Goal: Use online tool/utility: Utilize a website feature to perform a specific function

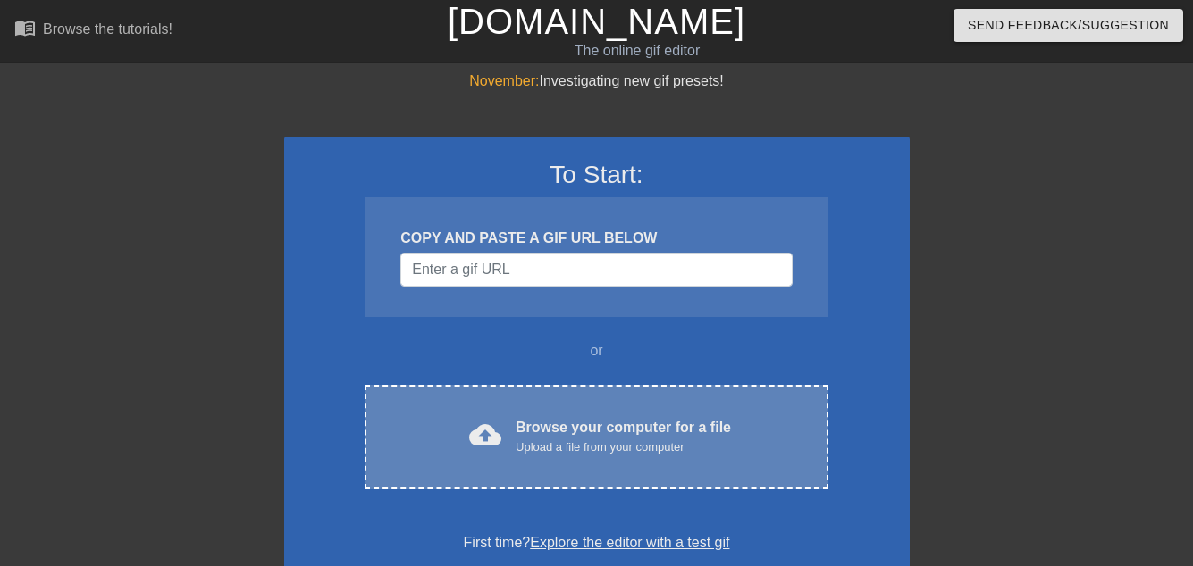
click at [580, 417] on div "Browse your computer for a file Upload a file from your computer" at bounding box center [622, 436] width 215 height 39
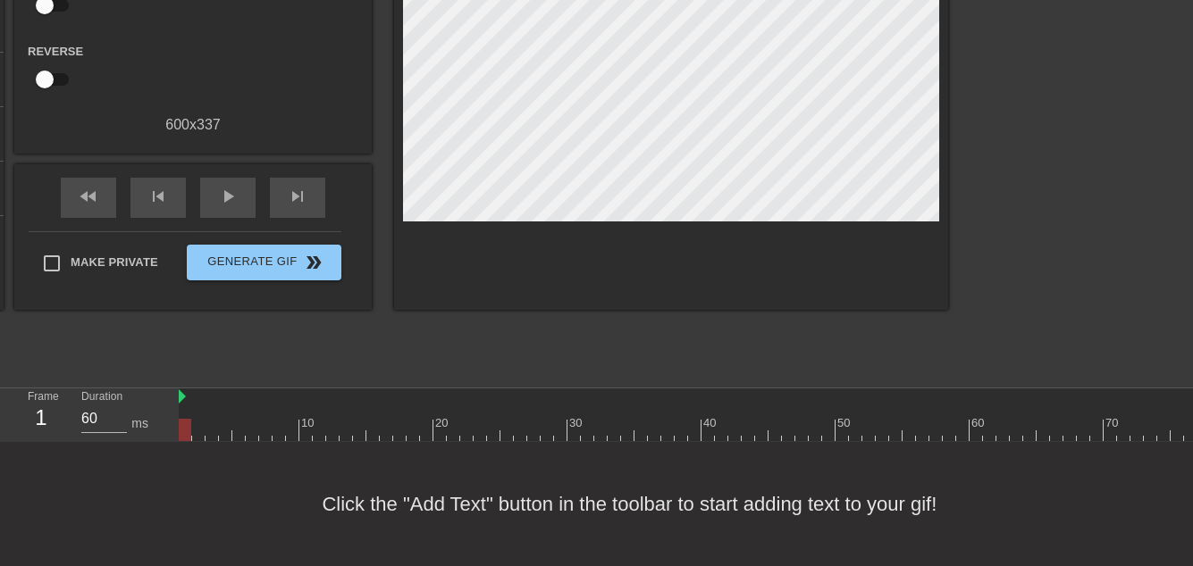
scroll to position [243, 0]
drag, startPoint x: 187, startPoint y: 415, endPoint x: 1186, endPoint y: 423, distance: 999.6
click at [1186, 423] on div at bounding box center [1190, 430] width 13 height 22
drag, startPoint x: 1142, startPoint y: 414, endPoint x: 96, endPoint y: 406, distance: 1046.1
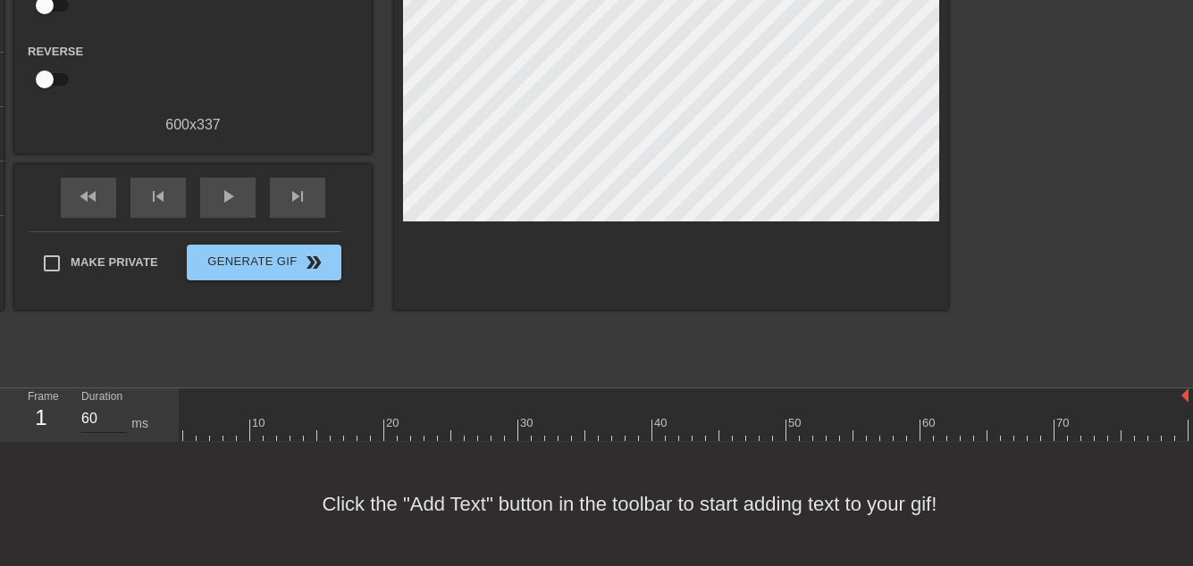
click at [96, 406] on div "Frame 1 Duration 60 ms 10 20 30 40 50 60 70" at bounding box center [596, 416] width 1193 height 54
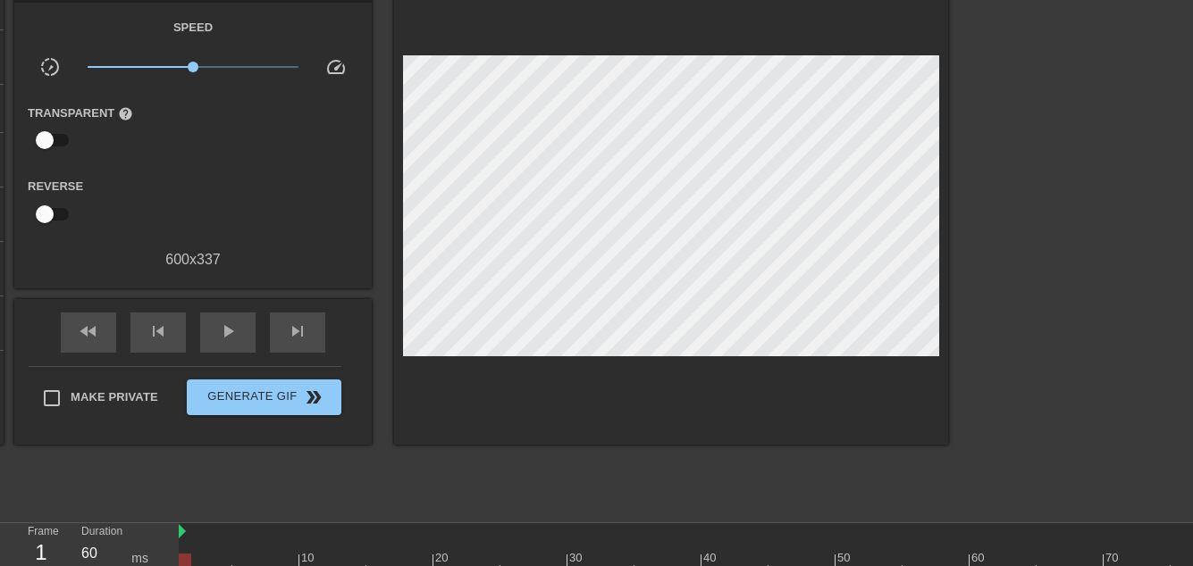
scroll to position [64, 0]
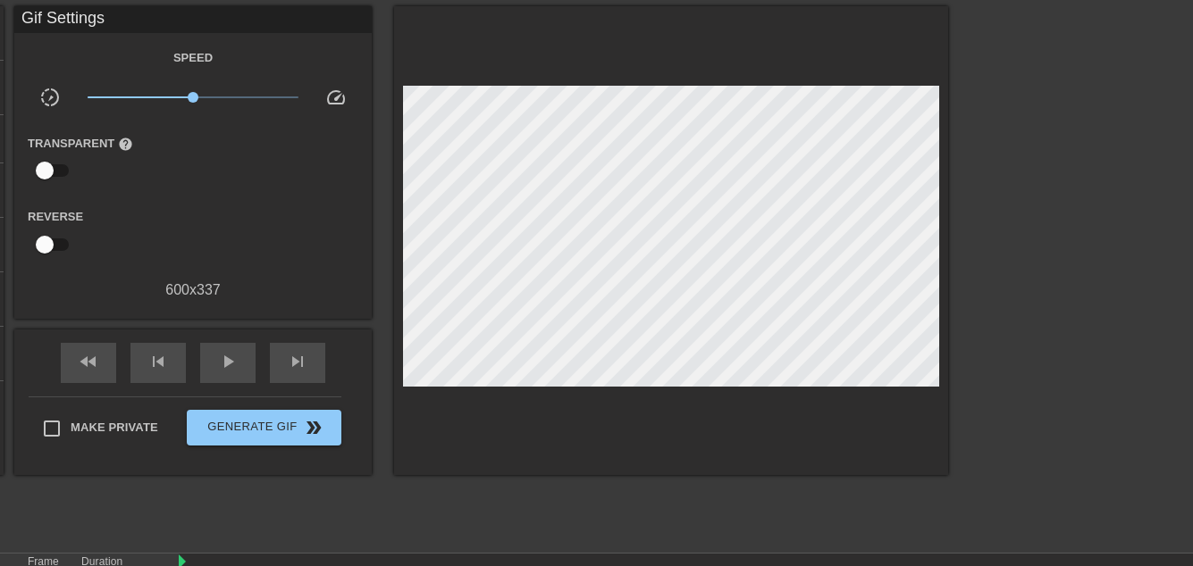
click at [538, 495] on div "title add_circle image add_circle crop photo_size_select_large help keyboard Gi…" at bounding box center [451, 274] width 992 height 536
click at [260, 251] on div "Reverse" at bounding box center [192, 233] width 357 height 56
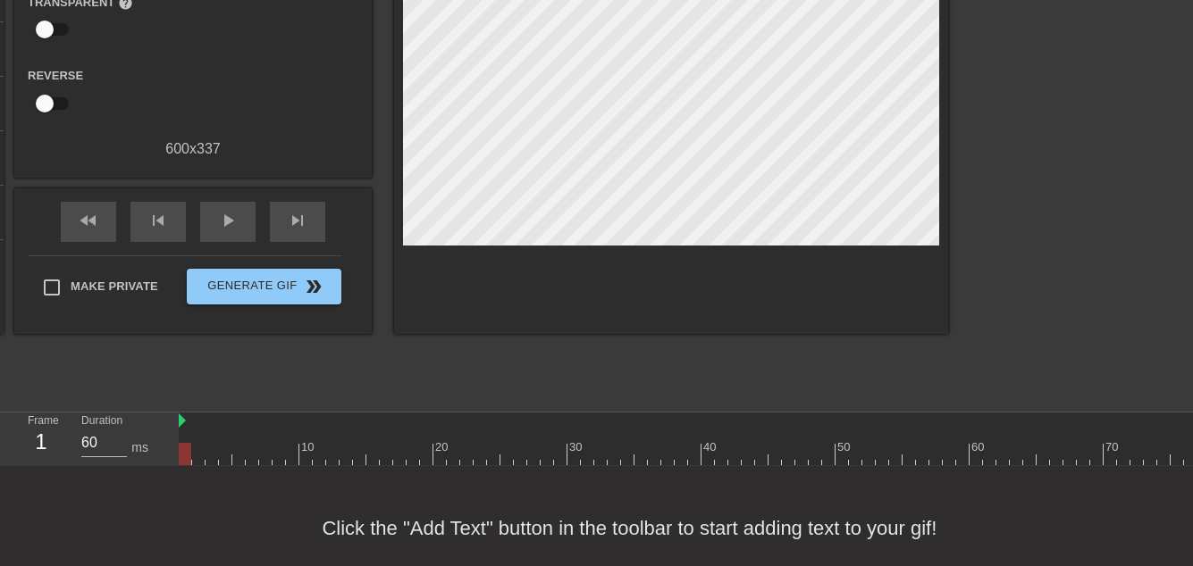
scroll to position [243, 0]
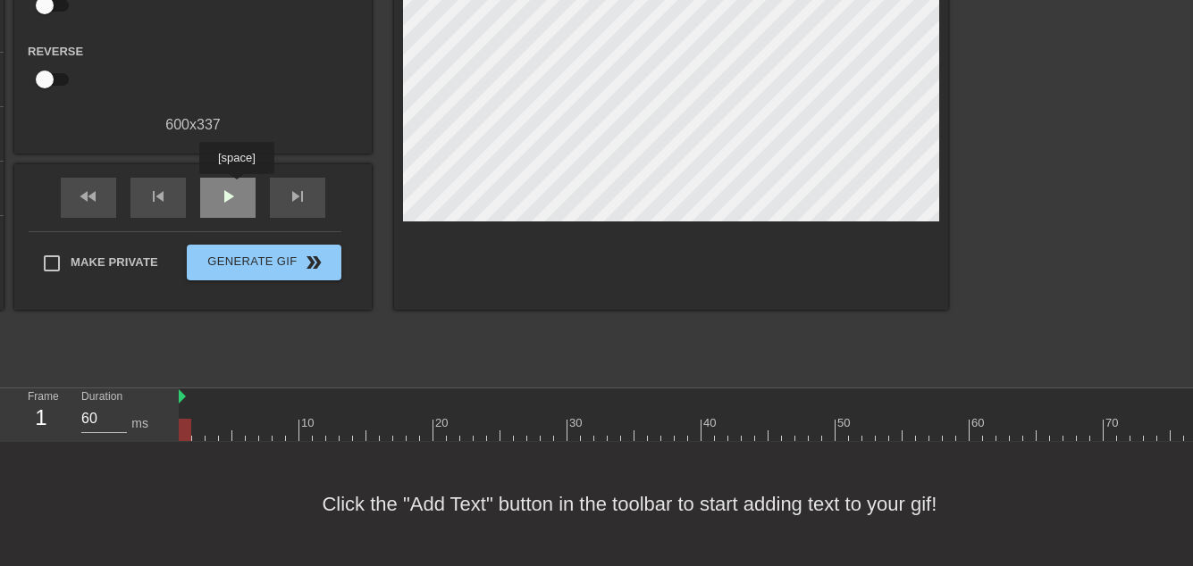
click at [229, 186] on span "play_arrow" at bounding box center [227, 196] width 21 height 21
type input "60"
click at [229, 186] on span "pause" at bounding box center [227, 196] width 21 height 21
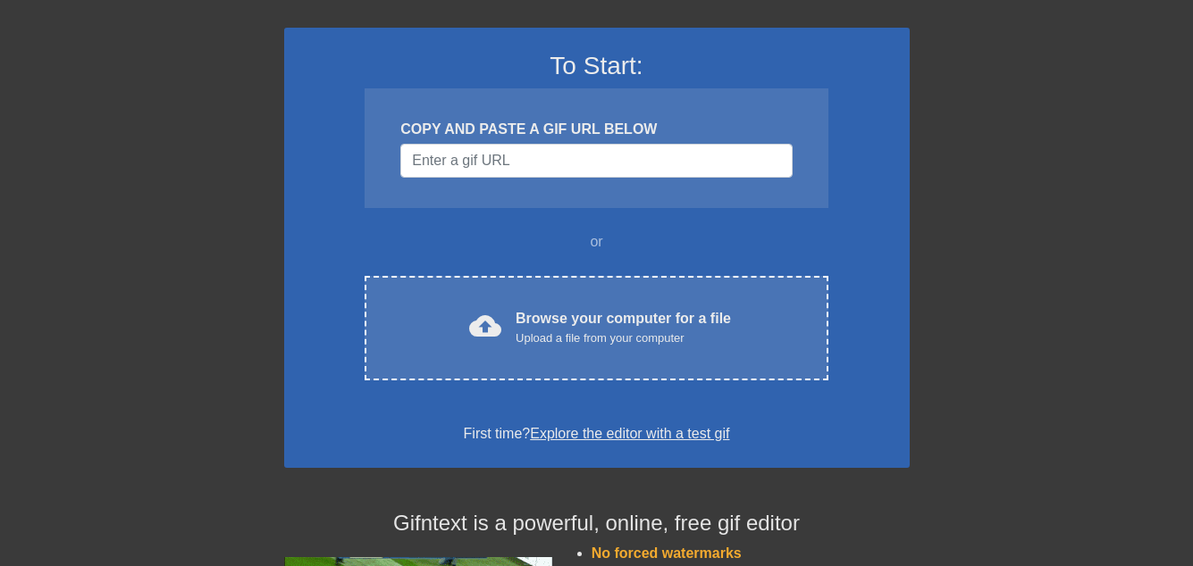
scroll to position [268, 0]
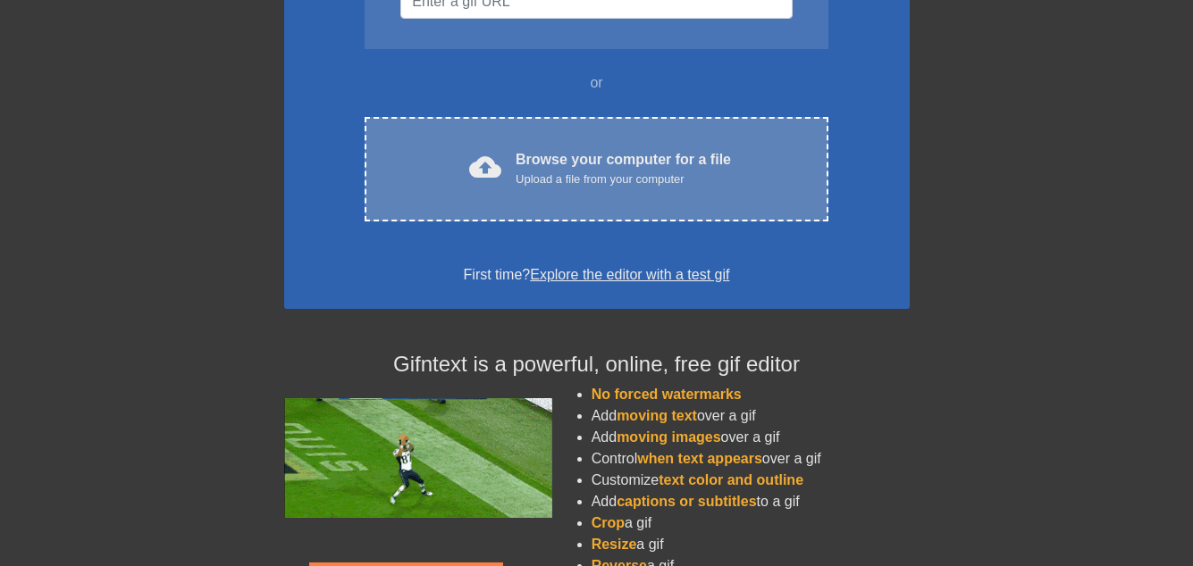
click at [633, 171] on div "Upload a file from your computer" at bounding box center [622, 180] width 215 height 18
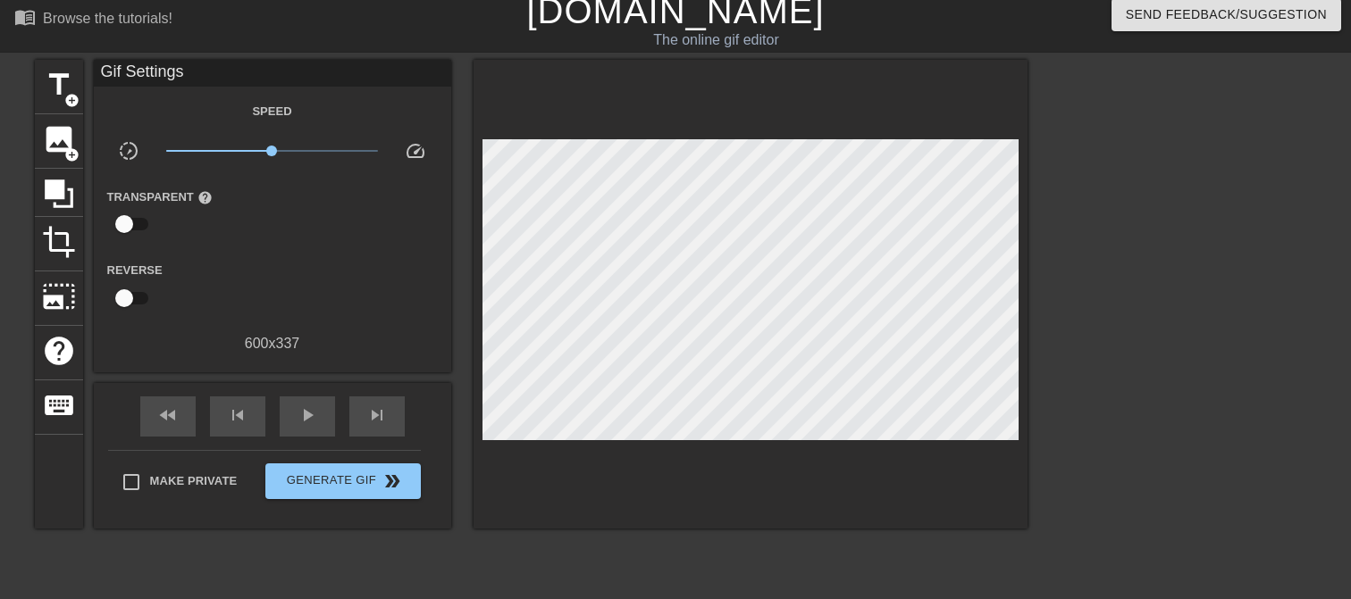
scroll to position [0, 0]
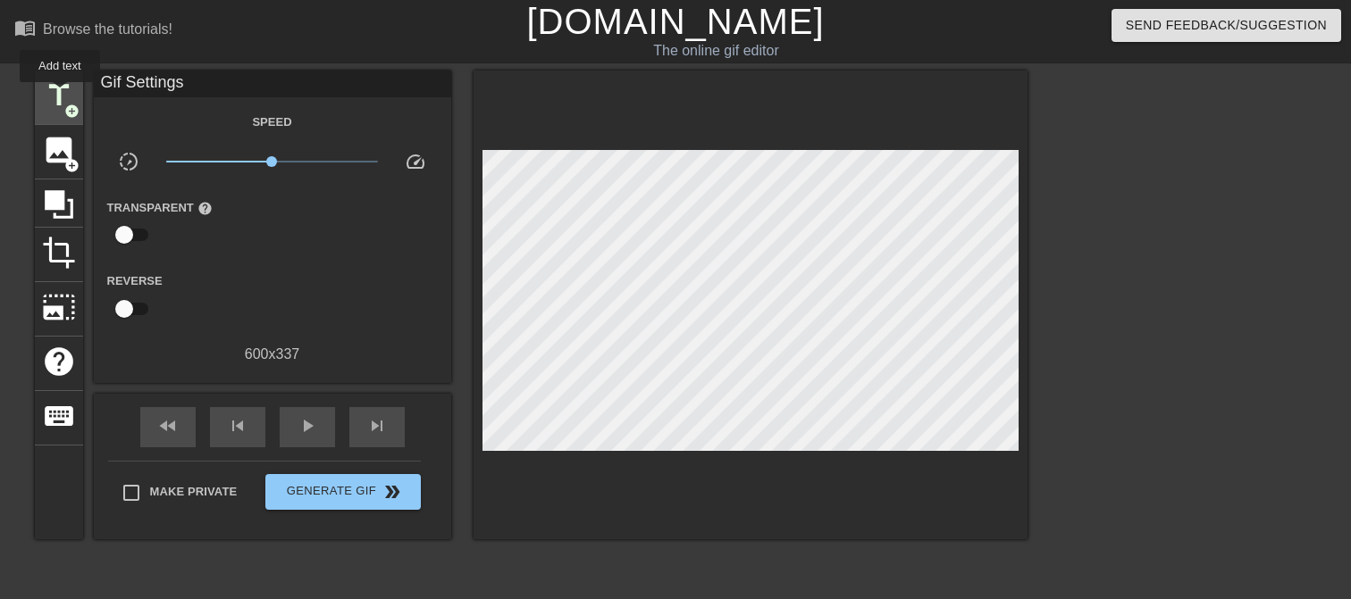
click at [60, 95] on span "title" at bounding box center [59, 96] width 34 height 34
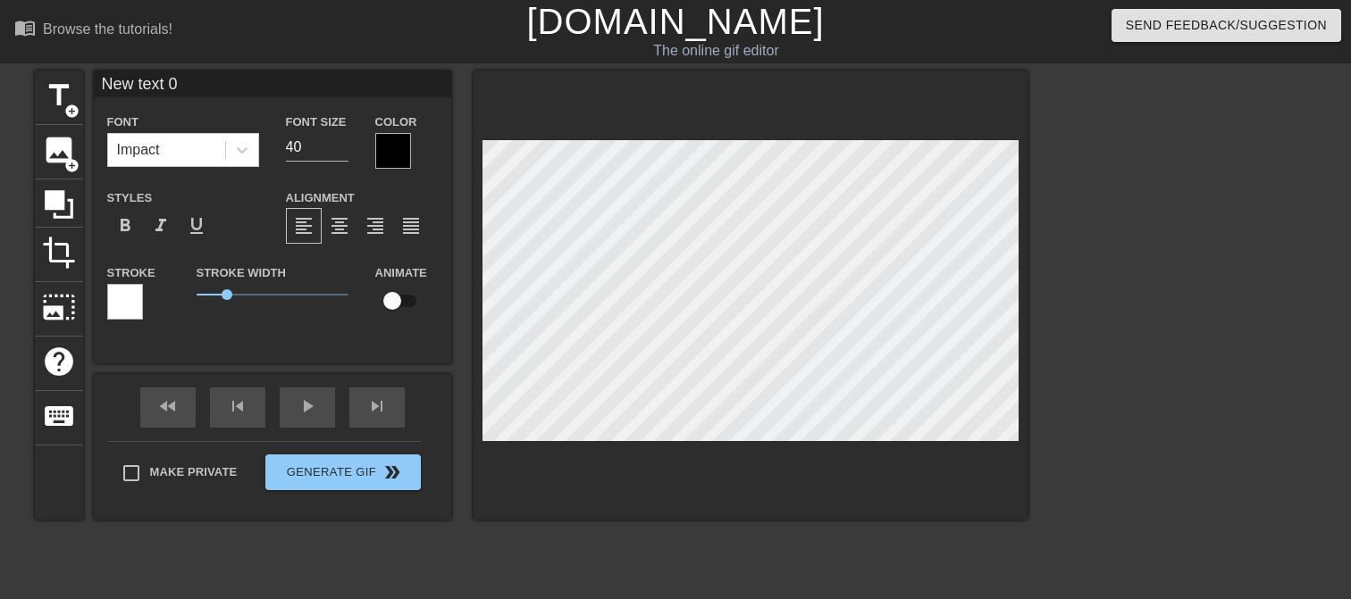
click at [391, 149] on div at bounding box center [393, 151] width 36 height 36
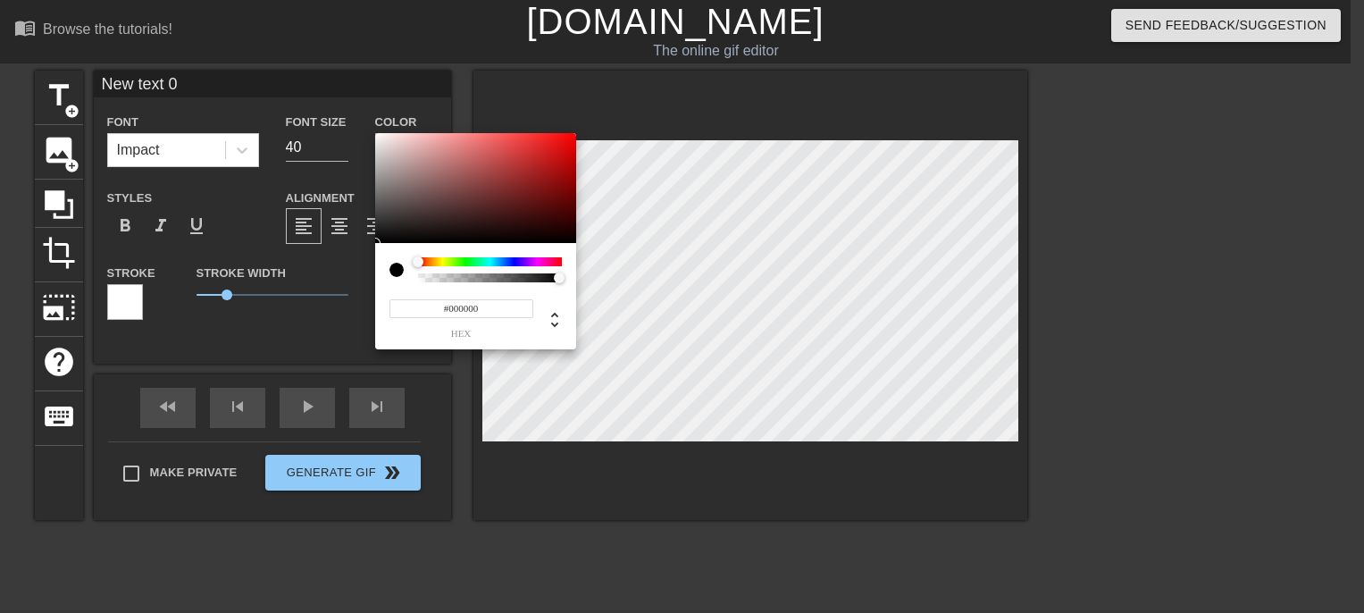
click at [414, 279] on div at bounding box center [475, 269] width 172 height 25
type input "#FFFFFF"
drag, startPoint x: 379, startPoint y: 143, endPoint x: 347, endPoint y: 113, distance: 43.6
click at [347, 113] on div "#FFFFFF hex" at bounding box center [682, 306] width 1364 height 613
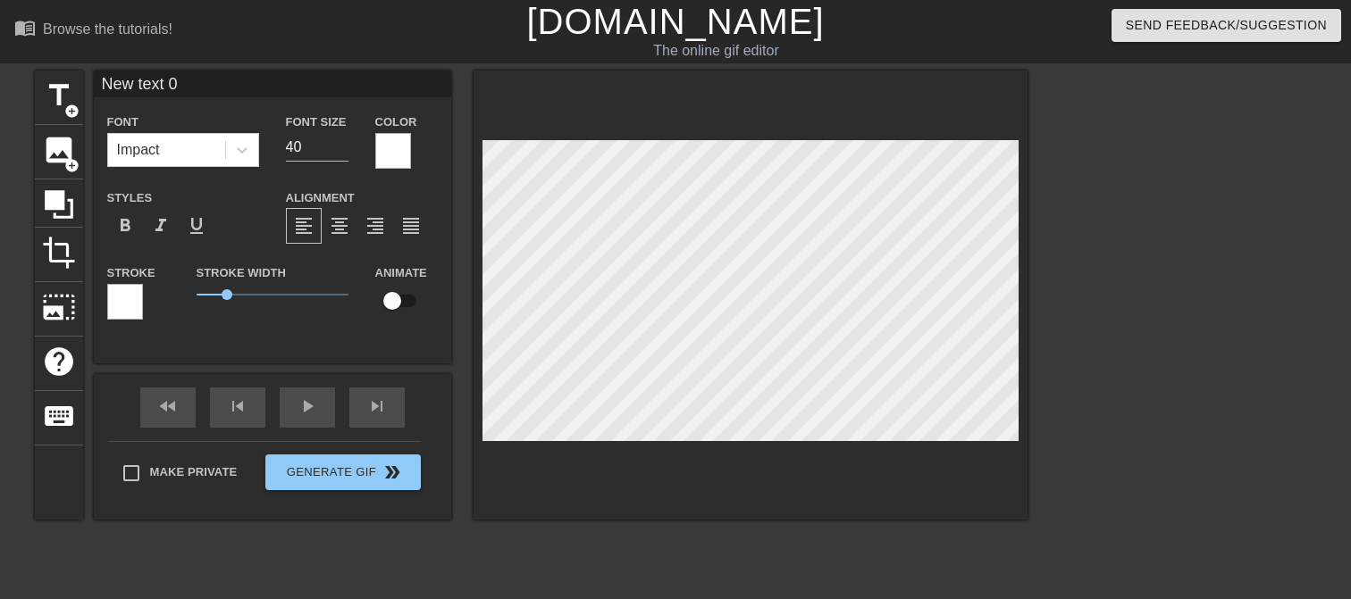
click at [121, 297] on div at bounding box center [125, 302] width 36 height 36
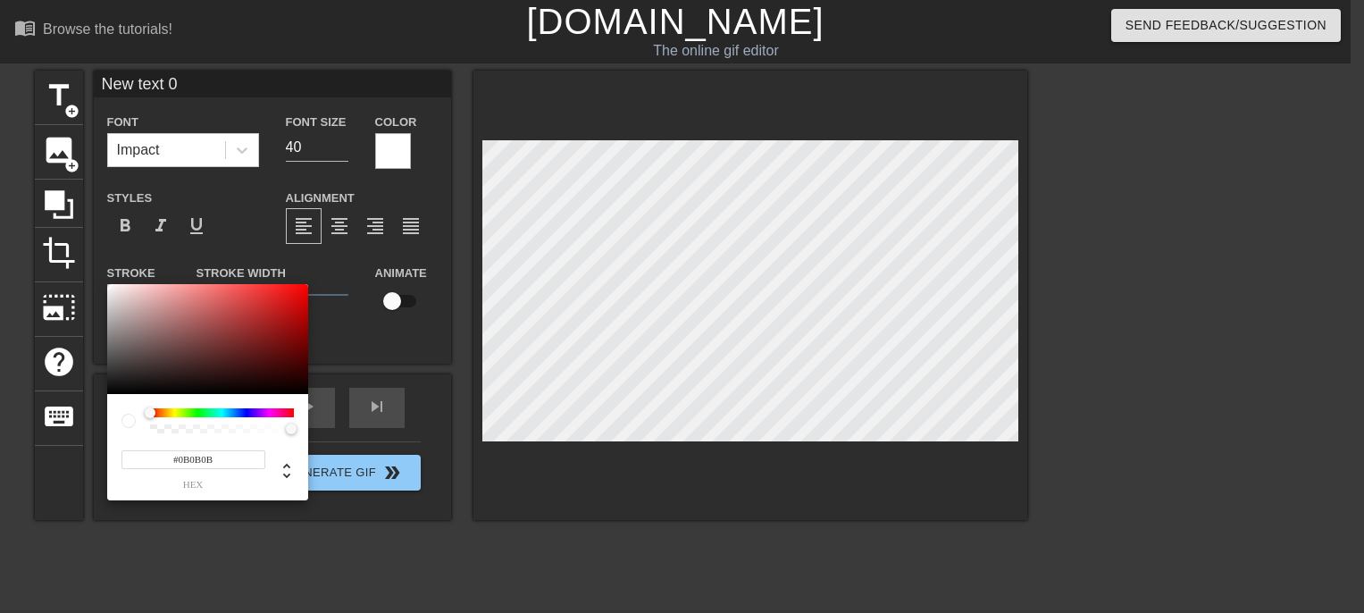
type input "#000000"
drag, startPoint x: 111, startPoint y: 384, endPoint x: 94, endPoint y: 411, distance: 31.7
click at [94, 411] on div "#000000 hex" at bounding box center [682, 306] width 1364 height 613
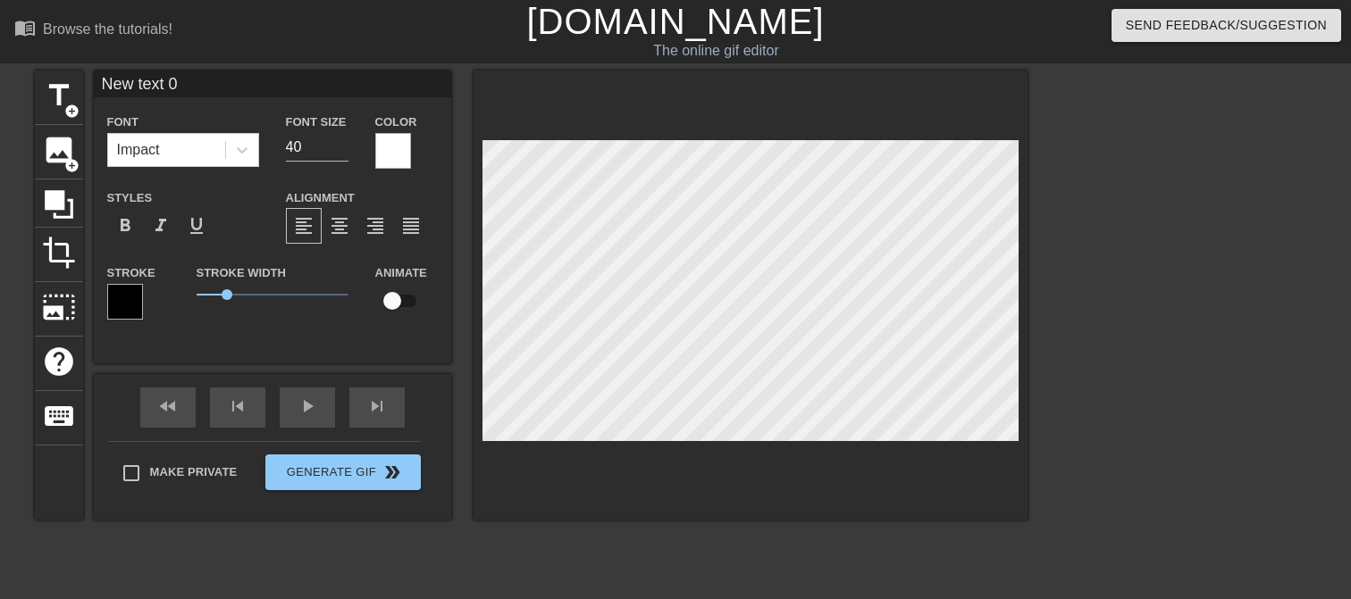
scroll to position [3, 4]
type input "J"
type textarea "J"
type input "Ji"
type textarea "Ji"
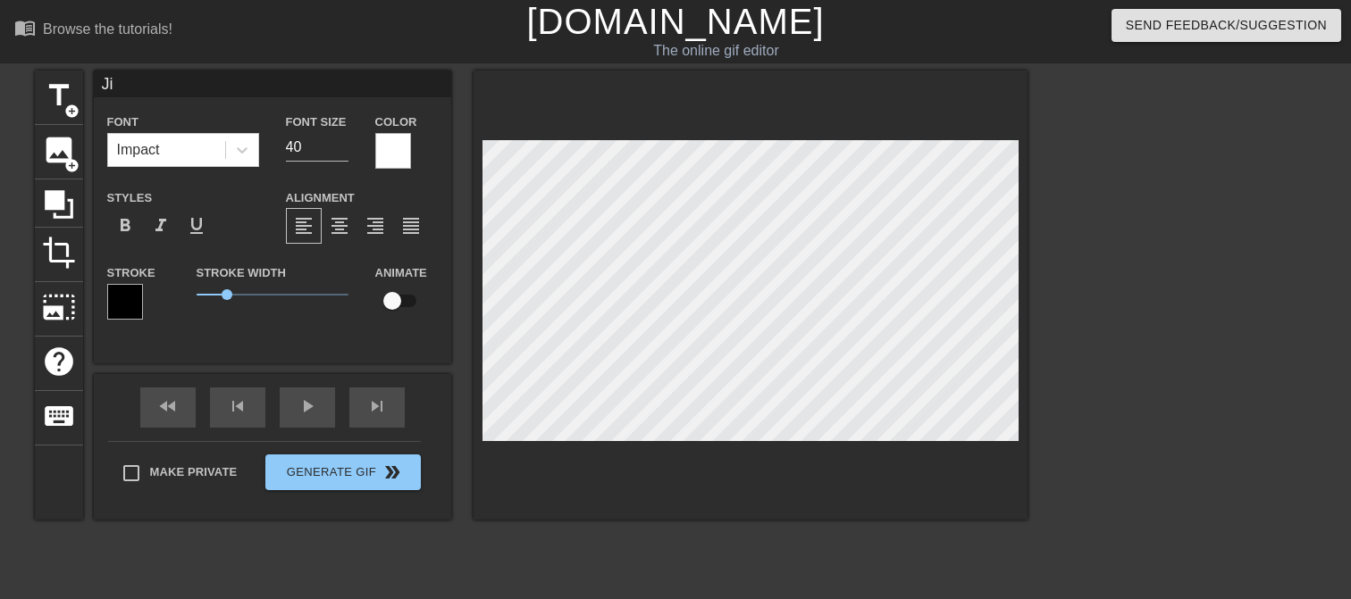
scroll to position [3, 2]
type input "Jir"
type textarea "Jir"
type input "Jira"
type textarea "Jira"
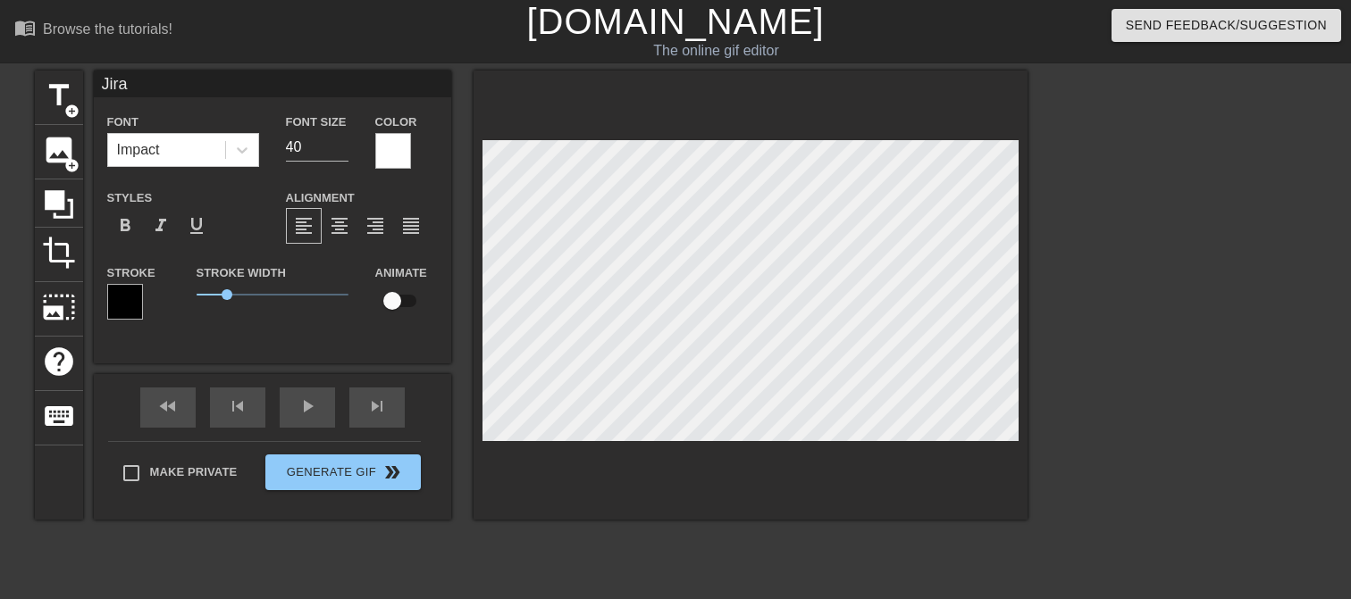
type input "Jir"
type textarea "Jir"
type input "Ji"
type textarea "Ji"
type input "J"
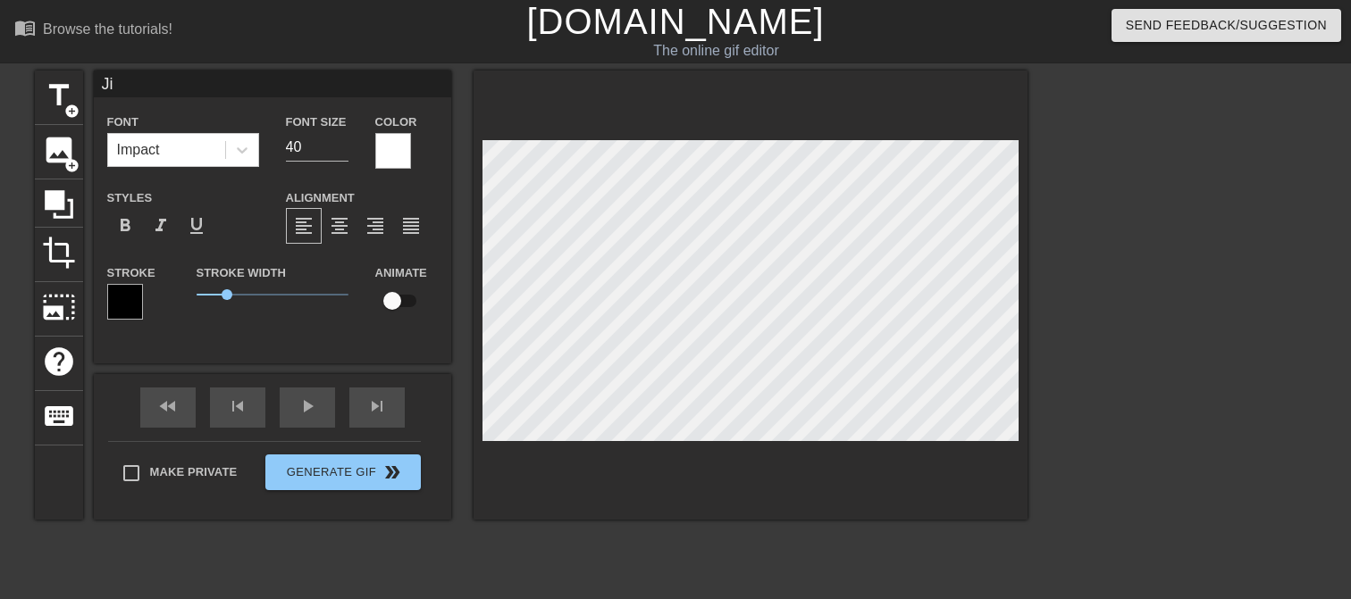
type textarea "J"
type input "B"
type textarea "B"
type input "Bu"
type textarea "Bu"
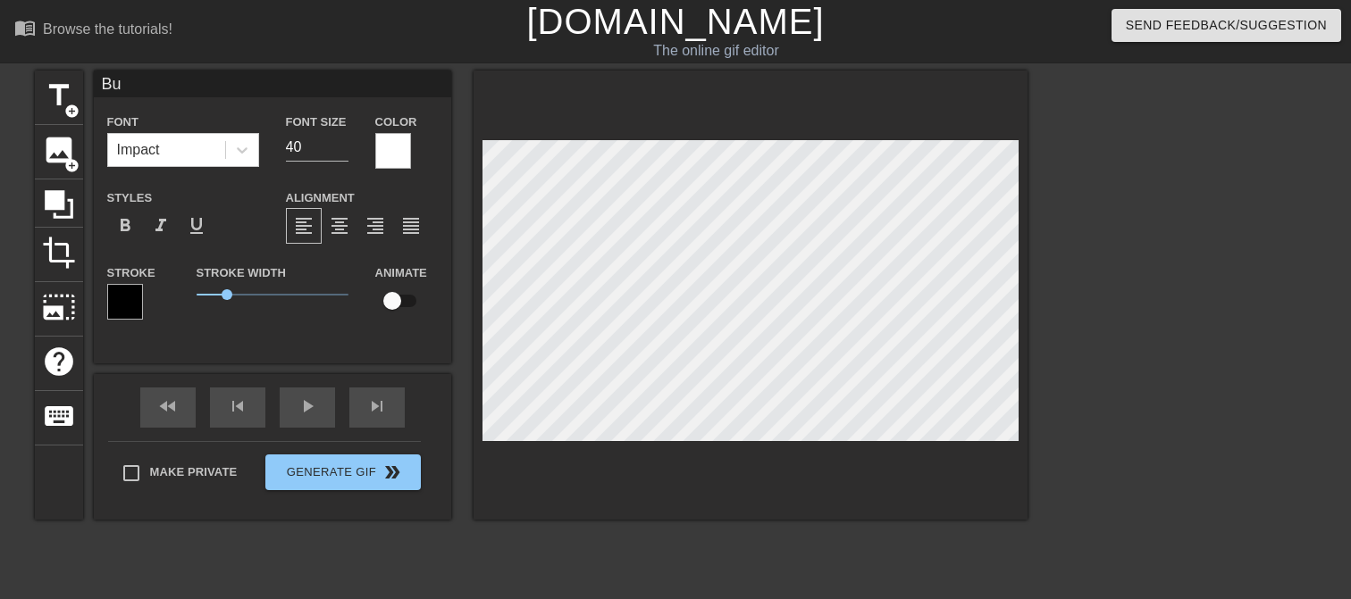
type input "Bug"
type textarea "Bug"
type input "Bug"
type textarea "Bug"
type input "Bug c"
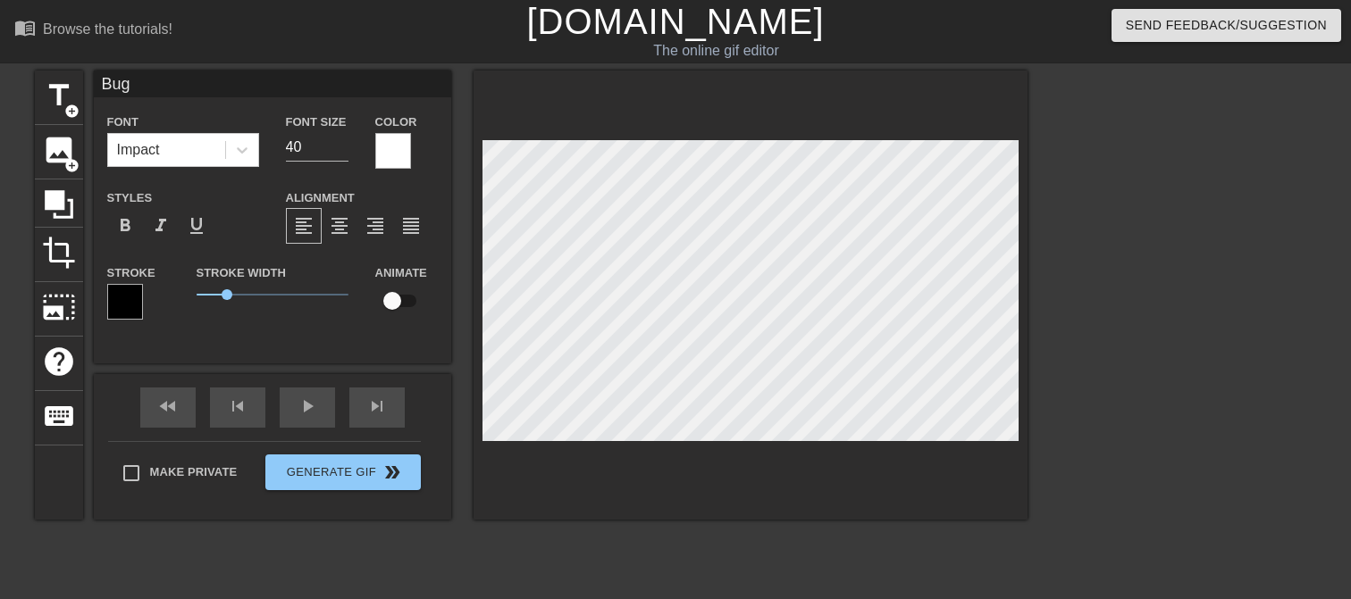
type textarea "Bug c"
type input "Bug ct"
type textarea "Bug ct"
type input "Bug c"
type textarea "Bug c"
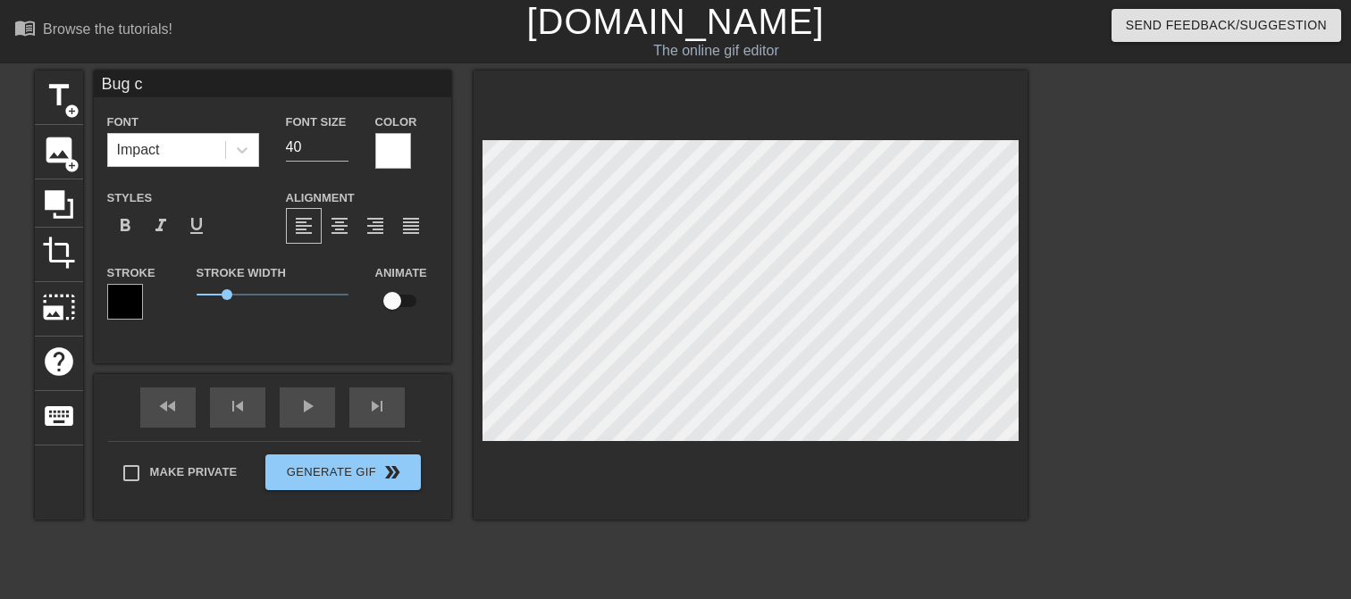
type input "Bug cu"
type textarea "Bug cu"
type input "Bug cut"
type textarea "Bug cut"
type input "Bug cuto"
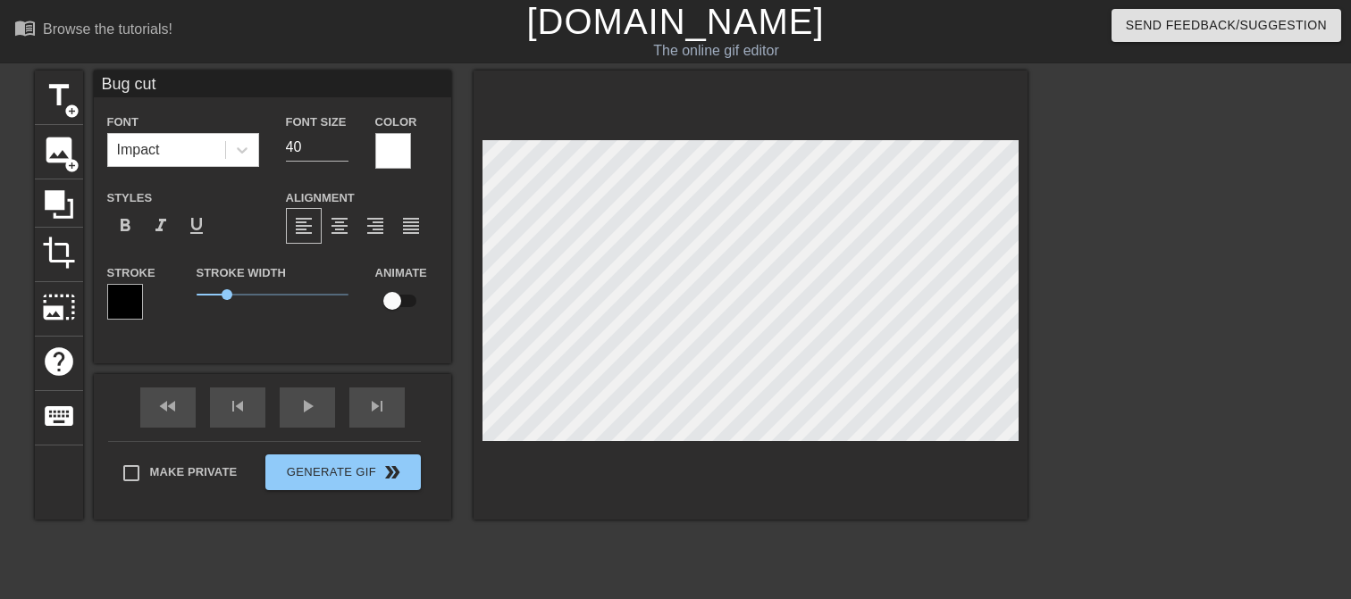
type textarea "Bug cuto"
type input "Bug cutof"
type textarea "Bug cutof"
type input "Bug cutoff"
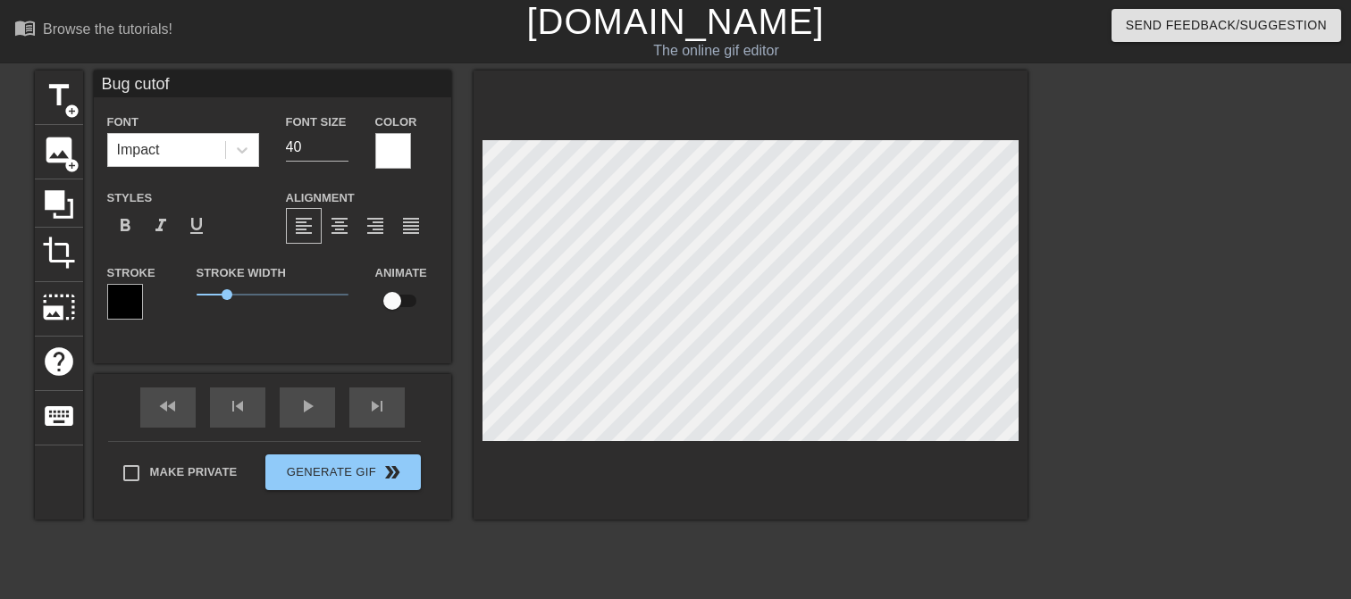
type textarea "Bug cutoff"
type input "Bug cutof"
type textarea "Bug cutof"
type input "Bug cuto"
type textarea "Bug cuto"
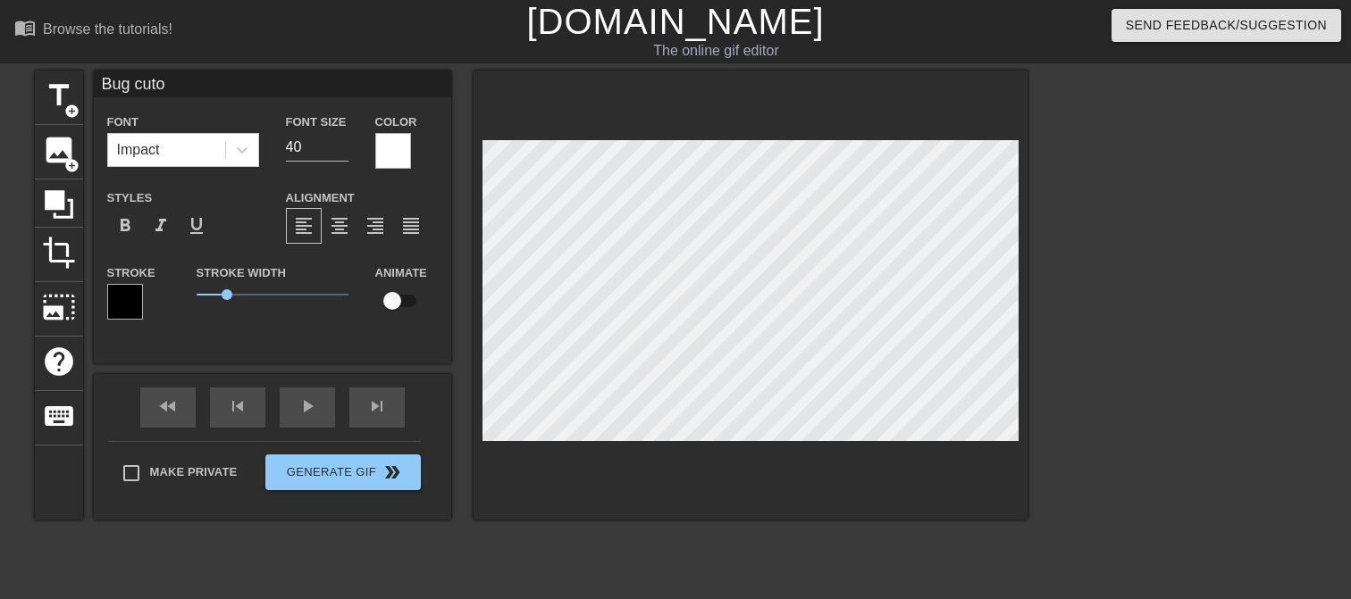
type input "Bug cut"
type textarea "Bug cut"
type input "Bug cu"
type textarea "Bug cu"
type input "Bug c"
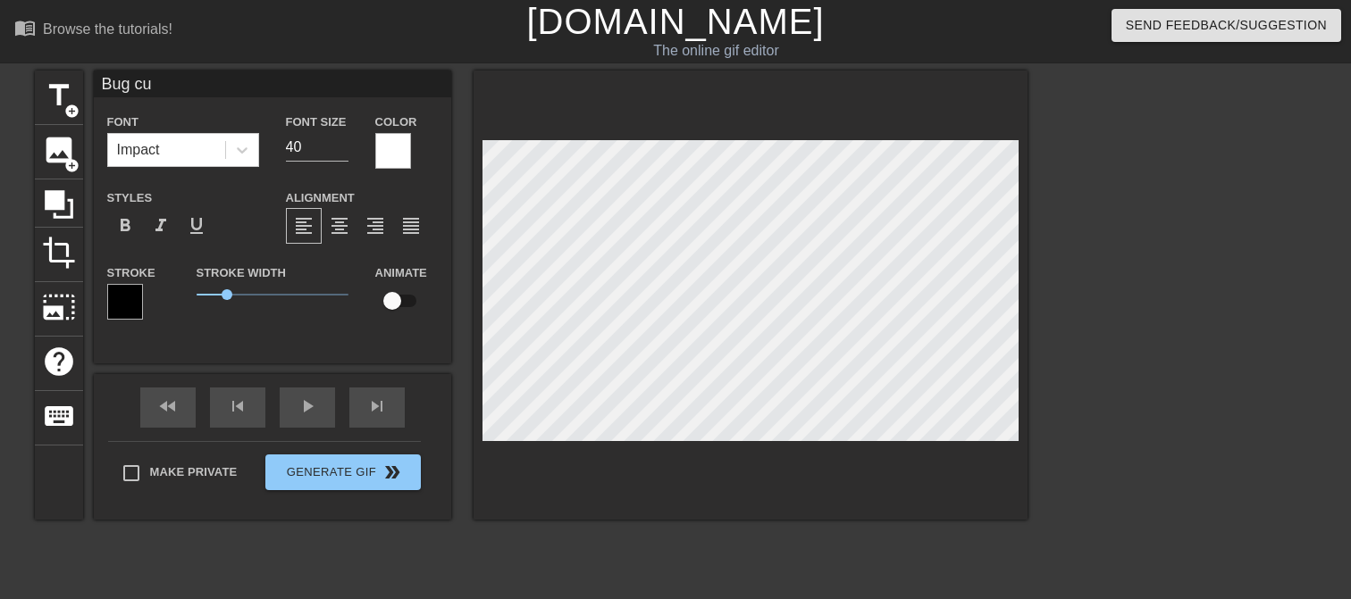
type textarea "Bug c"
type input "Bug"
type textarea "Bug"
type input "Bug"
type textarea "Bug"
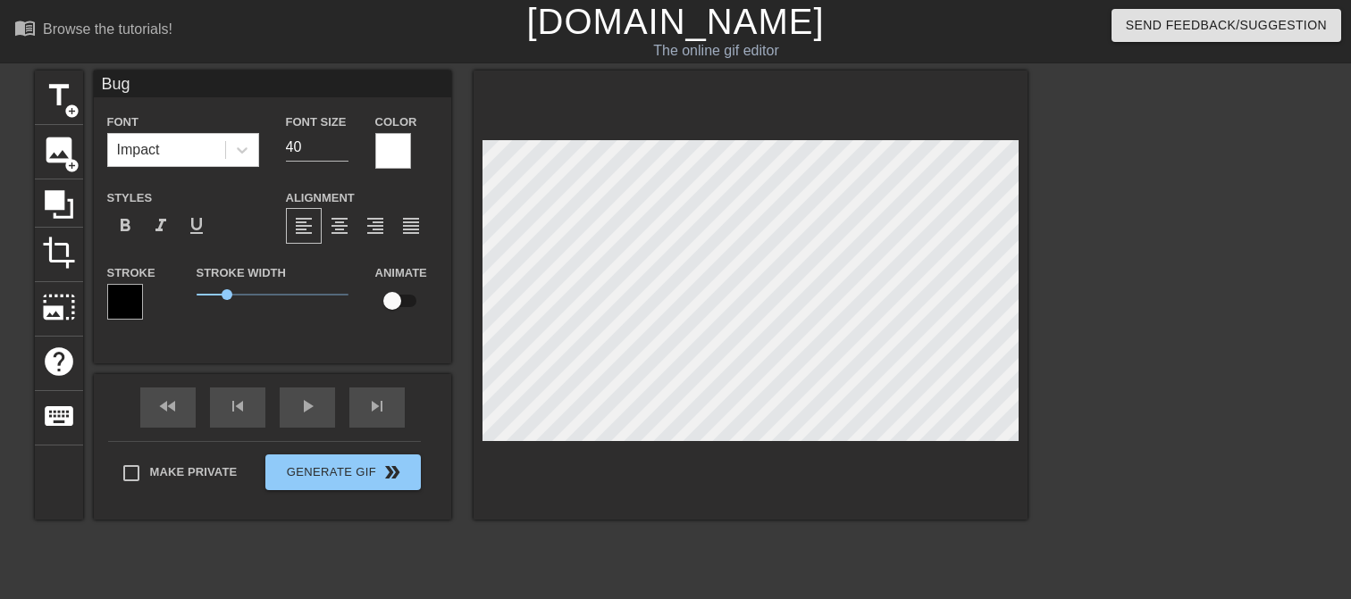
type input "Bu"
type textarea "Bu"
type input "B"
type textarea "B"
type input "S"
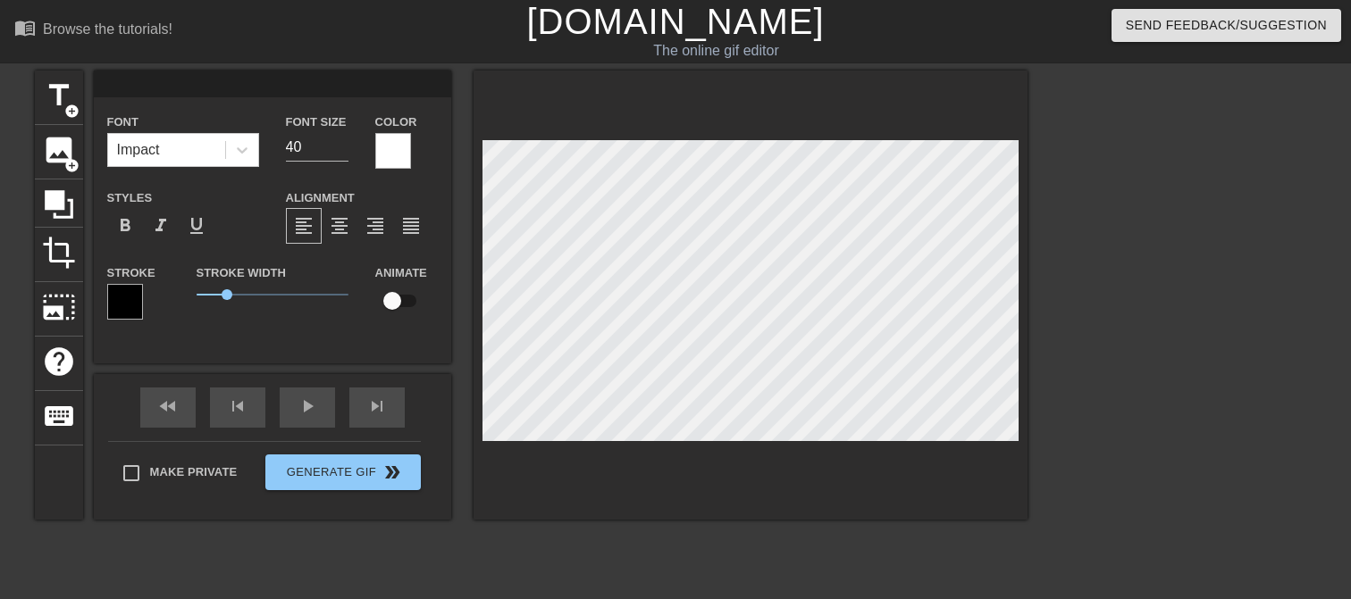
type textarea "S"
type input "Se"
type textarea "Se"
type input "Sen"
type textarea "Sen"
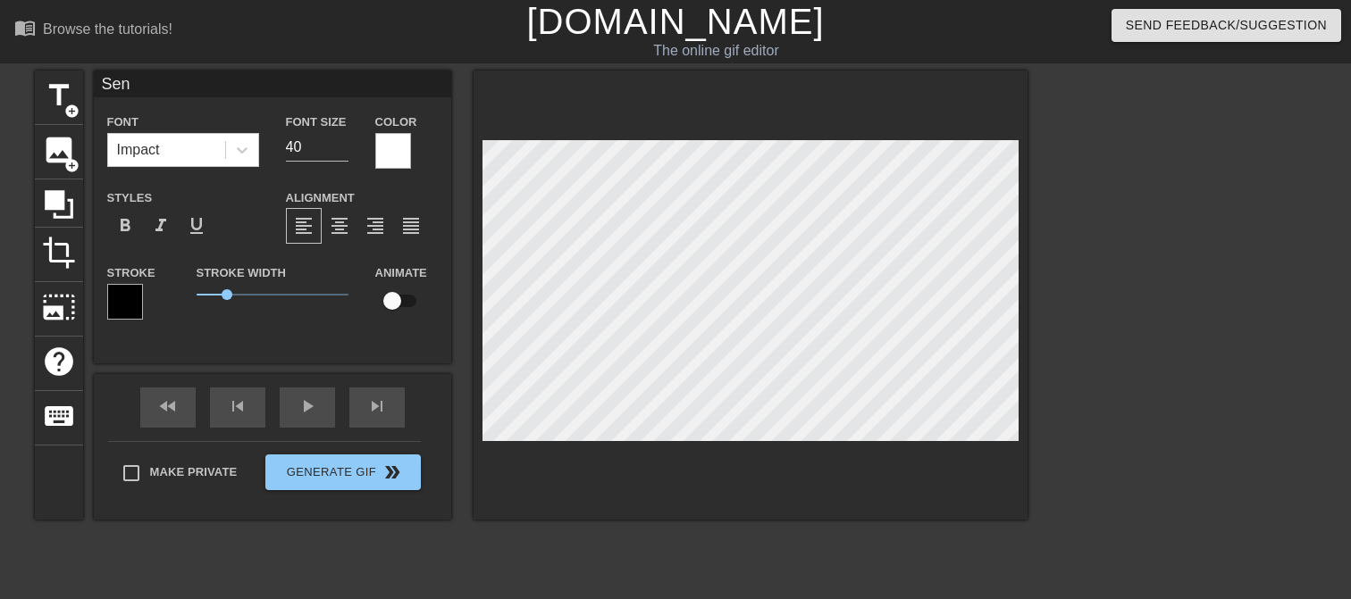
type input "Seni"
type textarea "Seni"
type input "Senio"
type textarea "Senio"
type input "Senior"
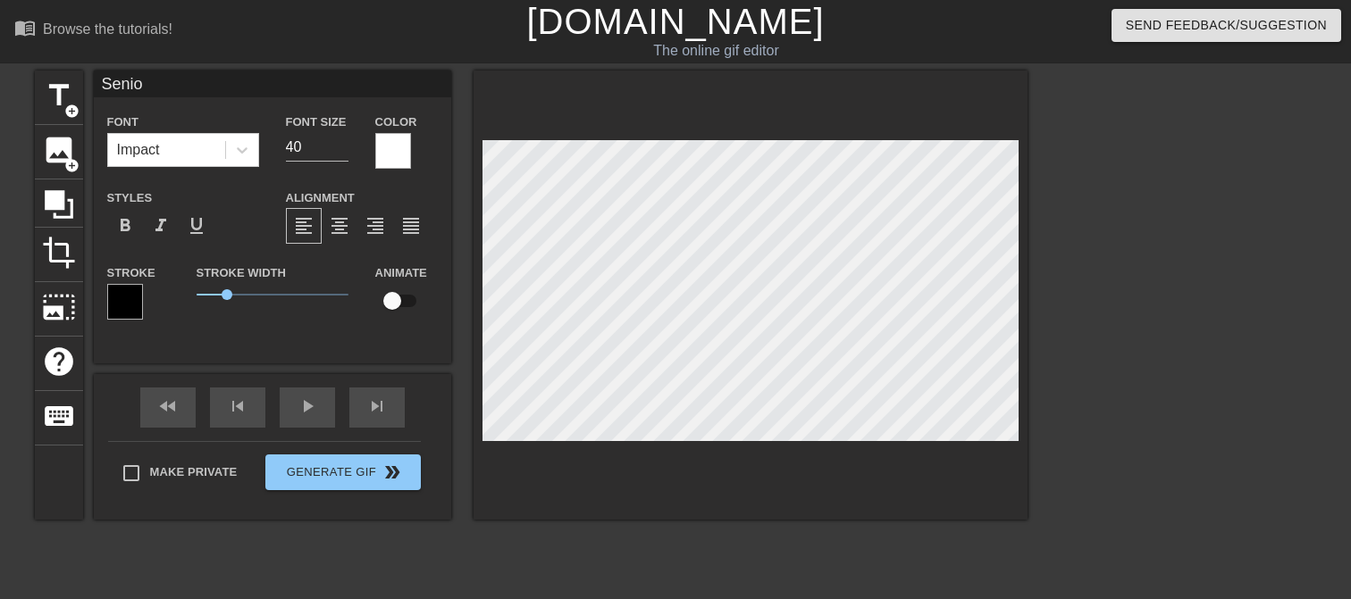
type textarea "Senior"
type input "Seniors"
type textarea "Seniors"
click at [1099, 385] on div at bounding box center [1183, 339] width 268 height 536
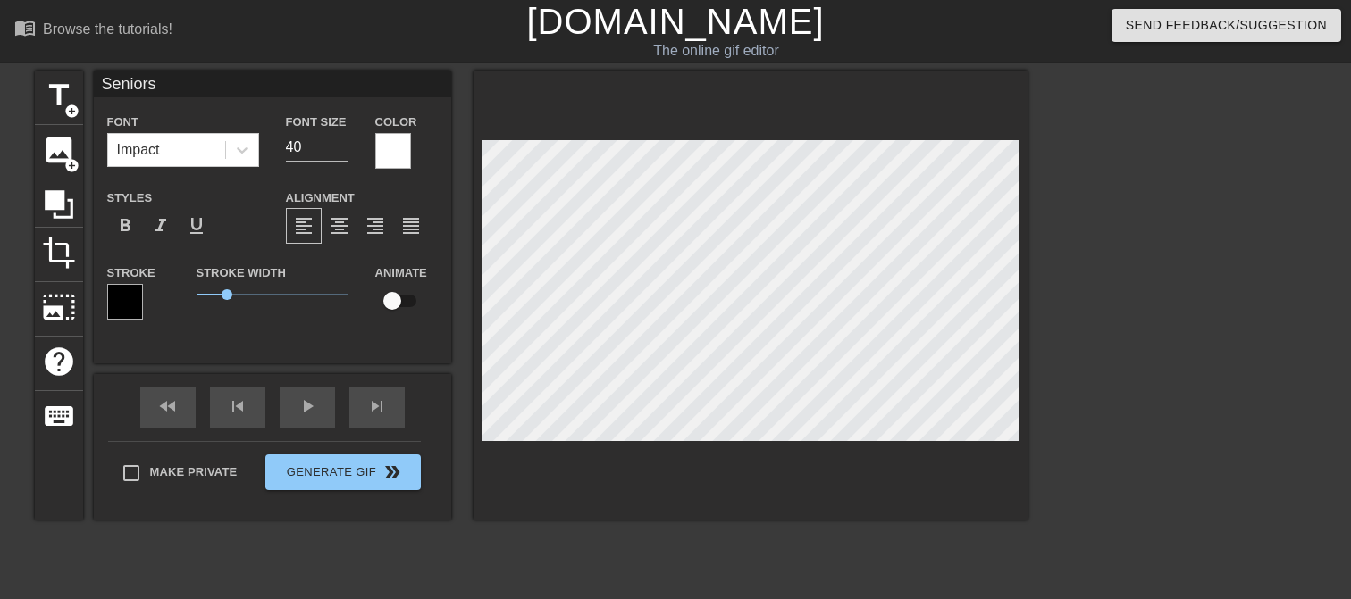
click at [397, 305] on input "checkbox" at bounding box center [392, 301] width 102 height 34
checkbox input "true"
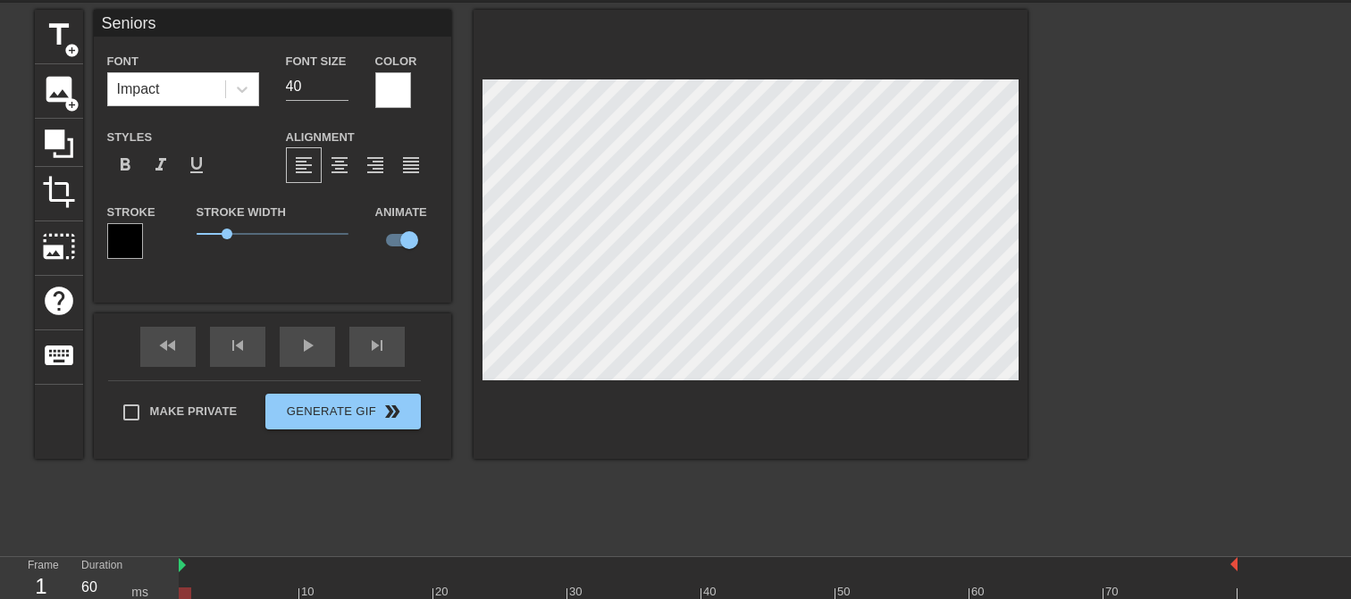
scroll to position [116, 0]
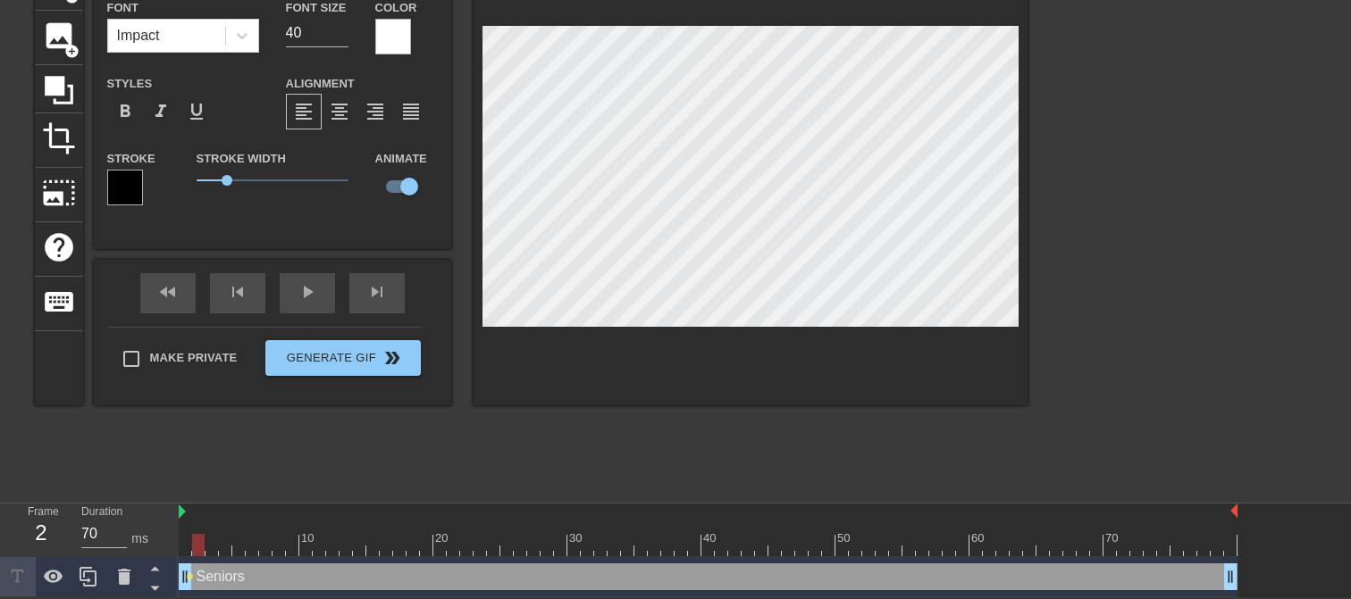
click at [193, 542] on div at bounding box center [198, 545] width 13 height 22
click at [205, 540] on div at bounding box center [211, 545] width 13 height 22
click at [220, 547] on div at bounding box center [225, 545] width 13 height 22
drag, startPoint x: 226, startPoint y: 540, endPoint x: 236, endPoint y: 540, distance: 9.8
click at [236, 540] on div at bounding box center [238, 545] width 13 height 22
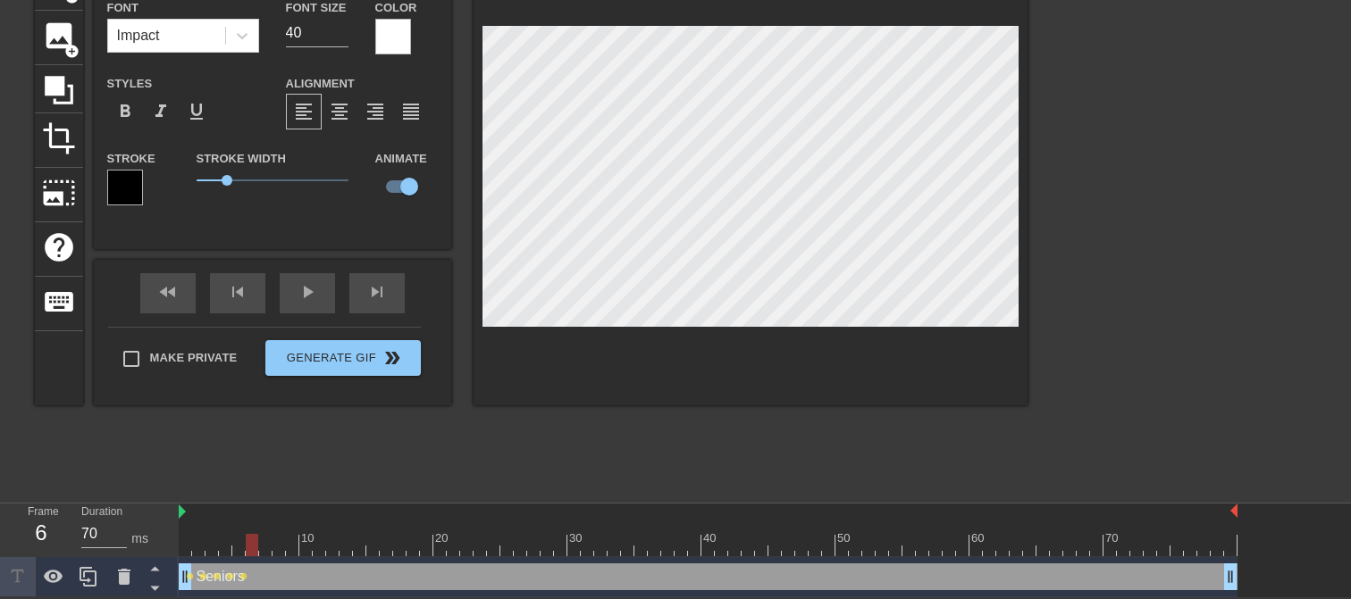
click at [246, 542] on div at bounding box center [252, 545] width 13 height 22
click at [259, 539] on div at bounding box center [265, 545] width 13 height 22
click at [273, 543] on div at bounding box center [278, 545] width 13 height 22
drag, startPoint x: 276, startPoint y: 540, endPoint x: 287, endPoint y: 541, distance: 10.9
click at [287, 541] on div at bounding box center [292, 545] width 13 height 22
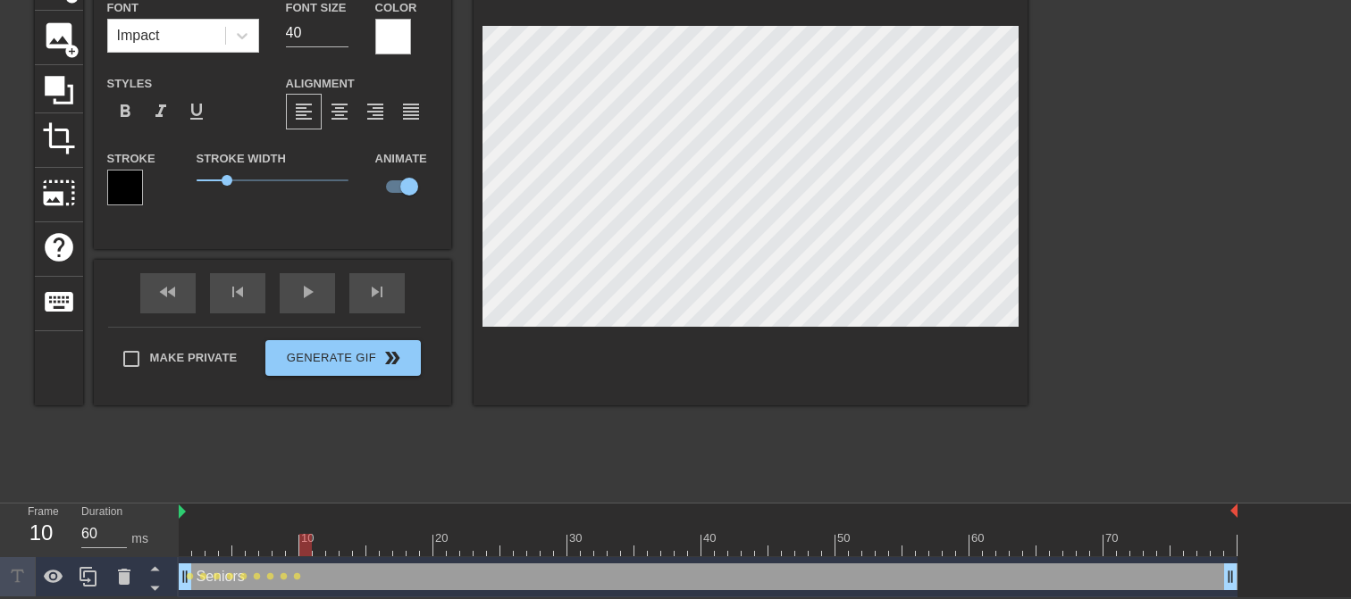
click at [300, 538] on div at bounding box center [305, 545] width 13 height 22
click at [313, 546] on div at bounding box center [319, 545] width 13 height 22
click at [328, 535] on div at bounding box center [332, 545] width 13 height 22
click at [341, 541] on div at bounding box center [345, 545] width 13 height 22
click at [353, 544] on div at bounding box center [359, 545] width 13 height 22
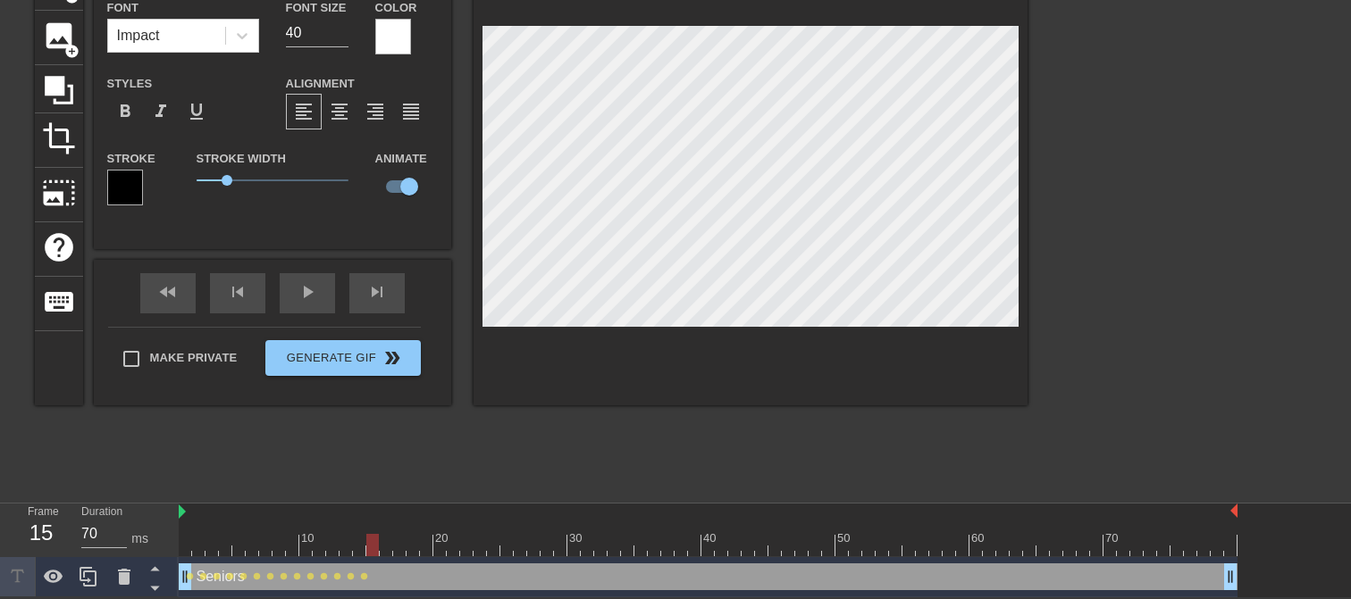
click at [368, 545] on div at bounding box center [372, 545] width 13 height 22
click at [381, 542] on div at bounding box center [386, 545] width 13 height 22
drag, startPoint x: 386, startPoint y: 546, endPoint x: 192, endPoint y: 501, distance: 198.9
click at [192, 550] on div at bounding box center [708, 545] width 1059 height 22
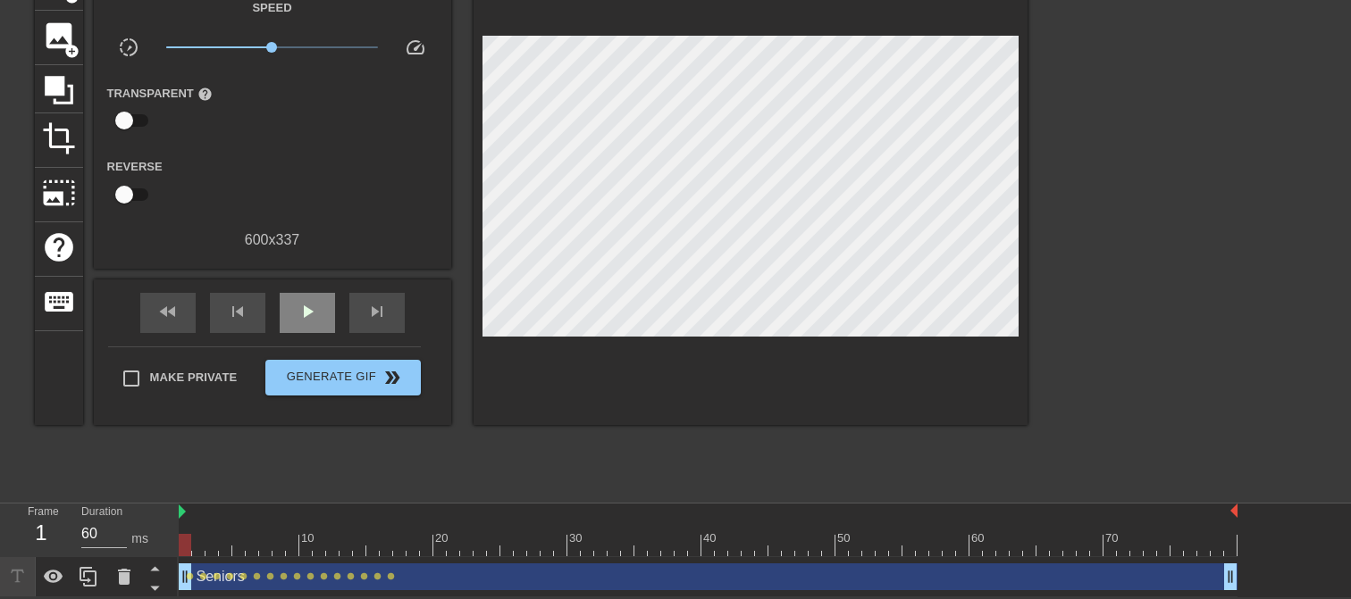
click at [308, 289] on div "fast_rewind skip_previous play_arrow skip_next" at bounding box center [272, 313] width 291 height 67
click at [303, 310] on span "play_arrow" at bounding box center [307, 311] width 21 height 21
click at [306, 314] on span "pause" at bounding box center [307, 311] width 21 height 21
click at [306, 314] on span "play_arrow" at bounding box center [307, 311] width 21 height 21
click at [306, 314] on span "pause" at bounding box center [307, 311] width 21 height 21
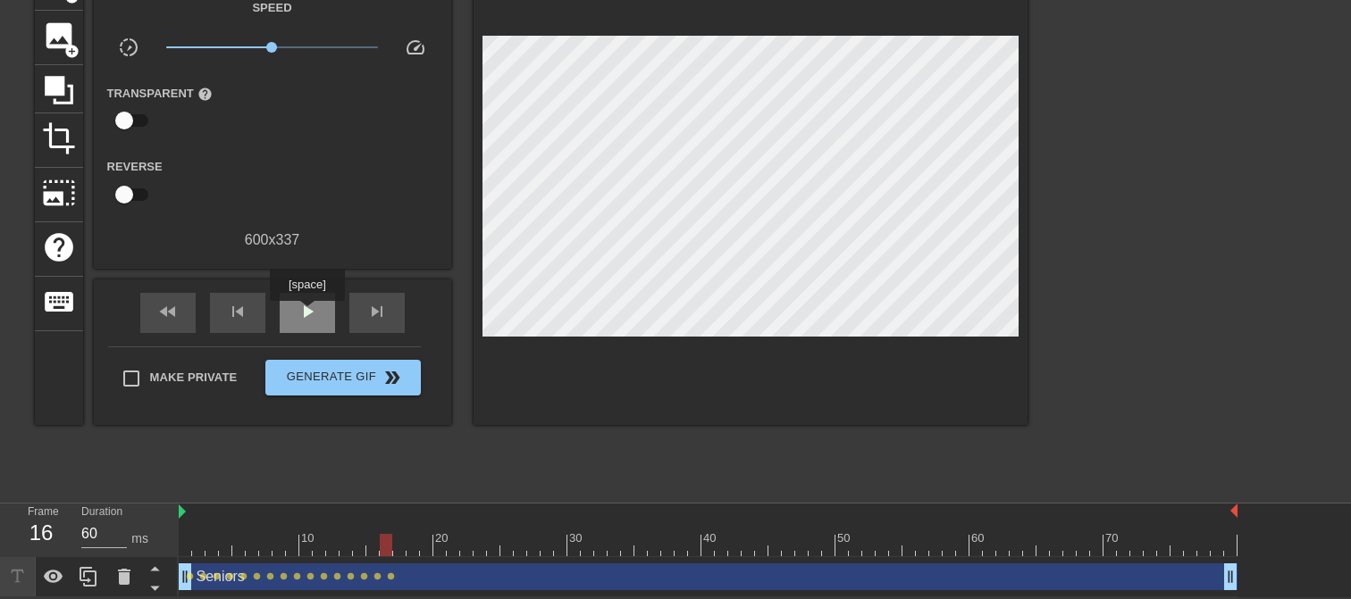
click at [306, 314] on span "play_arrow" at bounding box center [307, 311] width 21 height 21
click at [306, 314] on span "pause" at bounding box center [307, 311] width 21 height 21
drag, startPoint x: 450, startPoint y: 548, endPoint x: 183, endPoint y: 540, distance: 267.2
click at [183, 540] on div at bounding box center [185, 545] width 13 height 22
click at [308, 314] on span "play_arrow" at bounding box center [307, 311] width 21 height 21
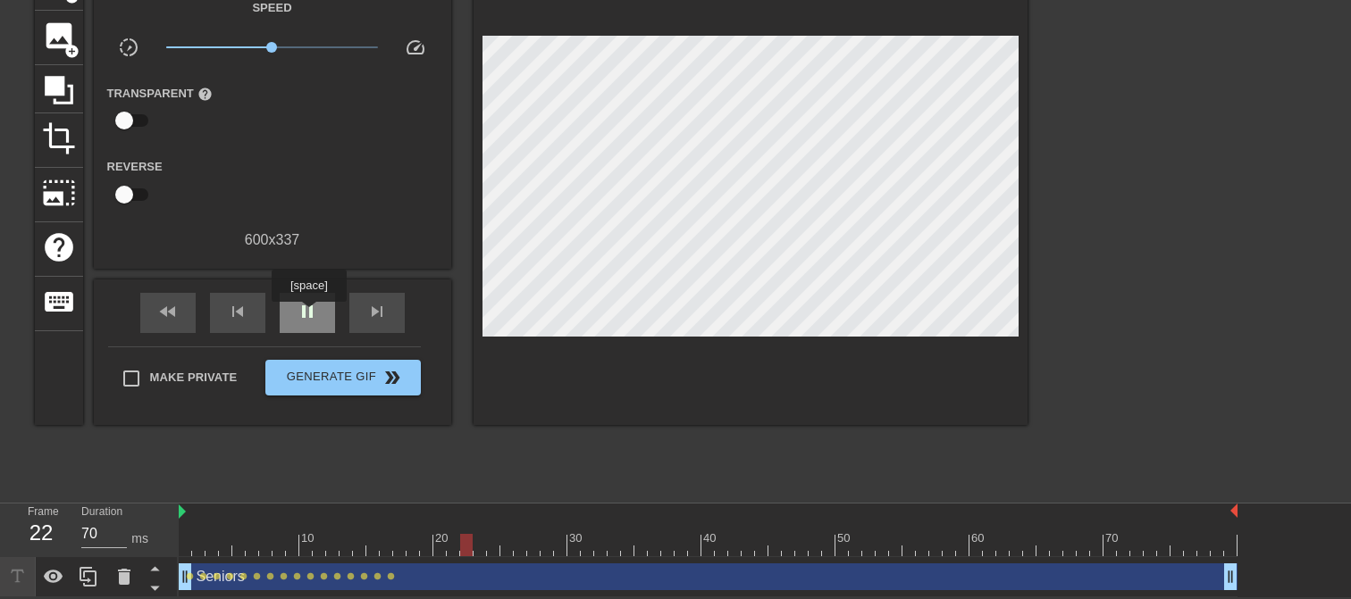
click at [308, 314] on span "pause" at bounding box center [307, 311] width 21 height 21
drag, startPoint x: 481, startPoint y: 540, endPoint x: 431, endPoint y: 540, distance: 50.0
click at [431, 540] on div at bounding box center [426, 545] width 13 height 22
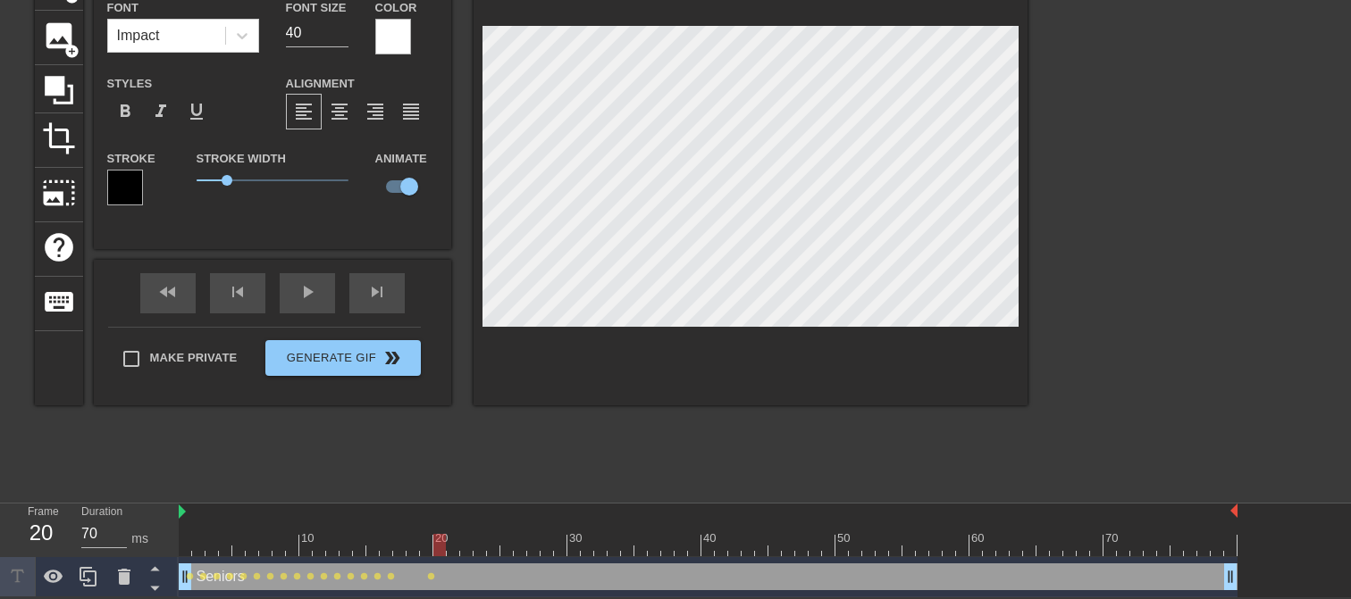
click at [433, 540] on div at bounding box center [439, 545] width 13 height 22
drag, startPoint x: 439, startPoint y: 542, endPoint x: 448, endPoint y: 542, distance: 9.8
click at [448, 542] on div at bounding box center [453, 545] width 13 height 22
click at [460, 540] on div at bounding box center [466, 545] width 13 height 22
click at [473, 541] on div at bounding box center [479, 545] width 13 height 22
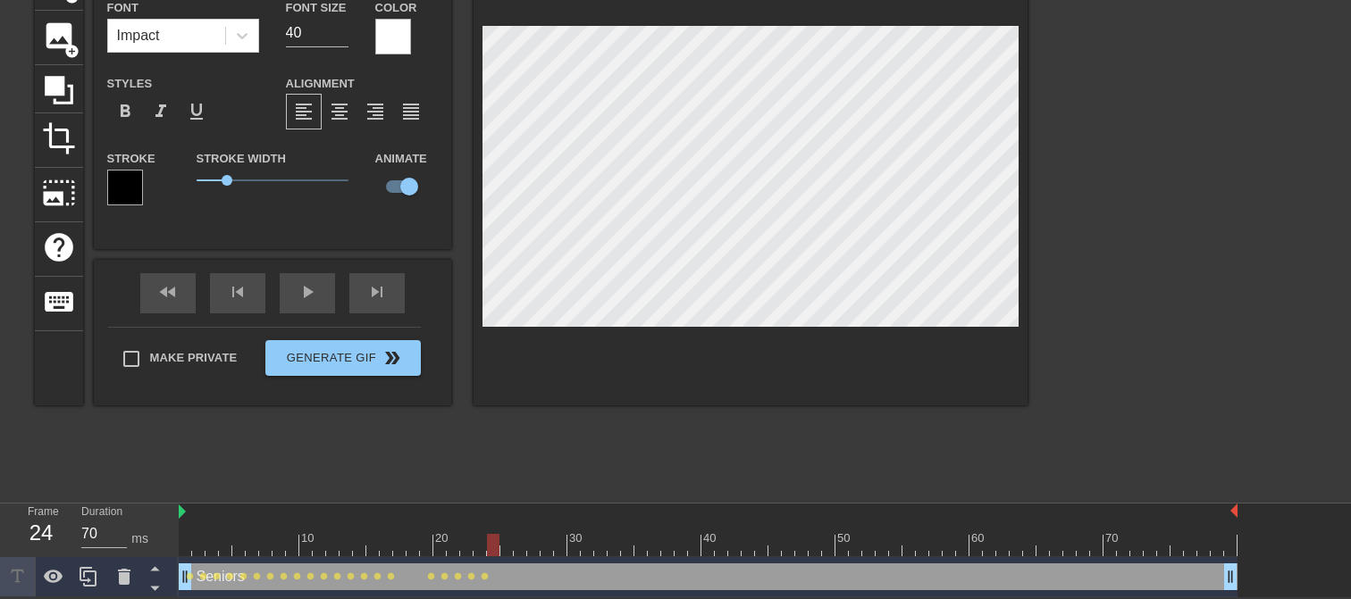
click at [488, 544] on div at bounding box center [493, 545] width 13 height 22
drag, startPoint x: 495, startPoint y: 544, endPoint x: 532, endPoint y: 542, distance: 36.7
click at [532, 542] on div at bounding box center [533, 545] width 13 height 22
drag, startPoint x: 536, startPoint y: 540, endPoint x: 339, endPoint y: 542, distance: 197.4
click at [340, 543] on div at bounding box center [708, 545] width 1059 height 22
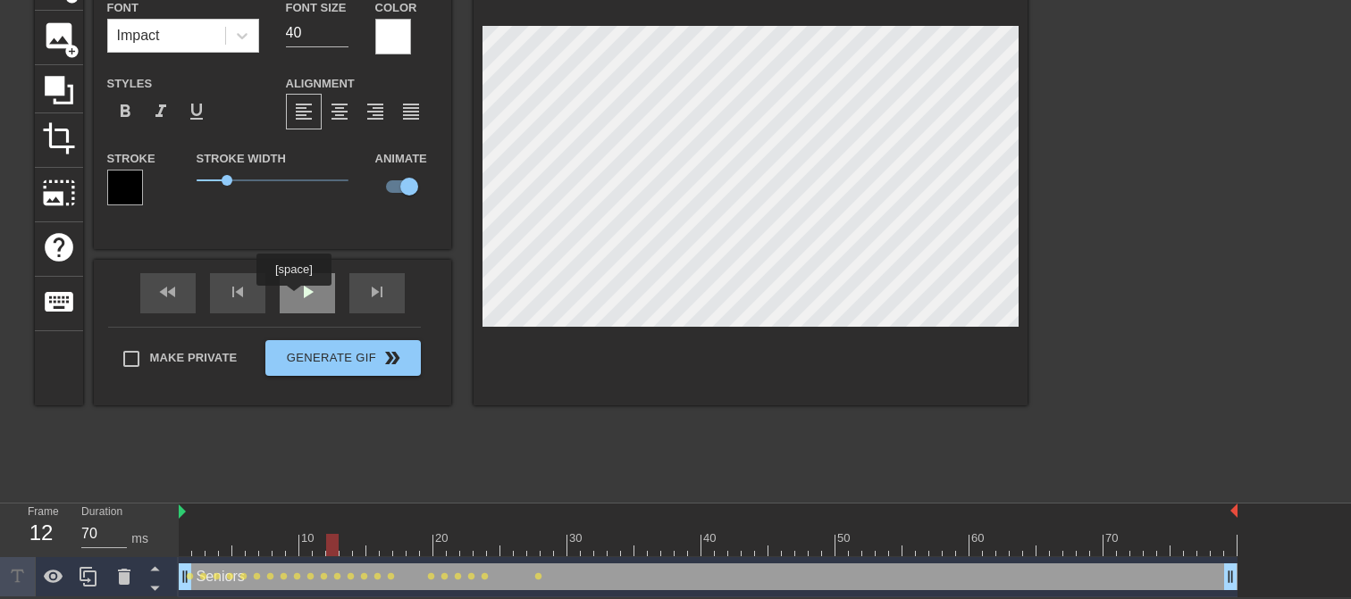
click at [299, 300] on span "play_arrow" at bounding box center [307, 291] width 21 height 21
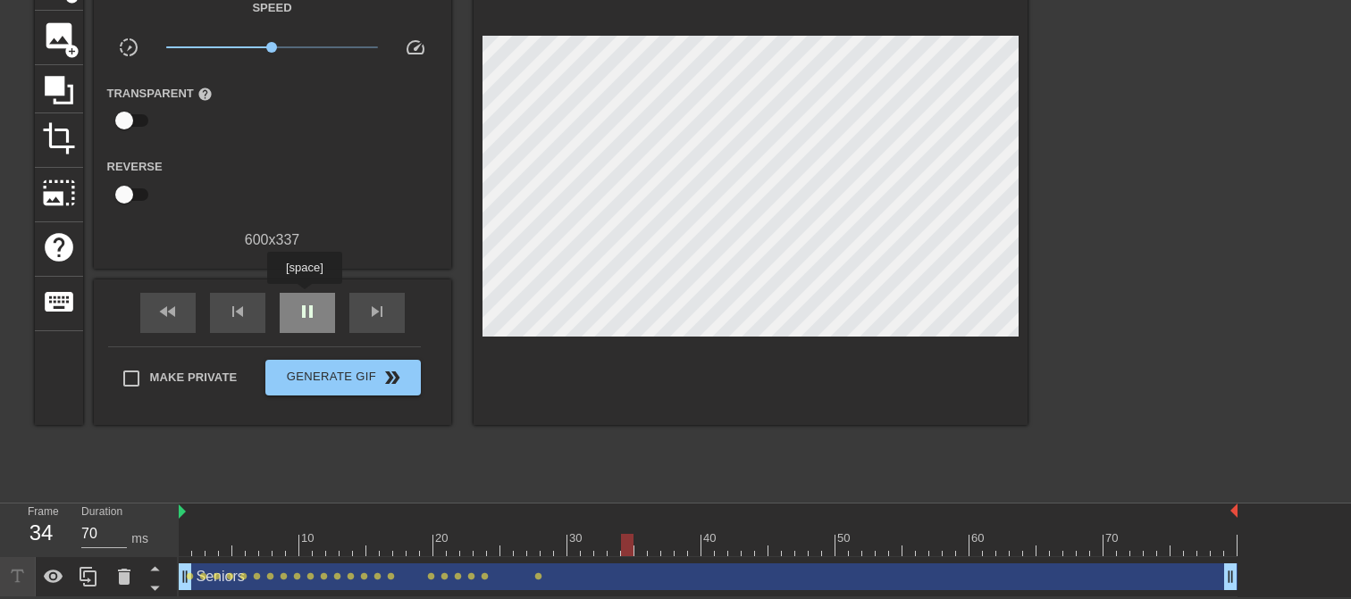
click at [304, 297] on div "pause" at bounding box center [307, 313] width 55 height 40
drag, startPoint x: 644, startPoint y: 542, endPoint x: 540, endPoint y: 547, distance: 103.7
click at [540, 547] on div at bounding box center [546, 545] width 13 height 22
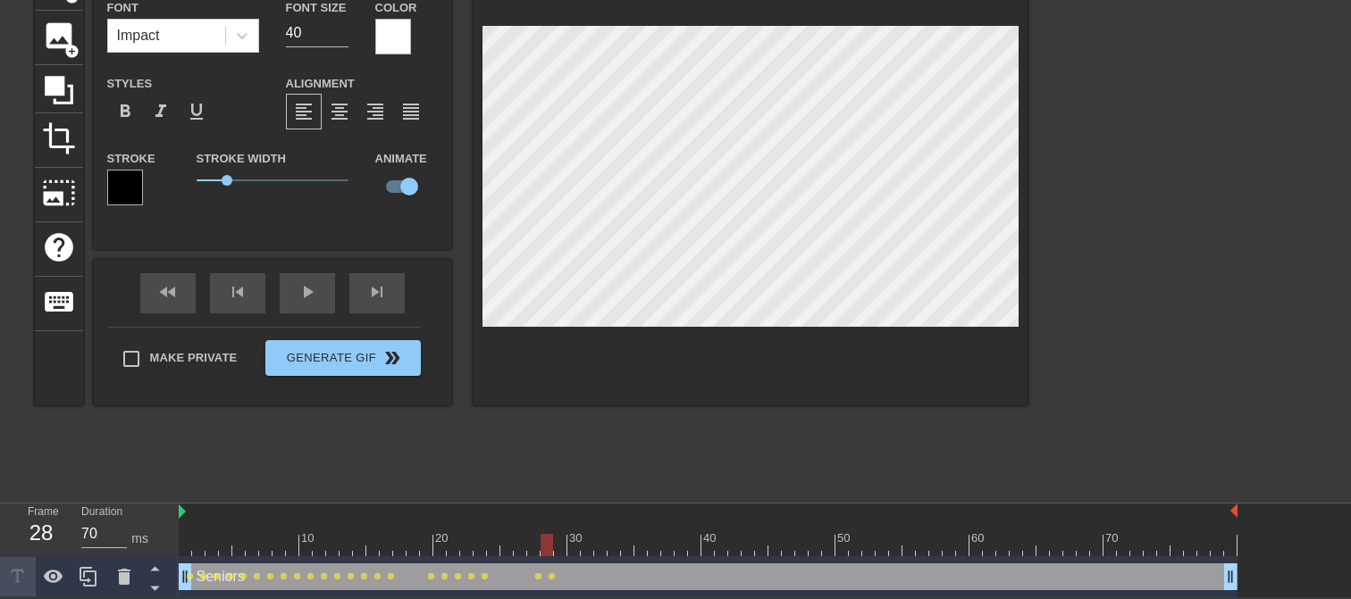
click at [540, 542] on div at bounding box center [708, 545] width 1059 height 22
drag, startPoint x: 532, startPoint y: 546, endPoint x: 558, endPoint y: 548, distance: 26.0
click at [558, 548] on div at bounding box center [560, 545] width 13 height 22
click at [570, 542] on div at bounding box center [573, 545] width 13 height 22
click at [582, 541] on div at bounding box center [587, 545] width 13 height 22
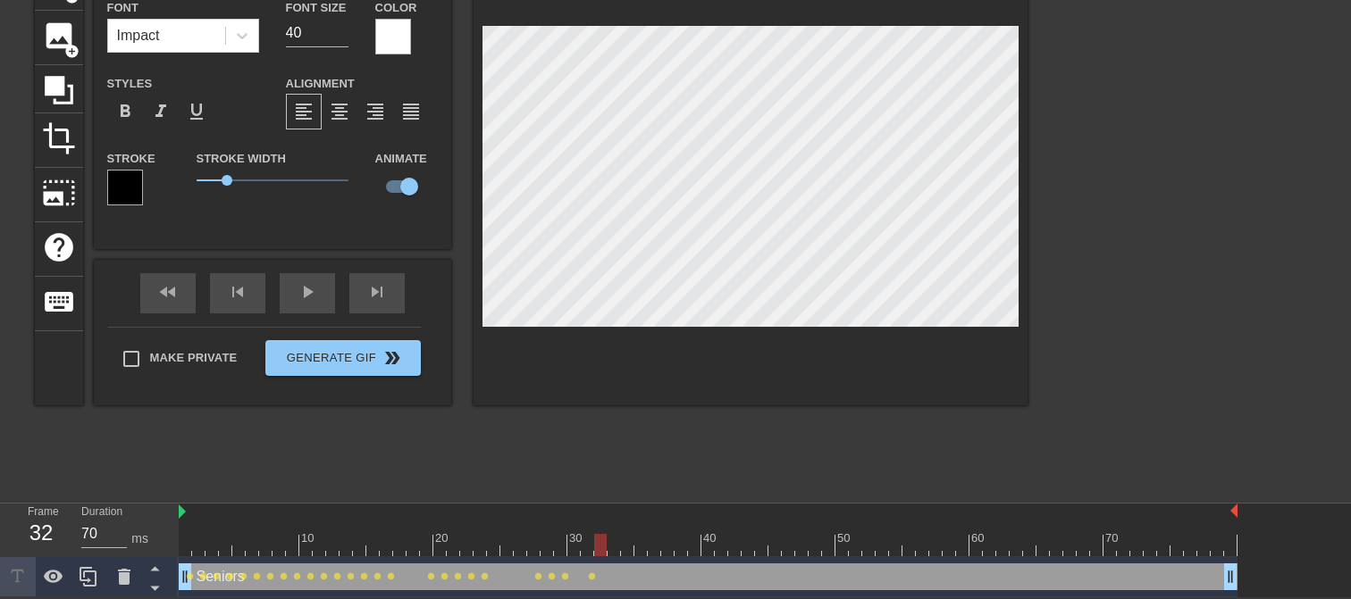
click at [594, 540] on div at bounding box center [600, 545] width 13 height 22
drag, startPoint x: 603, startPoint y: 542, endPoint x: 530, endPoint y: 546, distance: 73.3
click at [530, 546] on div at bounding box center [533, 545] width 13 height 22
click at [321, 298] on div "play_arrow" at bounding box center [307, 293] width 55 height 40
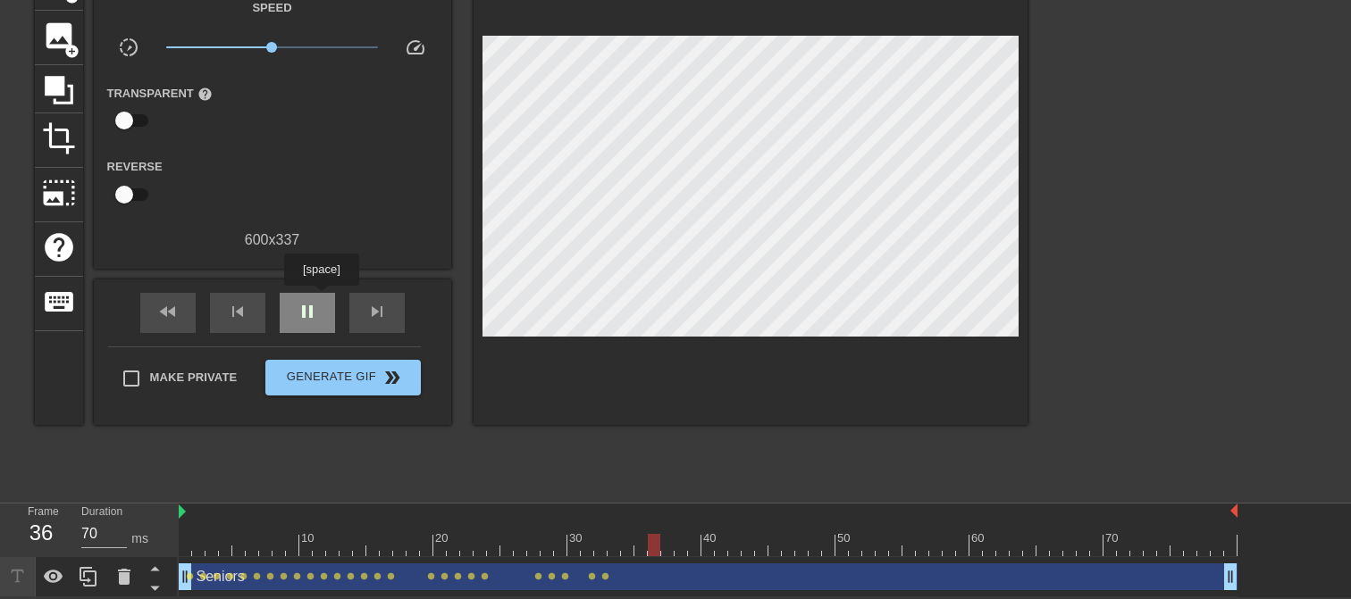
click at [321, 298] on div "pause" at bounding box center [307, 313] width 55 height 40
drag, startPoint x: 678, startPoint y: 546, endPoint x: 608, endPoint y: 545, distance: 69.7
click at [608, 545] on div at bounding box center [613, 545] width 13 height 22
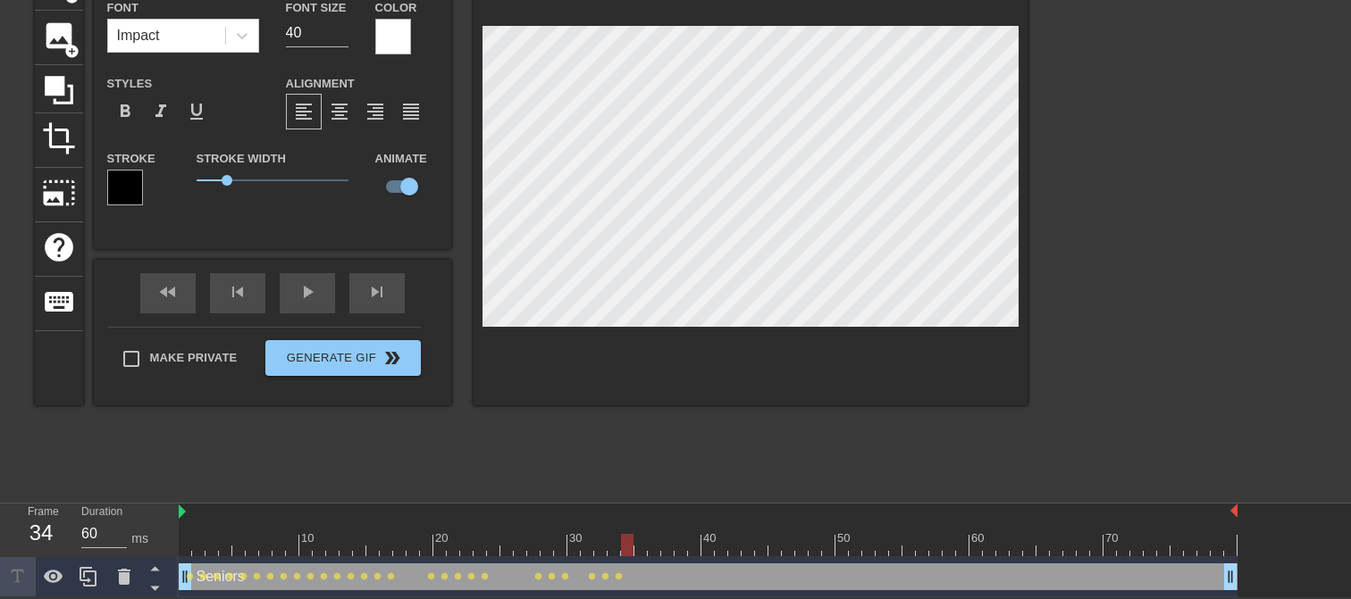
click at [622, 537] on div at bounding box center [627, 545] width 13 height 22
click at [638, 540] on div at bounding box center [640, 545] width 13 height 22
click at [649, 541] on div at bounding box center [654, 545] width 13 height 22
click at [664, 534] on div at bounding box center [667, 545] width 13 height 22
click at [675, 541] on div at bounding box center [680, 545] width 13 height 22
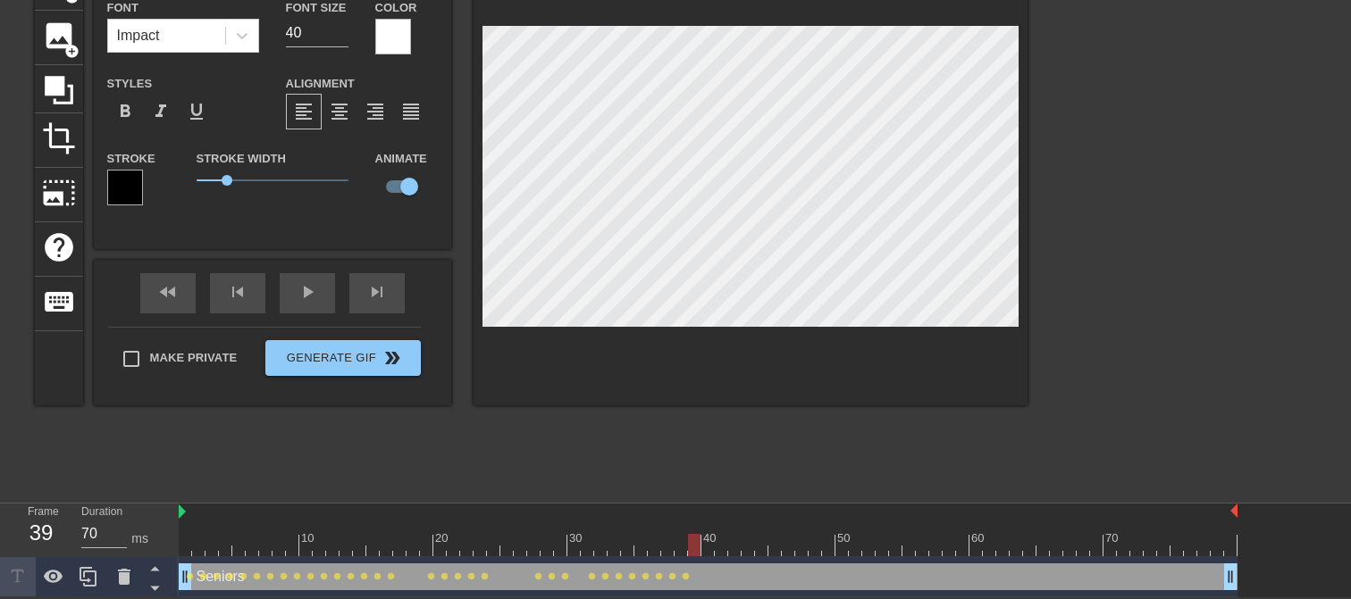
click at [688, 540] on div at bounding box center [694, 545] width 13 height 22
click at [702, 542] on div at bounding box center [707, 545] width 13 height 22
click at [716, 538] on div at bounding box center [721, 545] width 13 height 22
click at [728, 543] on div at bounding box center [734, 545] width 13 height 22
click at [741, 542] on div at bounding box center [747, 545] width 13 height 22
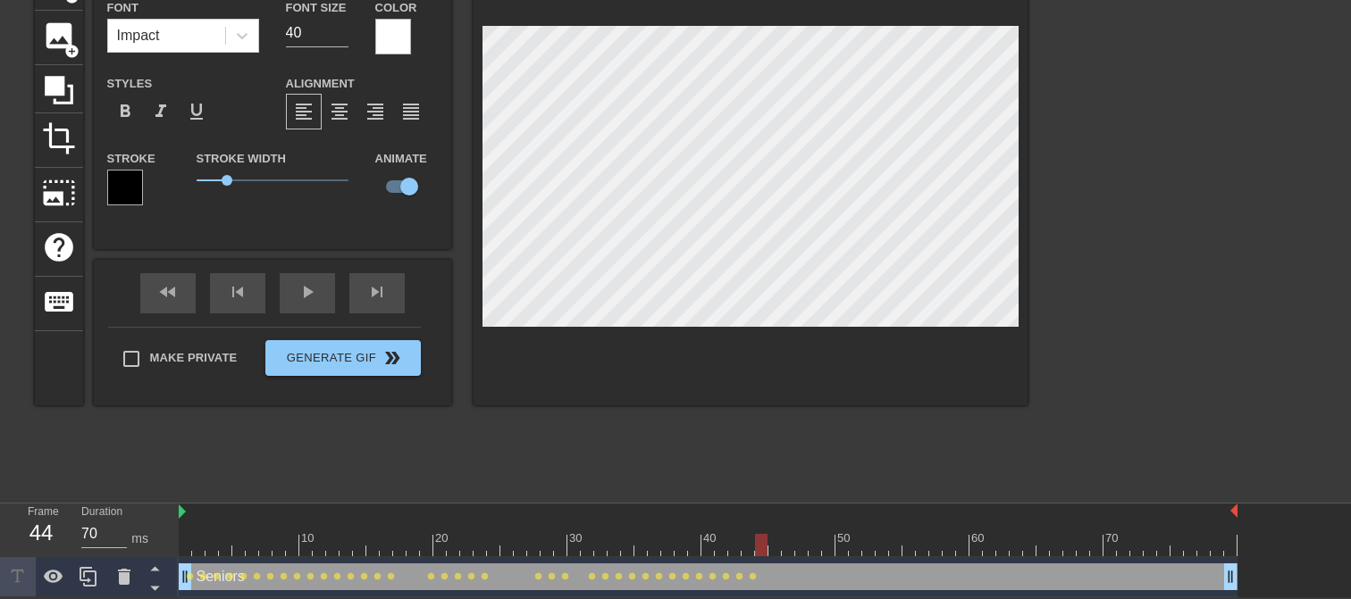
click at [756, 540] on div at bounding box center [761, 545] width 13 height 22
click at [768, 543] on div at bounding box center [774, 545] width 13 height 22
click at [784, 541] on div at bounding box center [788, 545] width 13 height 22
click at [796, 539] on div at bounding box center [801, 545] width 13 height 22
click at [811, 540] on div at bounding box center [814, 545] width 13 height 22
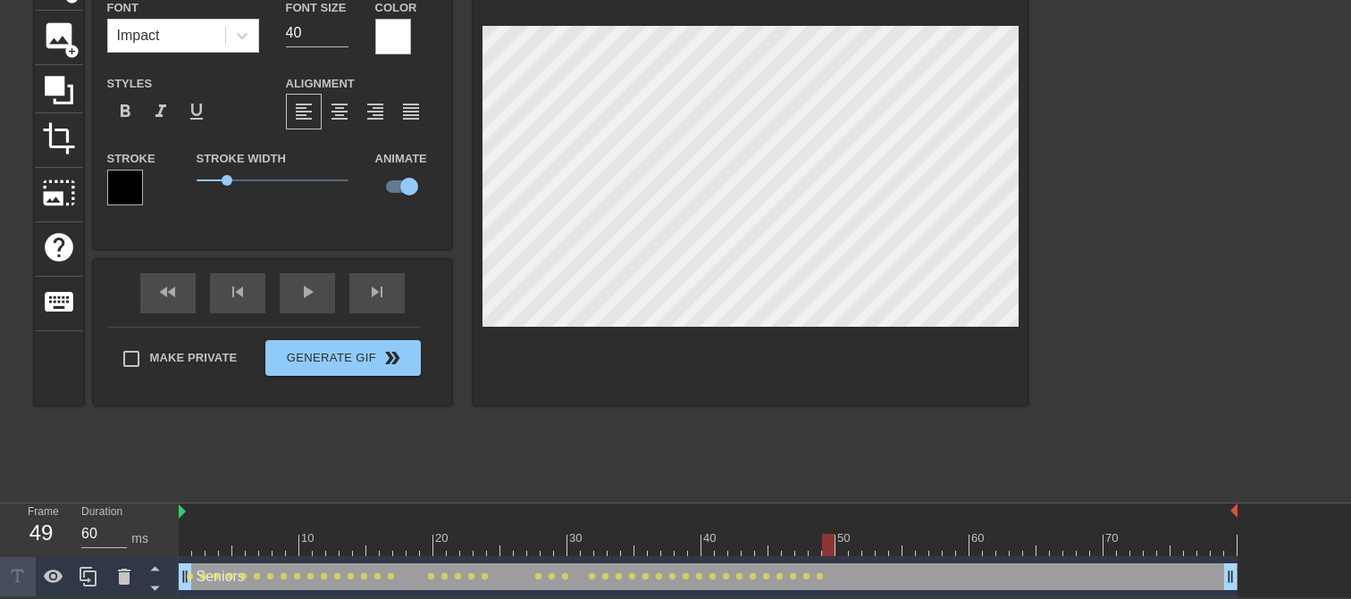
click at [822, 545] on div at bounding box center [828, 545] width 13 height 22
click at [836, 540] on div at bounding box center [841, 545] width 13 height 22
click at [850, 541] on div at bounding box center [855, 545] width 13 height 22
click at [862, 540] on div at bounding box center [868, 545] width 13 height 22
click at [876, 538] on div at bounding box center [881, 545] width 13 height 22
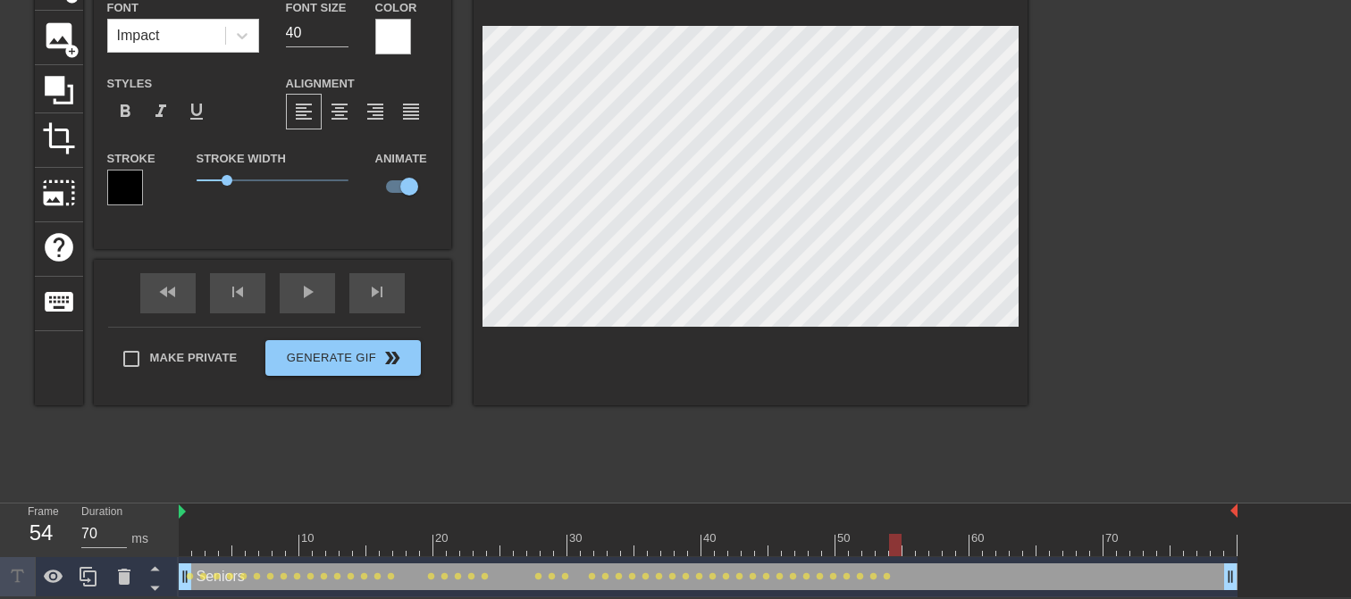
click at [889, 540] on div at bounding box center [895, 545] width 13 height 22
click at [906, 541] on div at bounding box center [908, 545] width 13 height 22
click at [917, 543] on div at bounding box center [922, 545] width 13 height 22
click at [930, 540] on div at bounding box center [935, 545] width 13 height 22
click at [943, 534] on div at bounding box center [948, 545] width 13 height 22
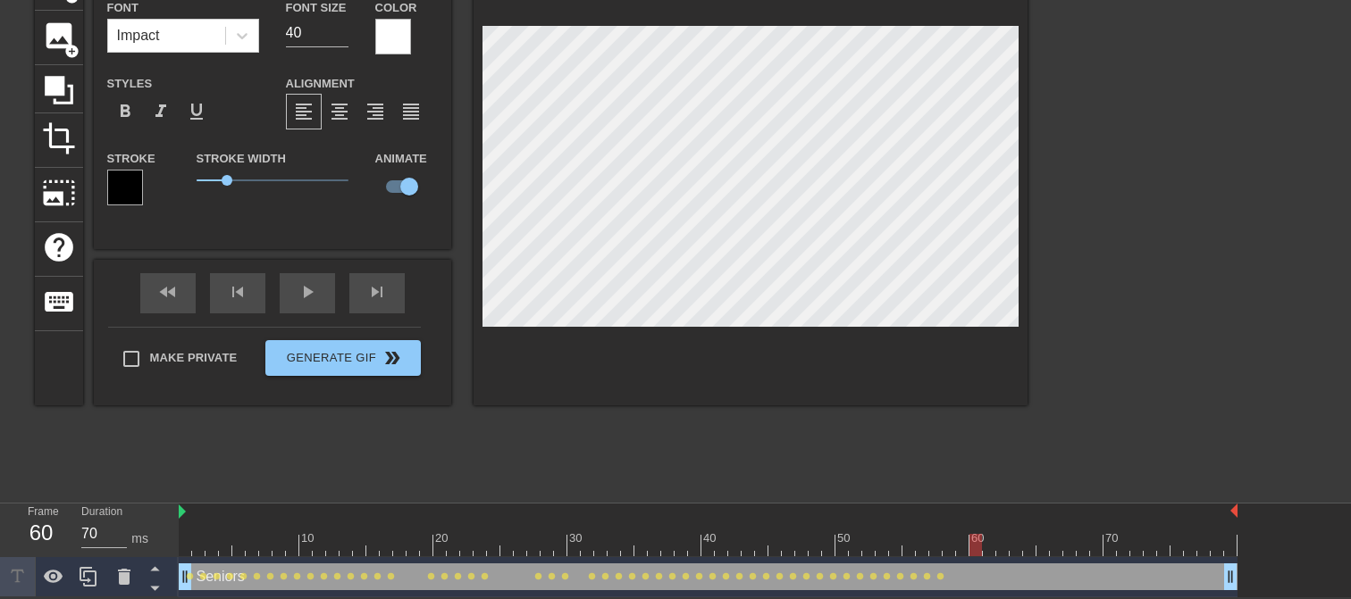
drag, startPoint x: 951, startPoint y: 544, endPoint x: 971, endPoint y: 544, distance: 19.7
click at [971, 544] on div at bounding box center [975, 545] width 13 height 22
drag, startPoint x: 976, startPoint y: 539, endPoint x: 992, endPoint y: 539, distance: 16.1
click at [992, 539] on div at bounding box center [989, 545] width 13 height 22
click at [997, 534] on div at bounding box center [708, 545] width 1059 height 22
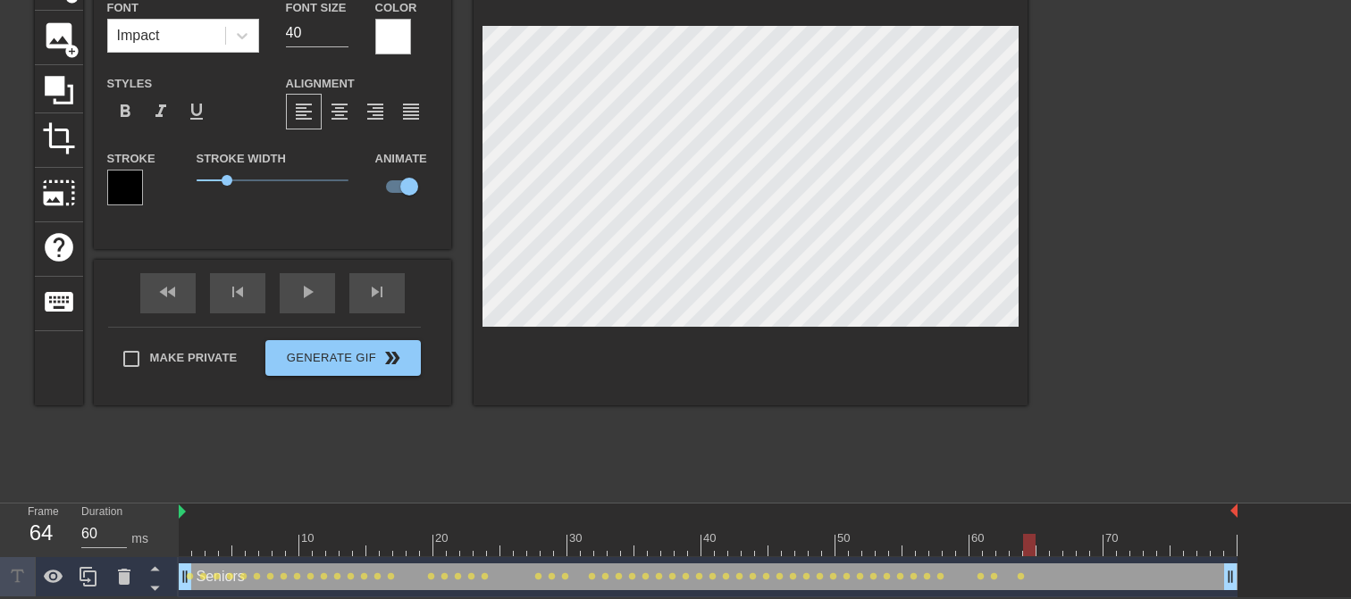
click at [1025, 544] on div at bounding box center [1029, 545] width 13 height 22
click at [1038, 541] on div at bounding box center [1042, 545] width 13 height 22
click at [1051, 541] on div at bounding box center [1056, 545] width 13 height 22
click at [1063, 540] on div at bounding box center [1069, 545] width 13 height 22
click at [1079, 546] on div at bounding box center [1082, 545] width 13 height 22
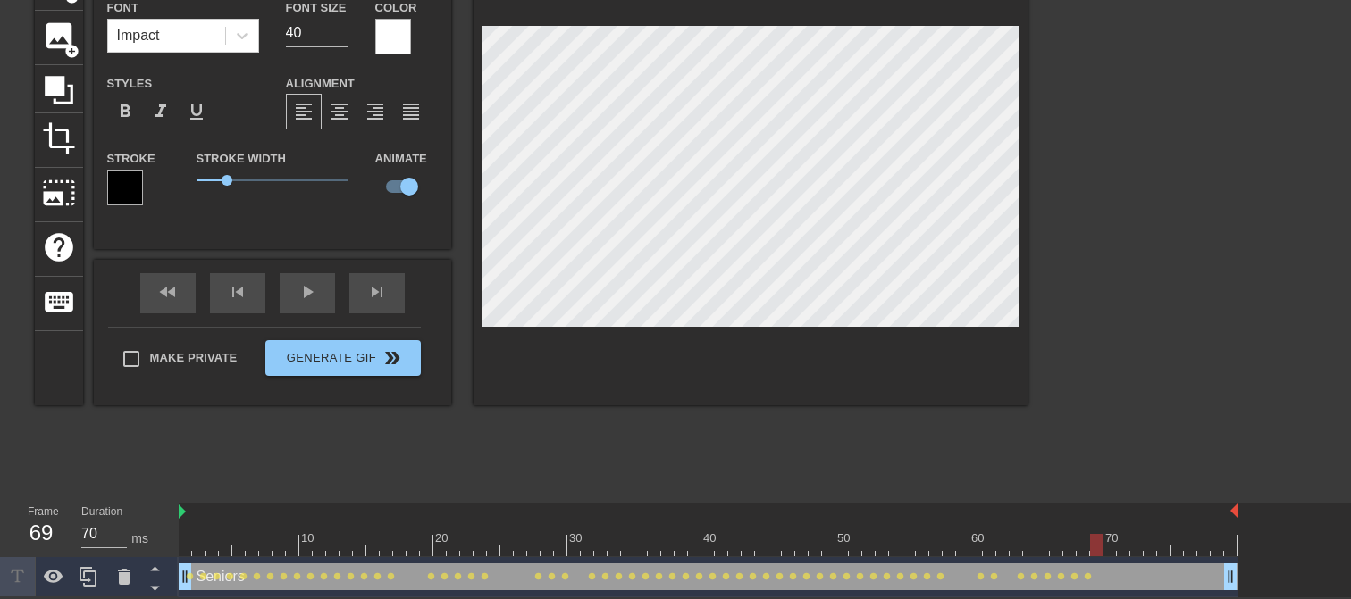
drag, startPoint x: 1084, startPoint y: 540, endPoint x: 1092, endPoint y: 542, distance: 9.1
click at [1092, 542] on div at bounding box center [1096, 545] width 13 height 22
click at [1106, 546] on div at bounding box center [1109, 545] width 13 height 22
click at [1117, 546] on div at bounding box center [1123, 545] width 13 height 22
click at [1131, 542] on div at bounding box center [1136, 545] width 13 height 22
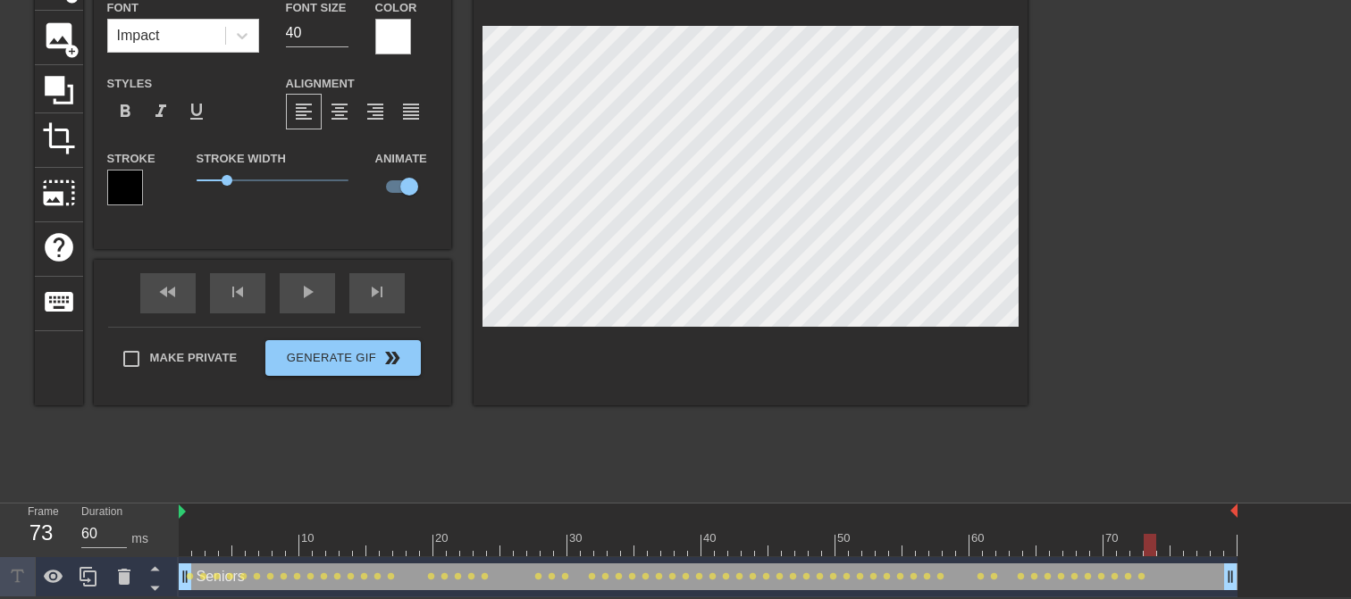
click at [1145, 540] on div at bounding box center [1149, 545] width 13 height 22
drag, startPoint x: 1149, startPoint y: 539, endPoint x: 1159, endPoint y: 539, distance: 9.8
click at [1159, 539] on div at bounding box center [1163, 545] width 13 height 22
click at [1173, 546] on div at bounding box center [1176, 545] width 13 height 22
click at [1188, 540] on div at bounding box center [1190, 545] width 13 height 22
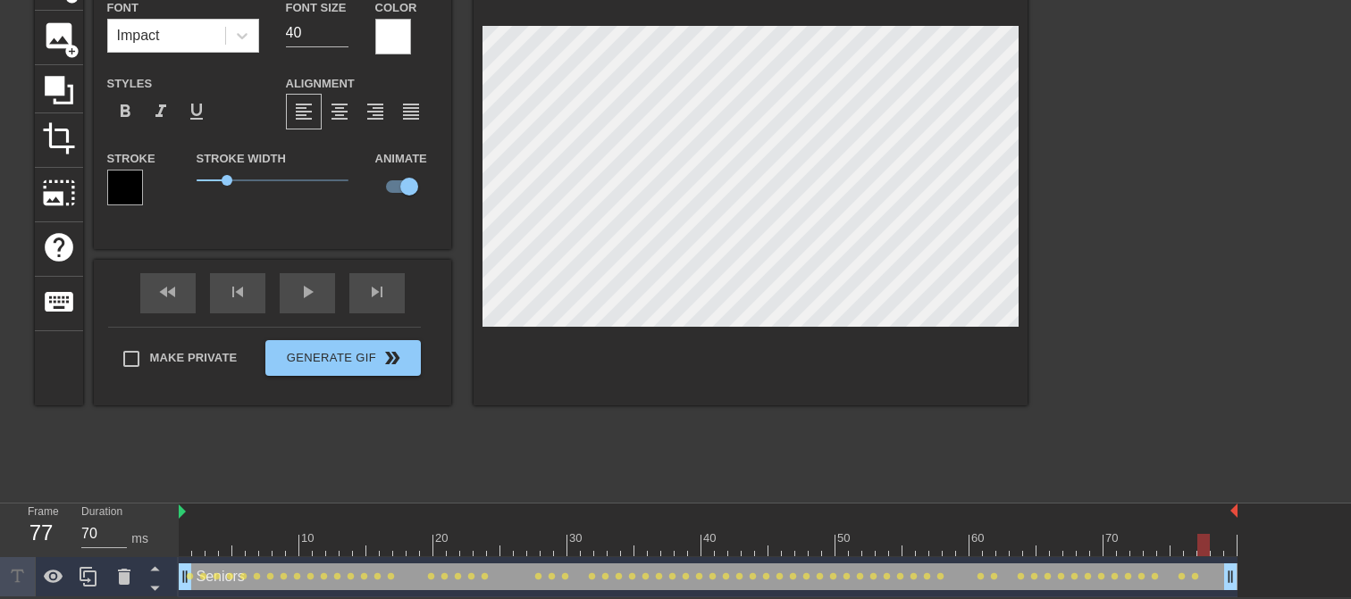
click at [1192, 542] on div at bounding box center [1203, 545] width 13 height 22
drag, startPoint x: 1204, startPoint y: 545, endPoint x: 1226, endPoint y: 545, distance: 21.4
click at [1192, 545] on div at bounding box center [1231, 545] width 13 height 22
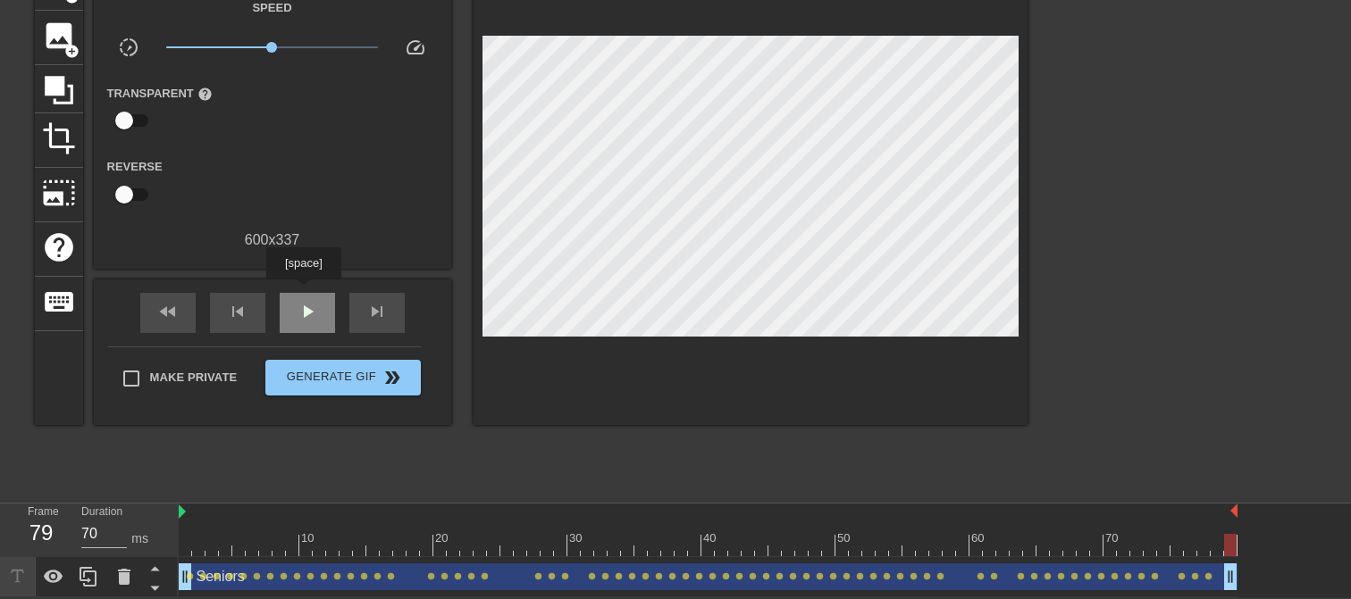
click at [303, 293] on div "play_arrow" at bounding box center [307, 313] width 55 height 40
click at [308, 316] on span "pause" at bounding box center [307, 311] width 21 height 21
type input "60"
drag, startPoint x: 249, startPoint y: 543, endPoint x: 188, endPoint y: 543, distance: 61.6
click at [188, 543] on div at bounding box center [185, 545] width 13 height 22
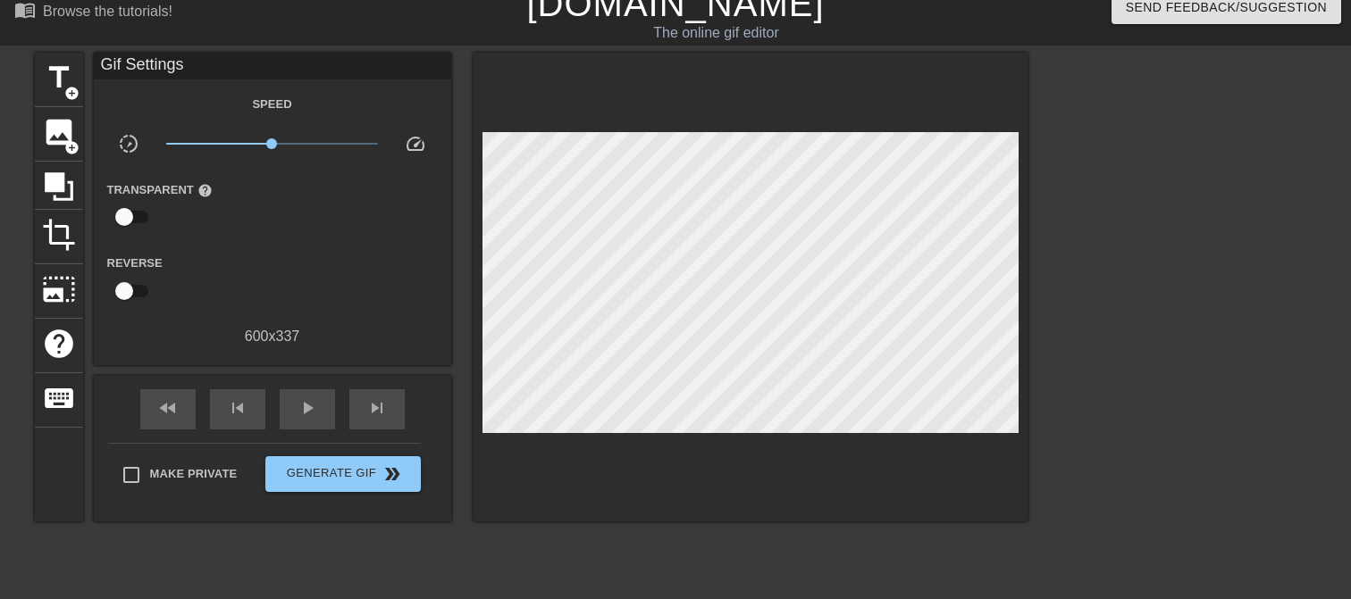
scroll to position [0, 0]
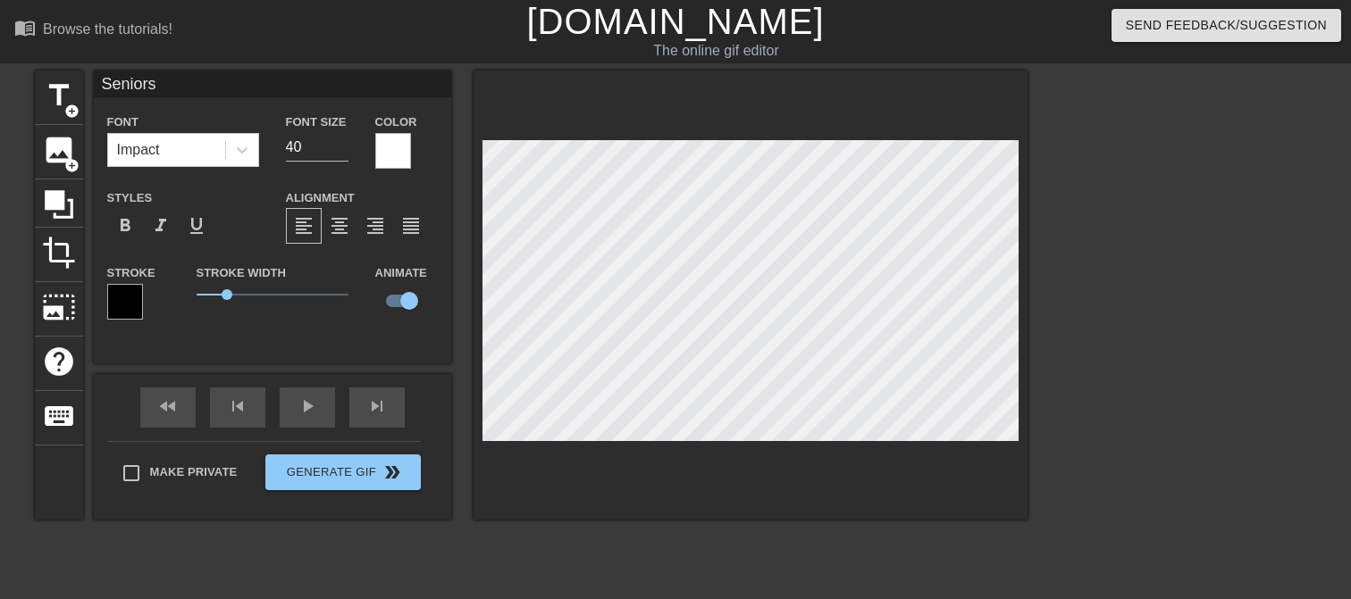
drag, startPoint x: 457, startPoint y: 283, endPoint x: 571, endPoint y: 507, distance: 251.3
click at [571, 507] on div at bounding box center [750, 295] width 554 height 449
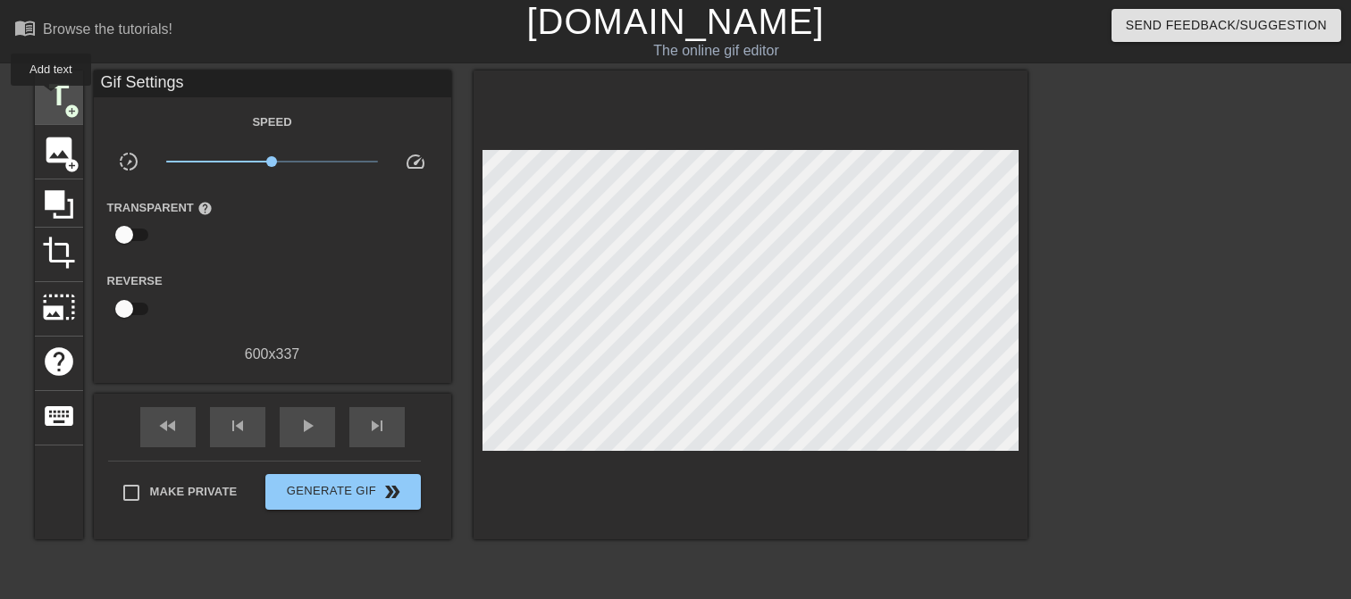
click at [51, 98] on span "title" at bounding box center [59, 96] width 34 height 34
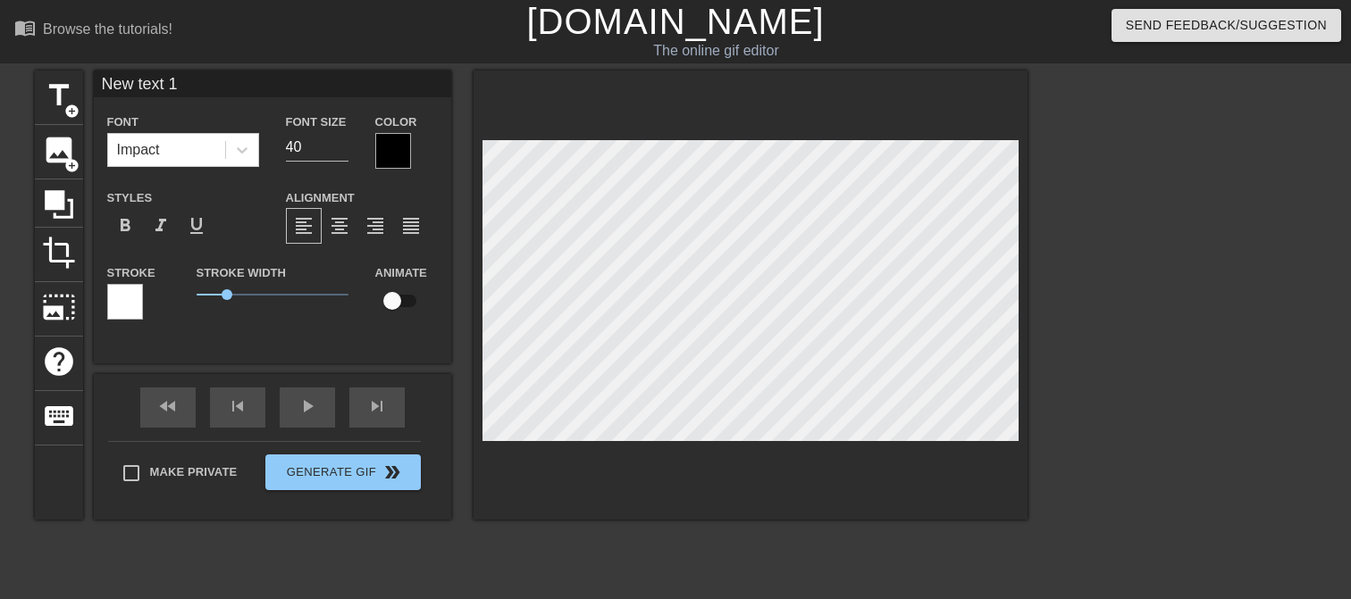
click at [393, 157] on div at bounding box center [393, 151] width 36 height 36
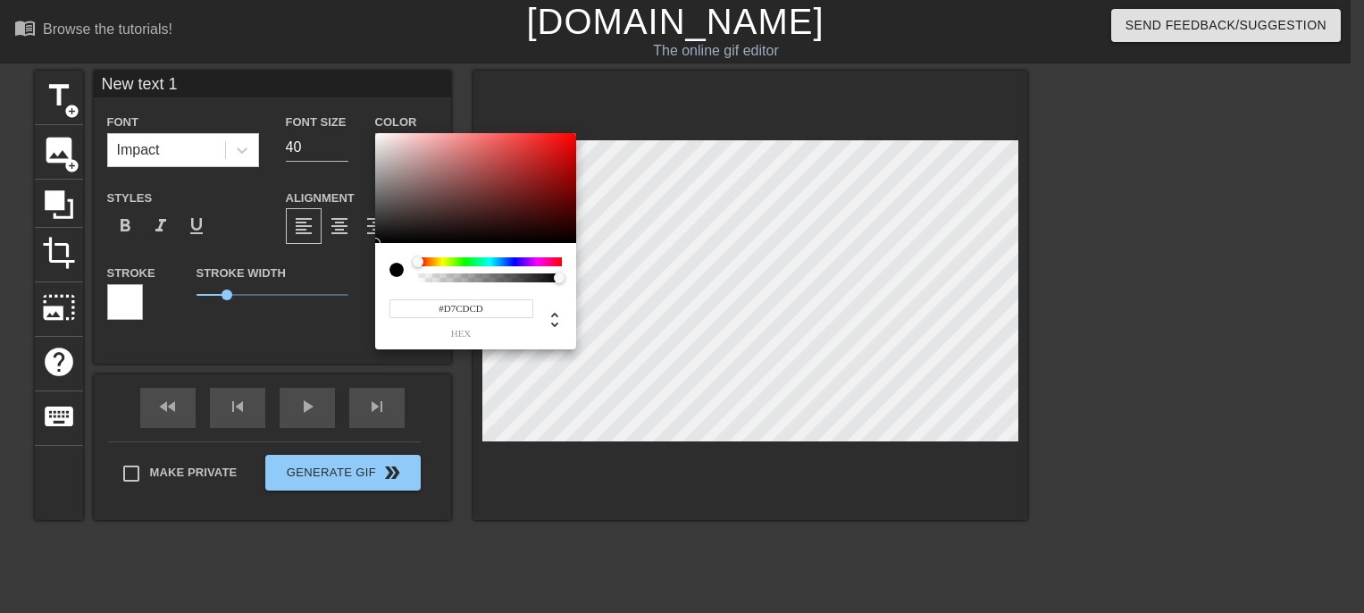
type input "#FFFFFF"
drag, startPoint x: 384, startPoint y: 150, endPoint x: 329, endPoint y: 96, distance: 77.7
click at [341, 98] on div "#FFFFFF hex" at bounding box center [682, 306] width 1364 height 613
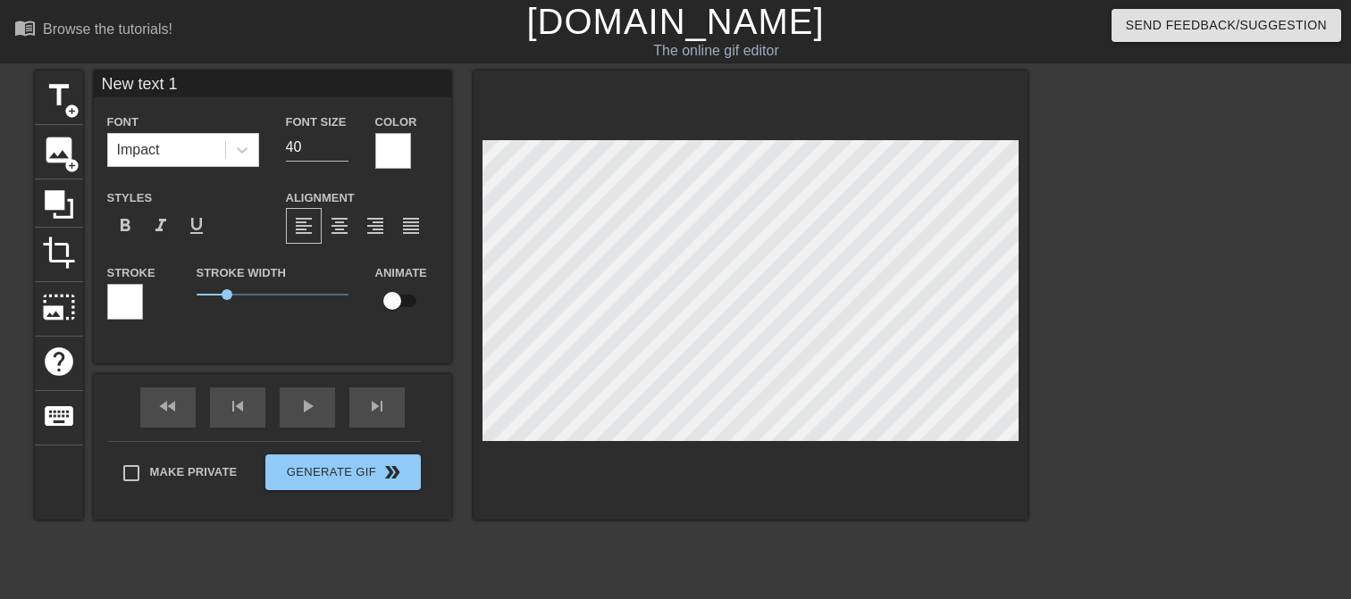
click at [134, 297] on div at bounding box center [125, 302] width 36 height 36
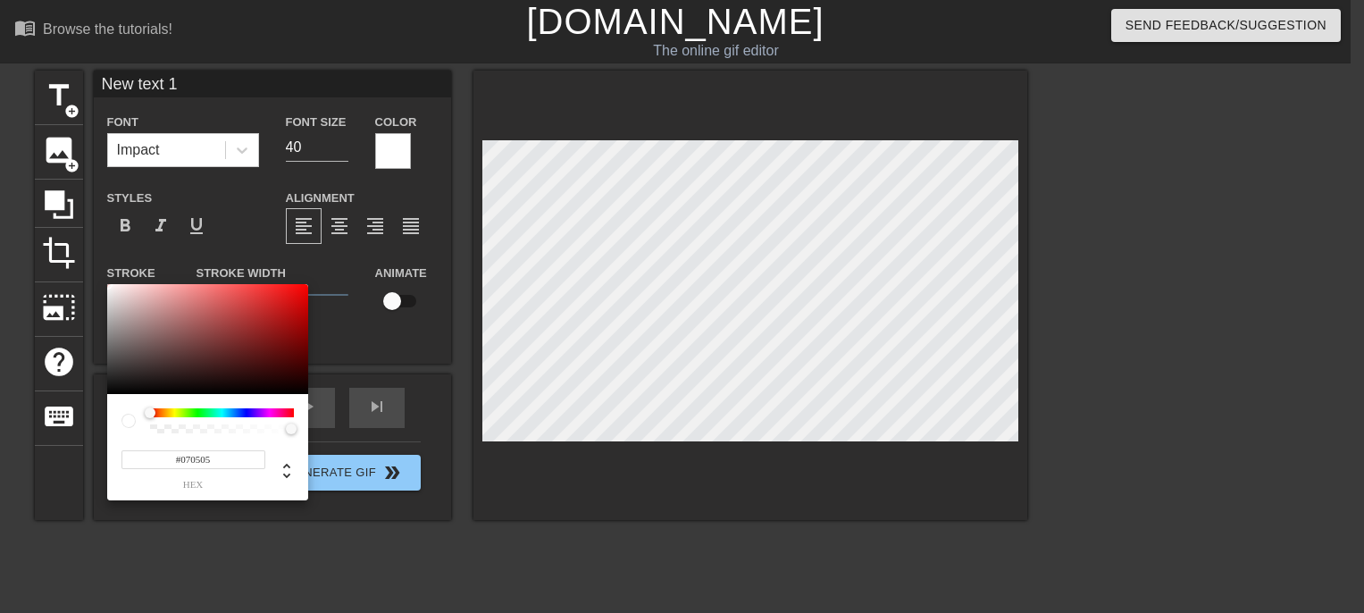
type input "#000000"
drag, startPoint x: 113, startPoint y: 382, endPoint x: 304, endPoint y: 376, distance: 191.3
click at [87, 408] on div "#000000 hex" at bounding box center [682, 306] width 1364 height 613
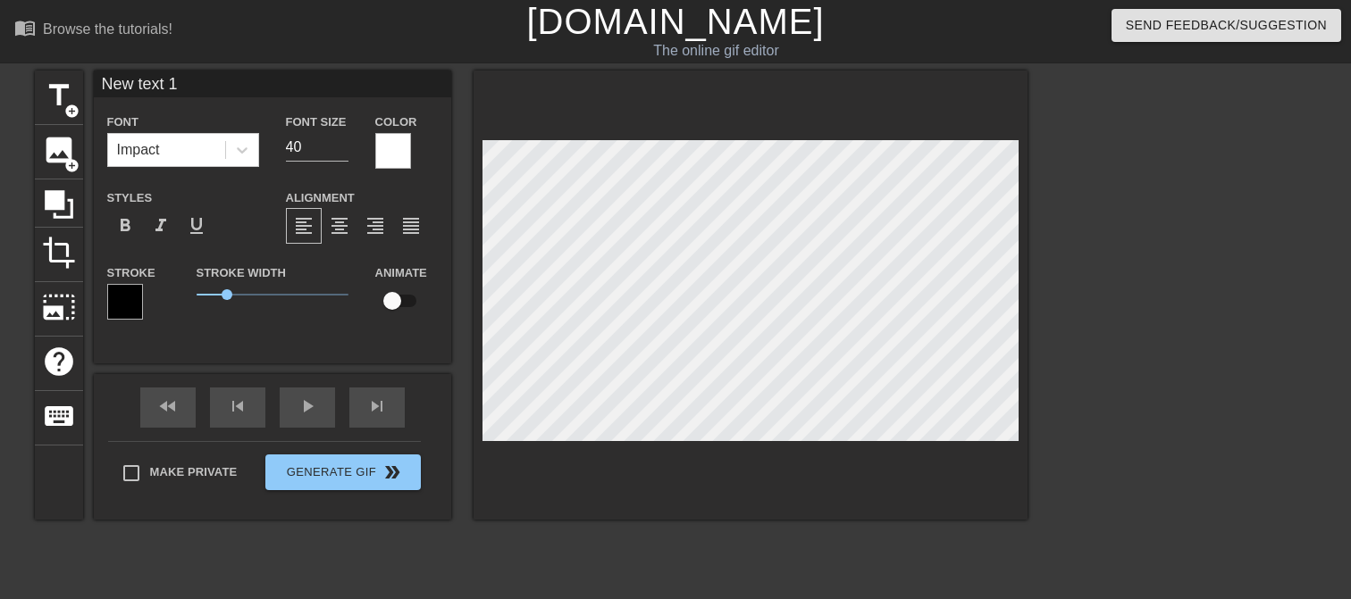
scroll to position [3, 4]
type input "New text"
type textarea "New text"
type input "New text"
type textarea "New text"
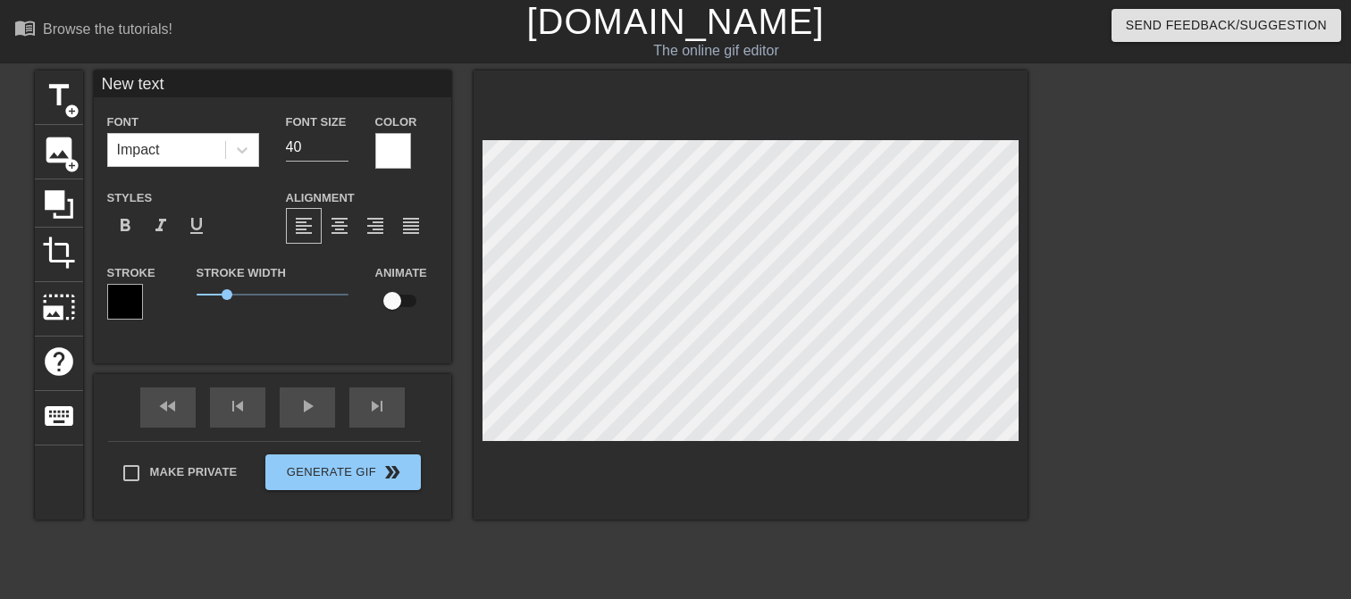
type input "New tex"
type textarea "New tex"
type input "New te"
type textarea "New te"
type input "New t"
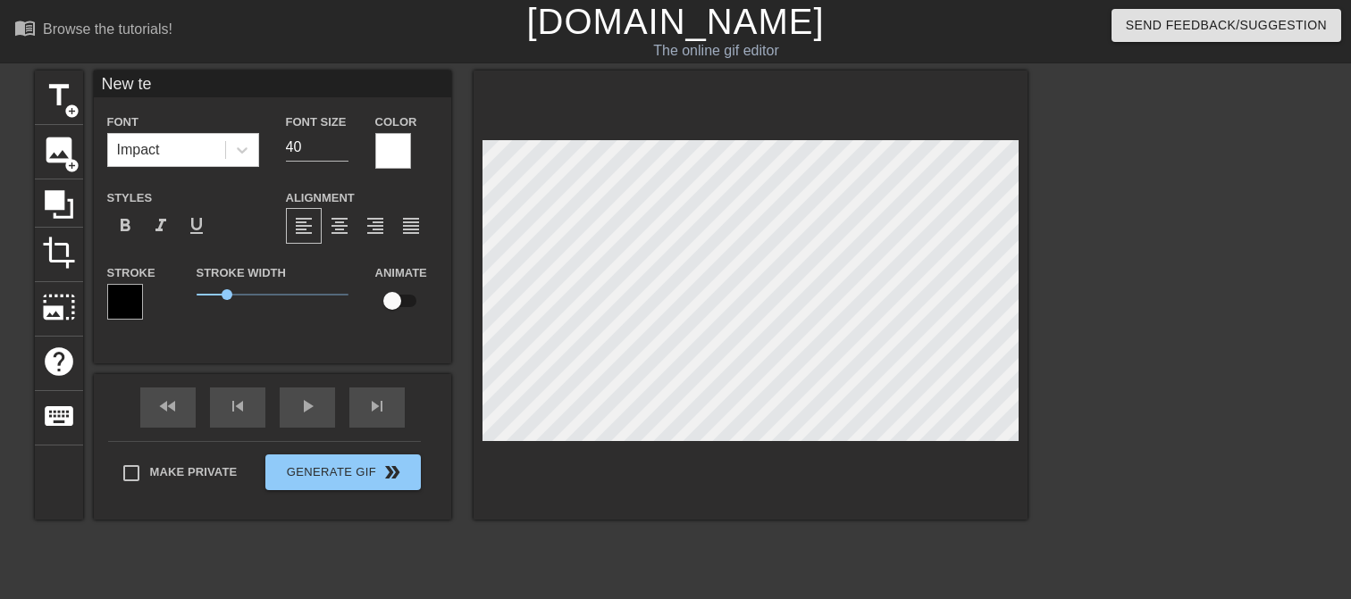
type textarea "New t"
type input "New"
type textarea "New"
type input "New"
type textarea "New"
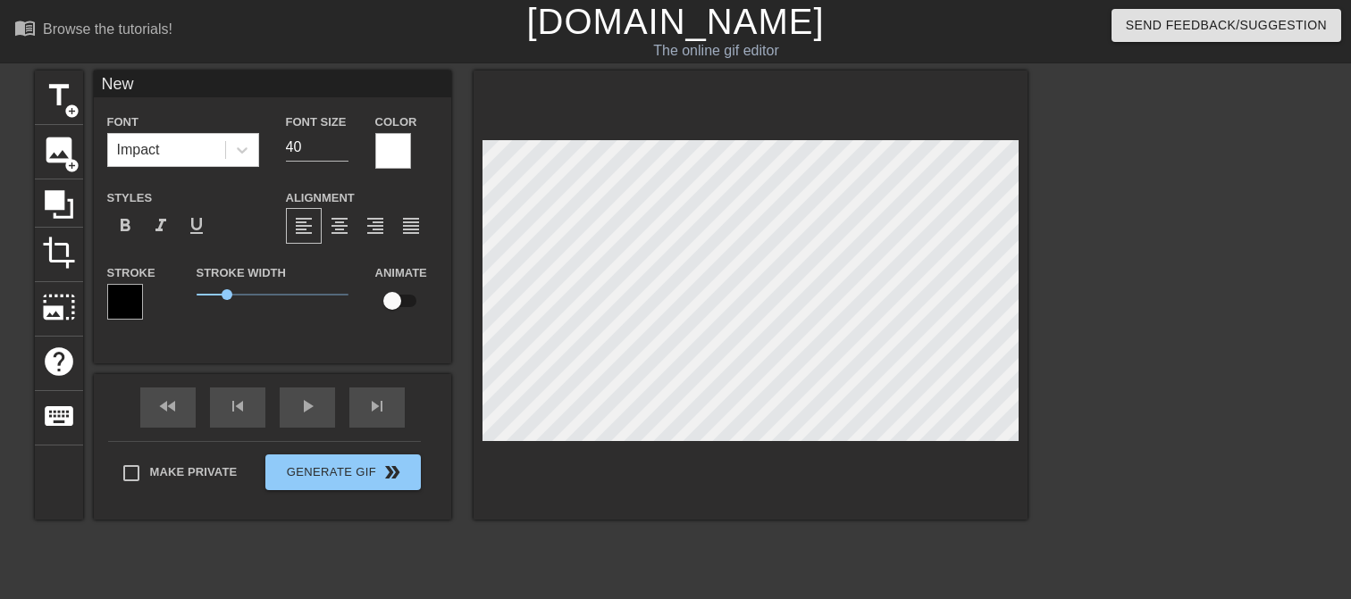
type input "Ne"
type textarea "Ne"
type input "N"
type textarea "N"
type input "T"
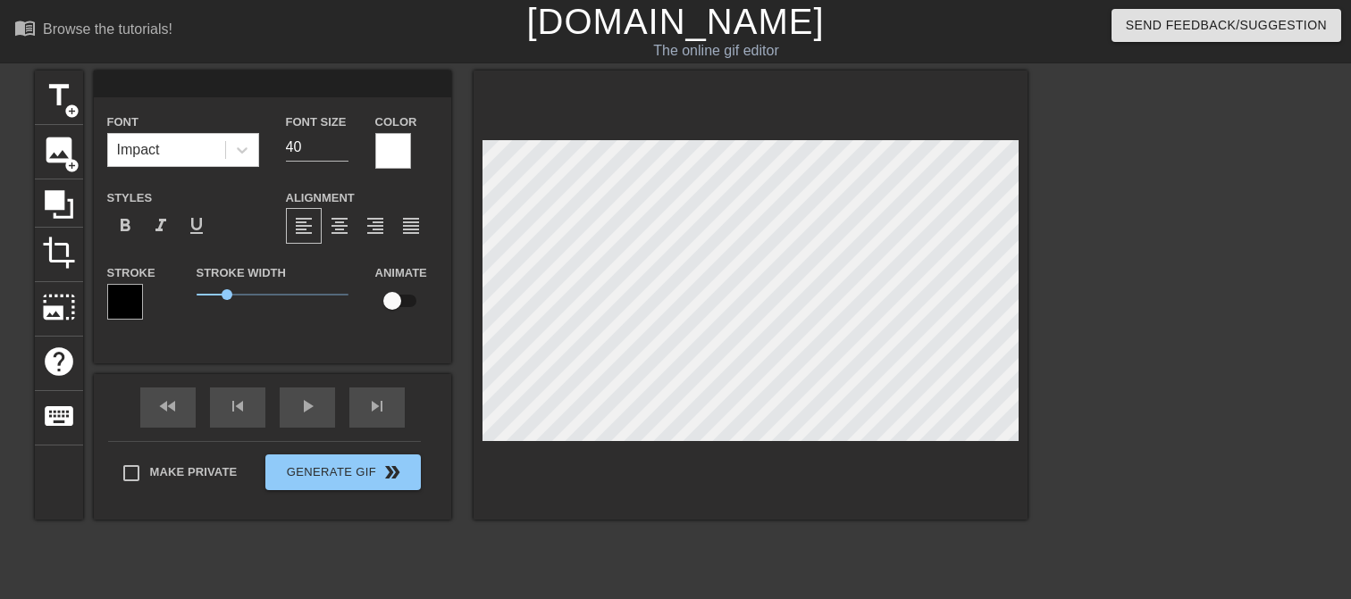
type textarea "T"
type input "Te"
type textarea "Te"
type input "Tes"
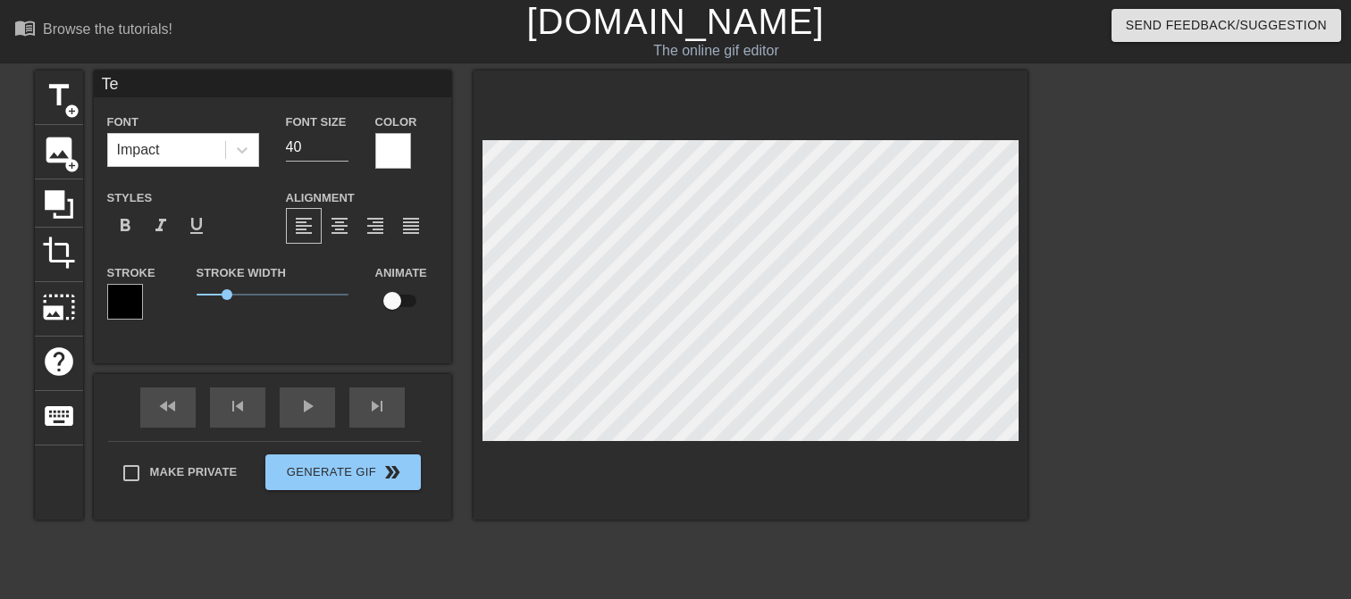
type textarea "Tes"
type input "Test"
type textarea "Test"
type input "Teste"
type textarea "Teste"
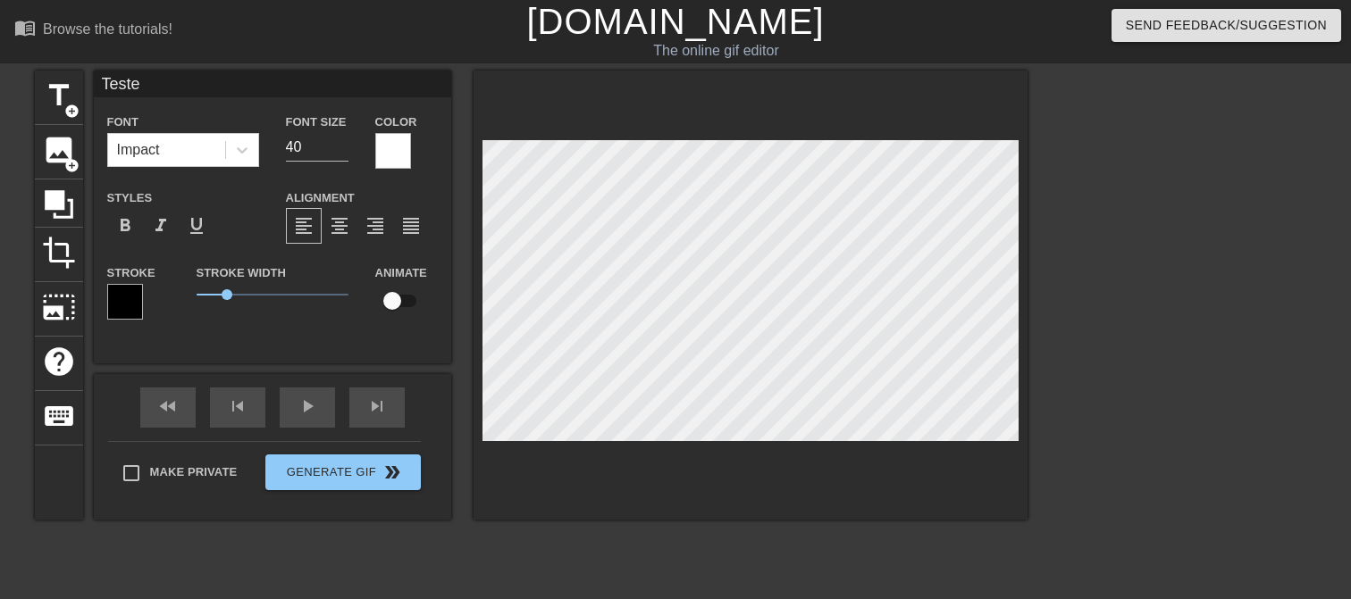
type input "Tester"
type textarea "Tester"
type input "Testers"
type textarea "Testers"
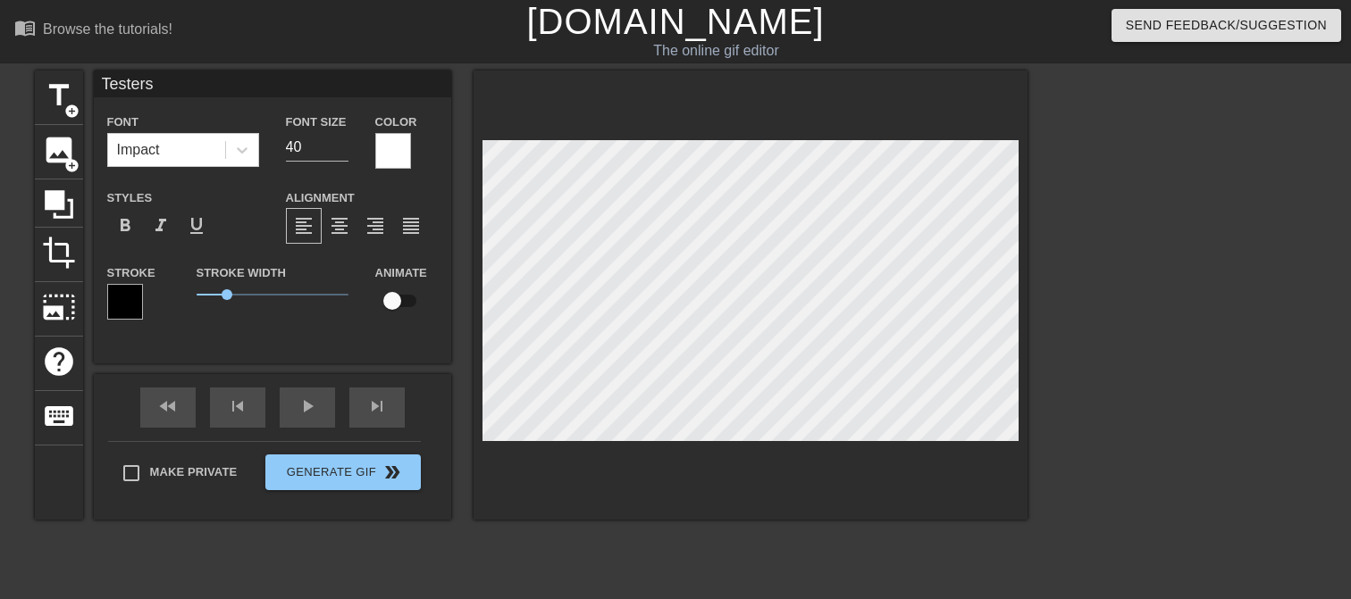
click at [390, 299] on input "checkbox" at bounding box center [392, 301] width 102 height 34
checkbox input "true"
click at [1086, 346] on div at bounding box center [1183, 339] width 268 height 536
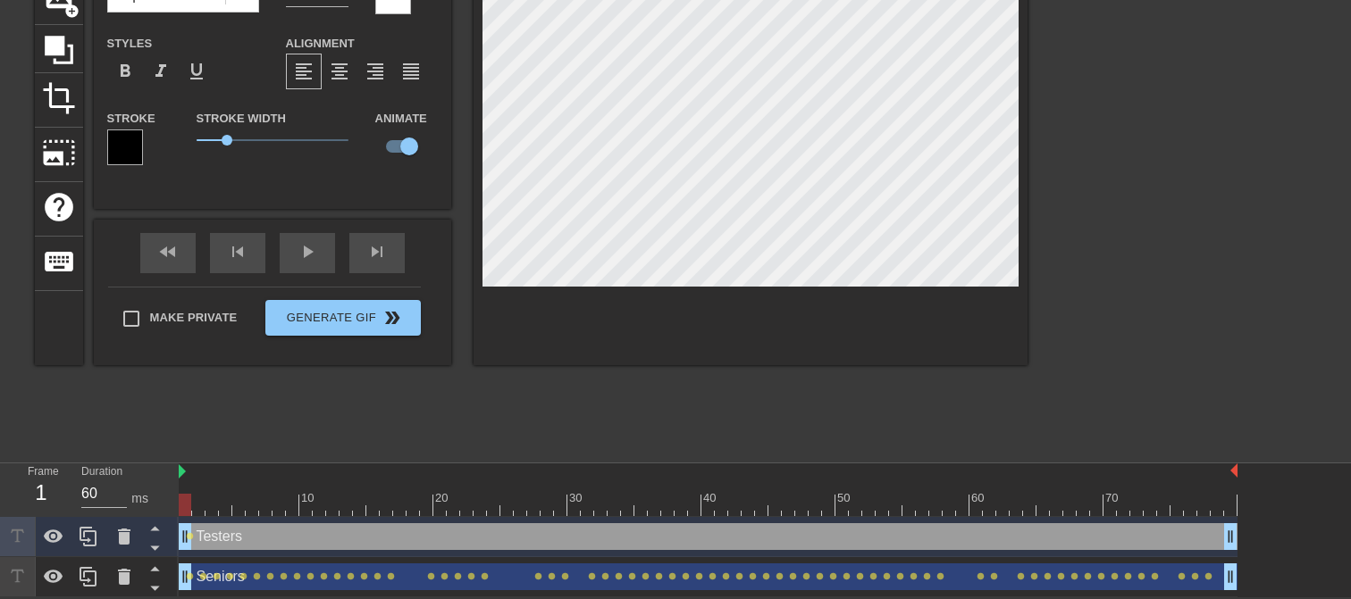
scroll to position [67, 0]
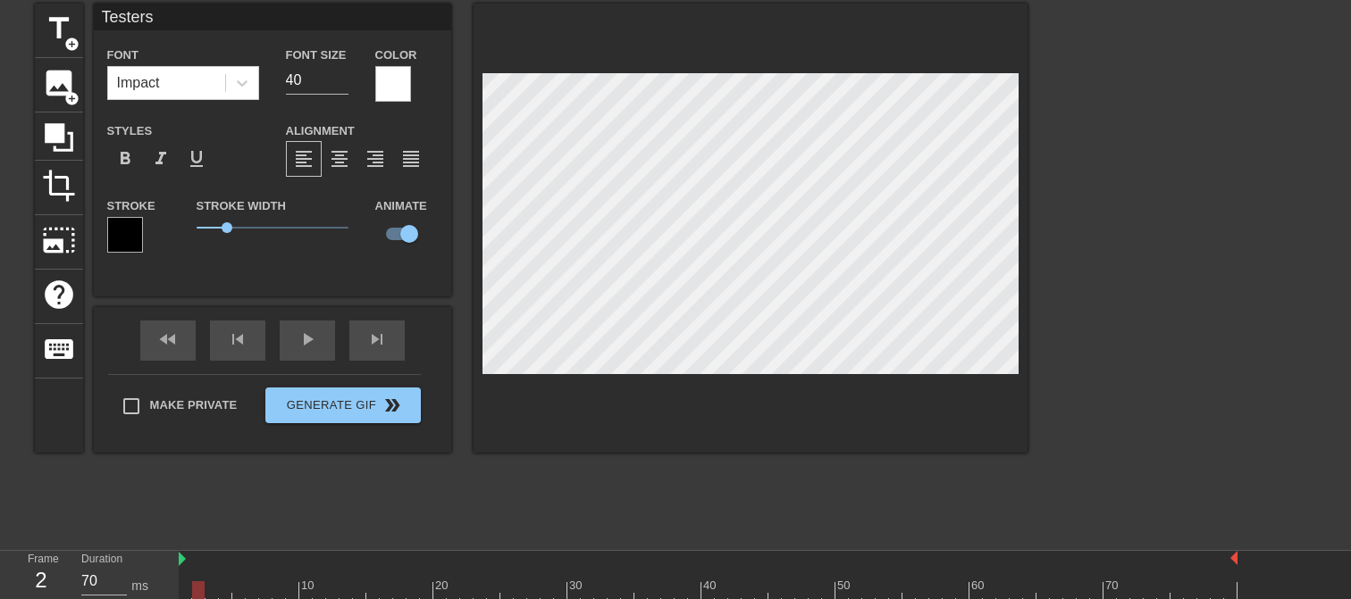
click at [193, 565] on div at bounding box center [198, 593] width 13 height 22
drag, startPoint x: 197, startPoint y: 590, endPoint x: 207, endPoint y: 589, distance: 9.9
click at [207, 565] on div at bounding box center [211, 593] width 13 height 22
click at [219, 565] on div at bounding box center [225, 593] width 13 height 22
click at [234, 565] on div at bounding box center [238, 593] width 13 height 22
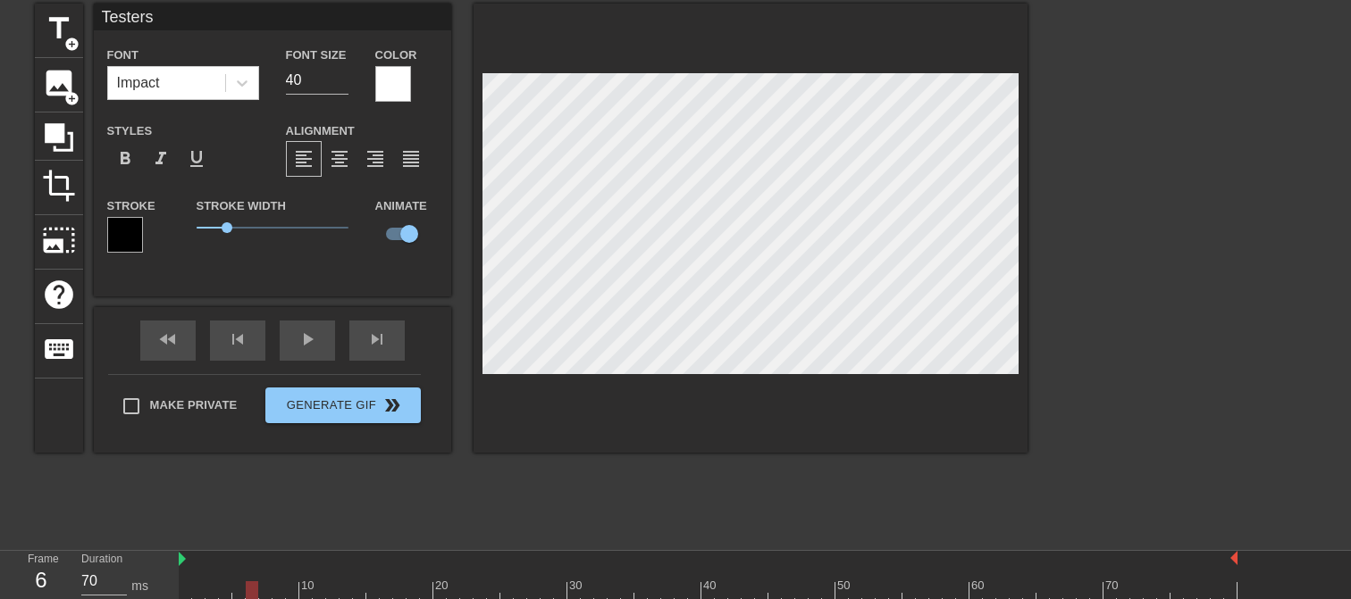
click at [247, 565] on div at bounding box center [252, 593] width 13 height 22
click at [263, 565] on div at bounding box center [265, 593] width 13 height 22
click at [274, 565] on div at bounding box center [278, 593] width 13 height 22
drag, startPoint x: 280, startPoint y: 587, endPoint x: 301, endPoint y: 588, distance: 21.5
click at [301, 565] on div at bounding box center [305, 593] width 13 height 22
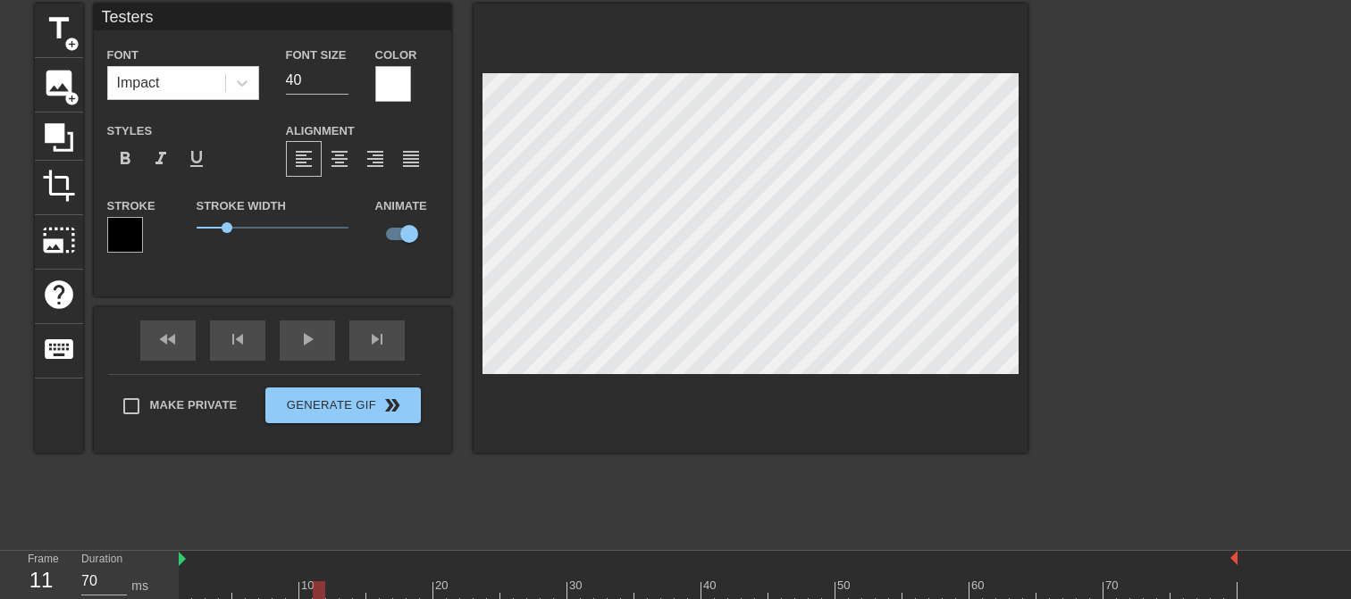
click at [314, 565] on div at bounding box center [319, 593] width 13 height 22
click at [326, 565] on div at bounding box center [332, 593] width 13 height 22
click at [340, 565] on div at bounding box center [345, 593] width 13 height 22
drag, startPoint x: 351, startPoint y: 591, endPoint x: 370, endPoint y: 588, distance: 19.1
click at [370, 565] on div at bounding box center [372, 593] width 13 height 22
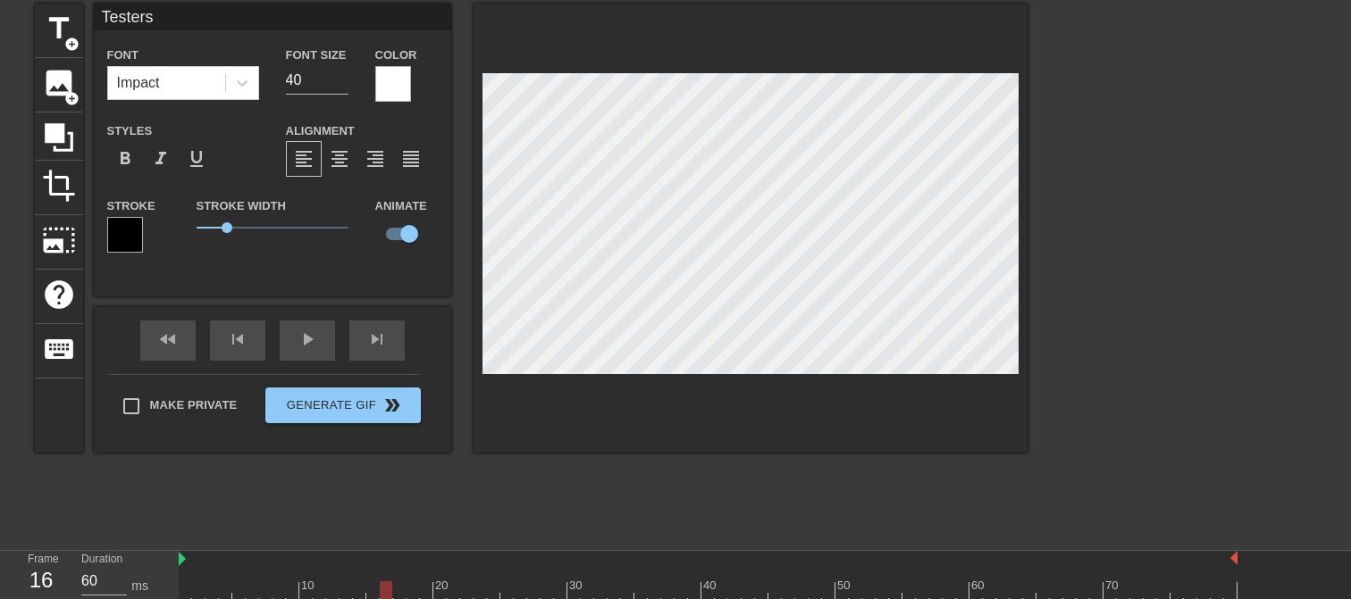
click at [380, 565] on div at bounding box center [386, 593] width 13 height 22
drag, startPoint x: 390, startPoint y: 588, endPoint x: 408, endPoint y: 586, distance: 18.0
click at [408, 565] on div at bounding box center [412, 593] width 13 height 22
click at [421, 565] on div at bounding box center [426, 593] width 13 height 22
drag, startPoint x: 430, startPoint y: 586, endPoint x: 184, endPoint y: 572, distance: 246.1
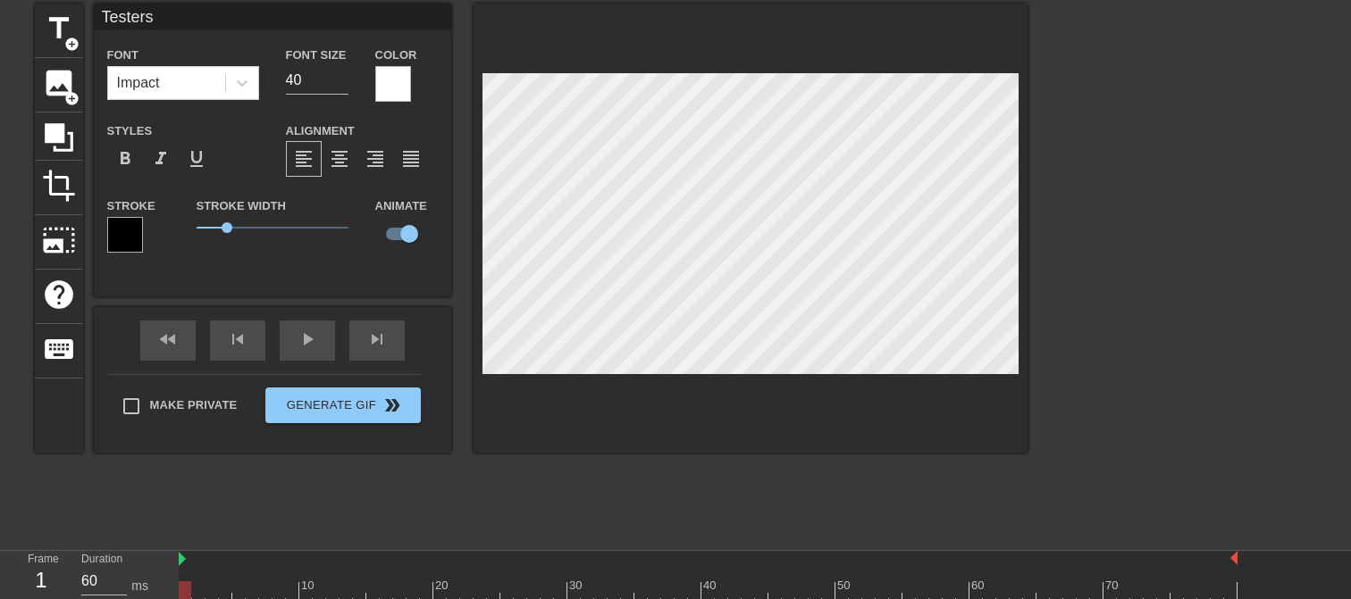
click at [327, 339] on div "play_arrow" at bounding box center [307, 341] width 55 height 40
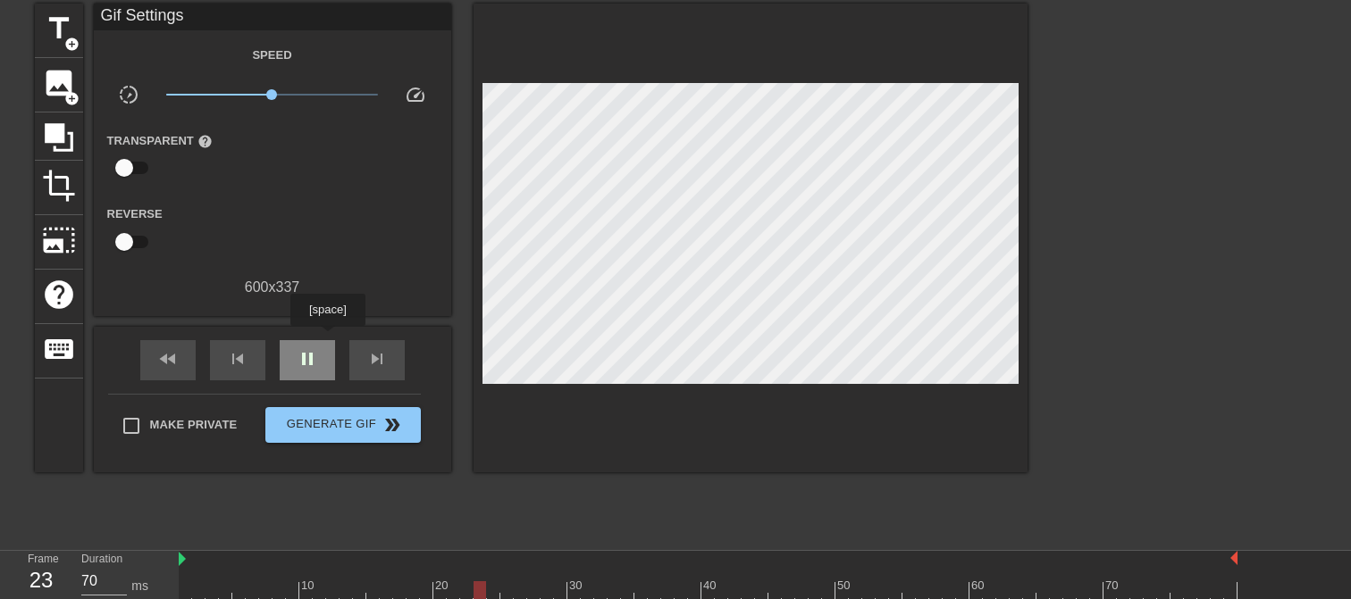
click at [327, 340] on div "pause" at bounding box center [307, 360] width 55 height 40
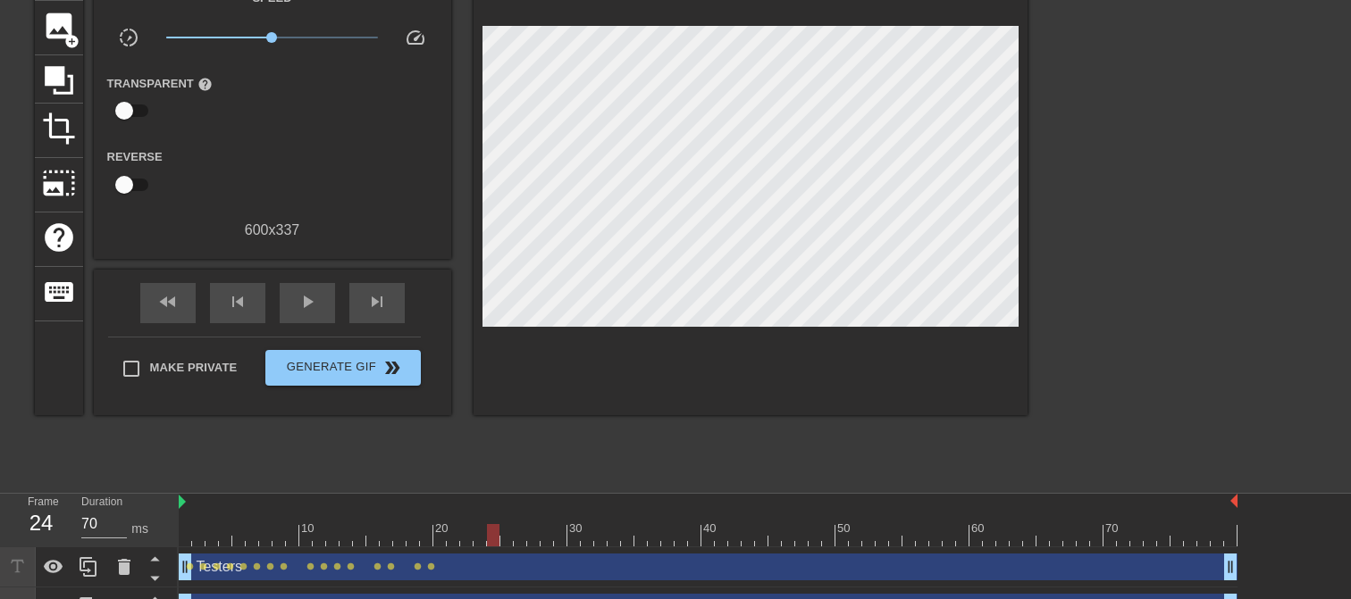
scroll to position [156, 0]
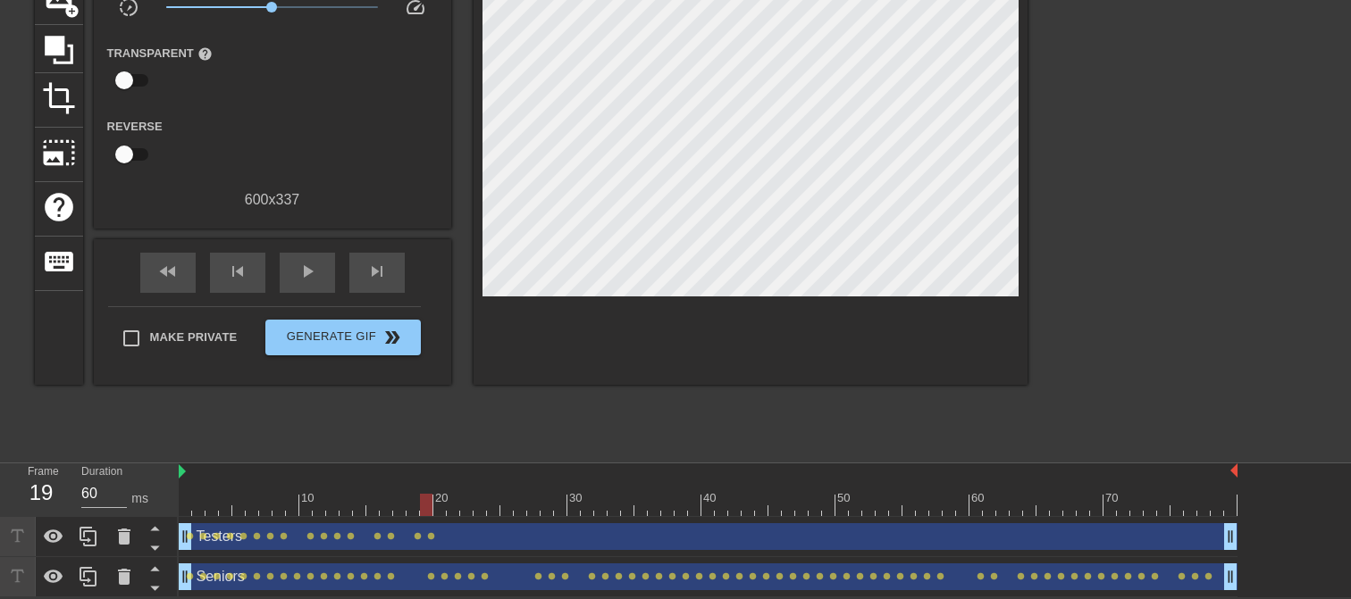
drag, startPoint x: 490, startPoint y: 500, endPoint x: 429, endPoint y: 500, distance: 61.6
click at [429, 500] on div at bounding box center [426, 505] width 13 height 22
drag, startPoint x: 423, startPoint y: 503, endPoint x: 450, endPoint y: 502, distance: 26.8
click at [450, 502] on div at bounding box center [453, 505] width 13 height 22
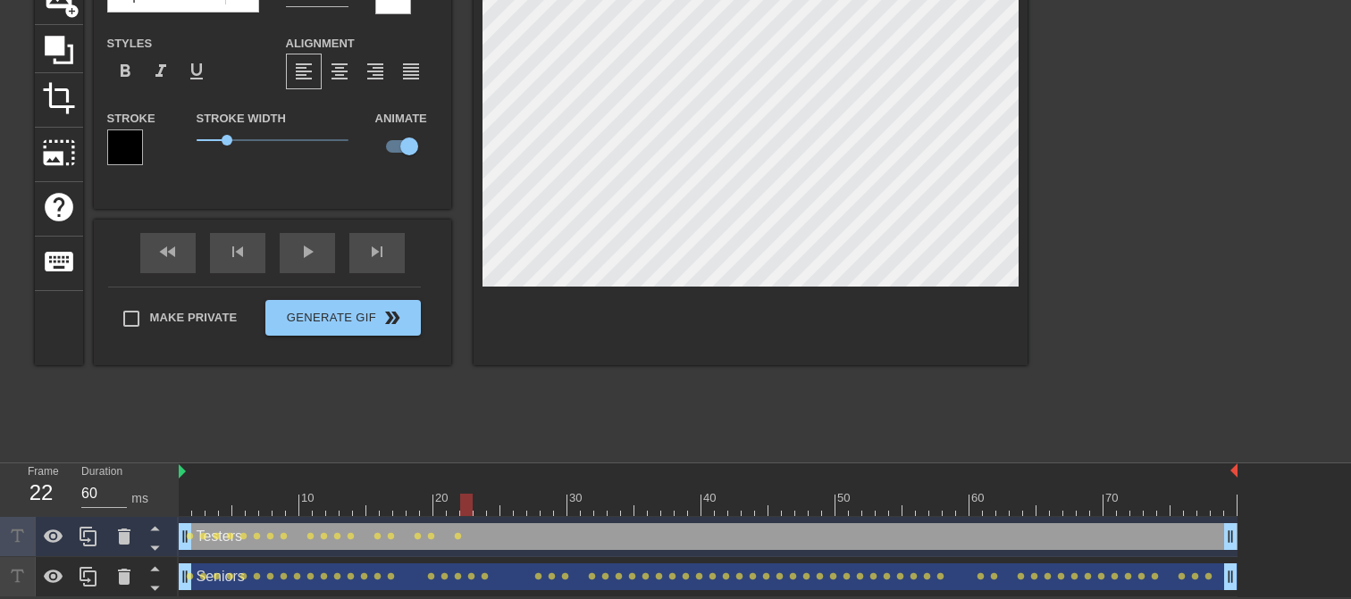
click at [460, 500] on div at bounding box center [466, 505] width 13 height 22
click at [474, 499] on div at bounding box center [479, 505] width 13 height 22
click at [486, 500] on div at bounding box center [708, 505] width 1059 height 22
click at [487, 500] on div at bounding box center [493, 505] width 13 height 22
click at [501, 498] on div at bounding box center [506, 505] width 13 height 22
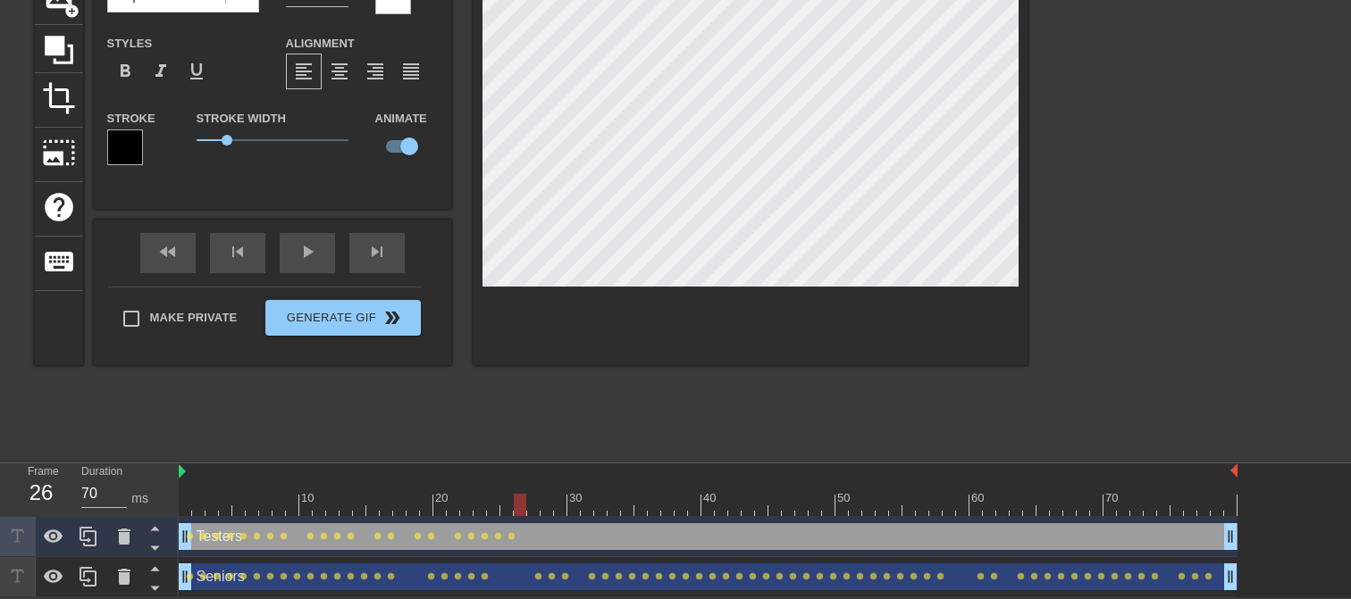
click at [515, 498] on div at bounding box center [520, 505] width 13 height 22
click at [527, 498] on div at bounding box center [533, 505] width 13 height 22
click at [540, 504] on div at bounding box center [708, 505] width 1059 height 22
click at [540, 504] on div at bounding box center [546, 505] width 13 height 22
click at [555, 500] on div at bounding box center [560, 505] width 13 height 22
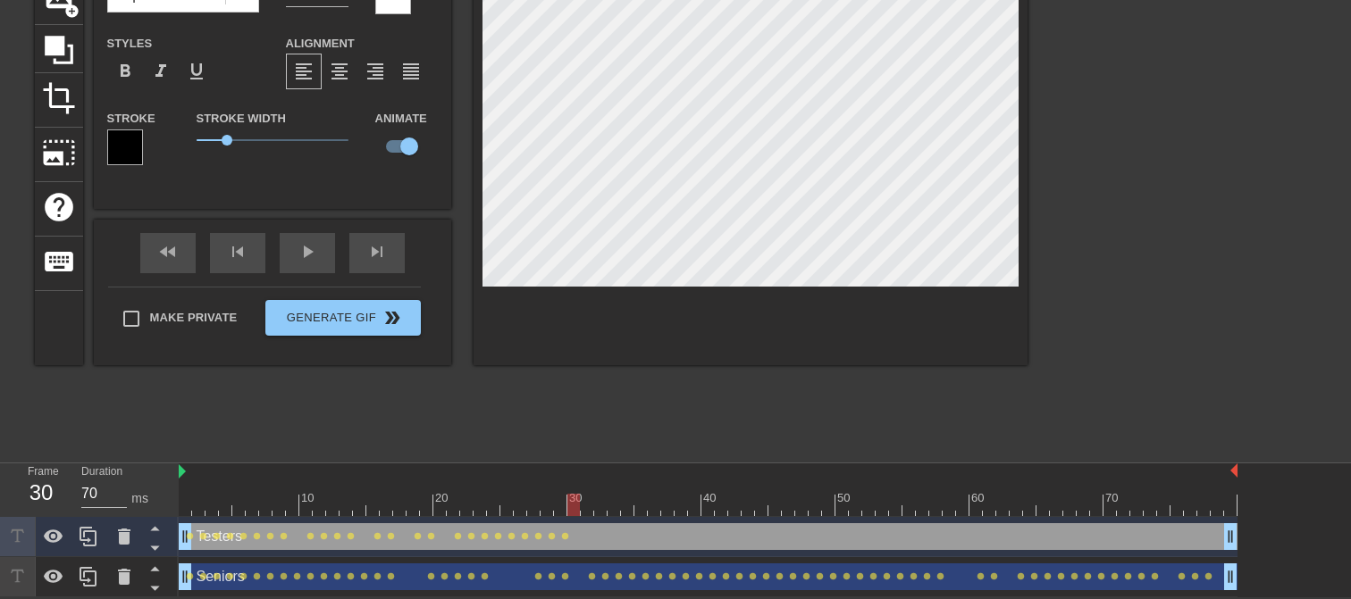
click at [568, 499] on div at bounding box center [573, 505] width 13 height 22
click at [582, 502] on div at bounding box center [587, 505] width 13 height 22
click at [595, 505] on div at bounding box center [600, 505] width 13 height 22
click at [608, 498] on div at bounding box center [613, 505] width 13 height 22
drag, startPoint x: 616, startPoint y: 503, endPoint x: 692, endPoint y: 499, distance: 76.0
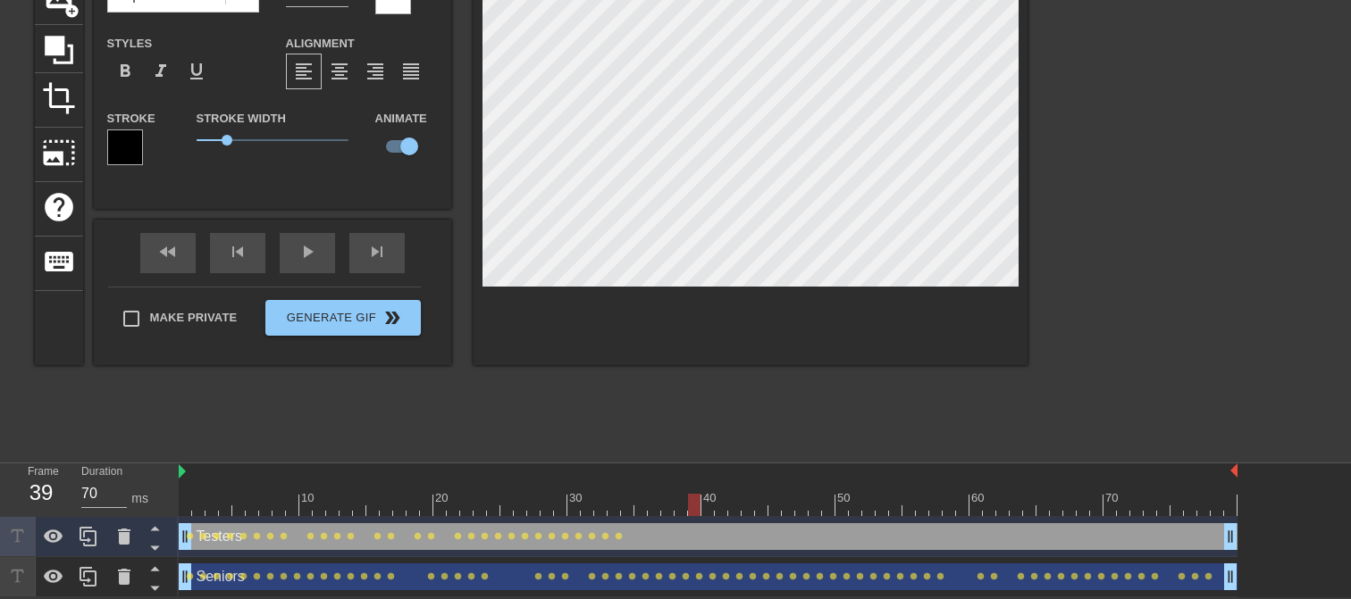
click at [692, 499] on div at bounding box center [694, 505] width 13 height 22
click at [702, 497] on div at bounding box center [707, 505] width 13 height 22
click at [715, 500] on div at bounding box center [721, 505] width 13 height 22
click at [731, 506] on div at bounding box center [734, 505] width 13 height 22
click at [743, 500] on div at bounding box center [747, 505] width 13 height 22
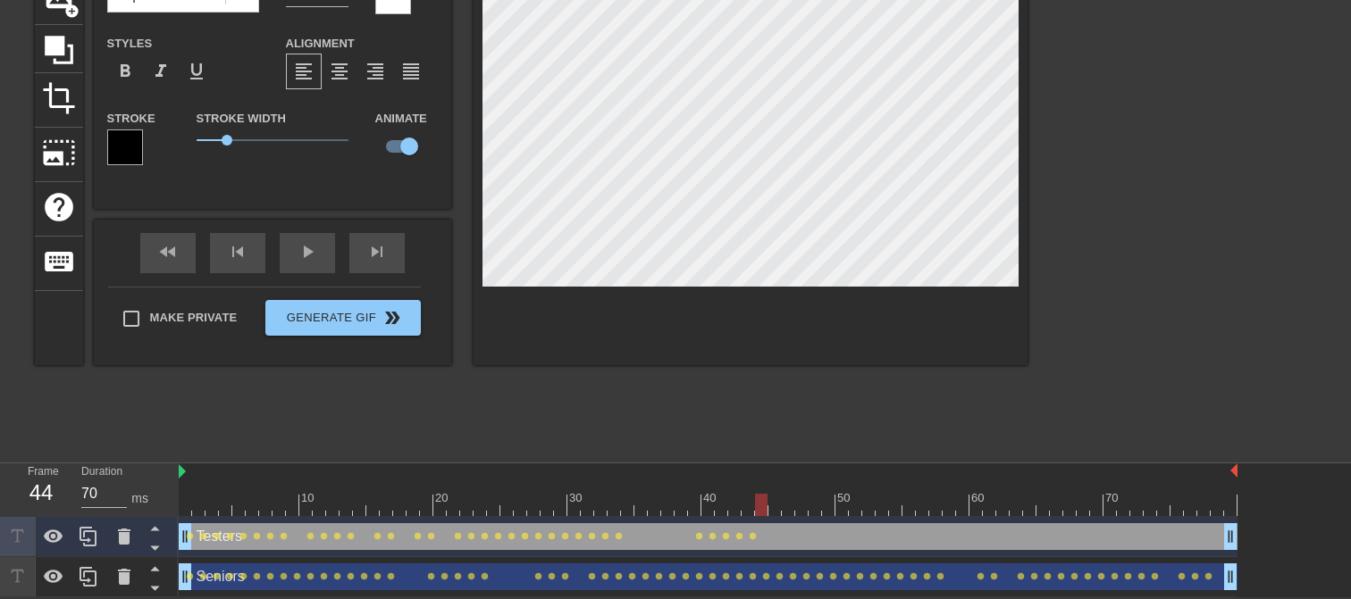
click at [756, 497] on div at bounding box center [761, 505] width 13 height 22
click at [768, 502] on div at bounding box center [774, 505] width 13 height 22
click at [783, 498] on div at bounding box center [788, 505] width 13 height 22
drag, startPoint x: 790, startPoint y: 498, endPoint x: 822, endPoint y: 506, distance: 33.1
click at [822, 506] on div at bounding box center [828, 505] width 13 height 22
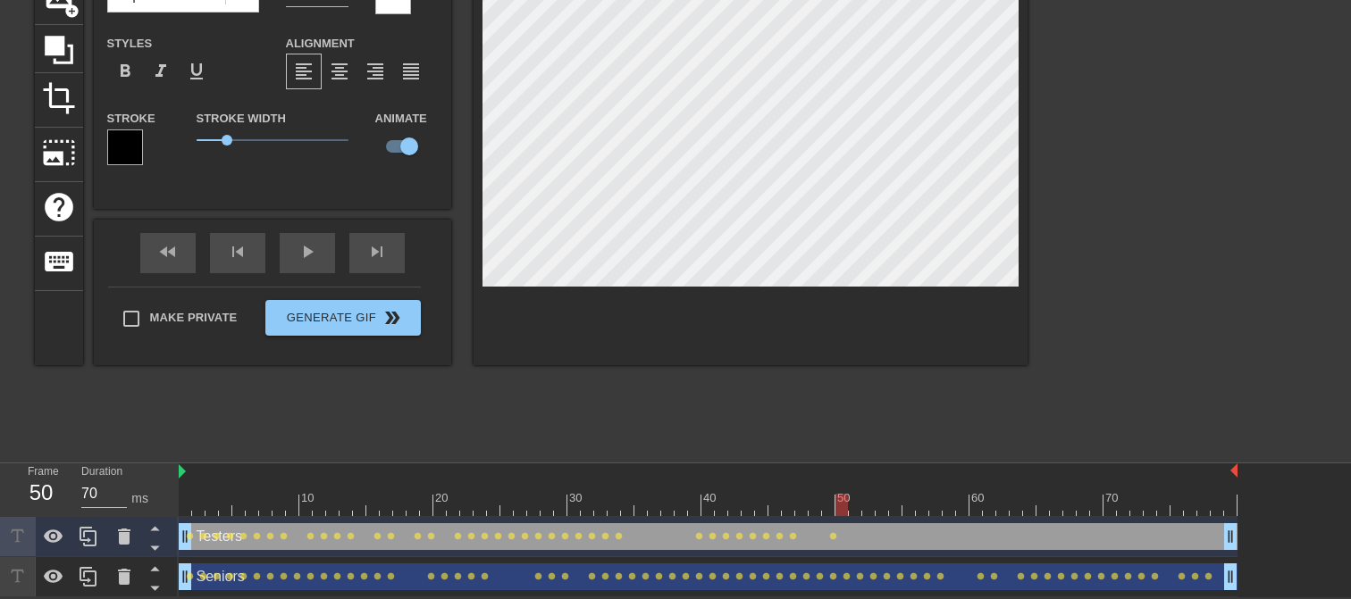
click at [836, 504] on div at bounding box center [841, 505] width 13 height 22
click at [850, 506] on div at bounding box center [855, 505] width 13 height 22
click at [862, 498] on div at bounding box center [868, 505] width 13 height 22
drag, startPoint x: 868, startPoint y: 500, endPoint x: 878, endPoint y: 500, distance: 9.8
click at [878, 500] on div at bounding box center [881, 505] width 13 height 22
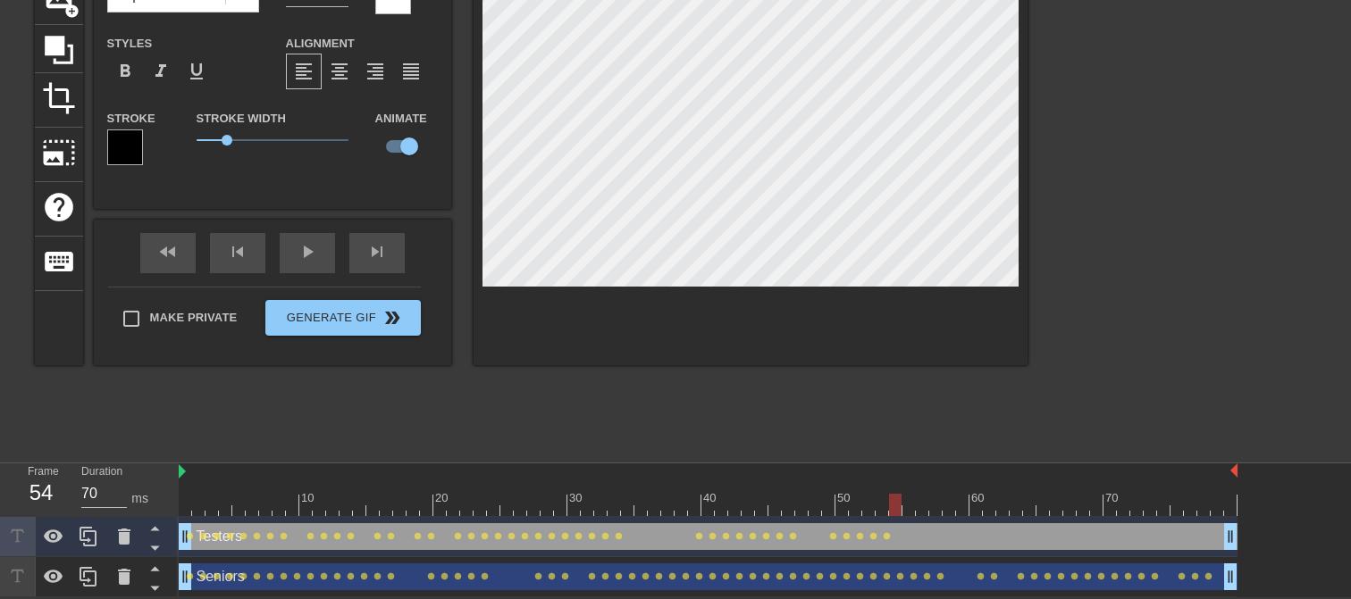
click at [890, 502] on div at bounding box center [895, 505] width 13 height 22
click at [903, 503] on div at bounding box center [908, 505] width 13 height 22
click at [917, 501] on div at bounding box center [922, 505] width 13 height 22
click at [930, 499] on div at bounding box center [708, 505] width 1059 height 22
drag, startPoint x: 954, startPoint y: 503, endPoint x: 969, endPoint y: 500, distance: 15.4
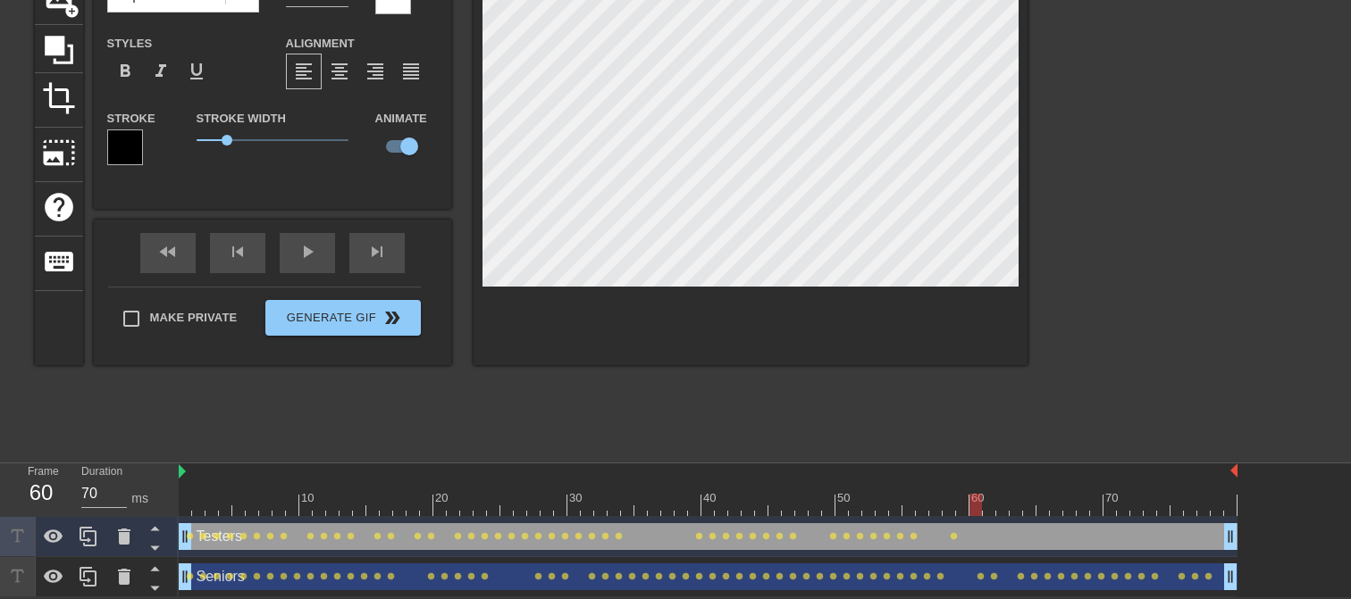
click at [969, 500] on div at bounding box center [975, 505] width 13 height 22
click at [984, 498] on div at bounding box center [989, 505] width 13 height 22
drag, startPoint x: 992, startPoint y: 501, endPoint x: 1011, endPoint y: 503, distance: 19.7
click at [1011, 503] on div at bounding box center [1015, 505] width 13 height 22
click at [1023, 500] on div at bounding box center [1029, 505] width 13 height 22
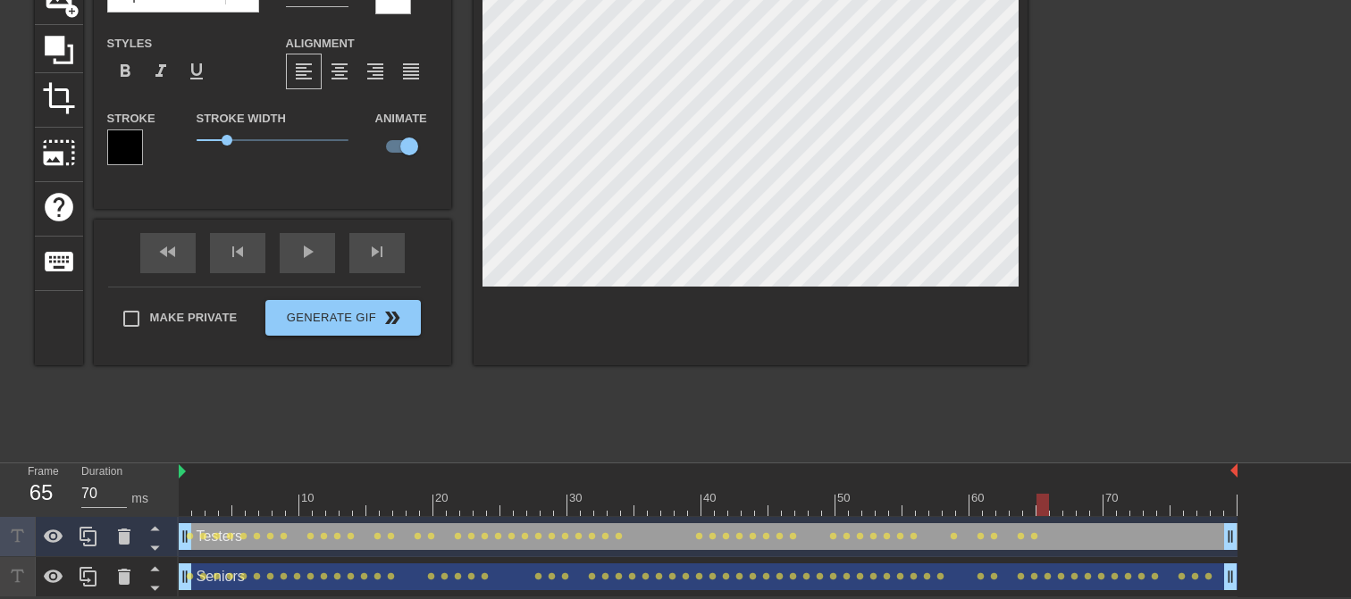
click at [1036, 504] on div at bounding box center [1042, 505] width 13 height 22
click at [1051, 498] on div at bounding box center [1056, 505] width 13 height 22
click at [1064, 501] on div at bounding box center [1069, 505] width 13 height 22
click at [1077, 498] on div at bounding box center [1082, 505] width 13 height 22
click at [1092, 500] on div at bounding box center [1096, 505] width 13 height 22
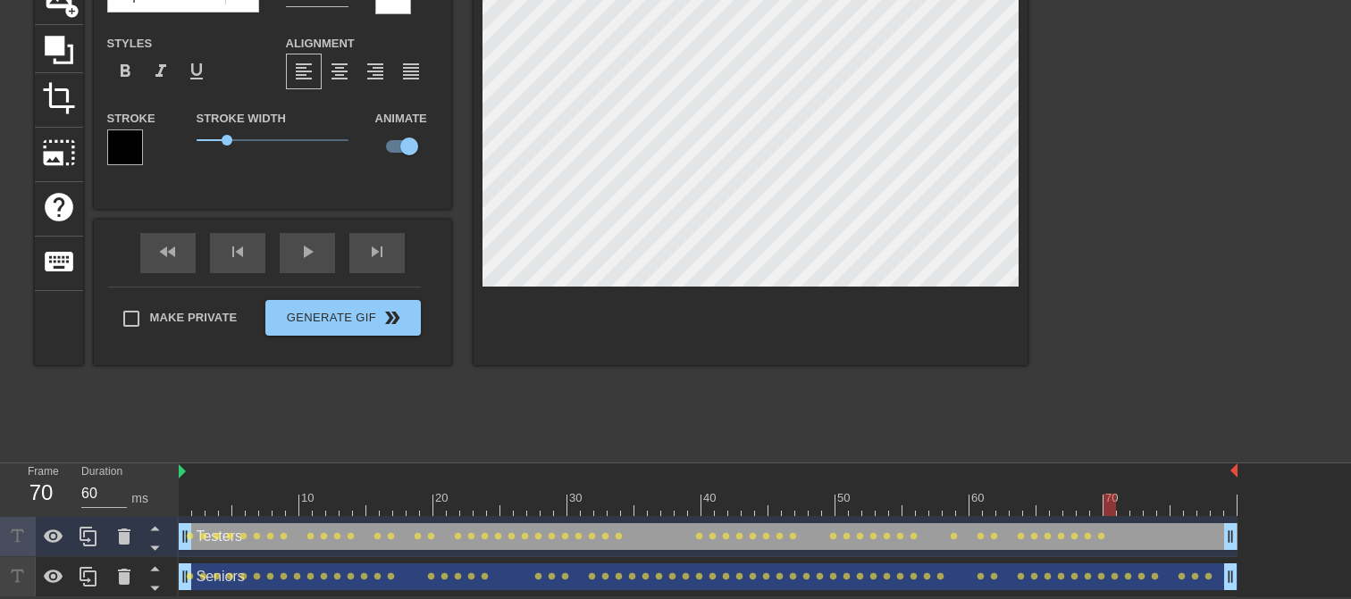
drag, startPoint x: 1095, startPoint y: 503, endPoint x: 1106, endPoint y: 503, distance: 10.7
click at [1106, 503] on div at bounding box center [1109, 505] width 13 height 22
click at [1117, 505] on div at bounding box center [1123, 505] width 13 height 22
click at [1130, 504] on div at bounding box center [1136, 505] width 13 height 22
click at [1143, 502] on div at bounding box center [1149, 505] width 13 height 22
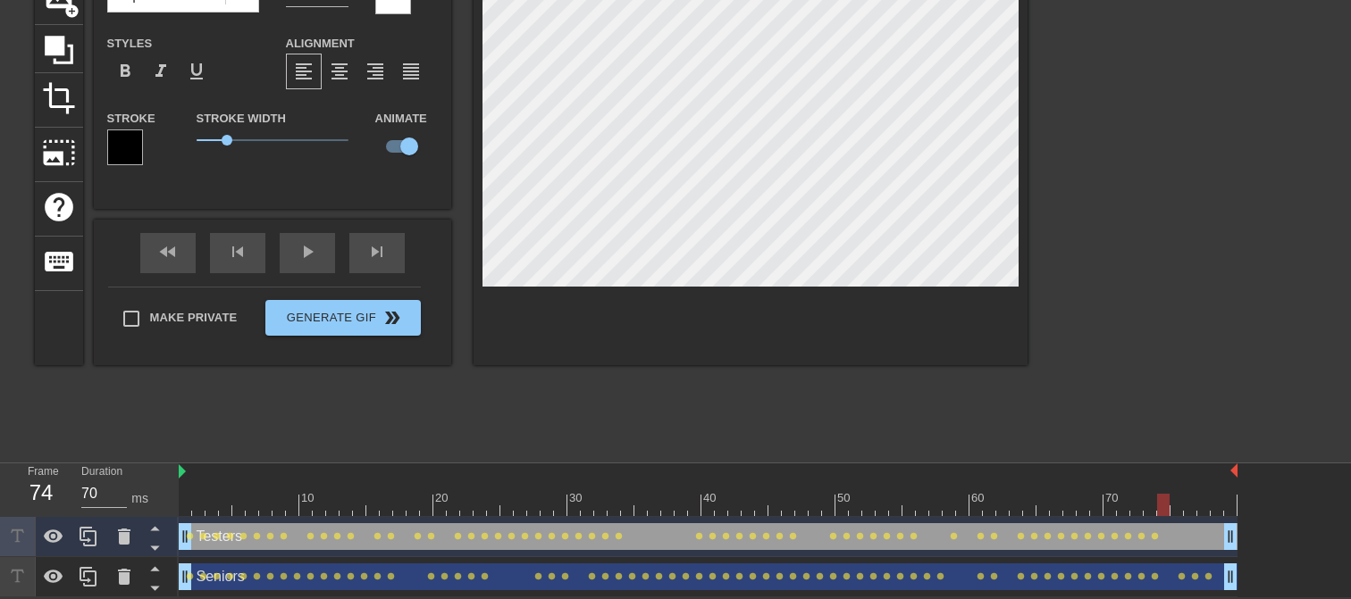
click at [1158, 502] on div at bounding box center [1163, 505] width 13 height 22
click at [1171, 500] on div at bounding box center [1176, 505] width 13 height 22
click at [1184, 501] on div at bounding box center [1190, 505] width 13 height 22
click at [1192, 498] on div at bounding box center [1203, 505] width 13 height 22
click at [1192, 498] on div at bounding box center [1216, 505] width 13 height 22
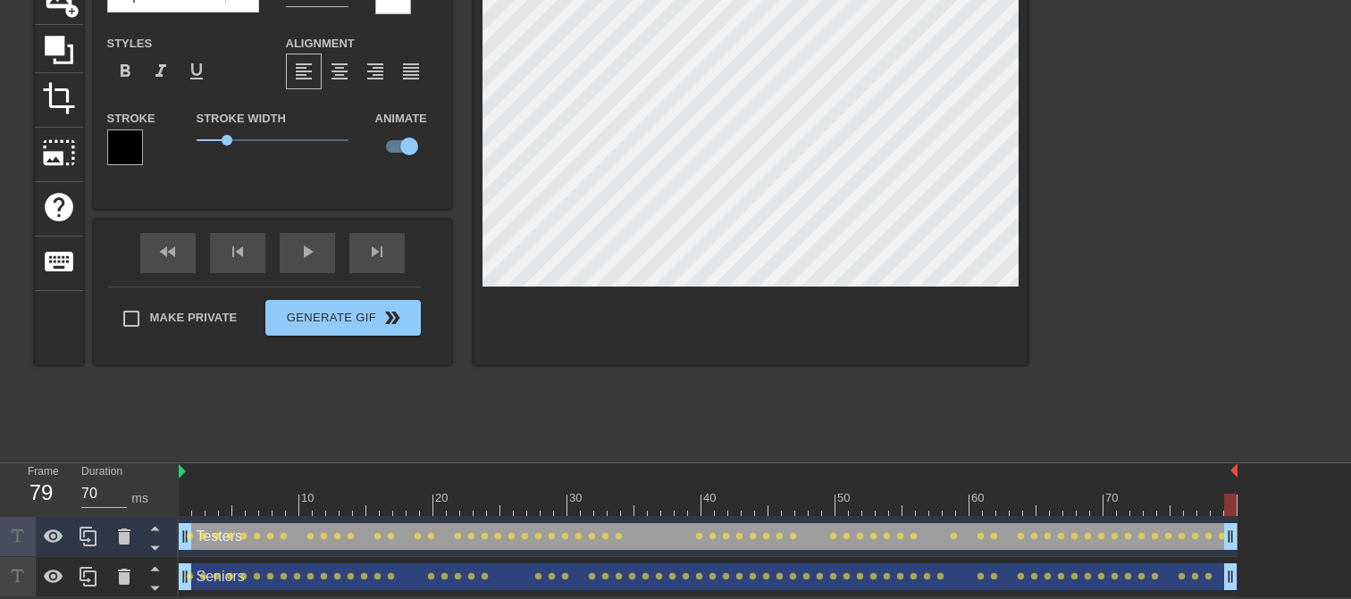
click at [1192, 500] on div at bounding box center [1230, 505] width 13 height 22
click at [305, 256] on div "play_arrow" at bounding box center [307, 253] width 55 height 40
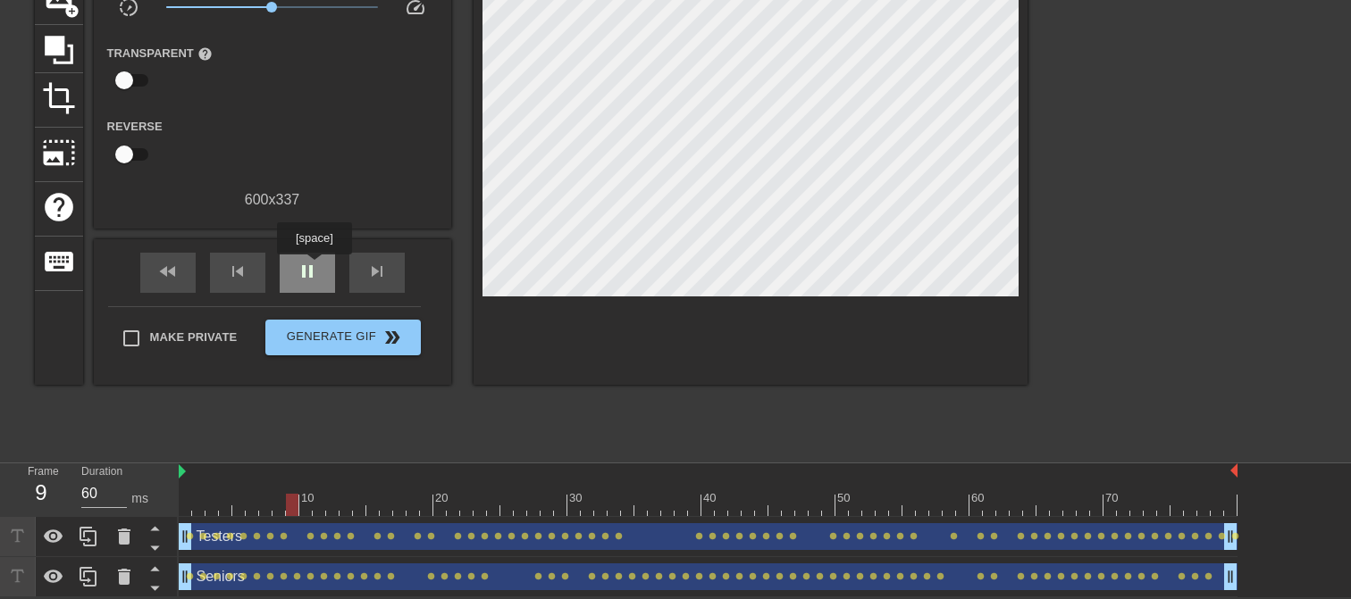
click at [314, 267] on span "pause" at bounding box center [307, 271] width 21 height 21
drag, startPoint x: 324, startPoint y: 502, endPoint x: 190, endPoint y: 498, distance: 134.1
click at [190, 498] on div at bounding box center [185, 505] width 13 height 22
type input "60"
click at [194, 500] on div at bounding box center [708, 505] width 1059 height 22
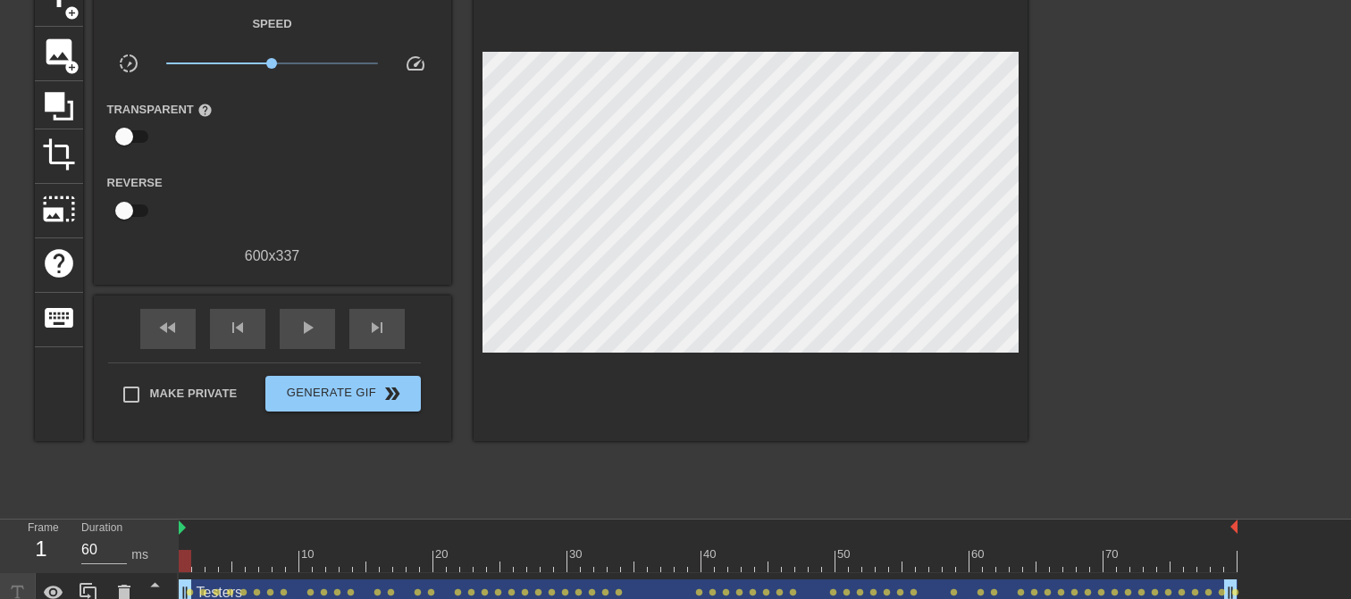
scroll to position [67, 0]
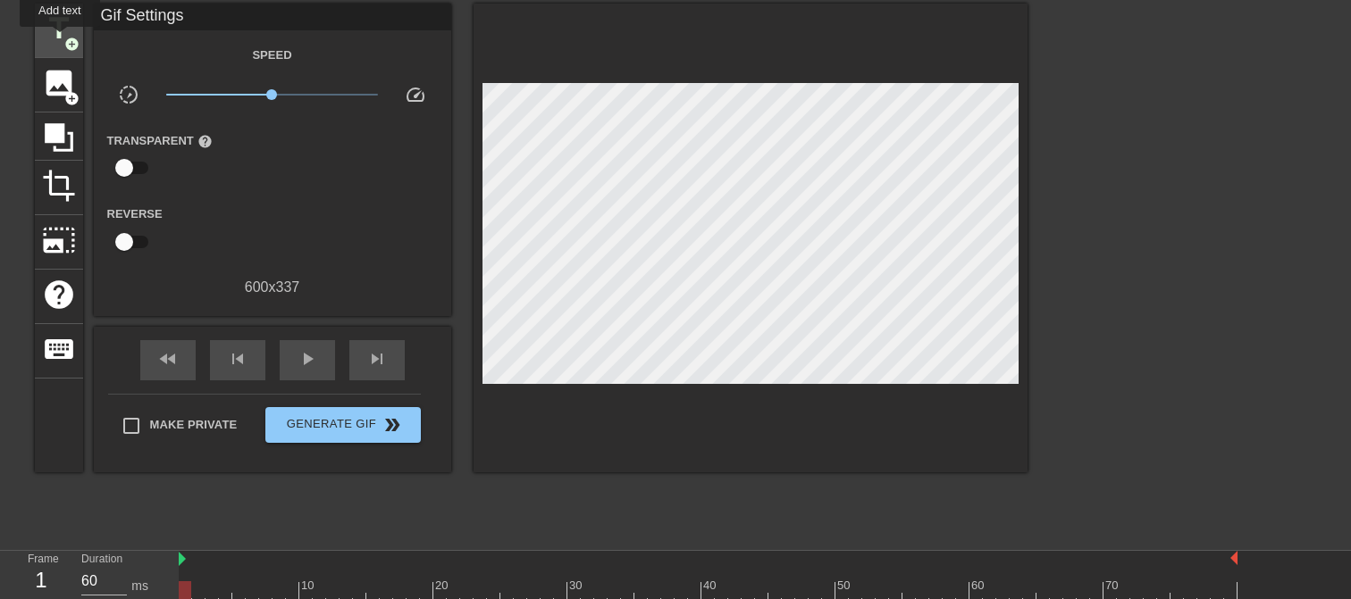
click at [60, 39] on span "title" at bounding box center [59, 29] width 34 height 34
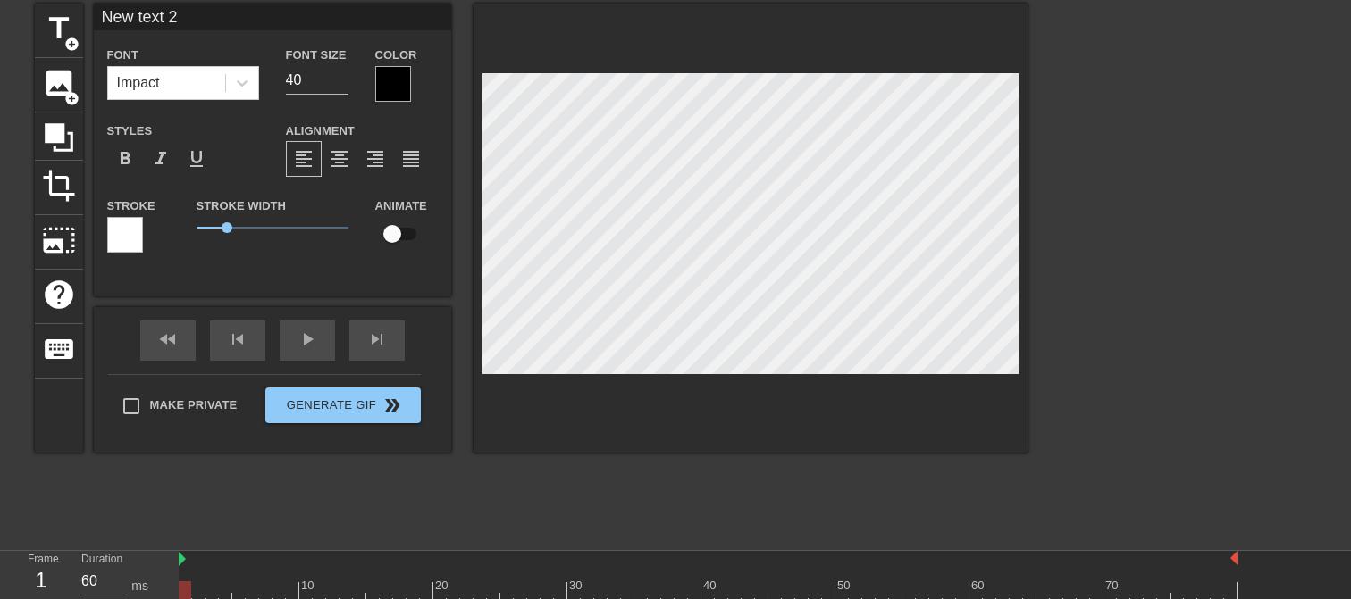
click at [389, 83] on div at bounding box center [393, 84] width 36 height 36
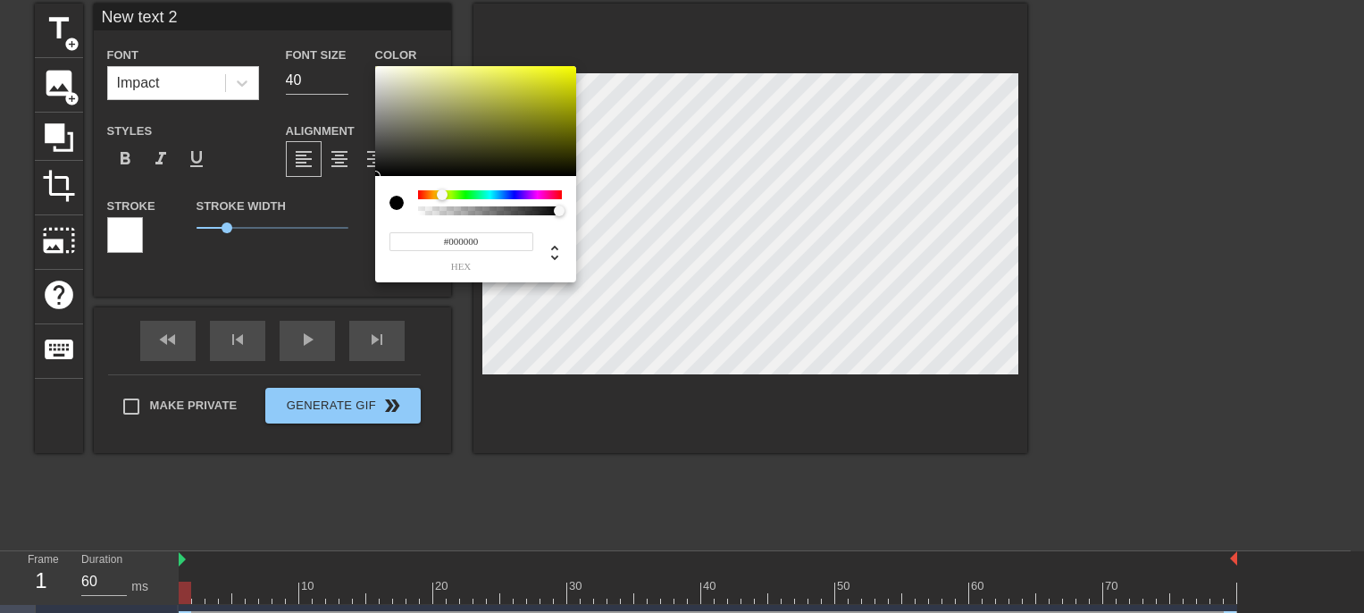
click at [442, 194] on div at bounding box center [490, 194] width 144 height 9
type input "#F9FF00"
drag, startPoint x: 563, startPoint y: 76, endPoint x: 582, endPoint y: 61, distance: 24.8
click at [582, 61] on div "#F9FF00 hex" at bounding box center [682, 306] width 1364 height 613
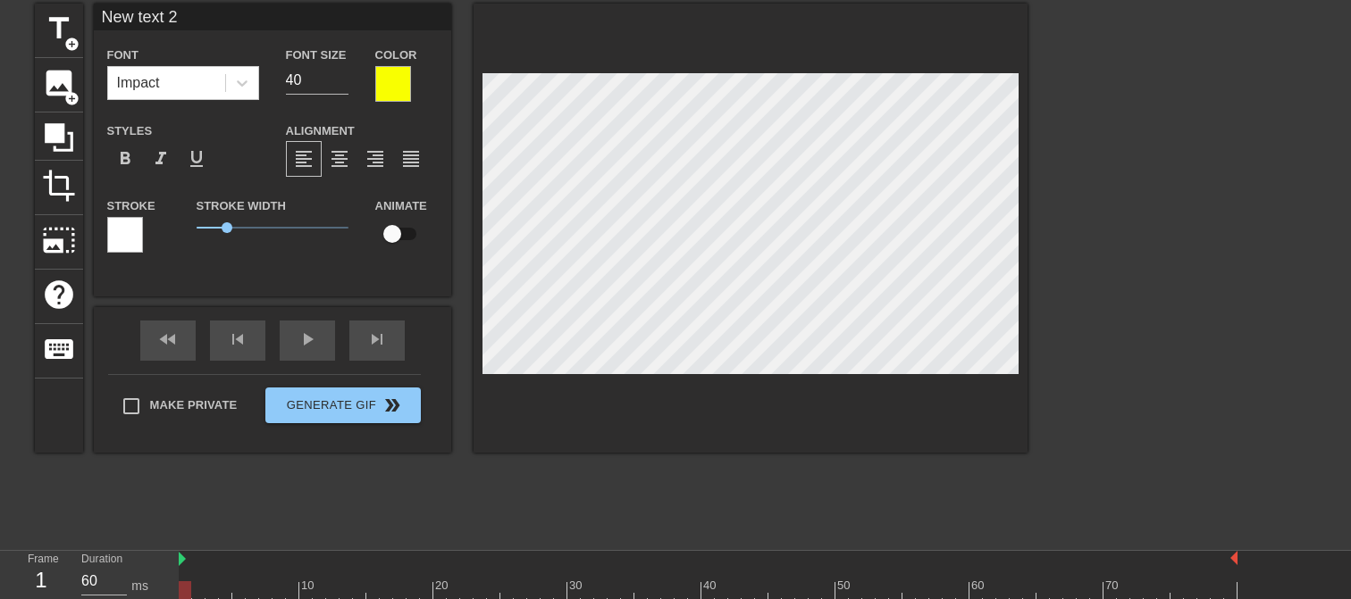
click at [121, 237] on div at bounding box center [125, 235] width 36 height 36
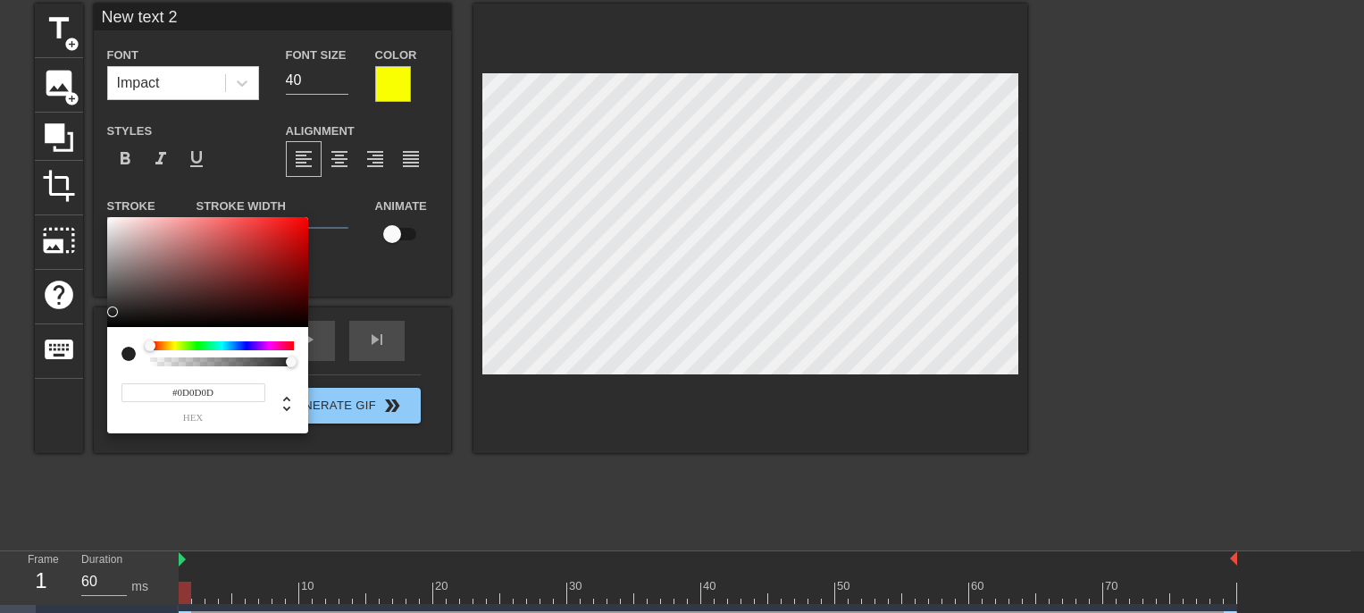
type input "#000000"
drag, startPoint x: 112, startPoint y: 312, endPoint x: 99, endPoint y: 348, distance: 38.7
click at [99, 348] on div "#000000 hex" at bounding box center [682, 306] width 1364 height 613
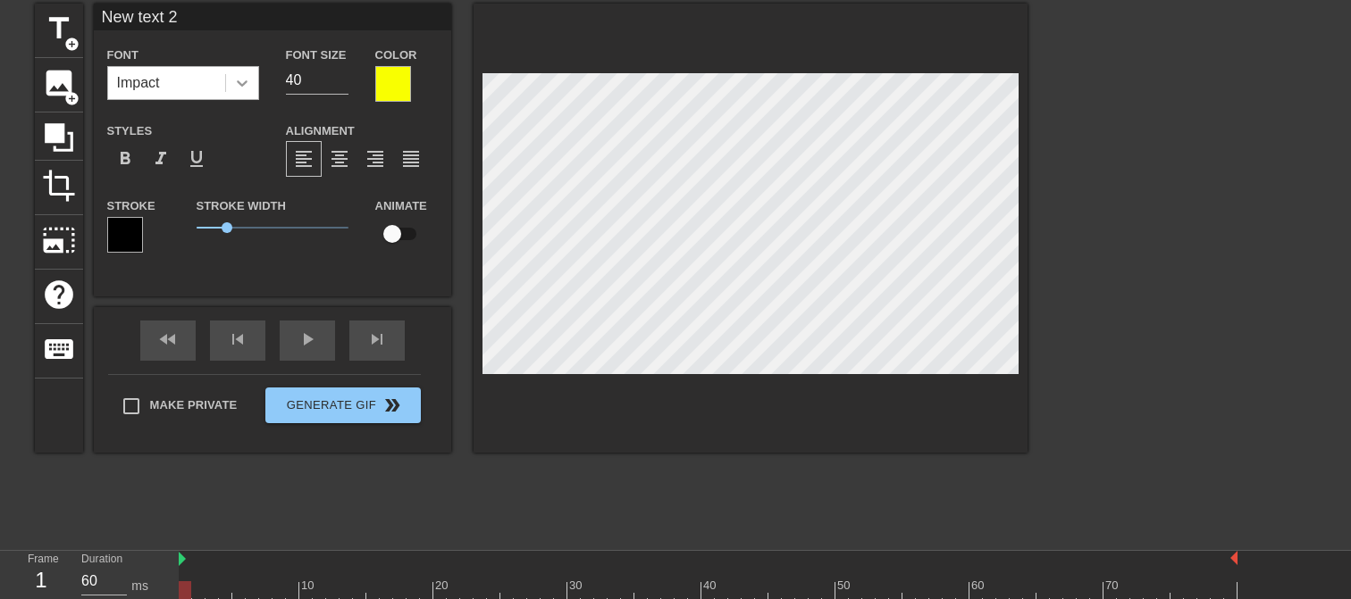
click at [242, 84] on icon at bounding box center [242, 83] width 11 height 6
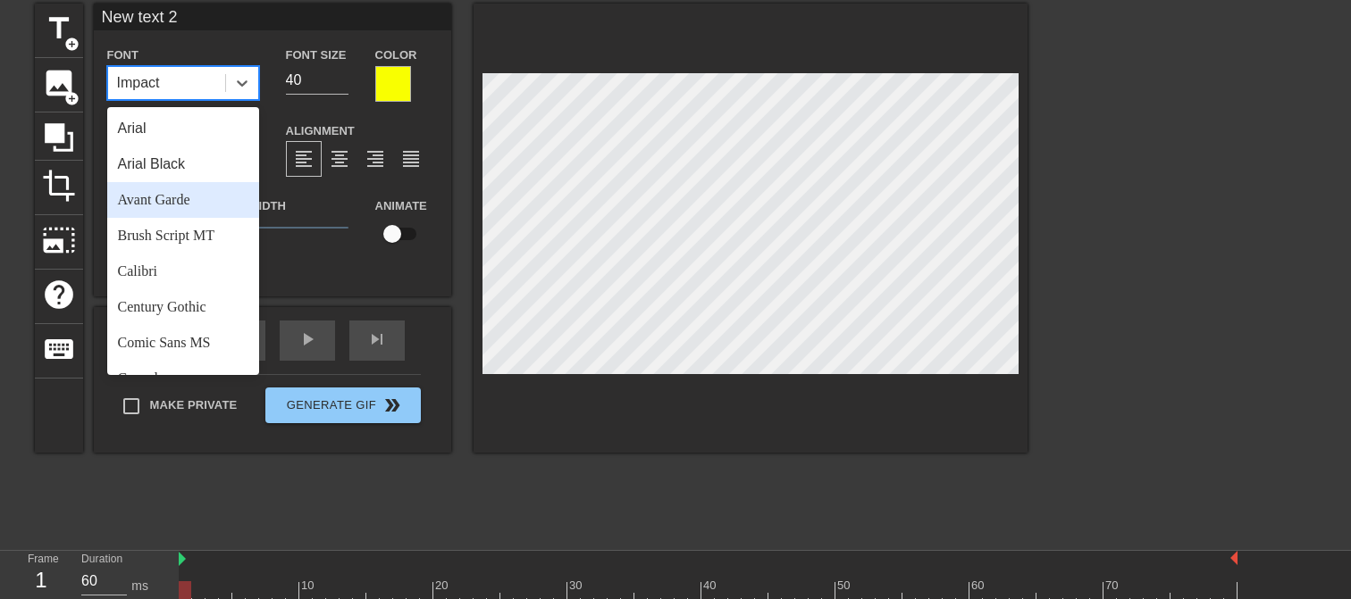
scroll to position [89, 0]
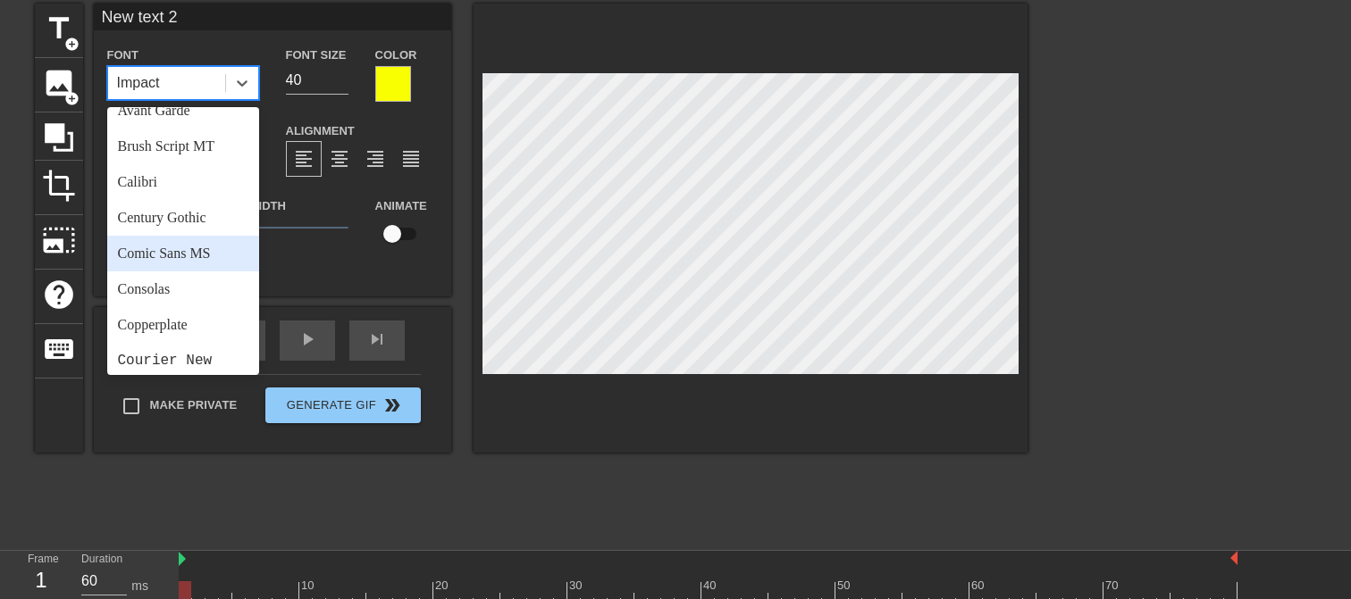
click at [188, 250] on div "Comic Sans MS" at bounding box center [183, 254] width 152 height 36
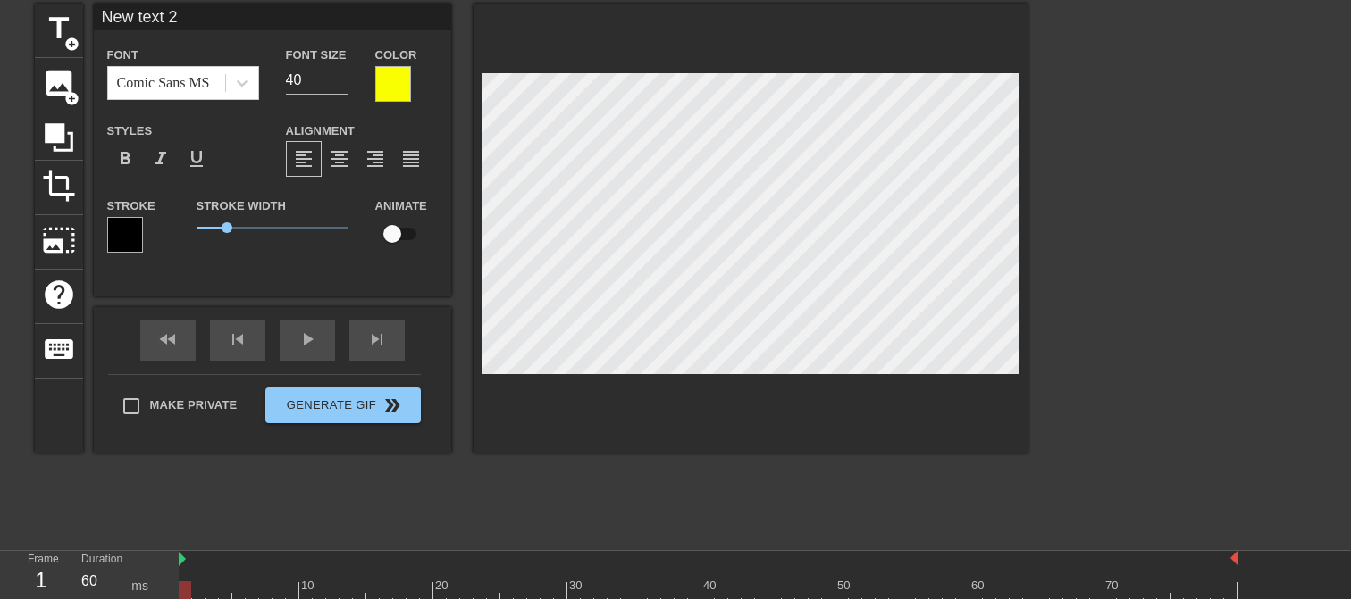
scroll to position [3, 5]
type input "I"
type textarea "I"
type input "I"
type textarea "I"
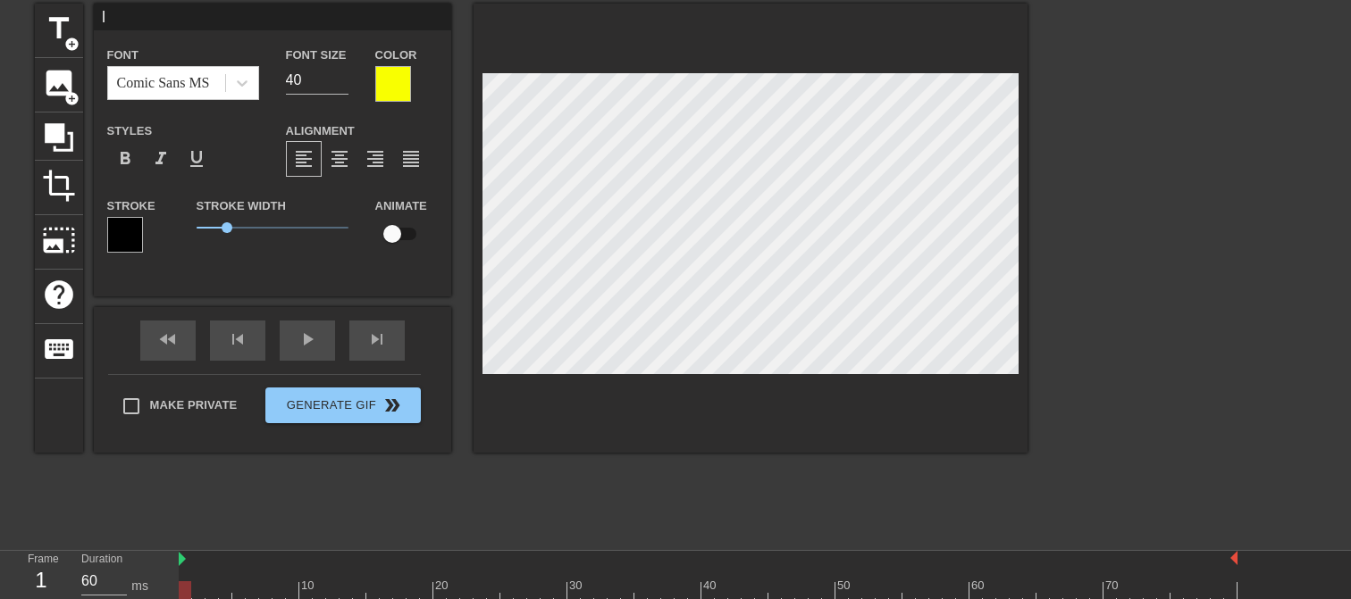
type input "I f"
type textarea "I f"
type input "I fo"
type textarea "I fo"
type input "I fou"
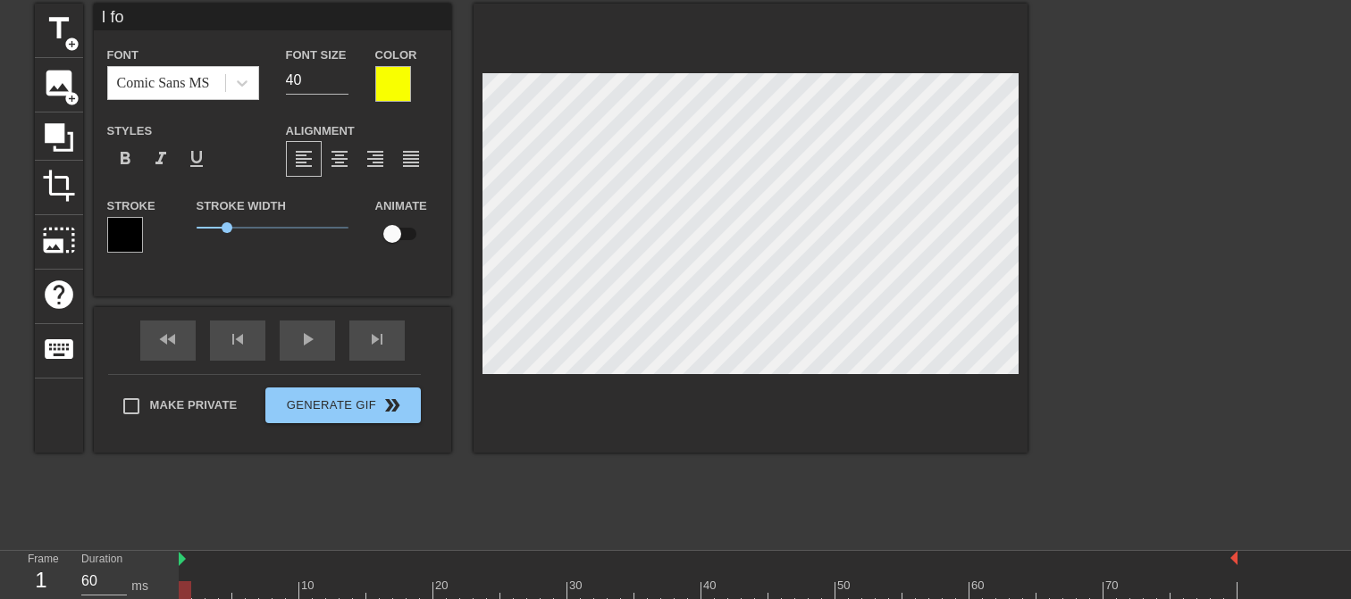
type textarea "I fou"
type input "I foun"
type textarea "I foun"
type input "I found"
type textarea "I found"
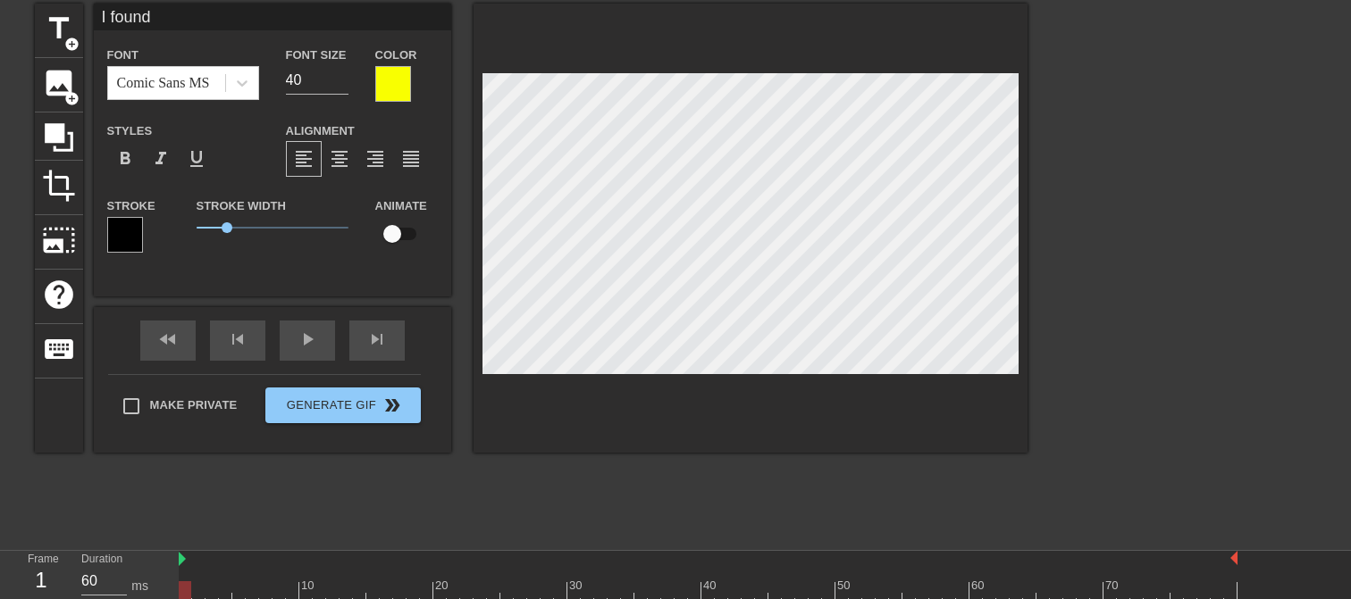
type input "I found"
type textarea "I found"
type input "I found a"
type textarea "I found a"
type input "I found a"
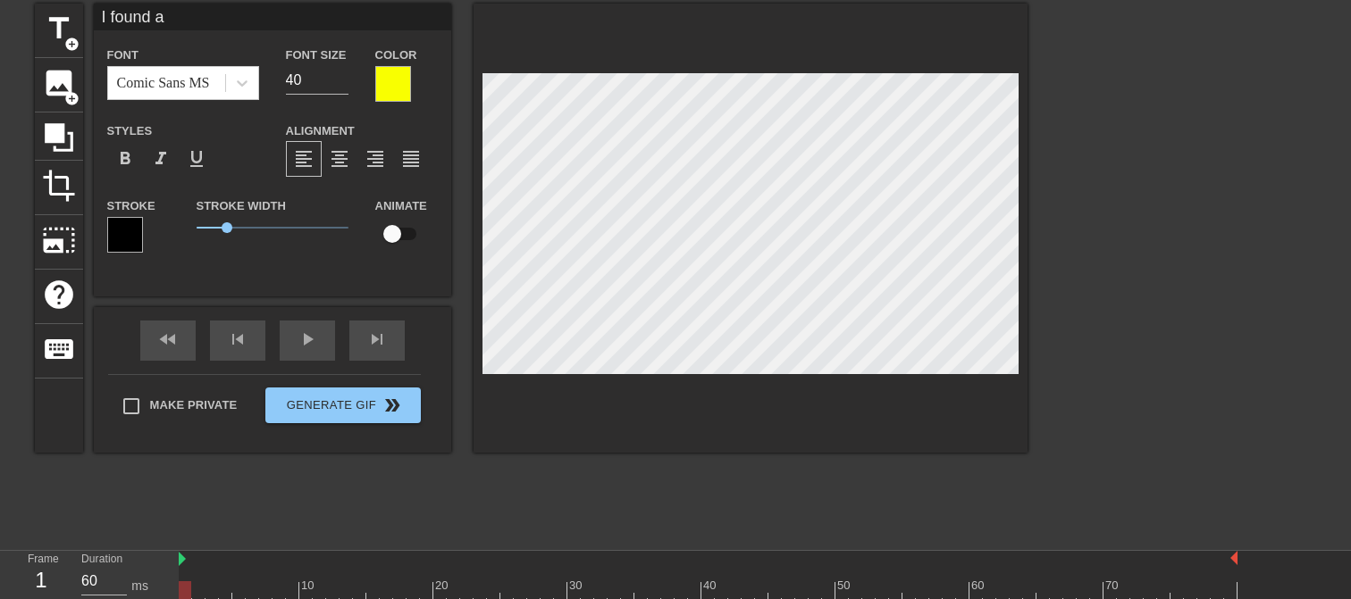
type textarea "I found a"
type input "I found a b"
type textarea "I found a b"
type input "I found a bu"
type textarea "I found a bug"
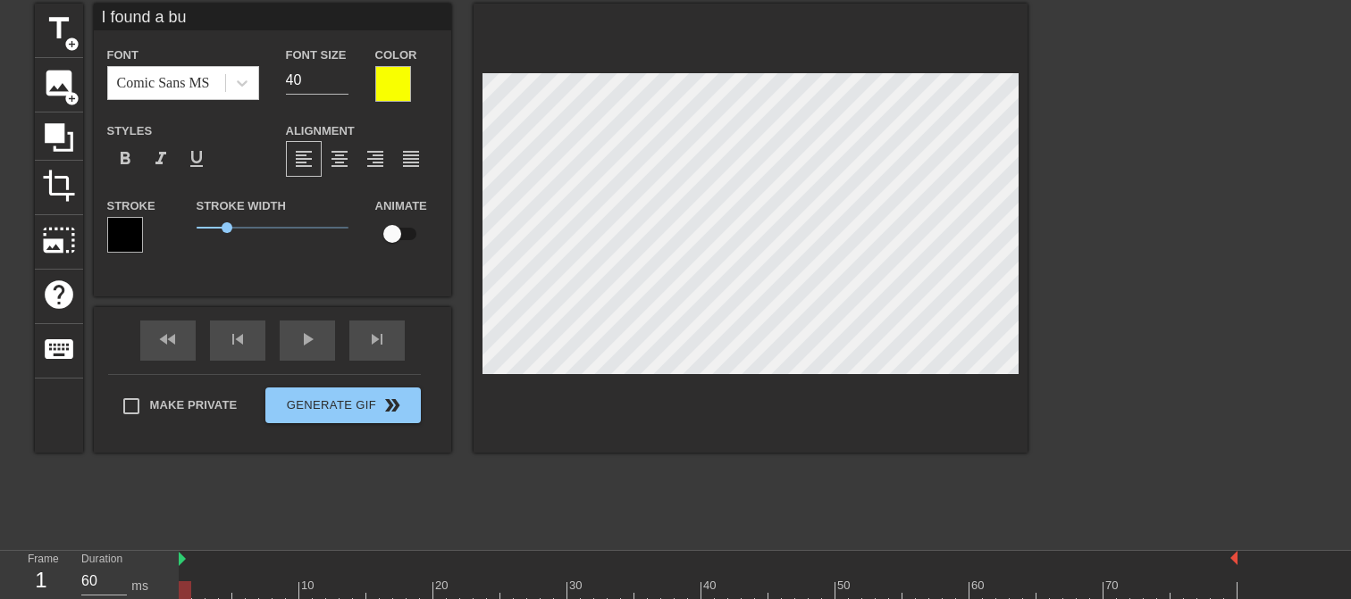
type input "I found a bug"
type textarea "I found a bug"
type input "I found a bug l"
type textarea "I found a bug l"
type input "I found a bug lo"
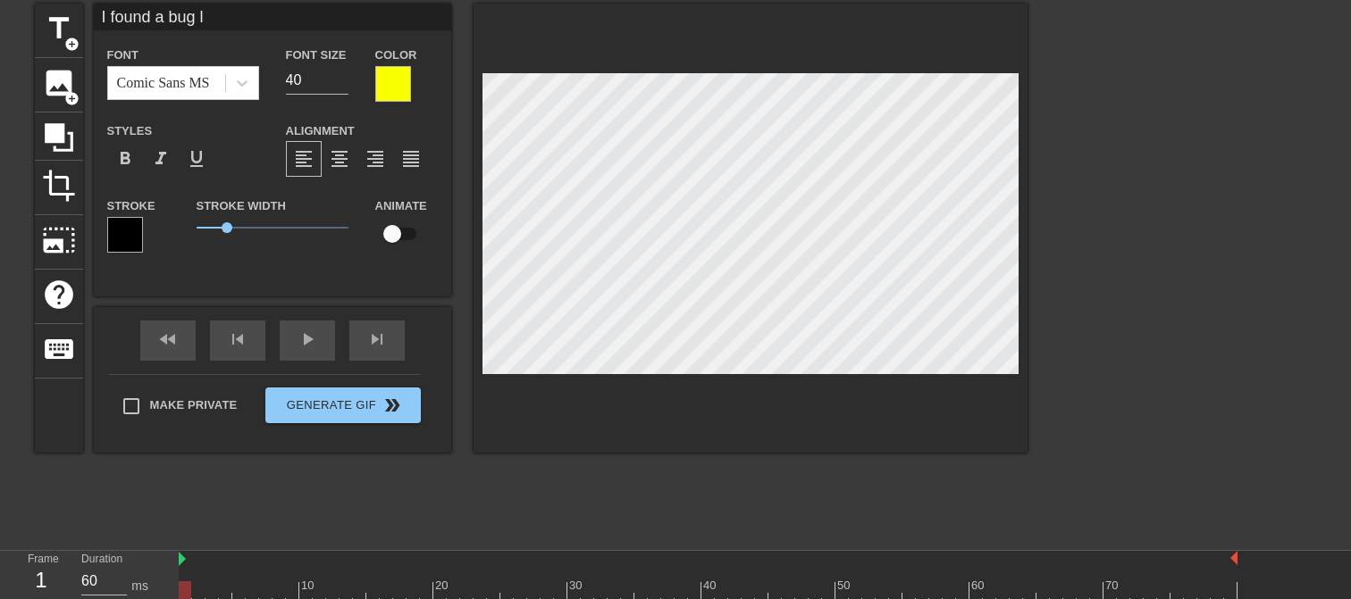
type textarea "I found a bug lo"
type input "I found a bug lol"
type textarea "I found a bug lol"
click at [395, 231] on input "checkbox" at bounding box center [392, 234] width 102 height 34
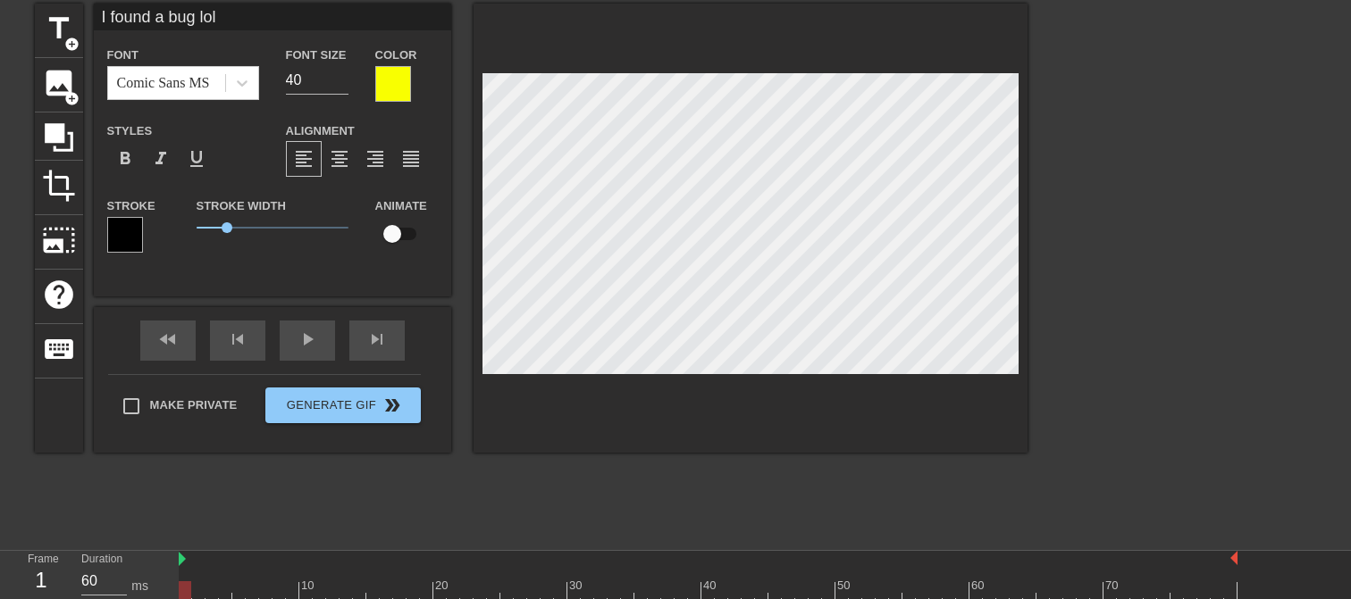
checkbox input "true"
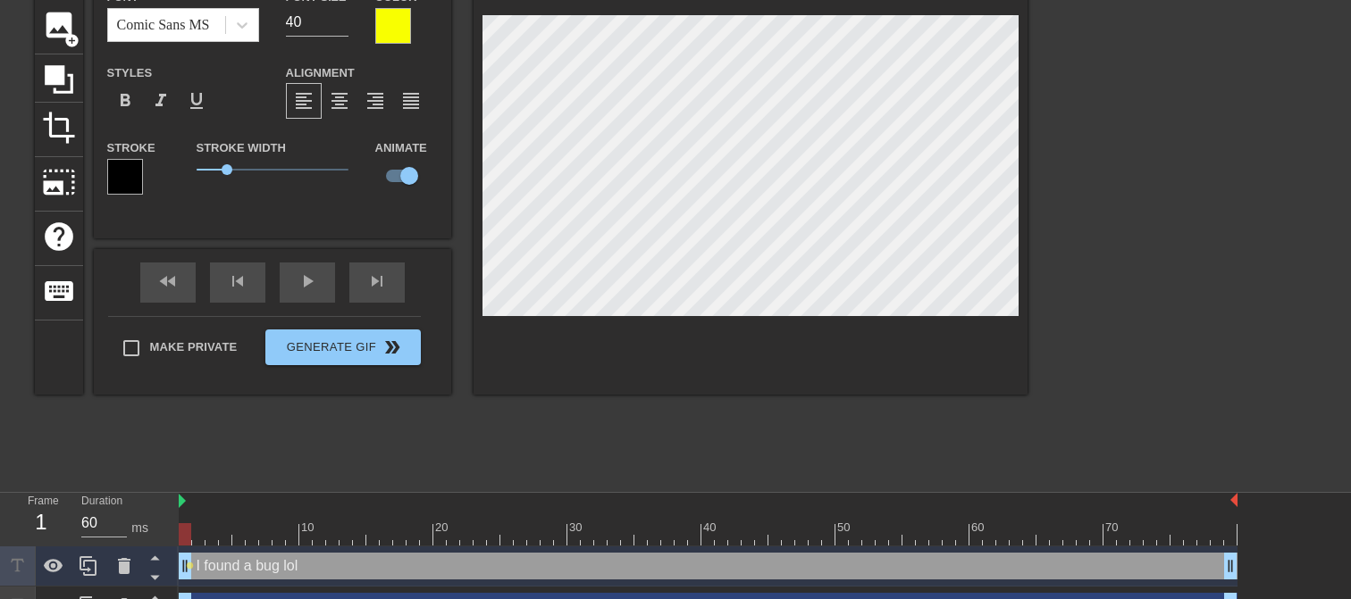
scroll to position [156, 0]
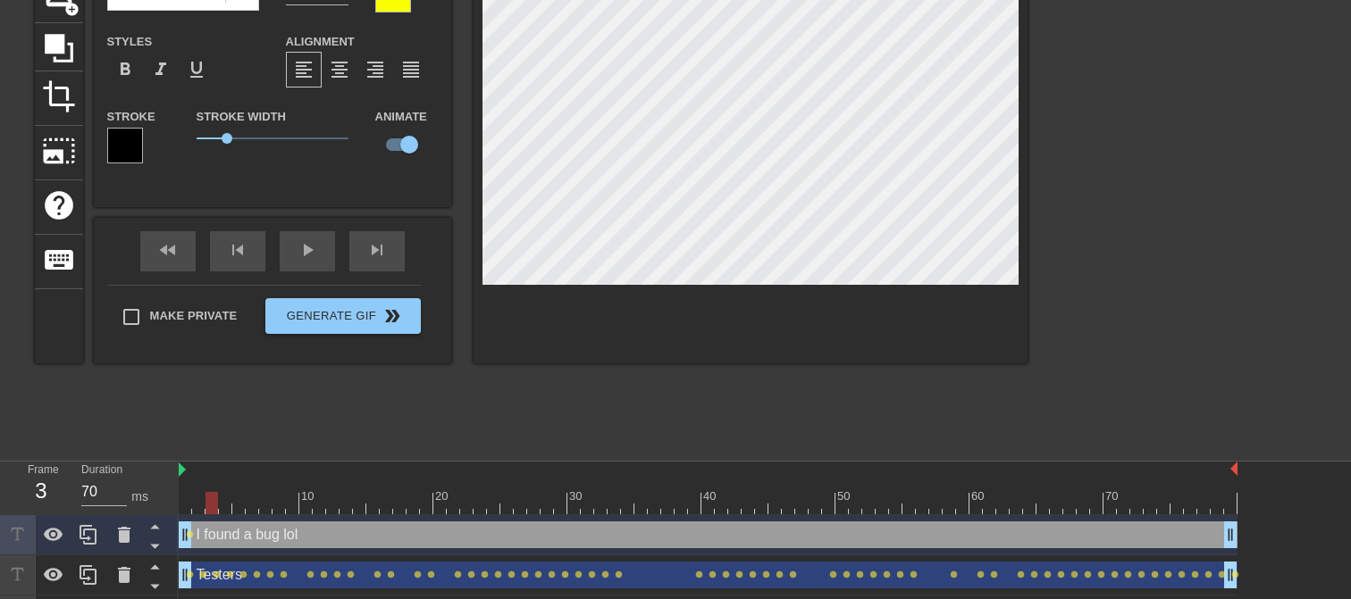
drag, startPoint x: 188, startPoint y: 502, endPoint x: 206, endPoint y: 502, distance: 18.8
click at [206, 502] on div at bounding box center [211, 503] width 13 height 22
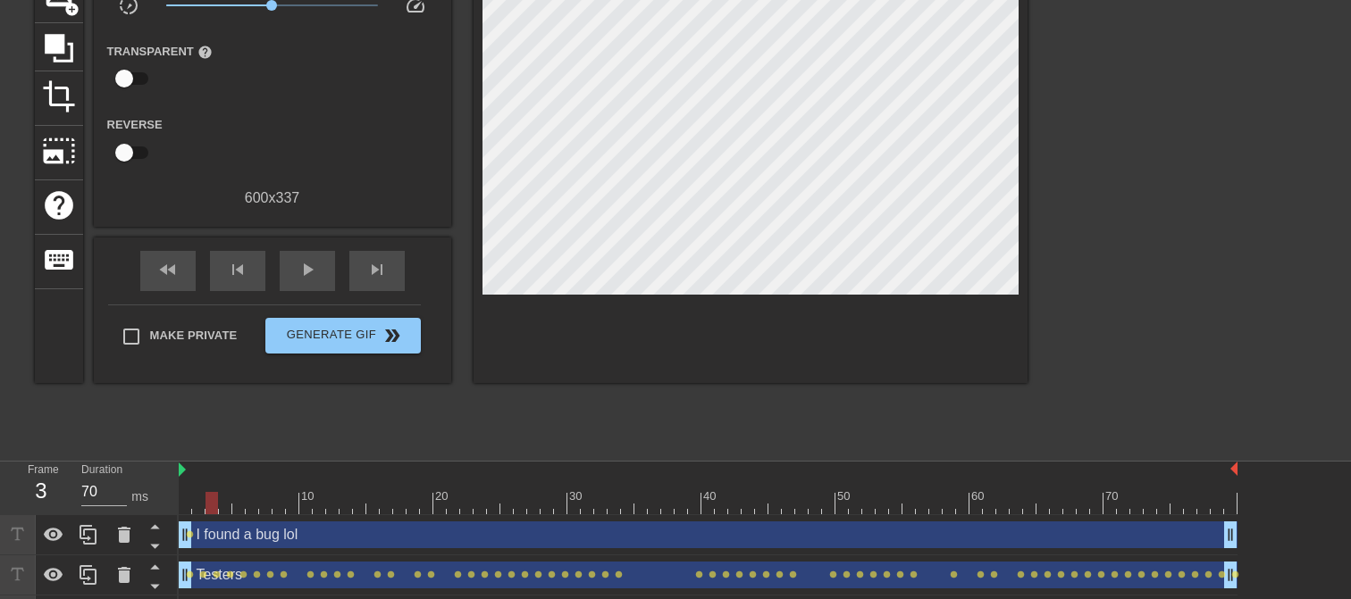
drag, startPoint x: 188, startPoint y: 537, endPoint x: 200, endPoint y: 537, distance: 11.6
click at [202, 537] on div "I found a bug lol drag_handle drag_handle lens" at bounding box center [708, 535] width 1059 height 27
click at [188, 536] on div "I found a bug lol drag_handle drag_handle lens" at bounding box center [708, 535] width 1059 height 27
drag, startPoint x: 188, startPoint y: 536, endPoint x: 203, endPoint y: 536, distance: 15.2
click at [203, 536] on div "I found a bug lol drag_handle drag_handle lens" at bounding box center [708, 535] width 1059 height 27
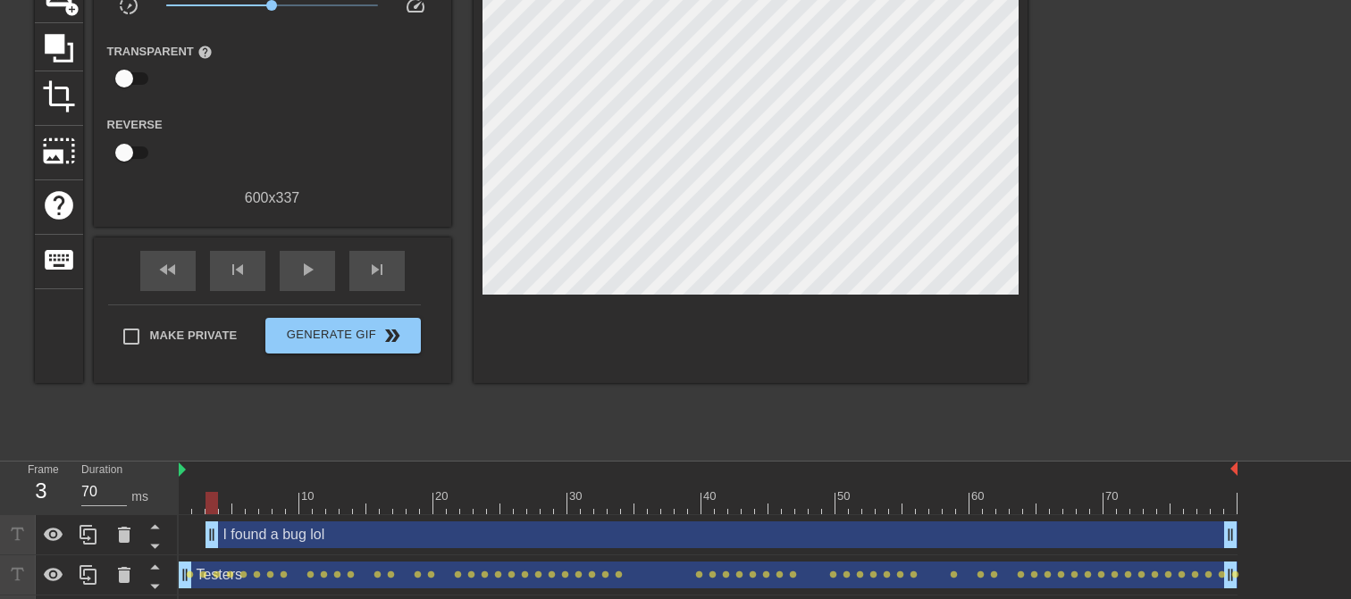
drag, startPoint x: 183, startPoint y: 534, endPoint x: 207, endPoint y: 534, distance: 24.1
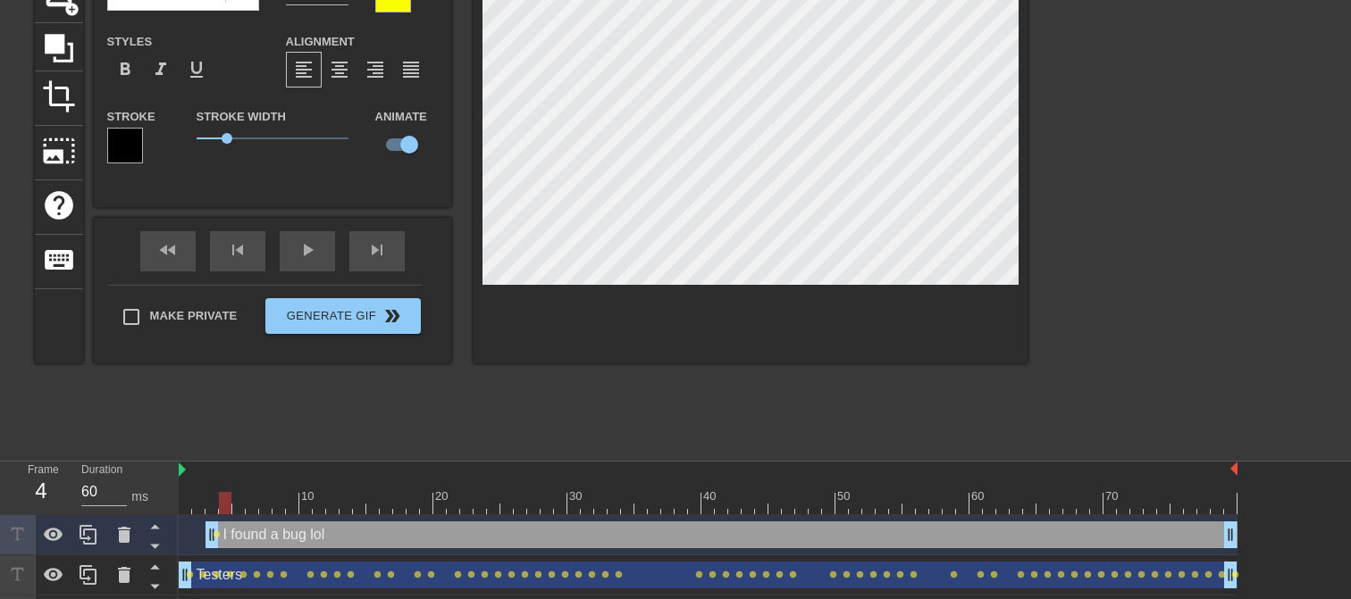
click at [219, 503] on div at bounding box center [225, 503] width 13 height 22
click at [232, 500] on div at bounding box center [238, 503] width 13 height 22
drag, startPoint x: 242, startPoint y: 504, endPoint x: 328, endPoint y: 505, distance: 85.8
click at [328, 505] on div at bounding box center [332, 503] width 13 height 22
click at [340, 506] on div at bounding box center [345, 503] width 13 height 22
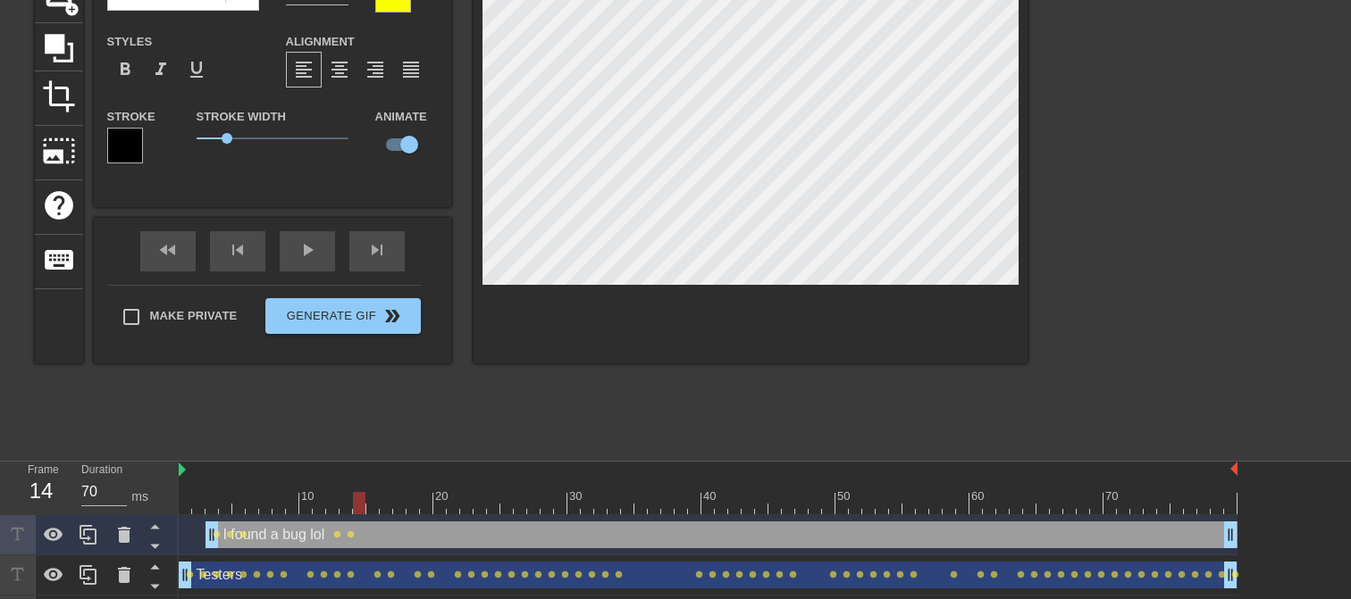
click at [354, 500] on div at bounding box center [359, 503] width 13 height 22
click at [366, 502] on div at bounding box center [372, 503] width 13 height 22
drag, startPoint x: 372, startPoint y: 507, endPoint x: 193, endPoint y: 498, distance: 179.8
click at [193, 498] on div at bounding box center [198, 503] width 13 height 22
click at [300, 248] on div "fast_rewind skip_previous play_arrow skip_next" at bounding box center [272, 251] width 291 height 67
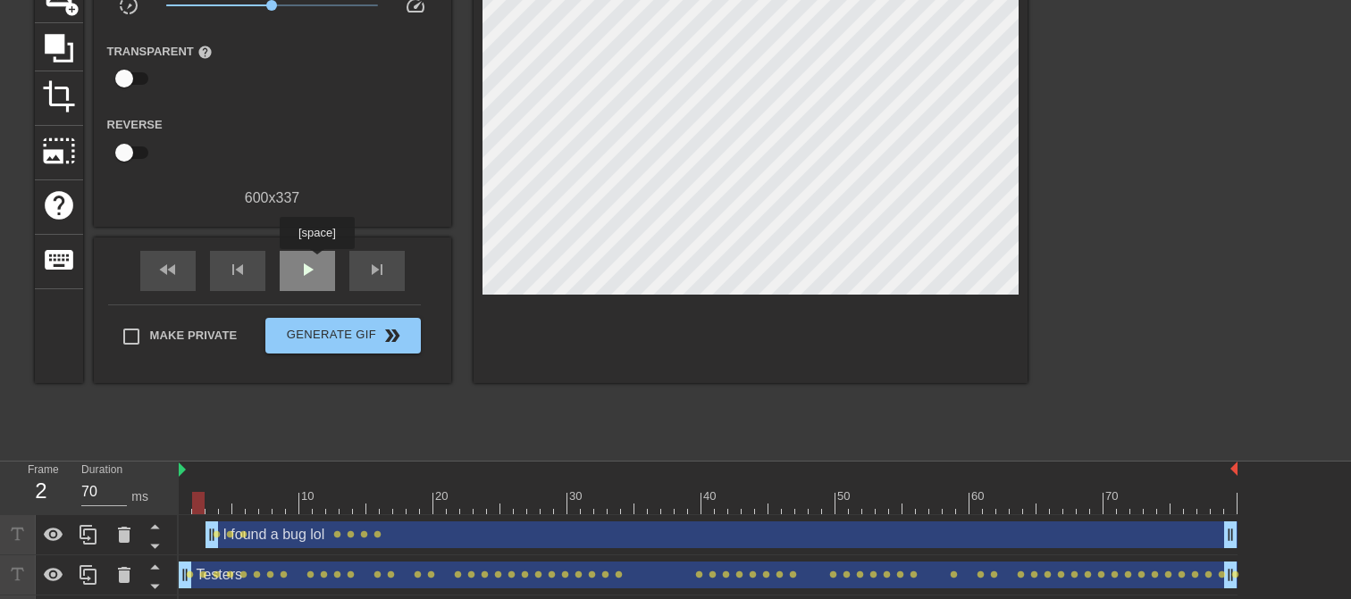
click at [316, 262] on span "play_arrow" at bounding box center [307, 269] width 21 height 21
click at [317, 267] on span "pause" at bounding box center [307, 269] width 21 height 21
drag, startPoint x: 541, startPoint y: 498, endPoint x: 380, endPoint y: 510, distance: 162.2
click at [380, 510] on div at bounding box center [386, 503] width 13 height 22
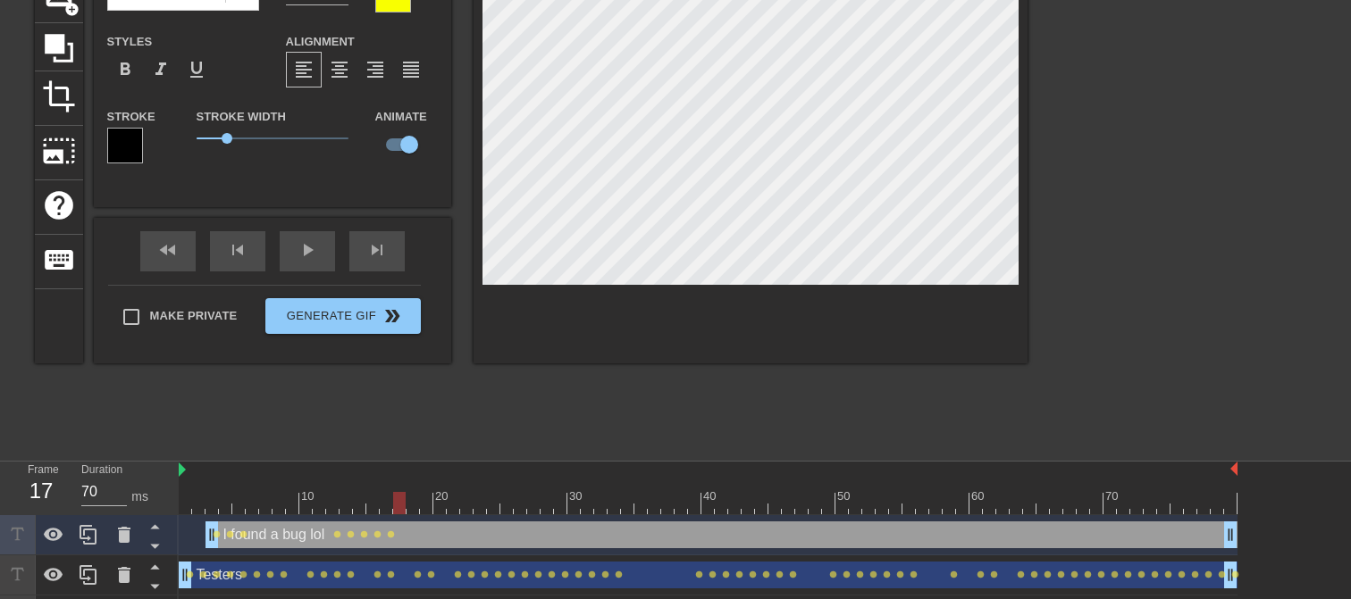
click at [393, 504] on div at bounding box center [399, 503] width 13 height 22
click at [407, 496] on div at bounding box center [412, 503] width 13 height 22
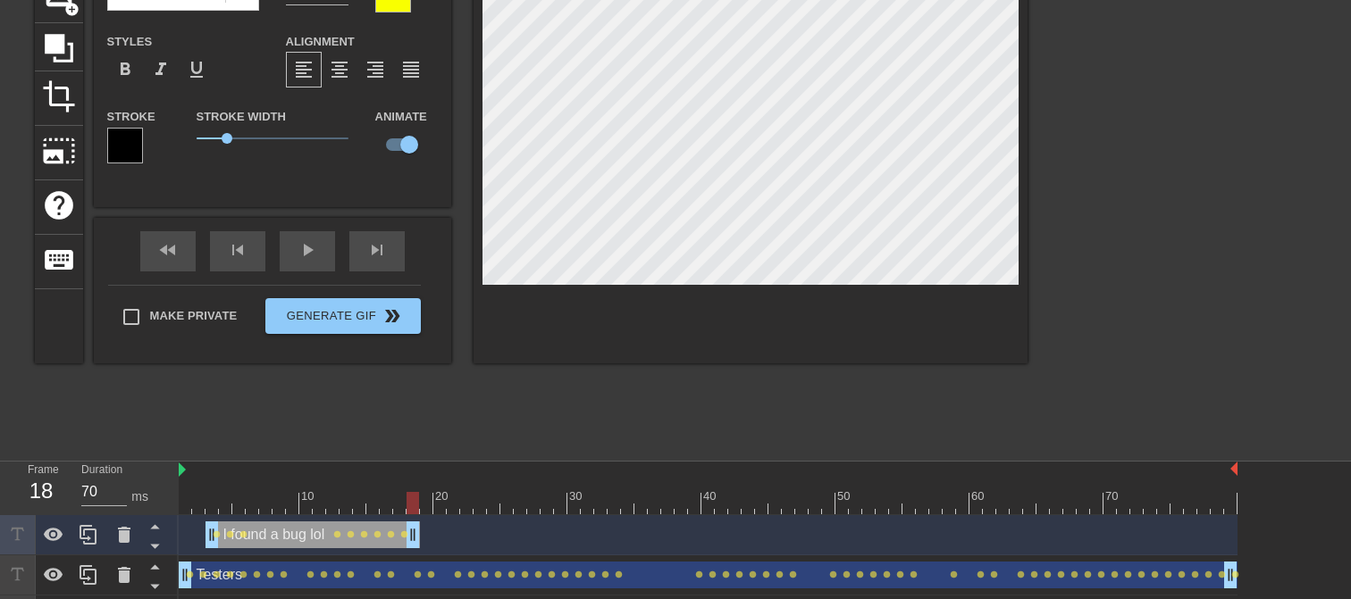
drag, startPoint x: 1233, startPoint y: 538, endPoint x: 411, endPoint y: 545, distance: 821.9
click at [409, 508] on div at bounding box center [412, 503] width 13 height 22
drag, startPoint x: 416, startPoint y: 536, endPoint x: 403, endPoint y: 518, distance: 22.3
click at [407, 537] on div "I found a bug lol drag_handle drag_handle lens lens lens lens lens lens lens le…" at bounding box center [708, 535] width 1059 height 27
type input "70"
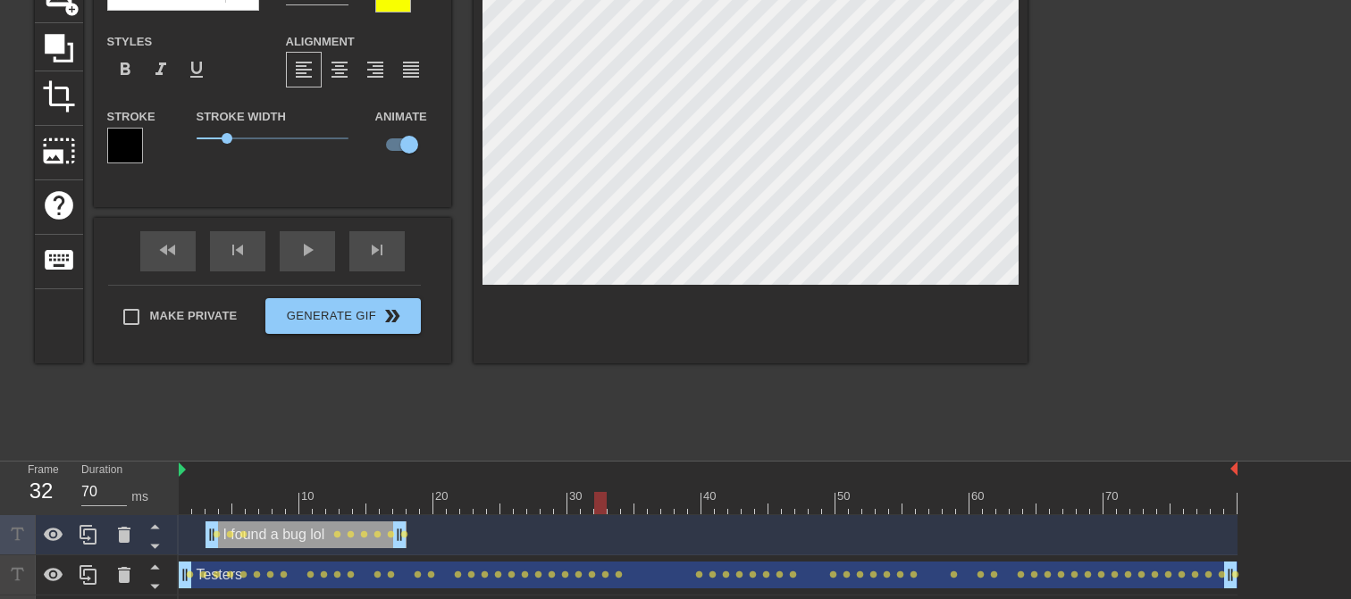
drag, startPoint x: 405, startPoint y: 506, endPoint x: 600, endPoint y: 509, distance: 195.6
click at [600, 509] on div at bounding box center [600, 503] width 13 height 22
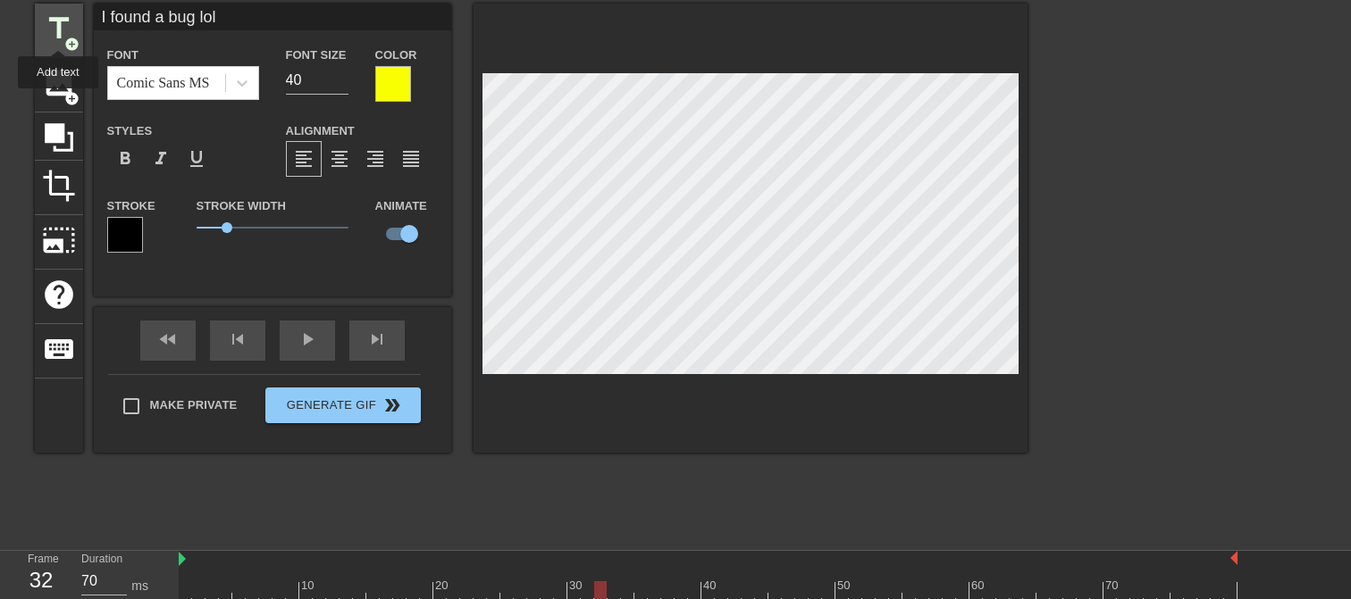
click at [58, 34] on span "title" at bounding box center [59, 29] width 34 height 34
type input "New text 3"
checkbox input "false"
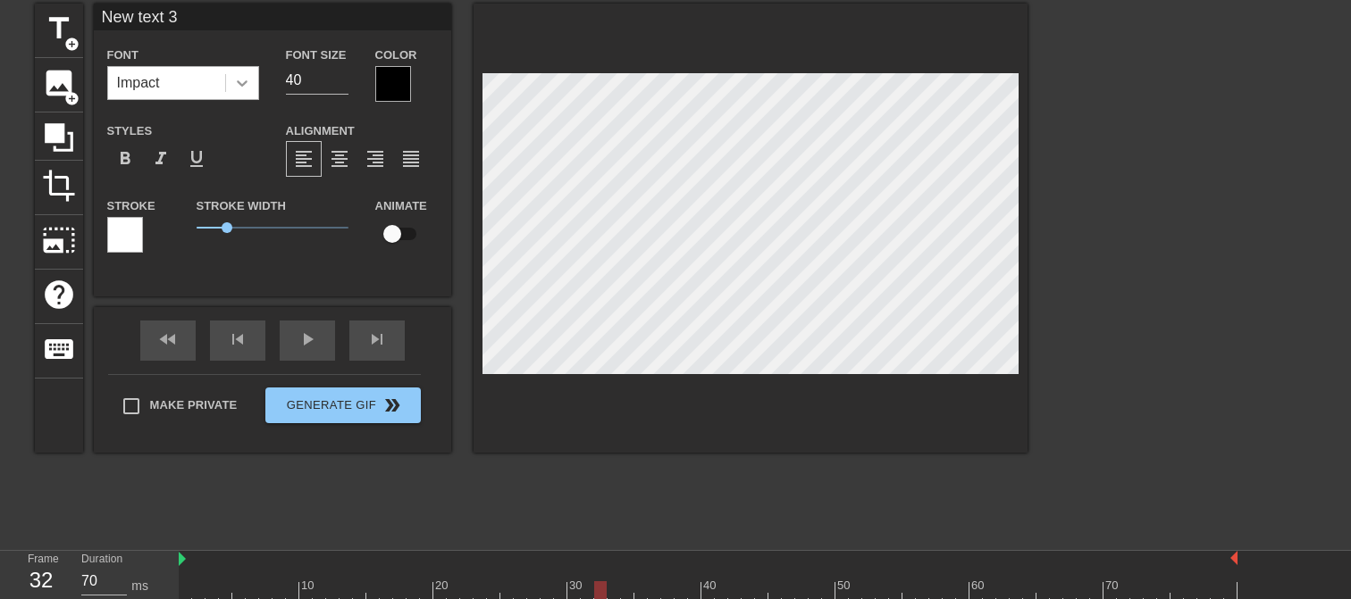
click at [245, 82] on icon at bounding box center [242, 83] width 11 height 6
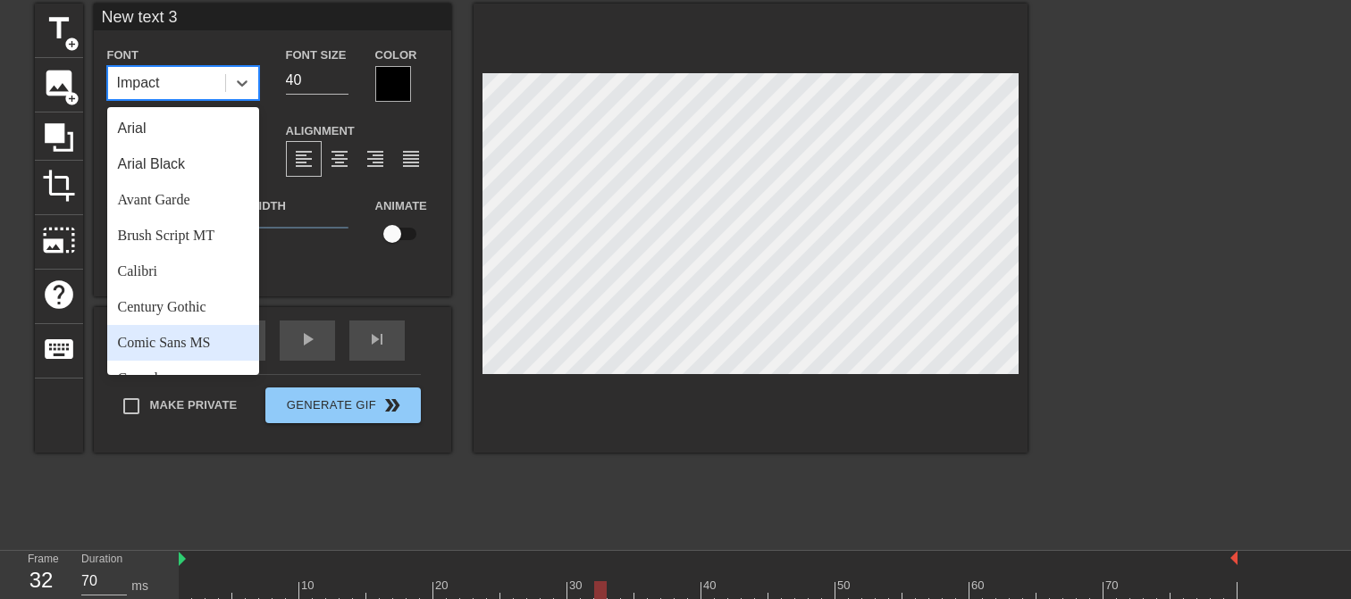
click at [184, 339] on div "Comic Sans MS" at bounding box center [183, 343] width 152 height 36
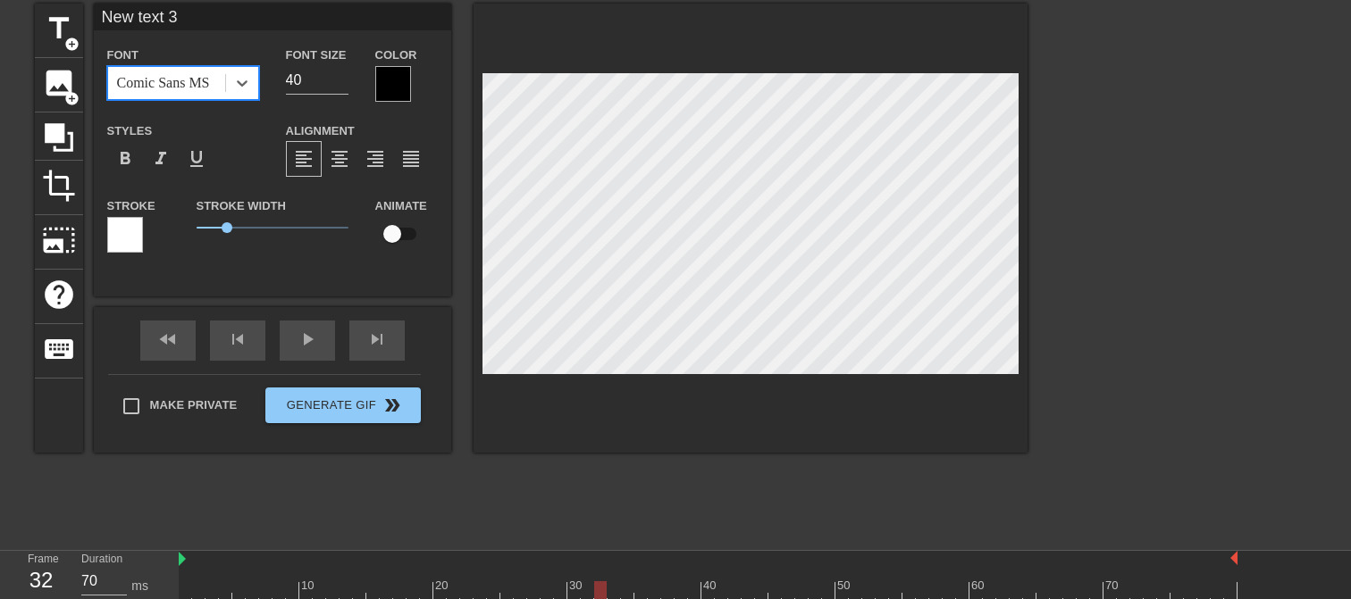
click at [392, 96] on div at bounding box center [393, 84] width 36 height 36
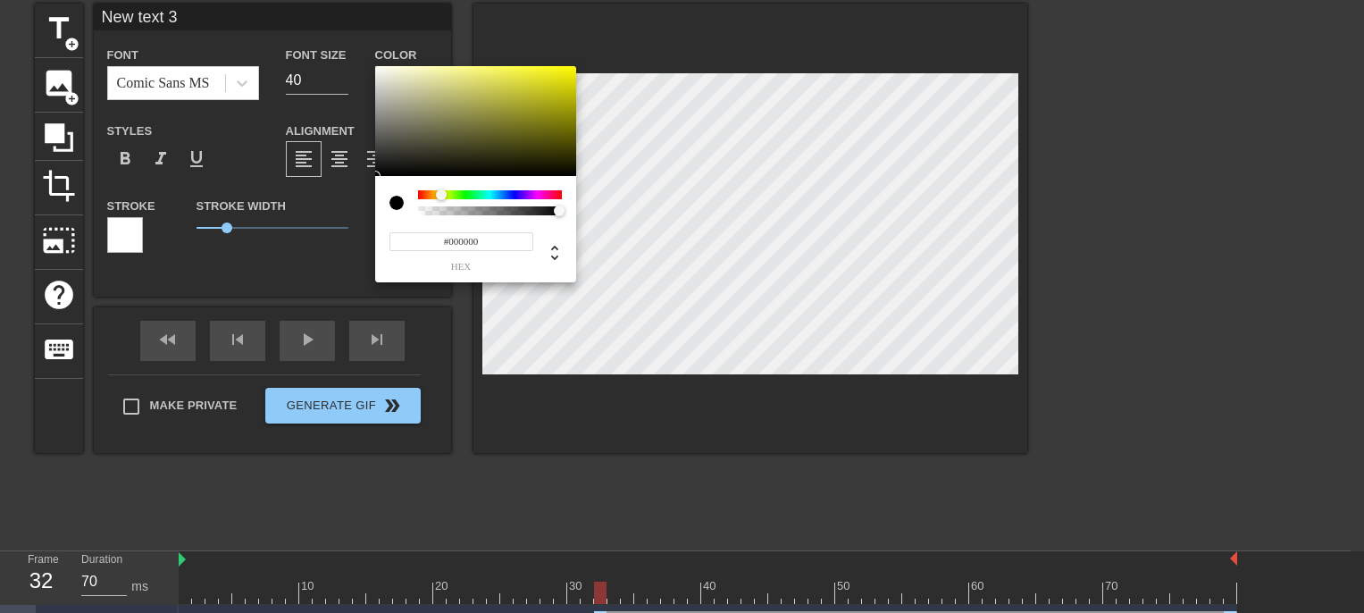
click at [441, 197] on div at bounding box center [490, 194] width 144 height 9
type input "#FFFB00"
drag, startPoint x: 567, startPoint y: 80, endPoint x: 587, endPoint y: 55, distance: 31.1
click at [587, 55] on div "#FFFB00 hex" at bounding box center [682, 306] width 1364 height 613
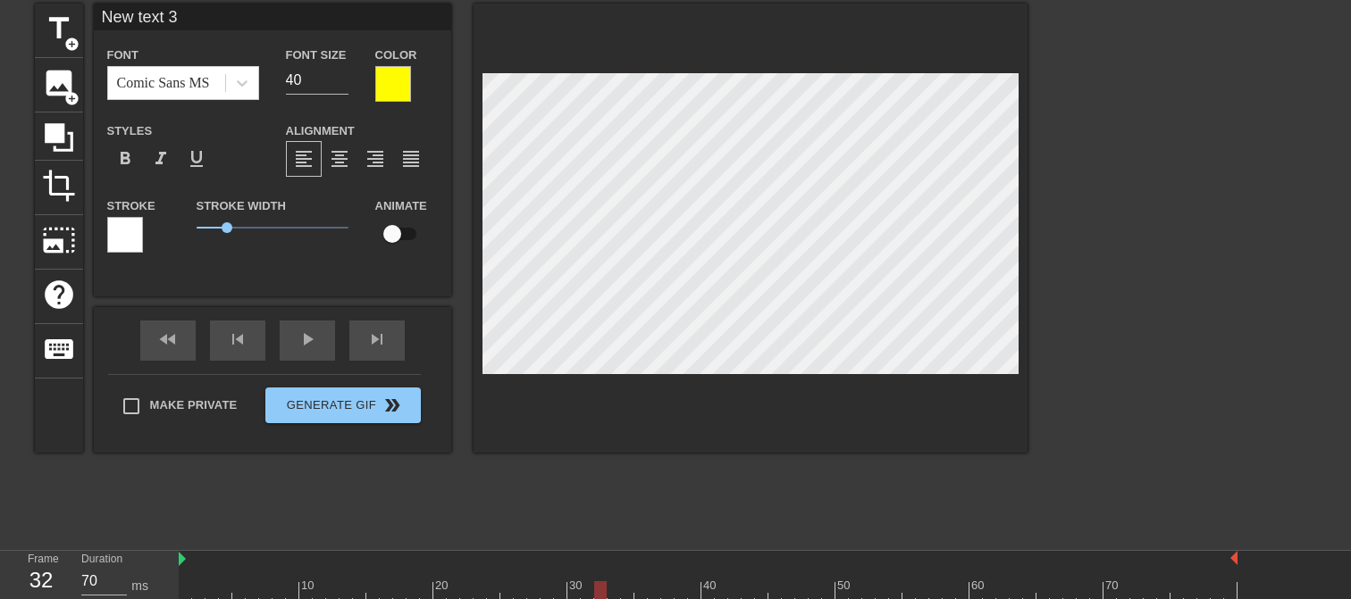
click at [131, 239] on div at bounding box center [125, 235] width 36 height 36
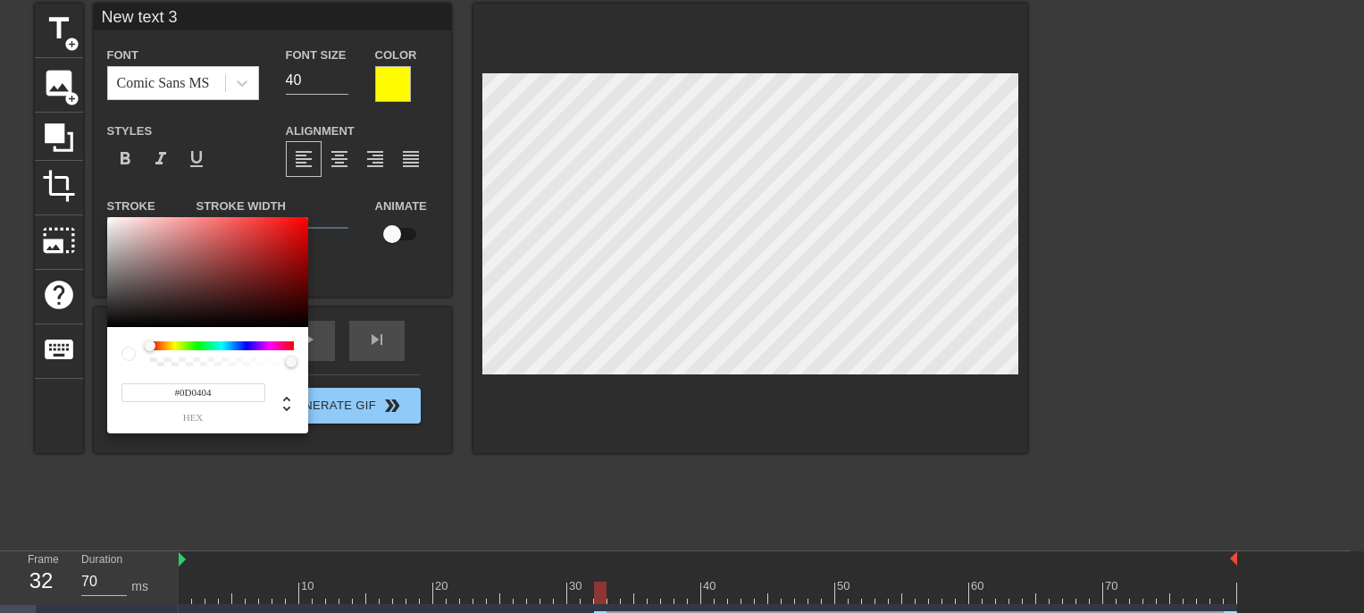
type input "#000000"
drag, startPoint x: 106, startPoint y: 323, endPoint x: 96, endPoint y: 339, distance: 18.1
click at [96, 339] on div "#000000 hex" at bounding box center [682, 306] width 1364 height 613
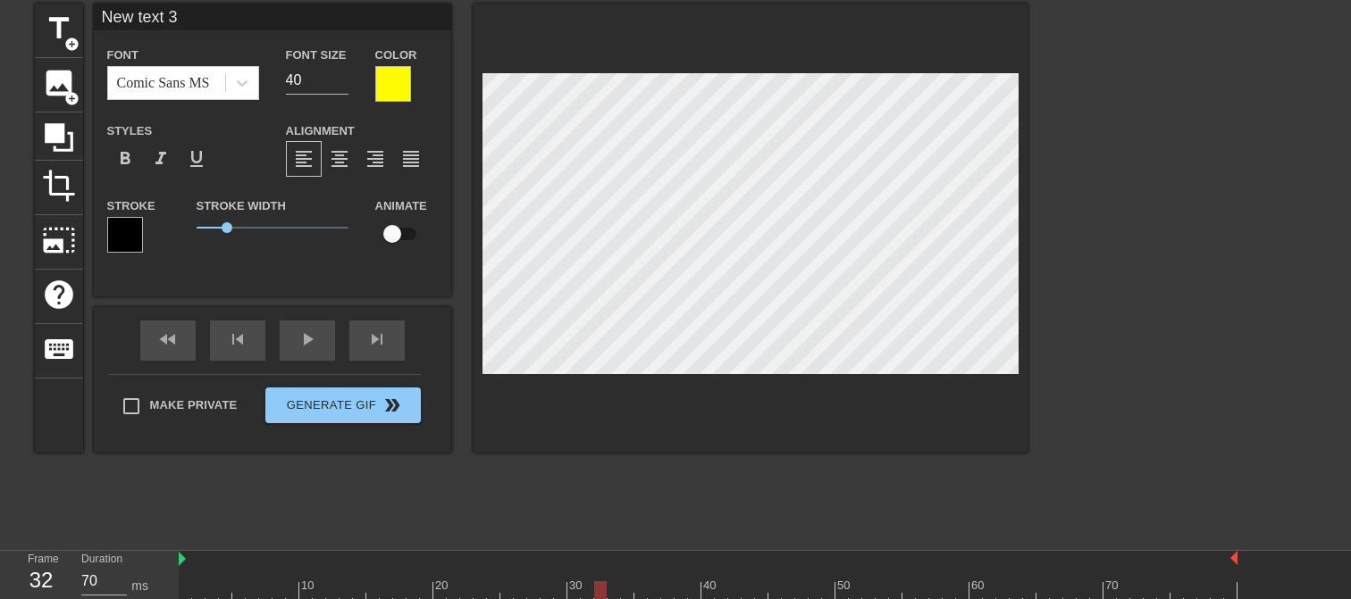
scroll to position [3, 3]
type textarea "C"
type input "C"
type textarea "Ca"
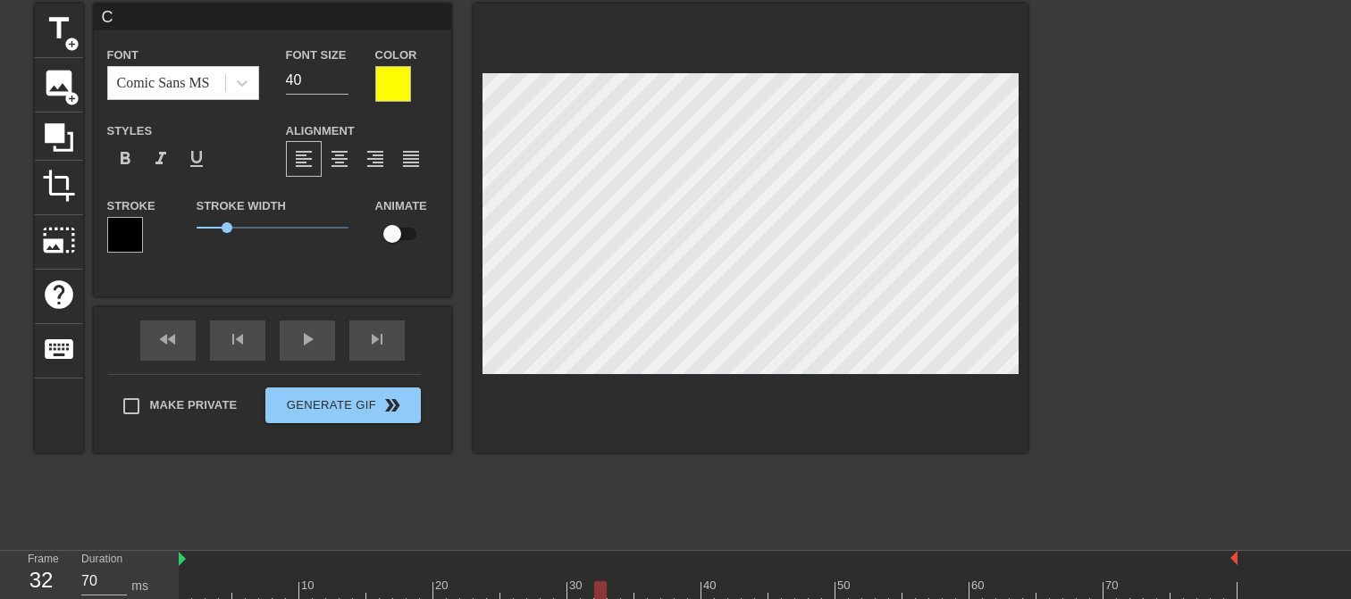
type input "Ca"
type textarea "Can"
type input "Can"
type textarea "Can"
type input "Can"
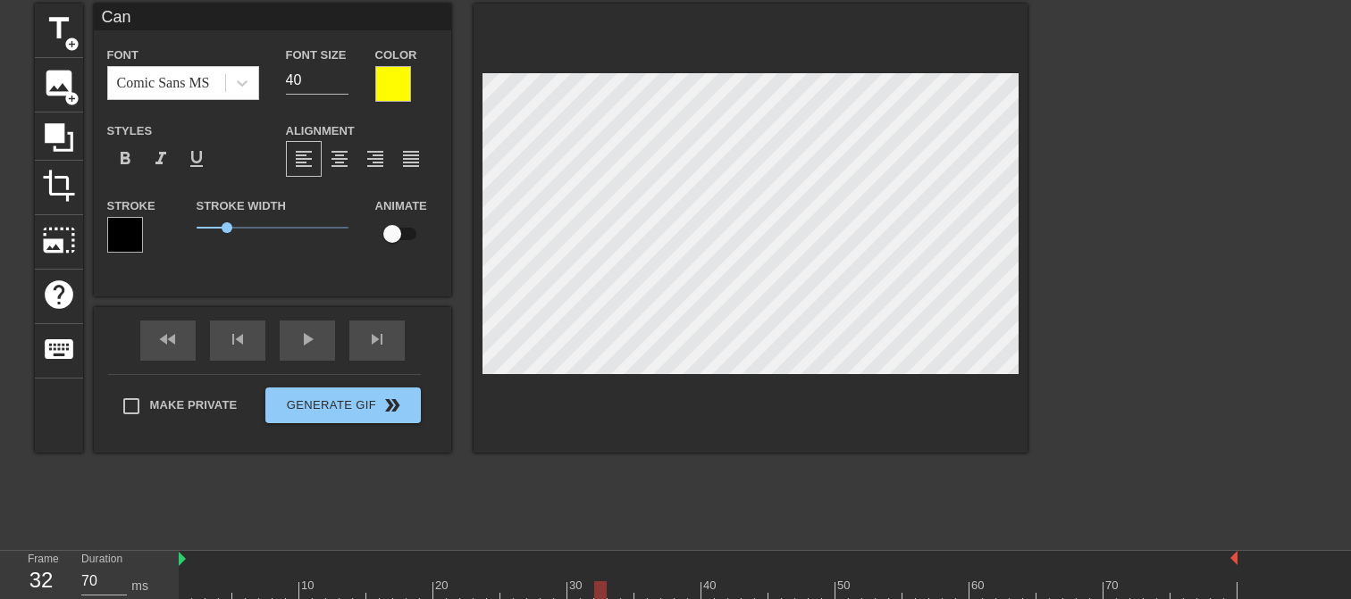
type textarea "Can I"
type input "Can I"
type textarea "Can I"
type input "Can I"
type textarea "Can I s"
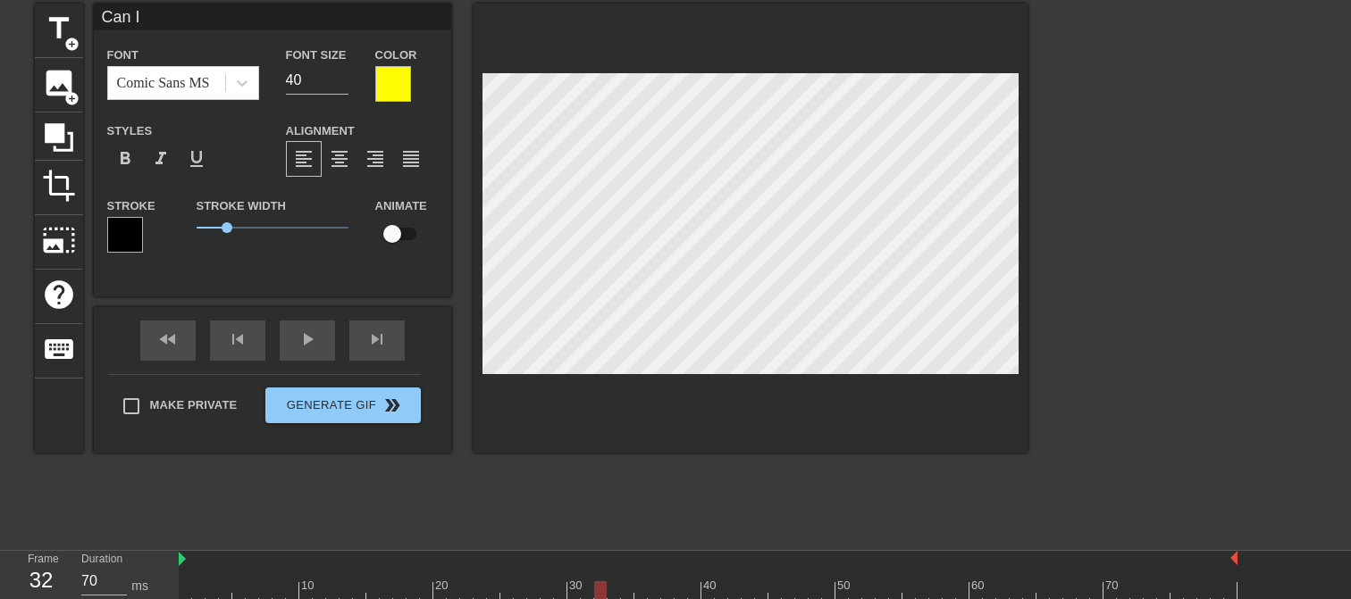
type input "Can I s"
type textarea "Can I su"
type input "Can I su"
type textarea "Can I sub"
type input "Can I sub"
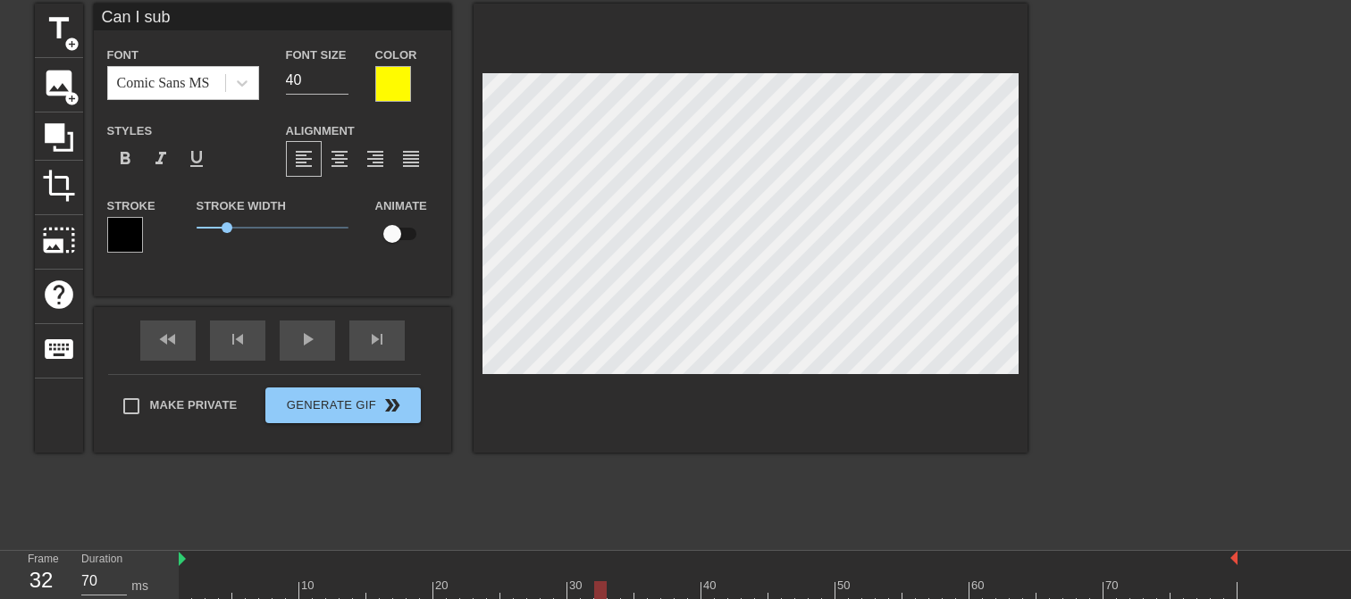
type textarea "Can I subm"
type input "Can I subm"
type textarea "Can I submi"
type input "Can I submi"
type textarea "Can I submit"
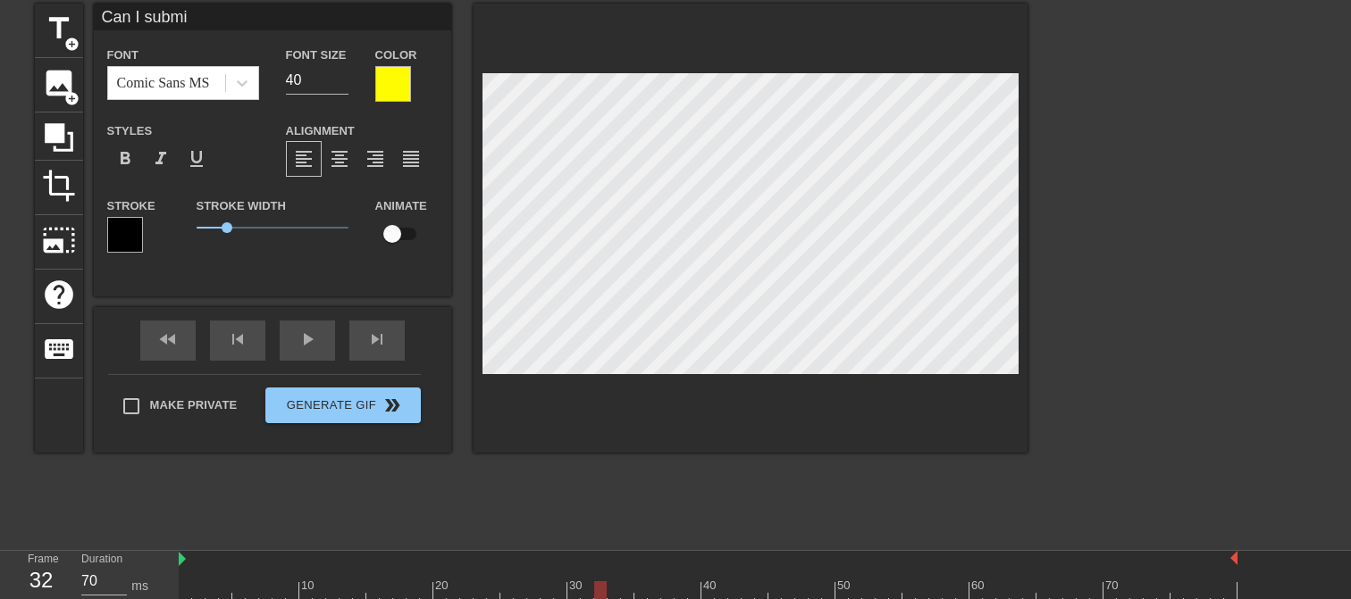
type input "Can I submit"
type textarea "Can I submit"
type input "Can I submit"
type textarea "Can I submit i"
type input "Can I submit i"
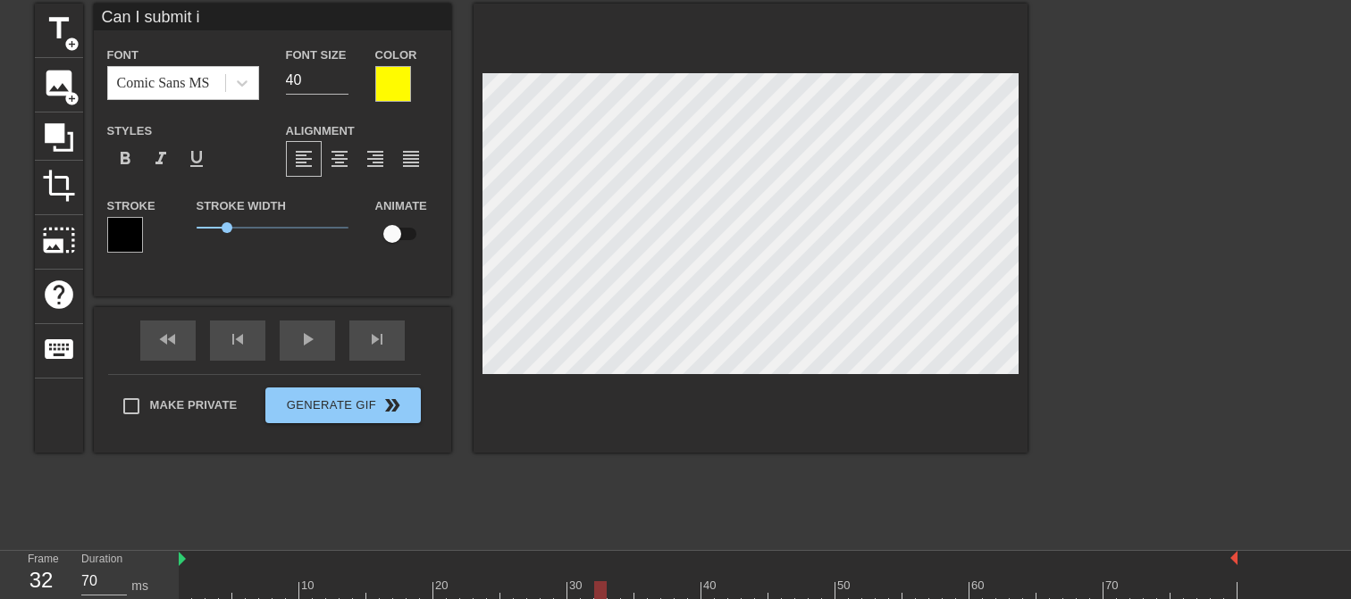
scroll to position [3, 6]
type textarea "Can I submit it"
type input "Can I submit it"
type textarea "Can I submit it?"
type input "Can I submit it?"
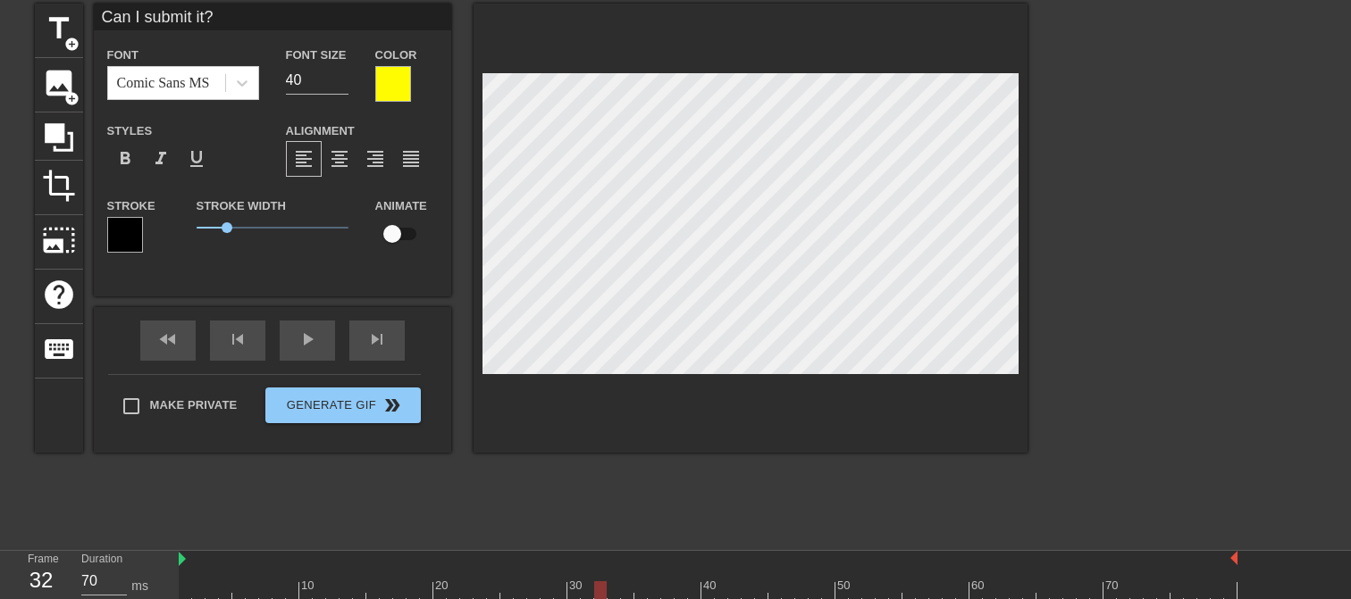
type textarea "Can I submit it?"
click at [398, 238] on input "checkbox" at bounding box center [392, 234] width 102 height 34
checkbox input "true"
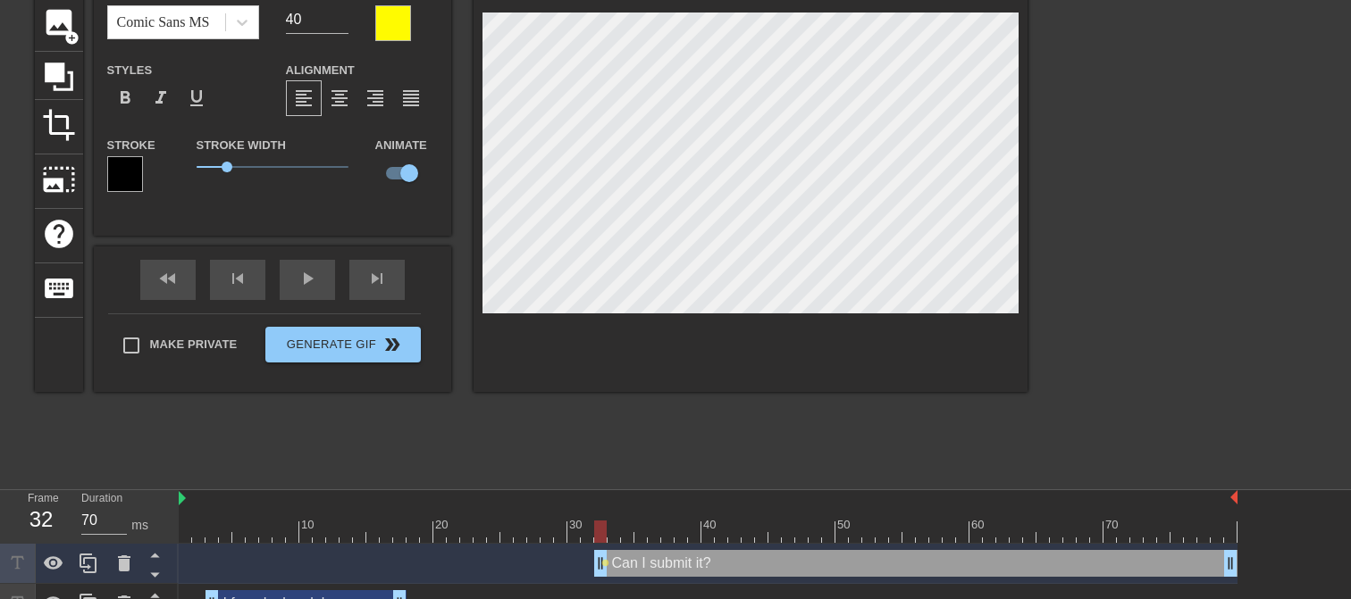
scroll to position [156, 0]
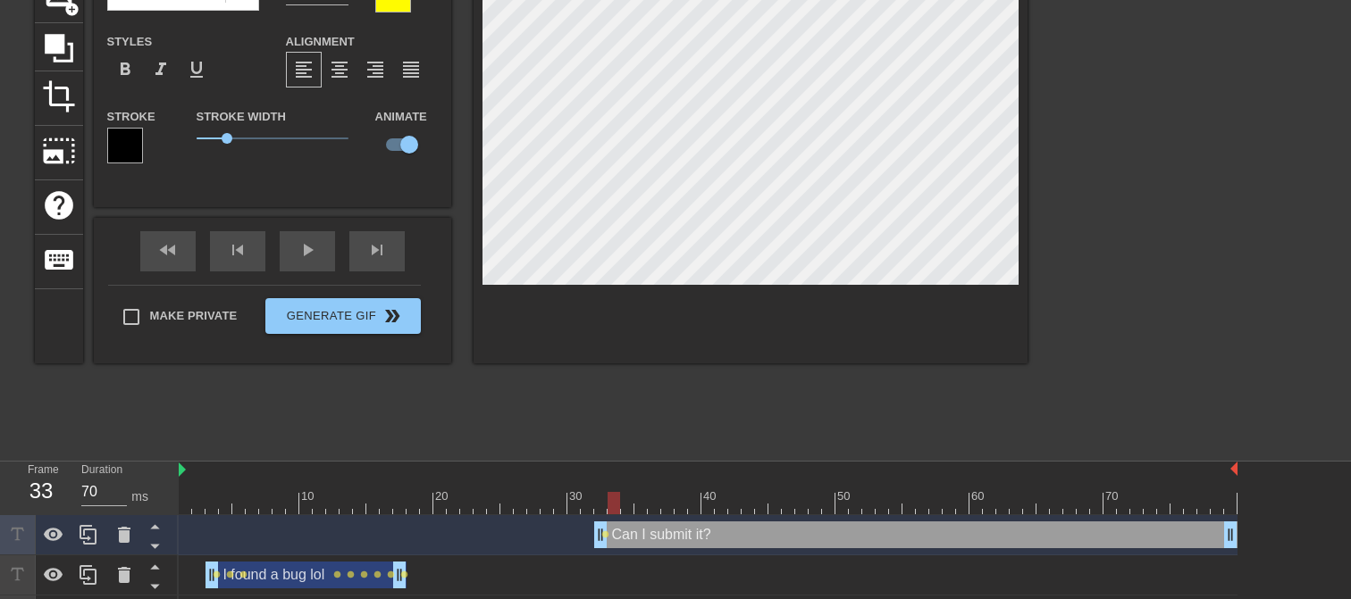
click at [607, 498] on div at bounding box center [613, 503] width 13 height 22
click at [621, 497] on div at bounding box center [627, 503] width 13 height 22
click at [636, 499] on div at bounding box center [640, 503] width 13 height 22
click at [649, 500] on div at bounding box center [654, 503] width 13 height 22
drag, startPoint x: 655, startPoint y: 499, endPoint x: 679, endPoint y: 498, distance: 24.1
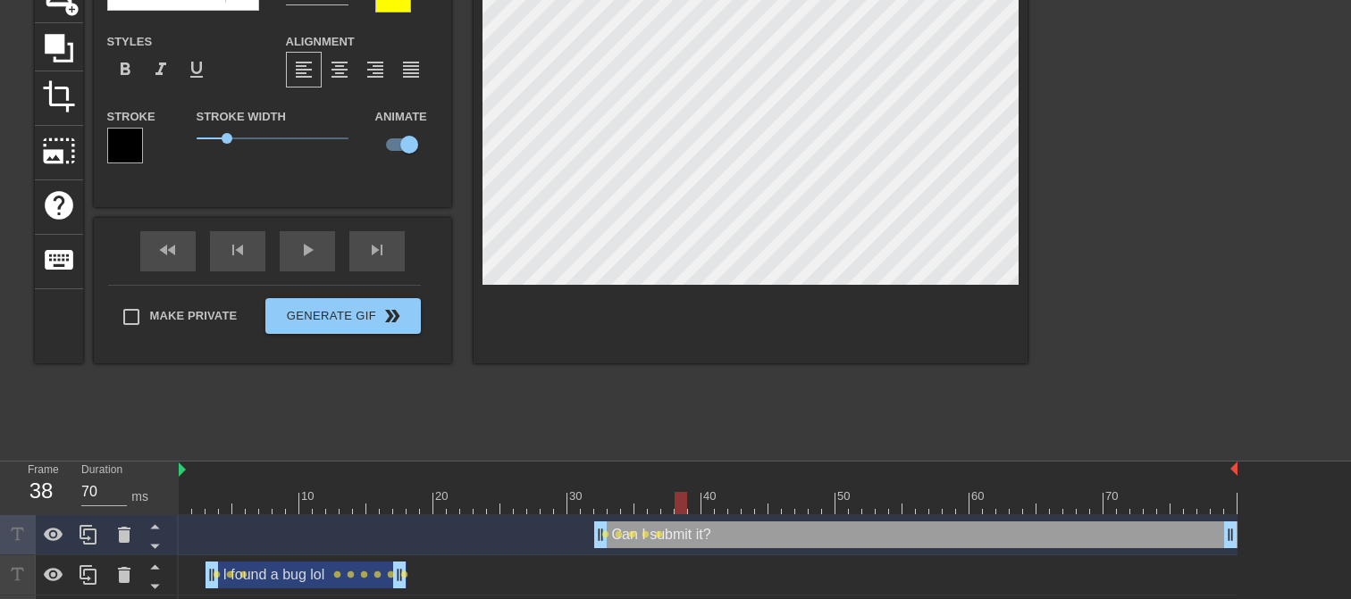
click at [679, 498] on div at bounding box center [680, 503] width 13 height 22
click at [689, 502] on div at bounding box center [694, 503] width 13 height 22
click at [686, 503] on div at bounding box center [680, 503] width 13 height 22
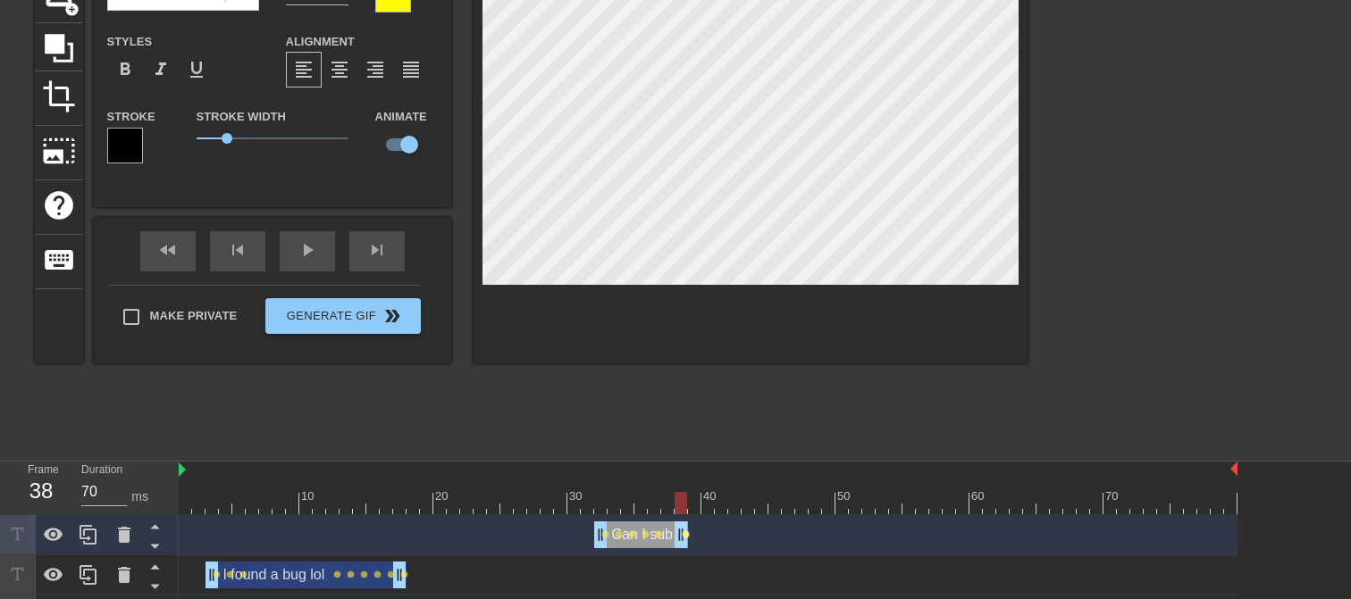
drag, startPoint x: 1233, startPoint y: 535, endPoint x: 689, endPoint y: 532, distance: 544.0
click at [689, 532] on div "Can I submit it? drag_handle drag_handle lens lens lens lens lens lens" at bounding box center [708, 535] width 1059 height 27
type input "70"
drag, startPoint x: 681, startPoint y: 501, endPoint x: 889, endPoint y: 500, distance: 208.1
click at [889, 500] on div at bounding box center [895, 503] width 13 height 22
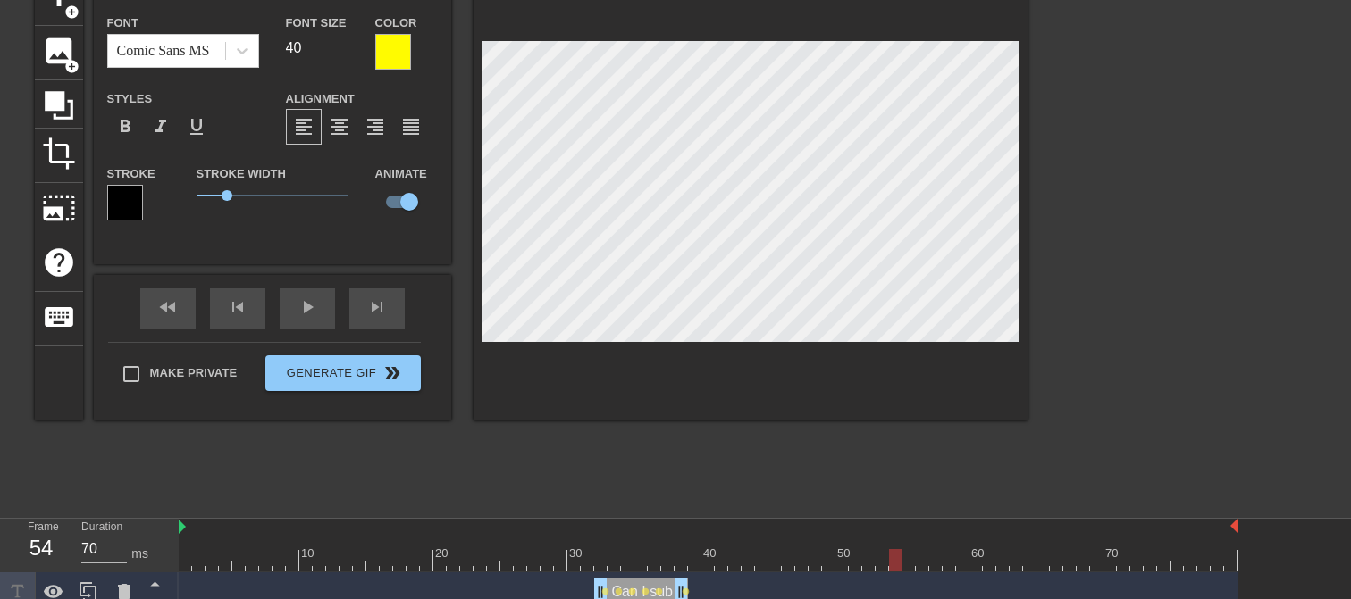
scroll to position [67, 0]
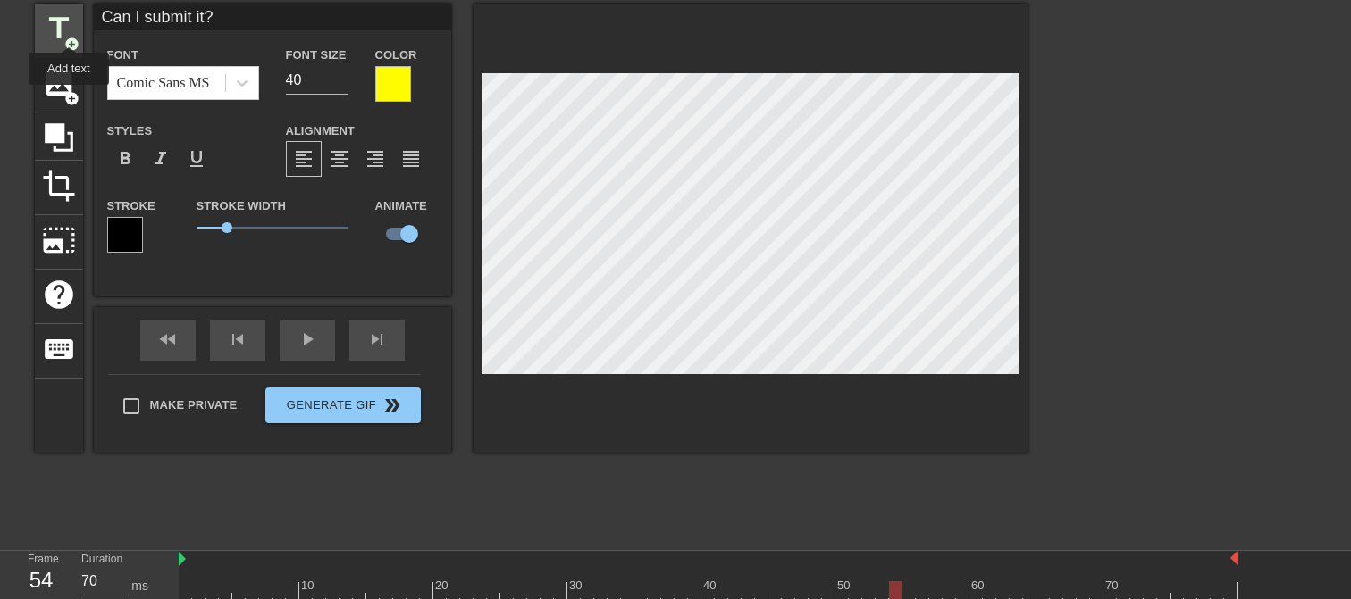
click at [69, 30] on span "title" at bounding box center [59, 29] width 34 height 34
type input "New text 4"
checkbox input "false"
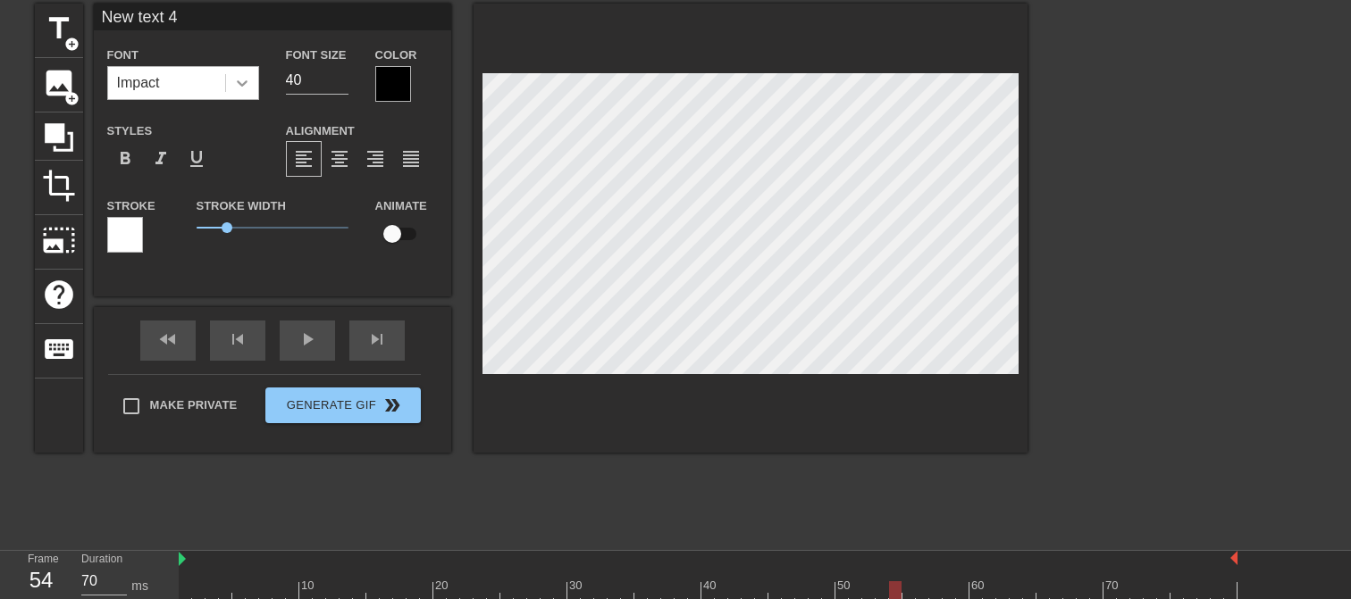
click at [247, 86] on icon at bounding box center [242, 83] width 18 height 18
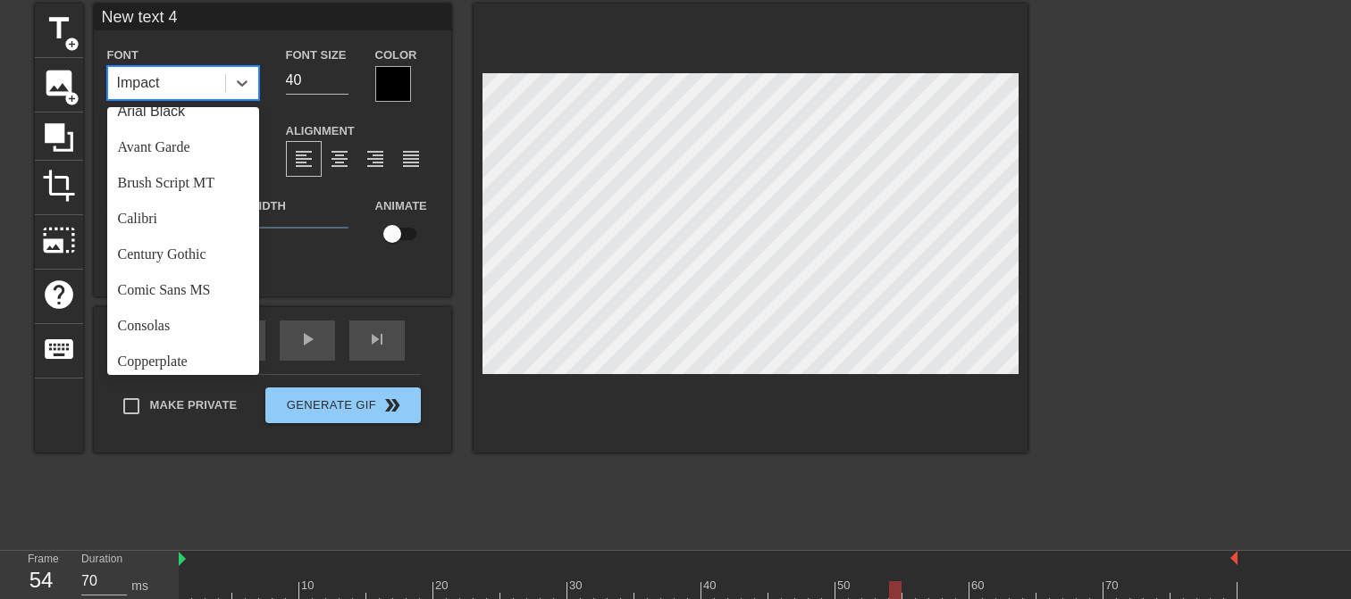
scroll to position [0, 0]
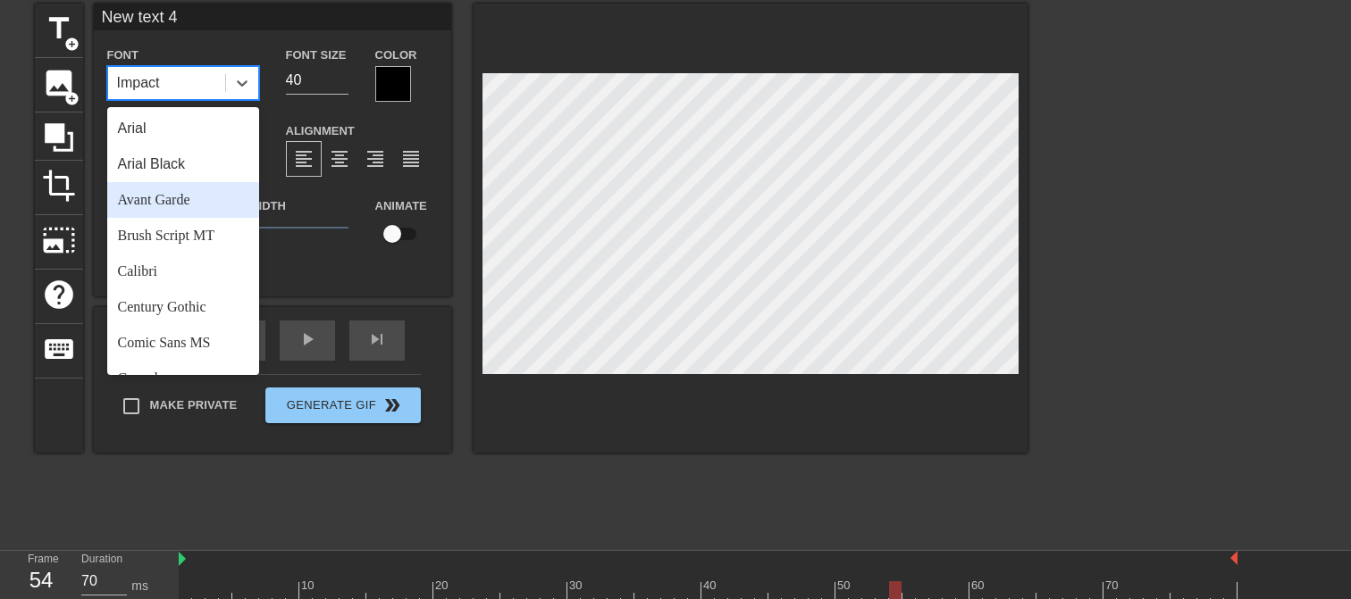
click at [190, 202] on div "Avant Garde" at bounding box center [183, 200] width 152 height 36
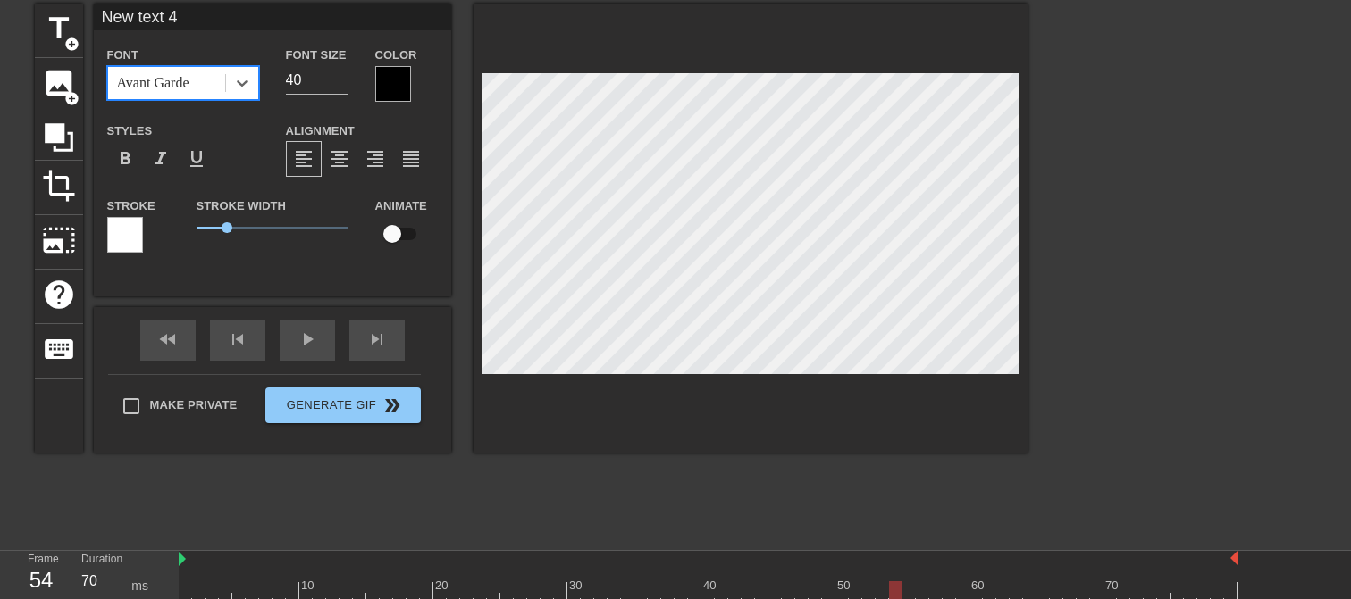
click at [392, 85] on div at bounding box center [393, 84] width 36 height 36
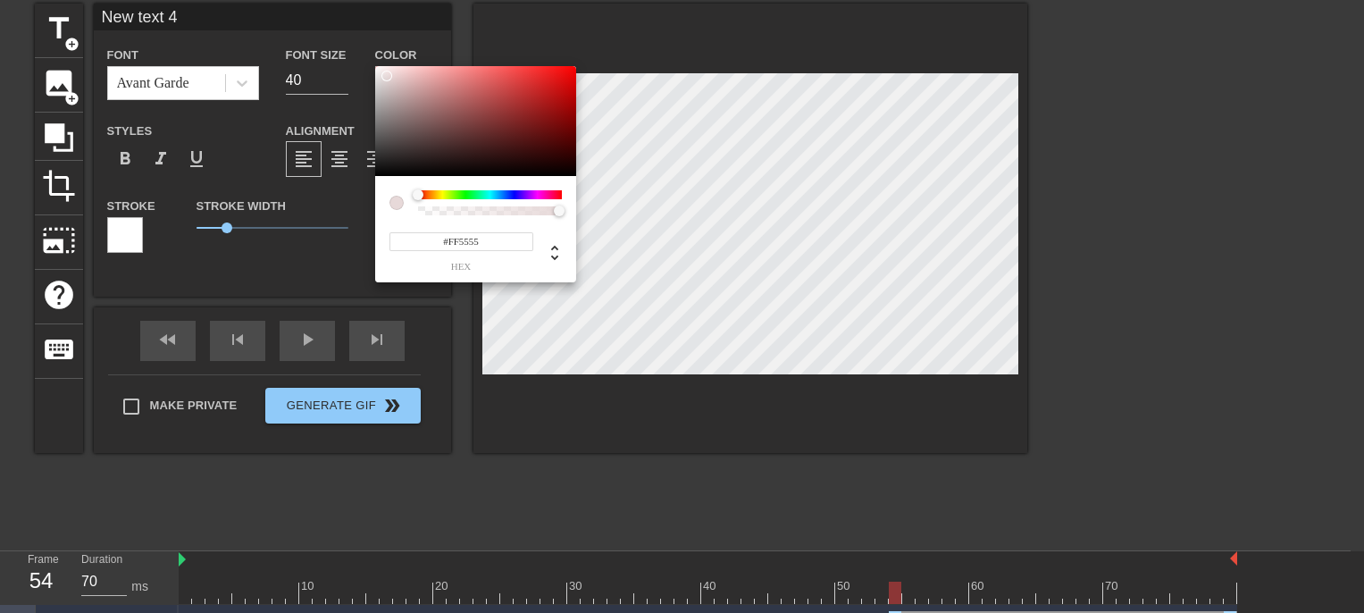
type input "#FFFFFF"
drag, startPoint x: 387, startPoint y: 76, endPoint x: 365, endPoint y: 58, distance: 27.9
click at [365, 58] on div "#FFFFFF hex" at bounding box center [682, 306] width 1364 height 613
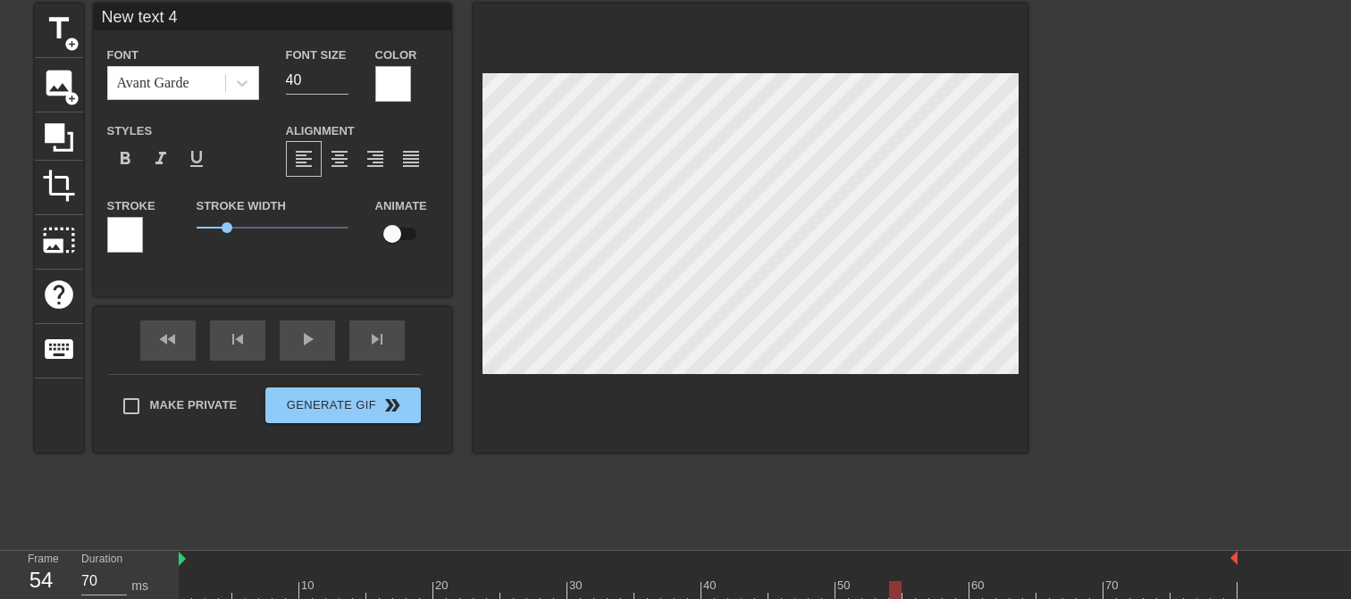
click at [117, 226] on div at bounding box center [125, 235] width 36 height 36
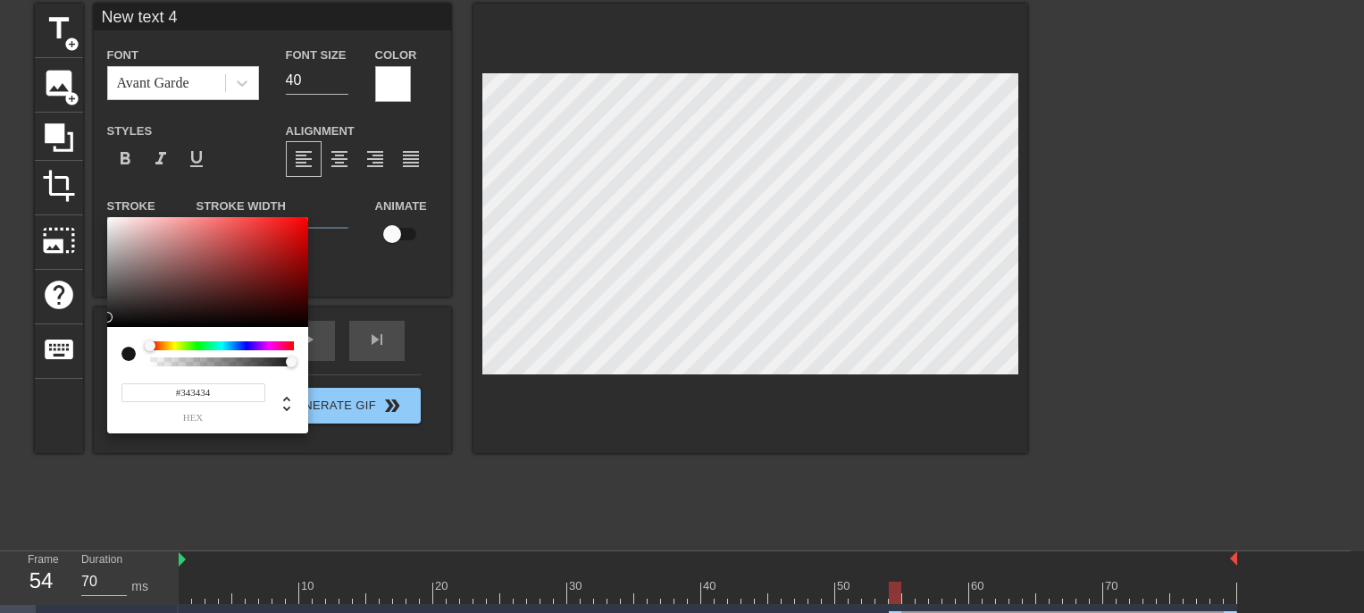
type input "#000000"
drag, startPoint x: 114, startPoint y: 310, endPoint x: 95, endPoint y: 339, distance: 35.4
click at [95, 339] on div "#000000 hex" at bounding box center [682, 306] width 1364 height 613
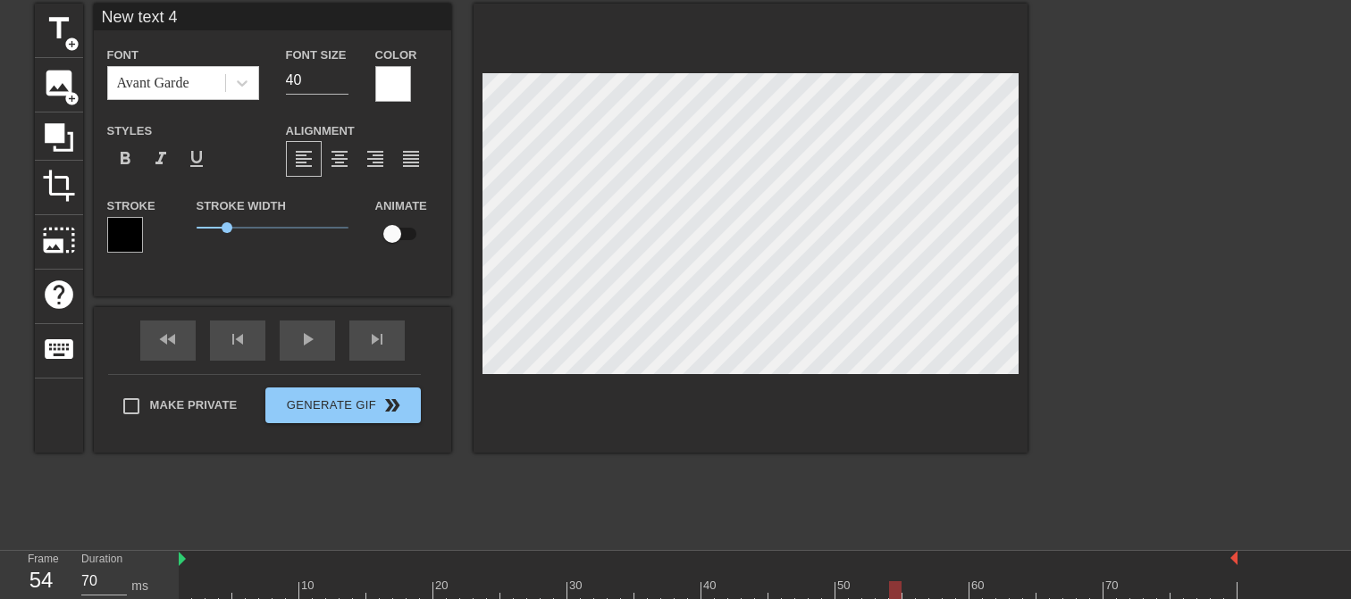
click at [127, 228] on div at bounding box center [125, 235] width 36 height 36
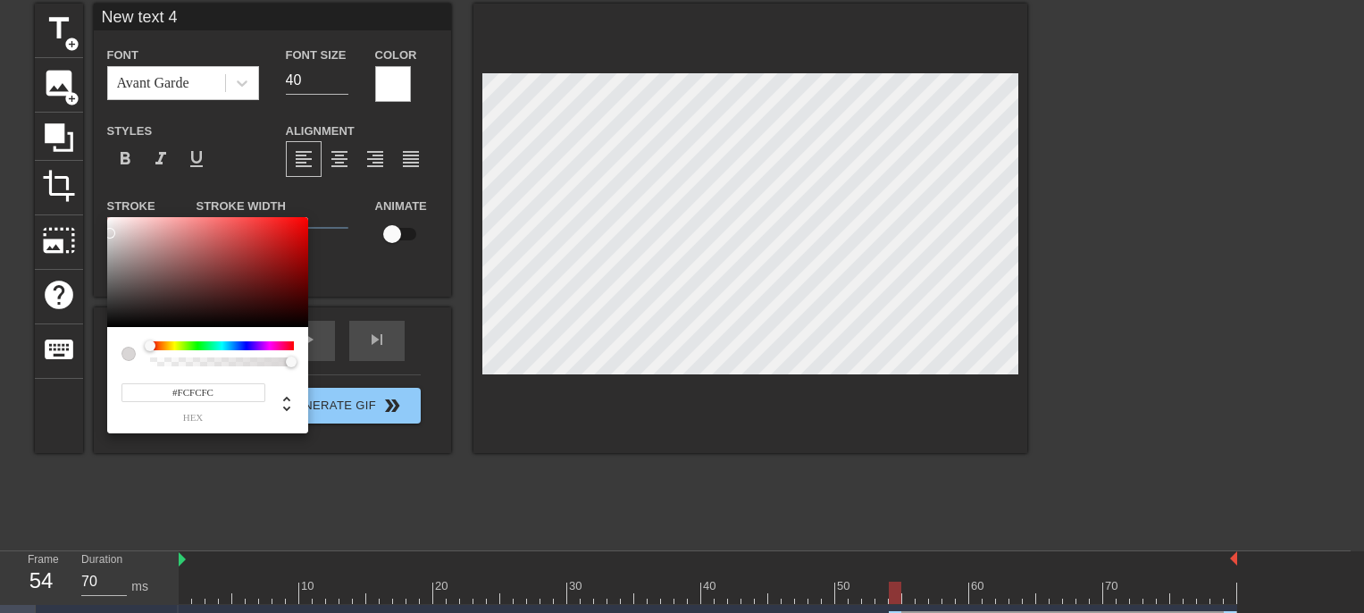
type input "#FFFFFF"
drag, startPoint x: 110, startPoint y: 239, endPoint x: 85, endPoint y: 189, distance: 55.9
click at [85, 189] on div "#FFFFFF hex" at bounding box center [682, 306] width 1364 height 613
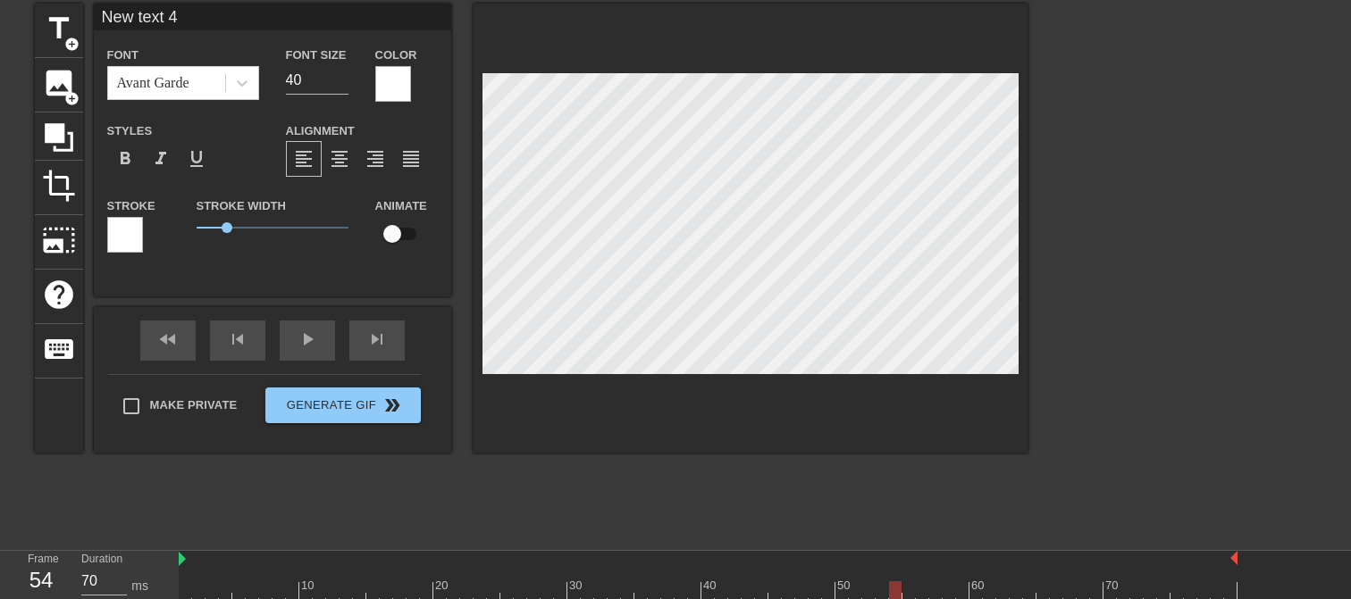
scroll to position [3, 5]
type input "i"
type textarea "i"
type input "it"
type textarea "it"
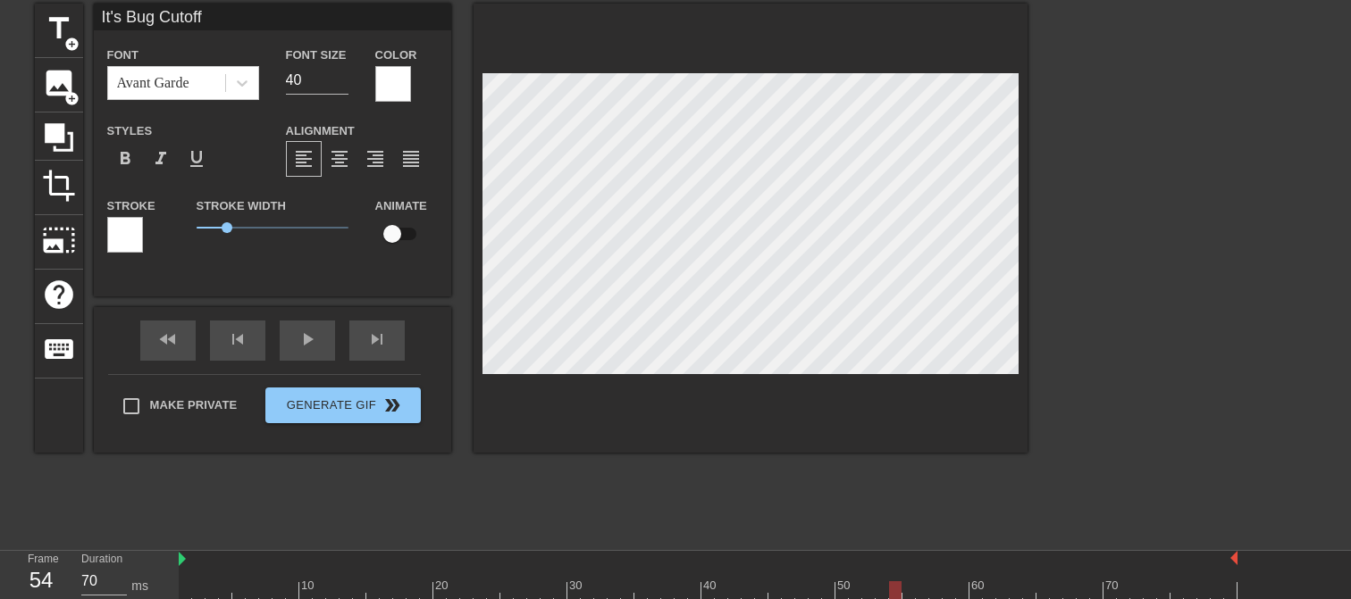
scroll to position [3, 6]
click at [392, 229] on input "checkbox" at bounding box center [392, 234] width 102 height 34
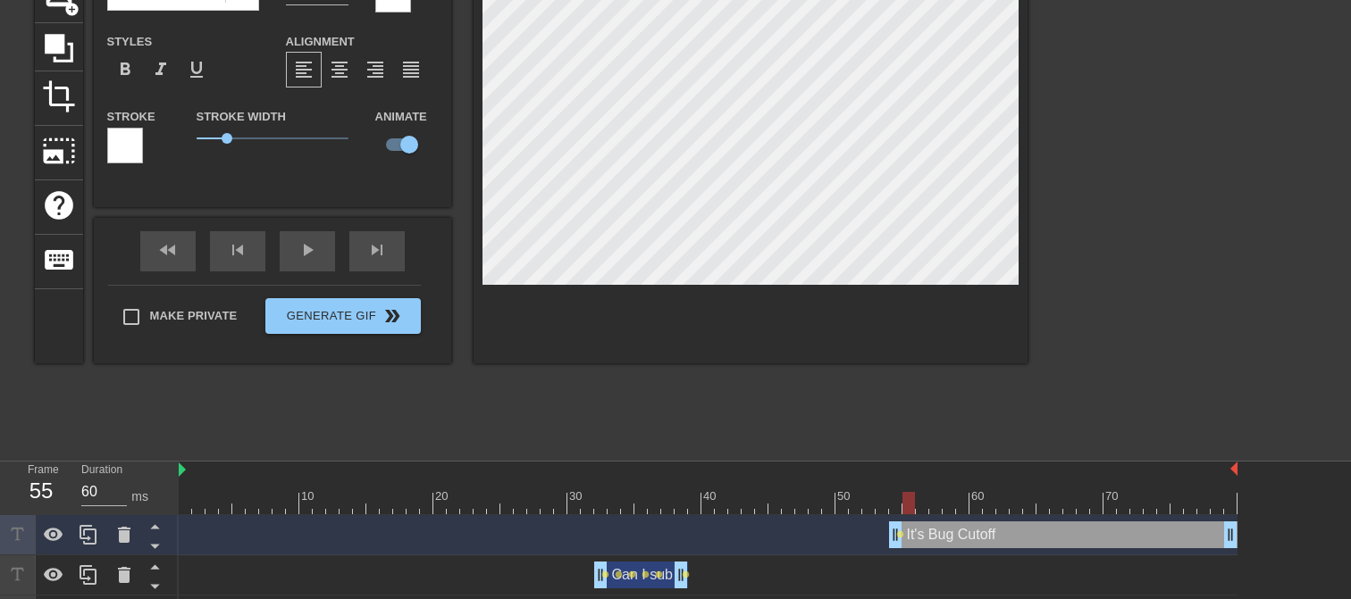
click at [903, 500] on div at bounding box center [908, 503] width 13 height 22
click at [131, 150] on div at bounding box center [125, 146] width 36 height 36
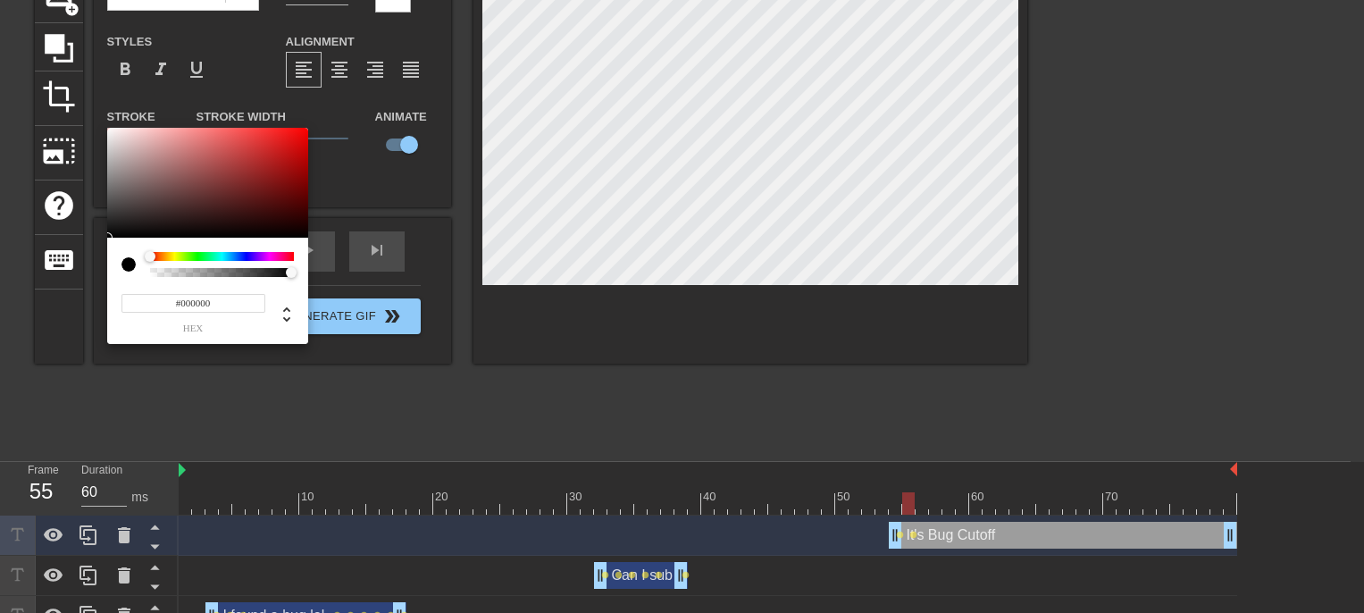
drag, startPoint x: 116, startPoint y: 228, endPoint x: 85, endPoint y: 249, distance: 37.9
click at [85, 249] on div "#000000 hex" at bounding box center [682, 306] width 1364 height 613
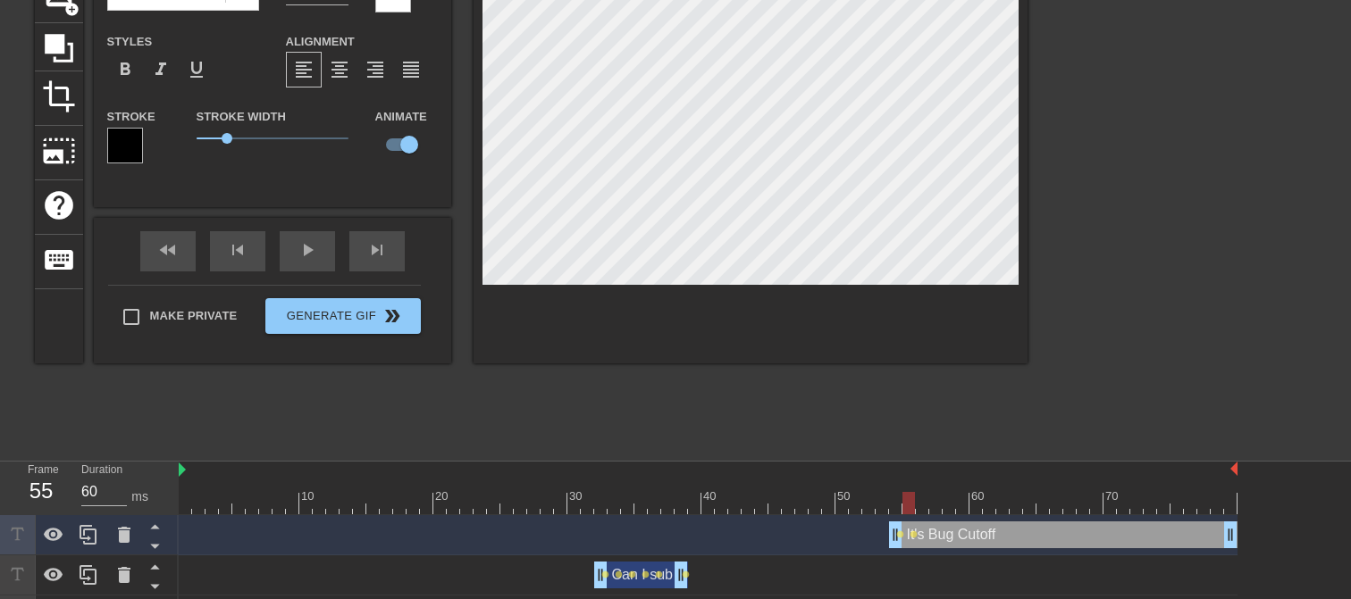
scroll to position [3, 4]
click at [130, 76] on span "format_bold" at bounding box center [124, 69] width 21 height 21
click at [774, 339] on div at bounding box center [750, 138] width 554 height 449
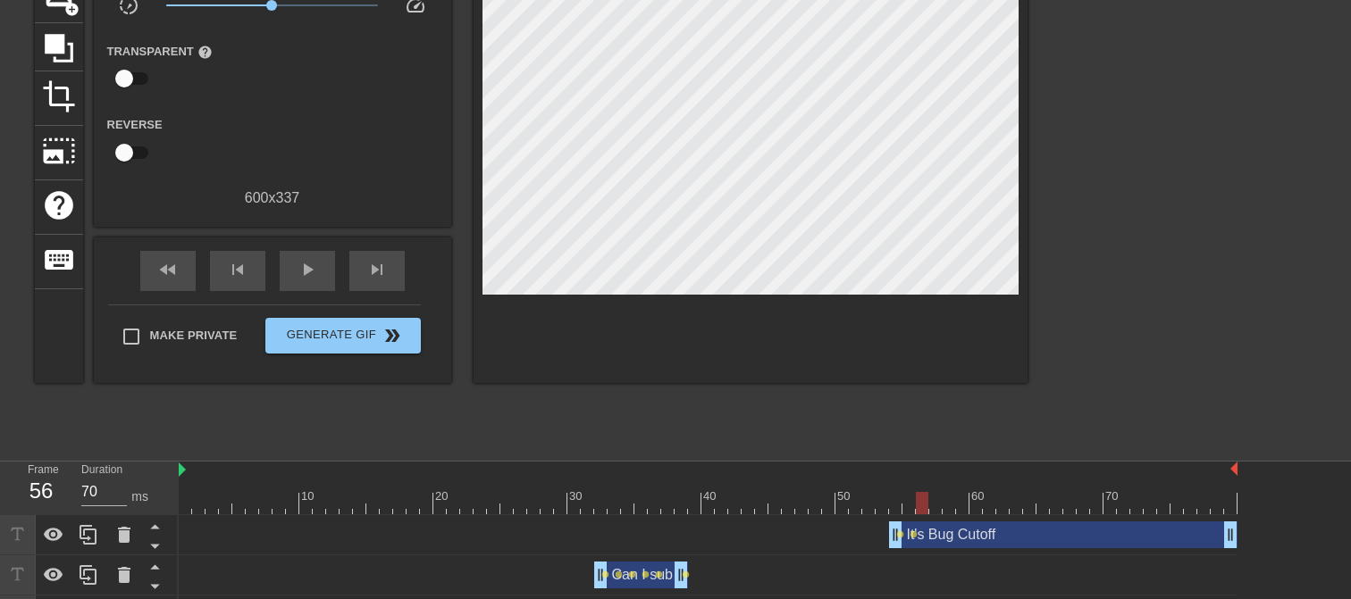
drag, startPoint x: 908, startPoint y: 507, endPoint x: 921, endPoint y: 505, distance: 12.8
click at [921, 505] on div at bounding box center [922, 503] width 13 height 22
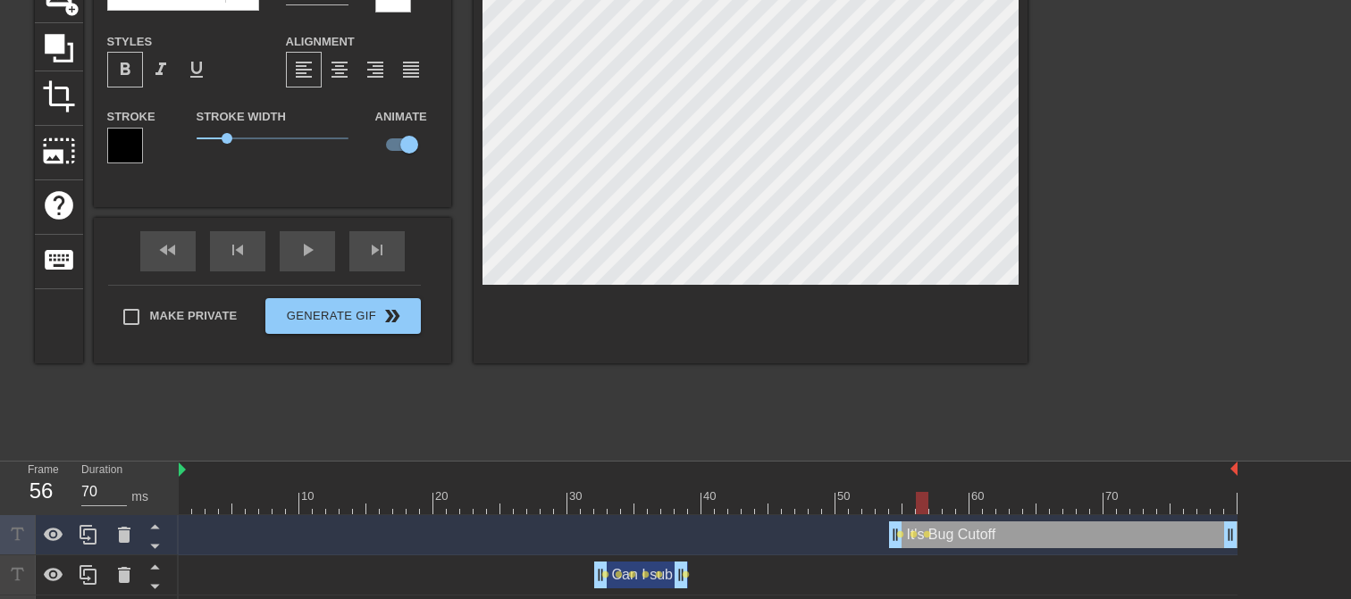
scroll to position [67, 0]
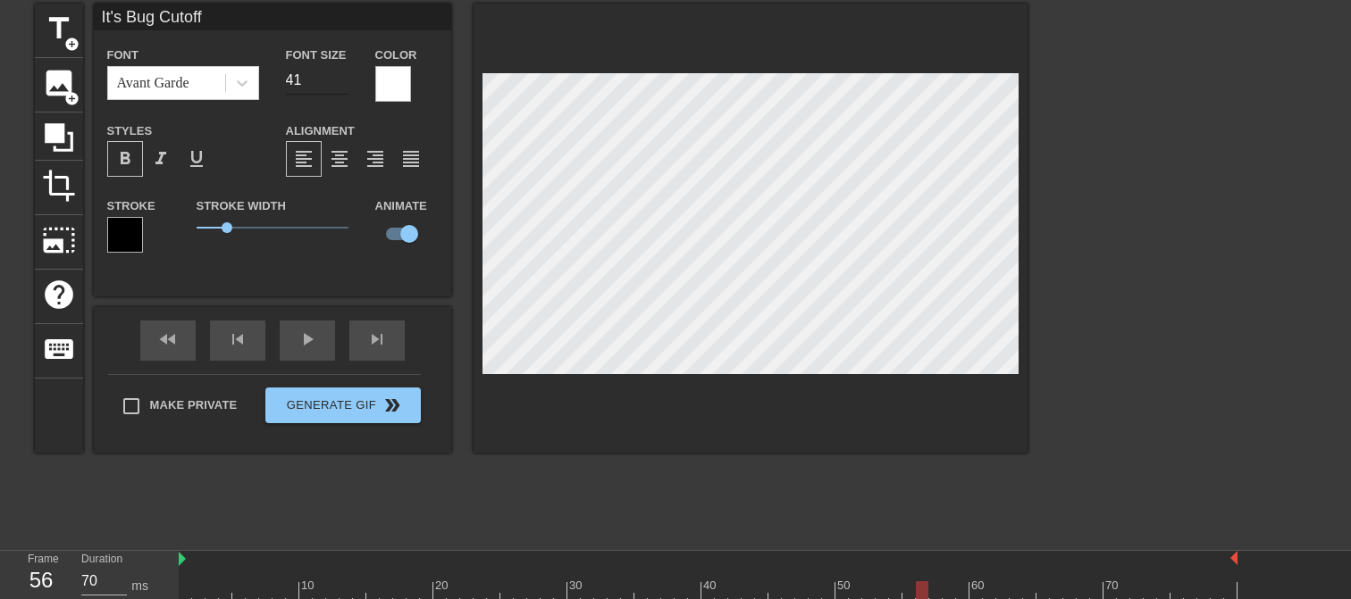
click at [345, 77] on input "41" at bounding box center [317, 80] width 63 height 29
click at [345, 77] on input "42" at bounding box center [317, 80] width 63 height 29
click at [345, 77] on input "43" at bounding box center [317, 80] width 63 height 29
click at [345, 77] on input "44" at bounding box center [317, 80] width 63 height 29
click at [345, 77] on input "45" at bounding box center [317, 80] width 63 height 29
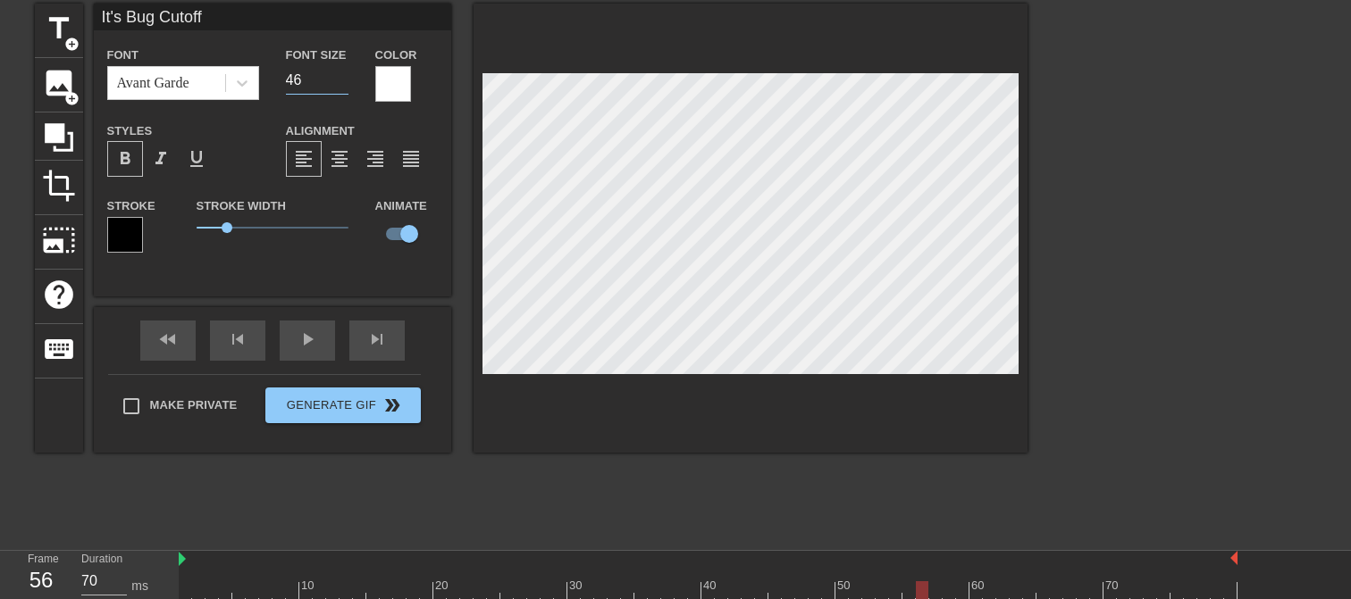
click at [345, 77] on input "46" at bounding box center [317, 80] width 63 height 29
click at [930, 565] on div at bounding box center [935, 593] width 13 height 22
click at [390, 89] on div at bounding box center [393, 84] width 36 height 36
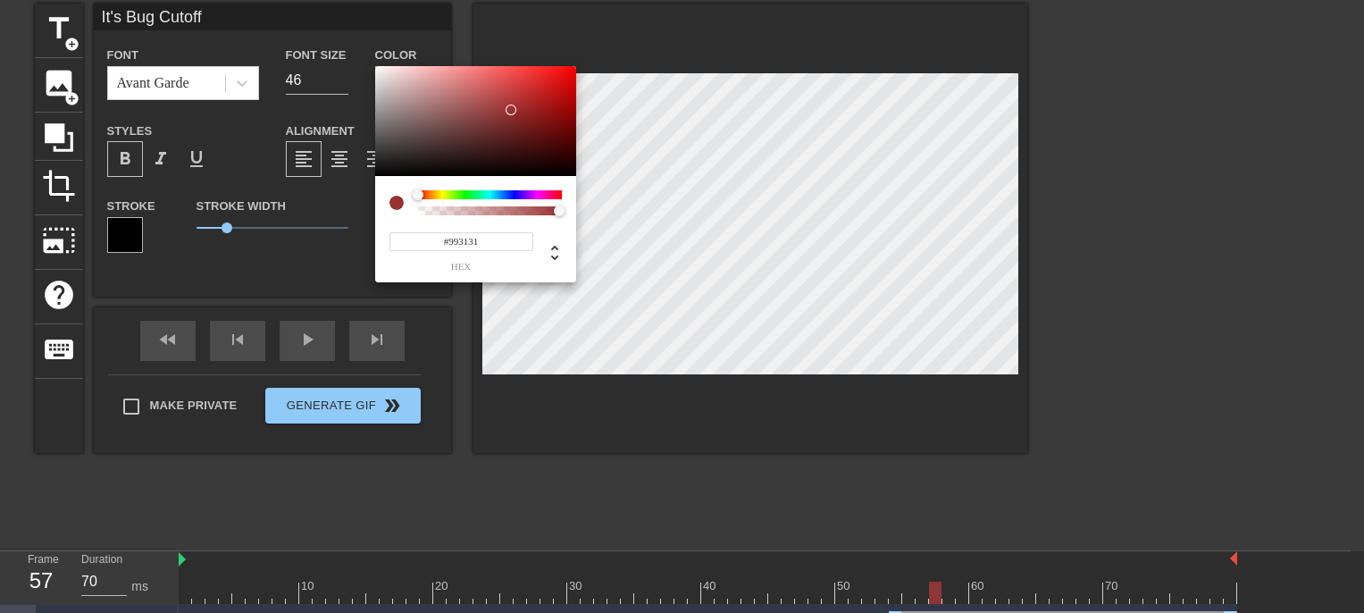
drag, startPoint x: 533, startPoint y: 93, endPoint x: 512, endPoint y: 110, distance: 27.3
click at [512, 110] on div at bounding box center [475, 121] width 201 height 111
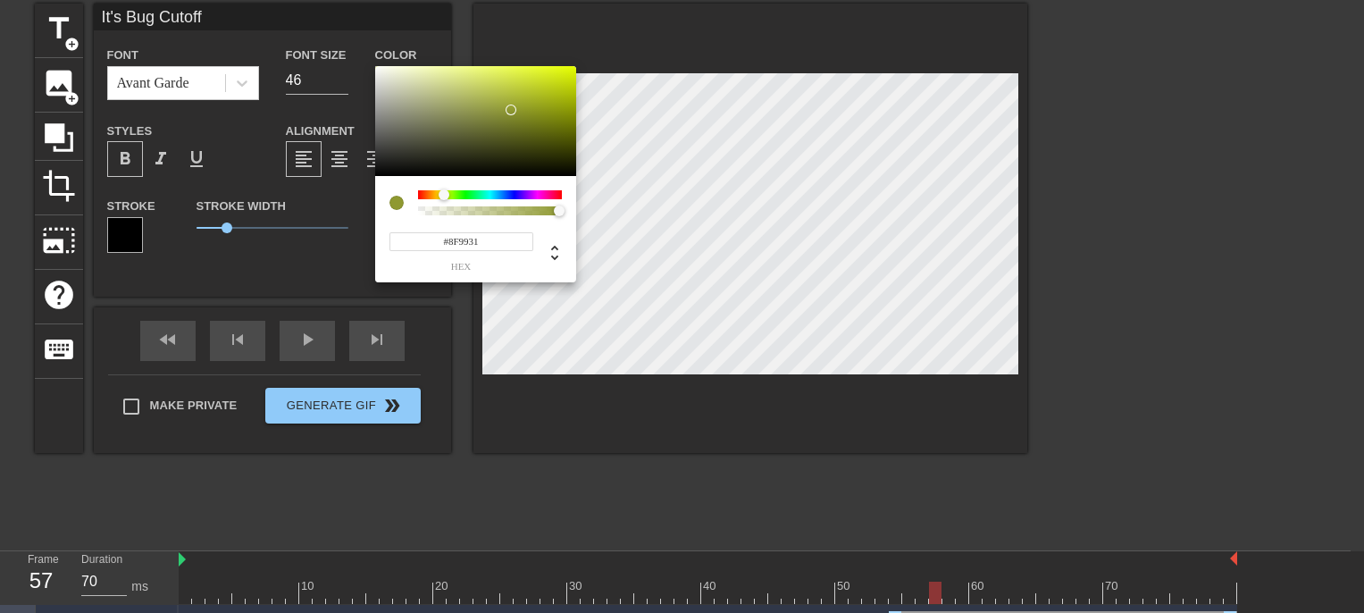
click at [444, 195] on div at bounding box center [490, 194] width 144 height 9
drag, startPoint x: 510, startPoint y: 107, endPoint x: 581, endPoint y: 64, distance: 82.6
click at [581, 64] on div "#E6FF00 hex" at bounding box center [682, 306] width 1364 height 613
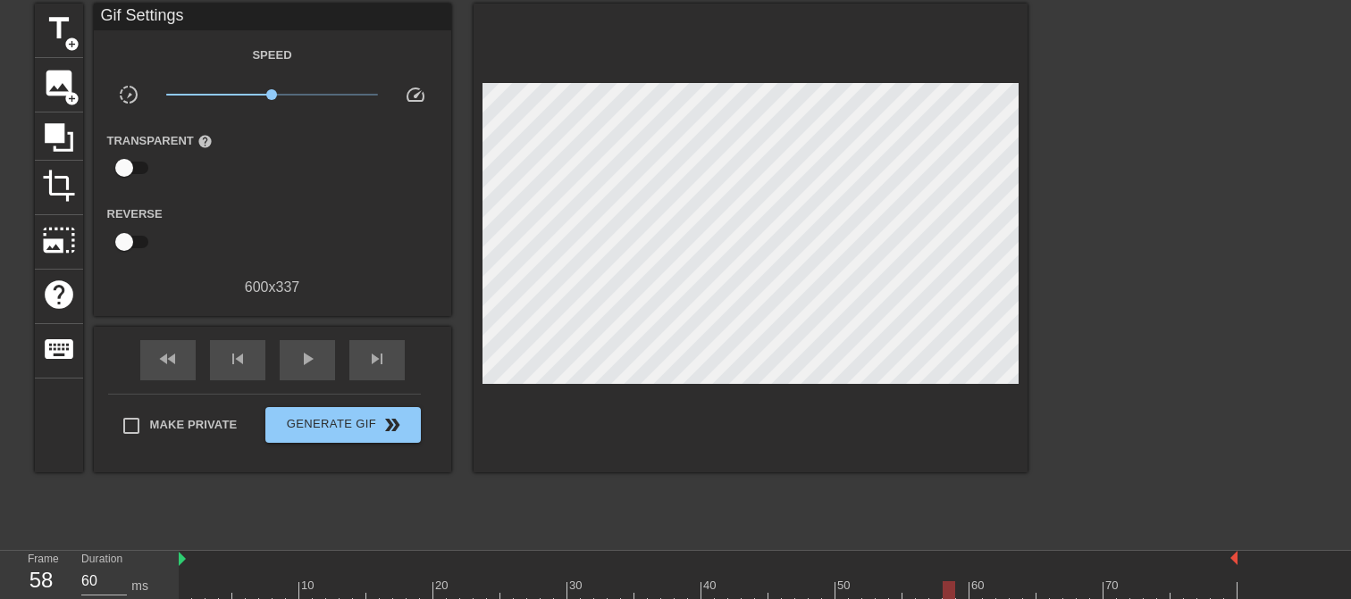
click at [942, 565] on div at bounding box center [948, 593] width 13 height 22
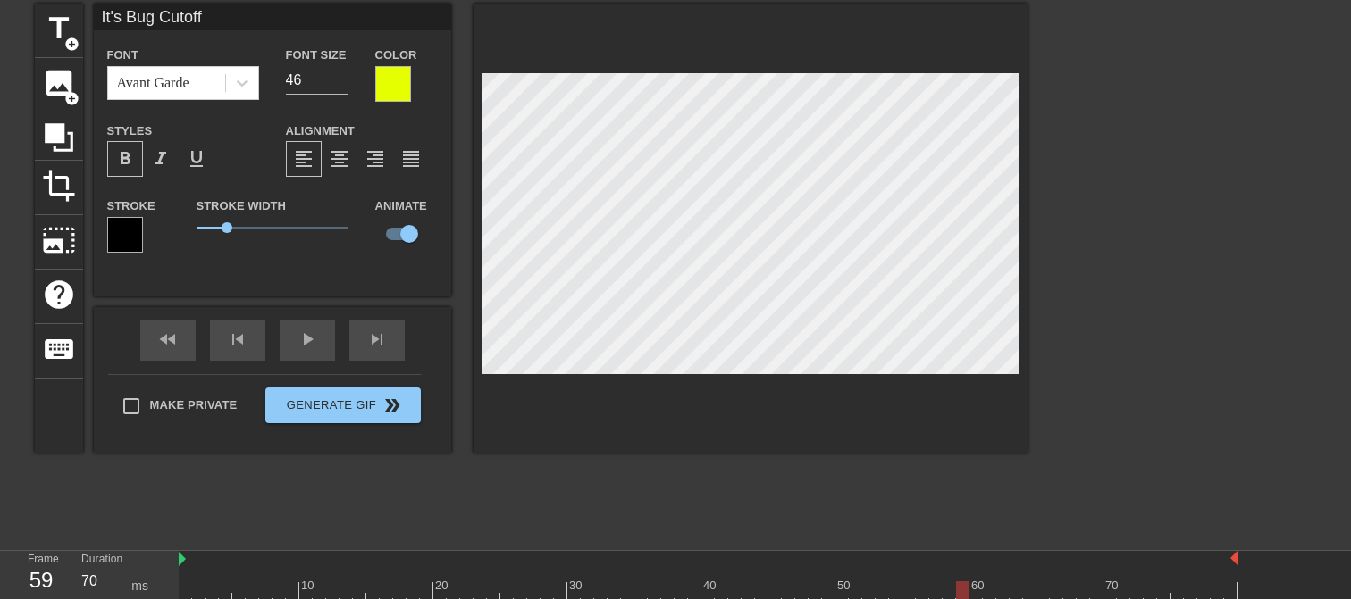
click at [957, 565] on div at bounding box center [962, 593] width 13 height 22
click at [969, 565] on div at bounding box center [975, 593] width 13 height 22
click at [984, 565] on div at bounding box center [989, 593] width 13 height 22
click at [996, 565] on div at bounding box center [1002, 593] width 13 height 22
click at [1011, 565] on div at bounding box center [1015, 593] width 13 height 22
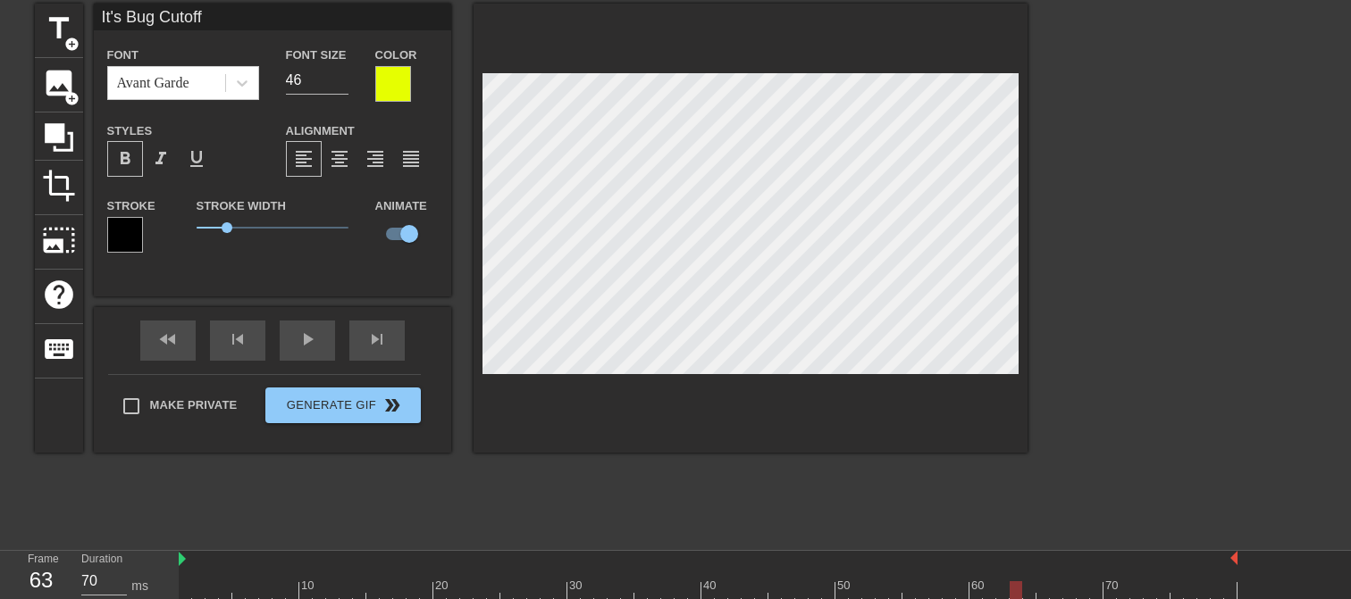
click at [1022, 565] on div at bounding box center [708, 593] width 1059 height 22
click at [1025, 565] on div at bounding box center [1029, 593] width 13 height 22
drag, startPoint x: 1034, startPoint y: 594, endPoint x: 1055, endPoint y: 594, distance: 21.4
click at [1055, 565] on div at bounding box center [1056, 593] width 13 height 22
click at [1064, 565] on div at bounding box center [1069, 593] width 13 height 22
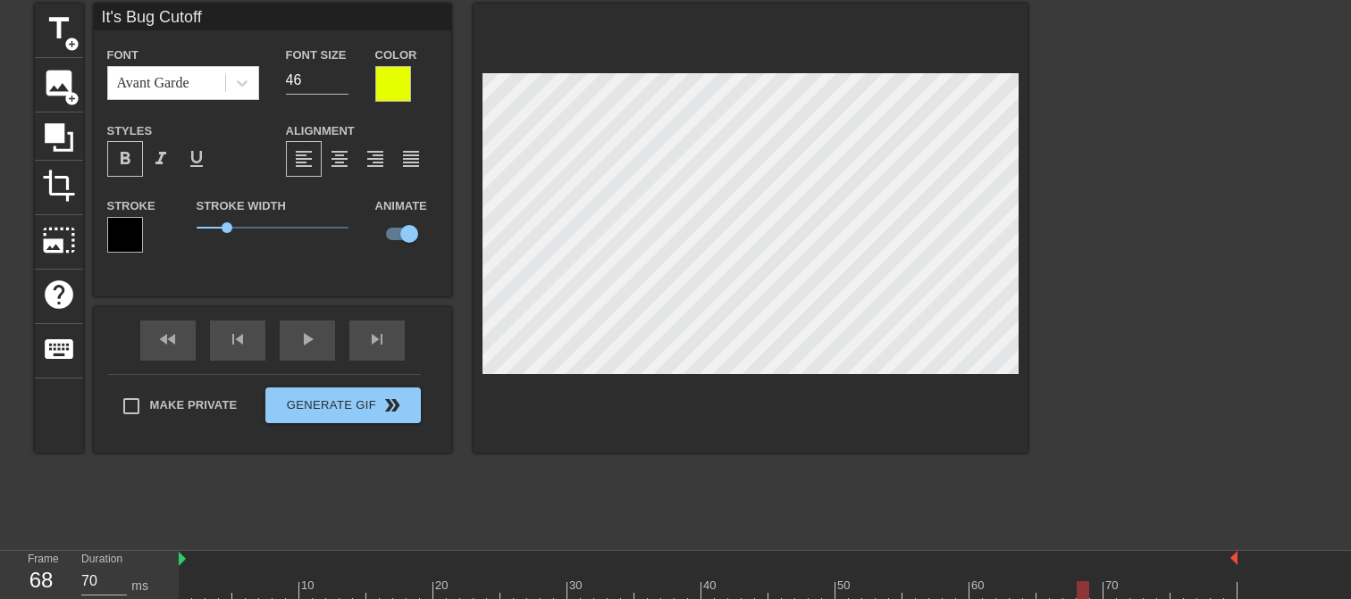
click at [1078, 565] on div at bounding box center [1082, 593] width 13 height 22
click at [1090, 565] on div at bounding box center [1096, 593] width 13 height 22
click at [1105, 565] on div at bounding box center [1109, 593] width 13 height 22
click at [1119, 565] on div at bounding box center [1123, 593] width 13 height 22
click at [1130, 565] on div at bounding box center [1136, 593] width 13 height 22
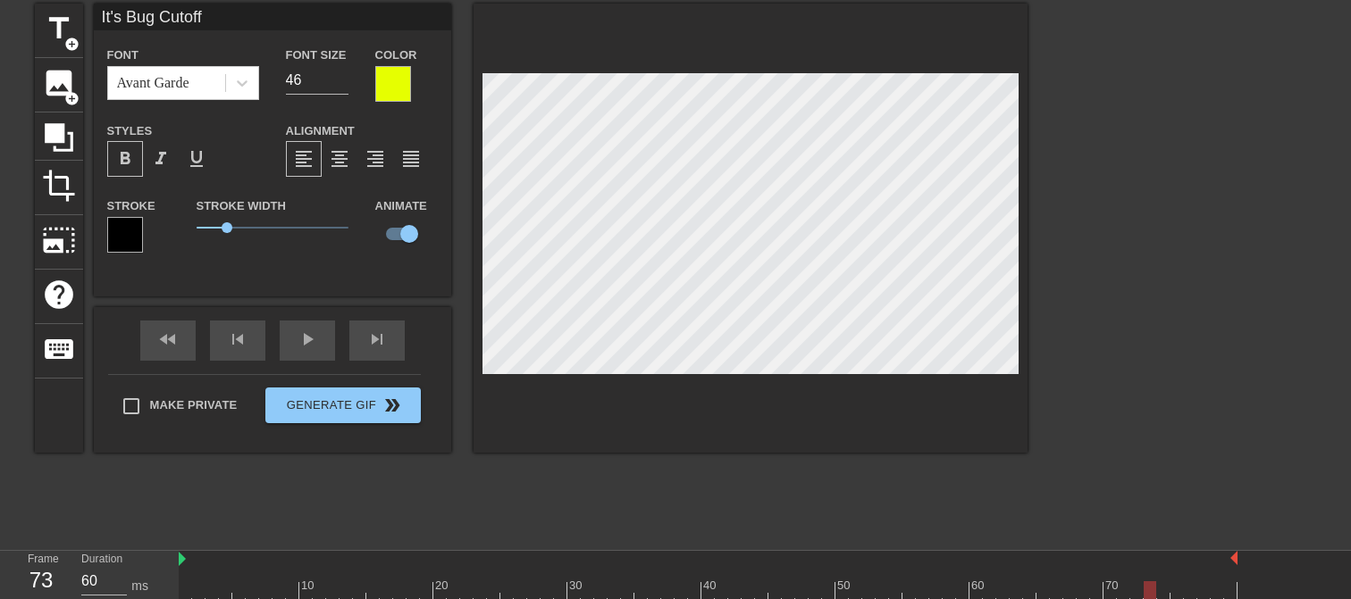
click at [1144, 565] on div at bounding box center [1149, 593] width 13 height 22
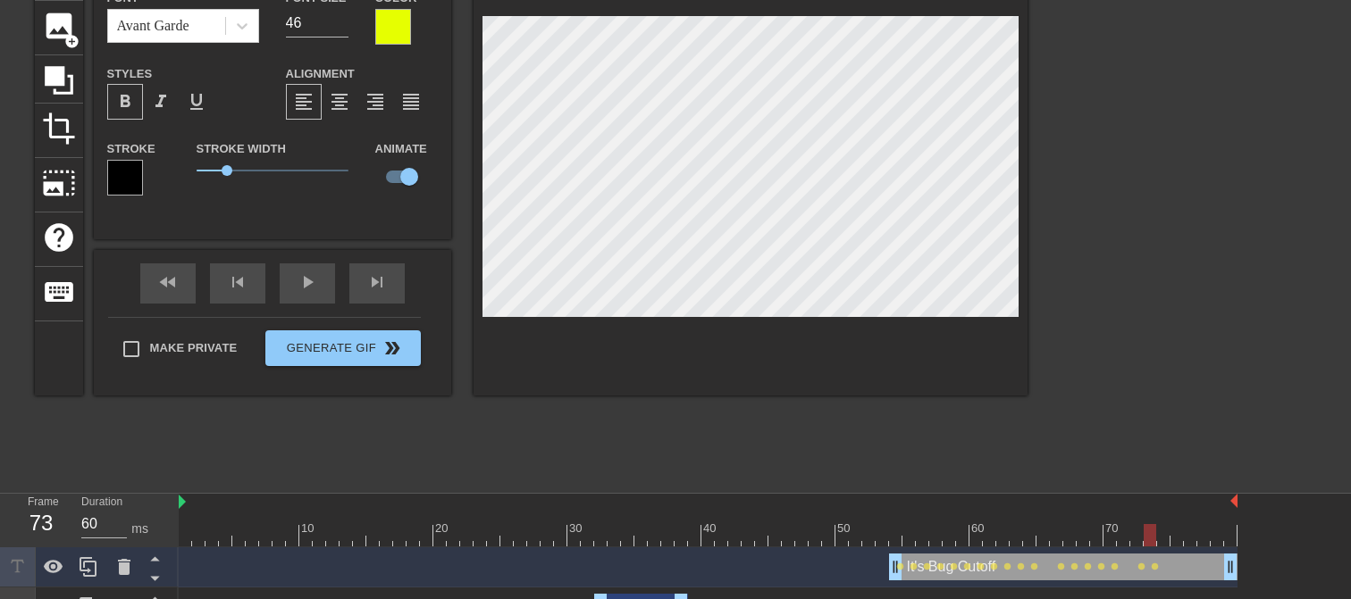
scroll to position [156, 0]
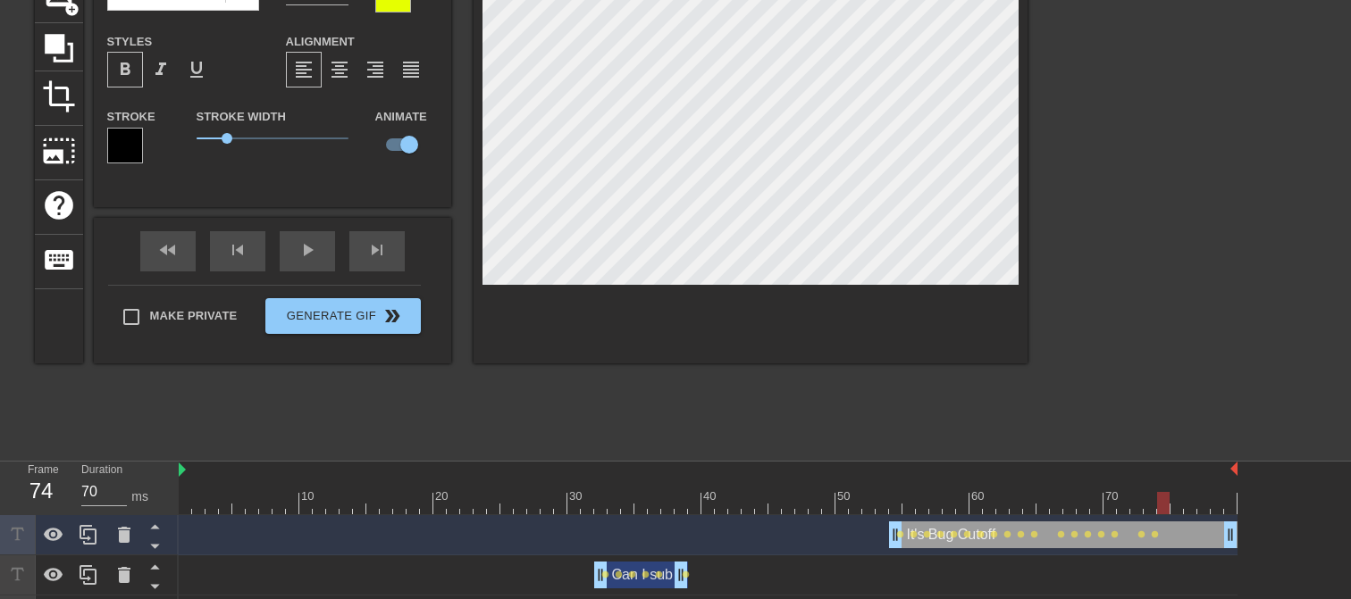
click at [1158, 504] on div at bounding box center [1163, 503] width 13 height 22
click at [1170, 504] on div at bounding box center [1176, 503] width 13 height 22
click at [1186, 499] on div at bounding box center [1190, 503] width 13 height 22
click at [1192, 501] on div at bounding box center [1203, 503] width 13 height 22
click at [1192, 502] on div at bounding box center [1216, 503] width 13 height 22
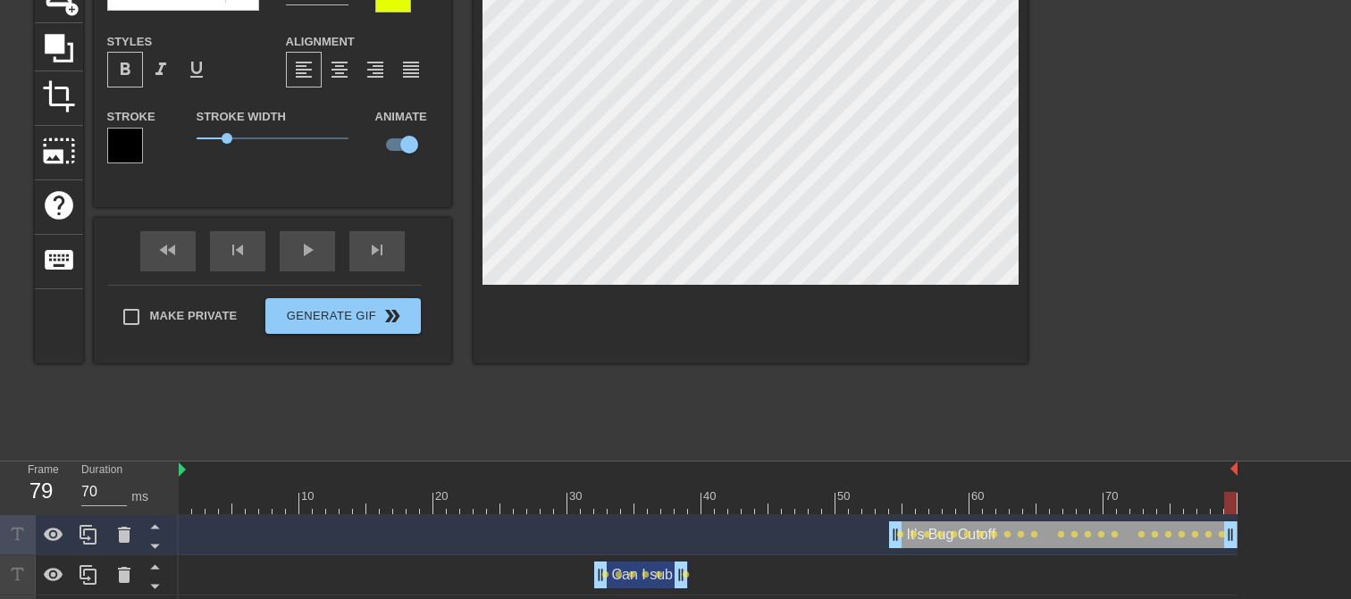
click at [1192, 496] on div at bounding box center [1230, 503] width 13 height 22
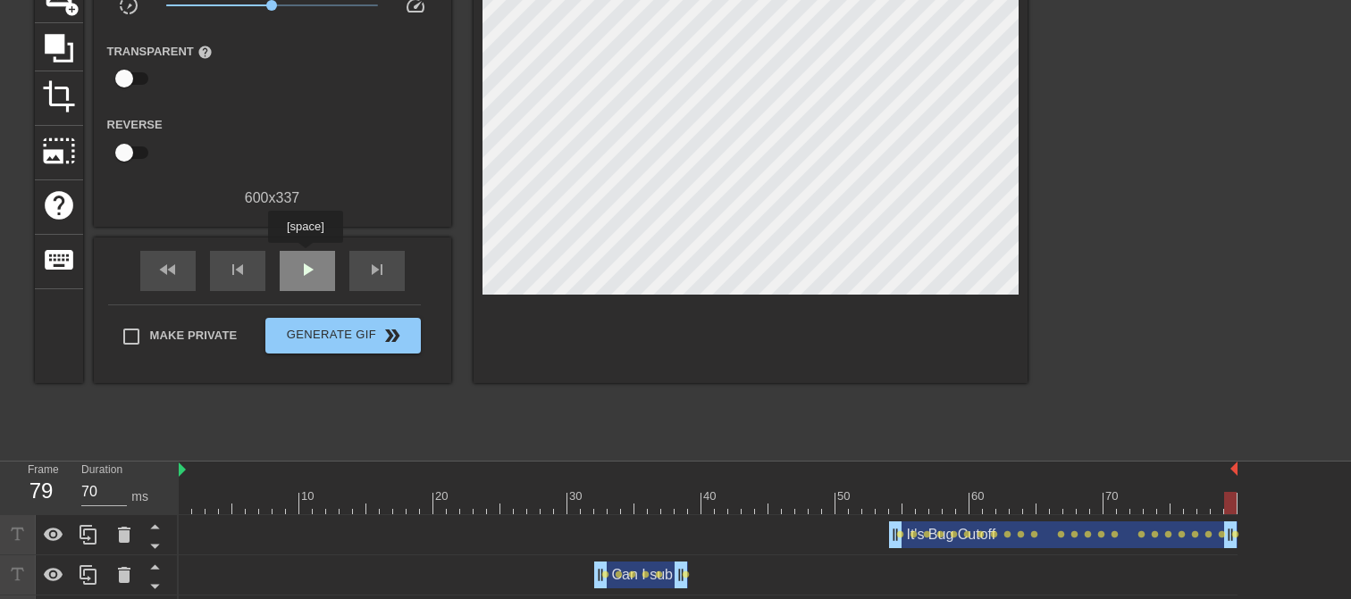
click at [305, 255] on div "play_arrow" at bounding box center [307, 271] width 55 height 40
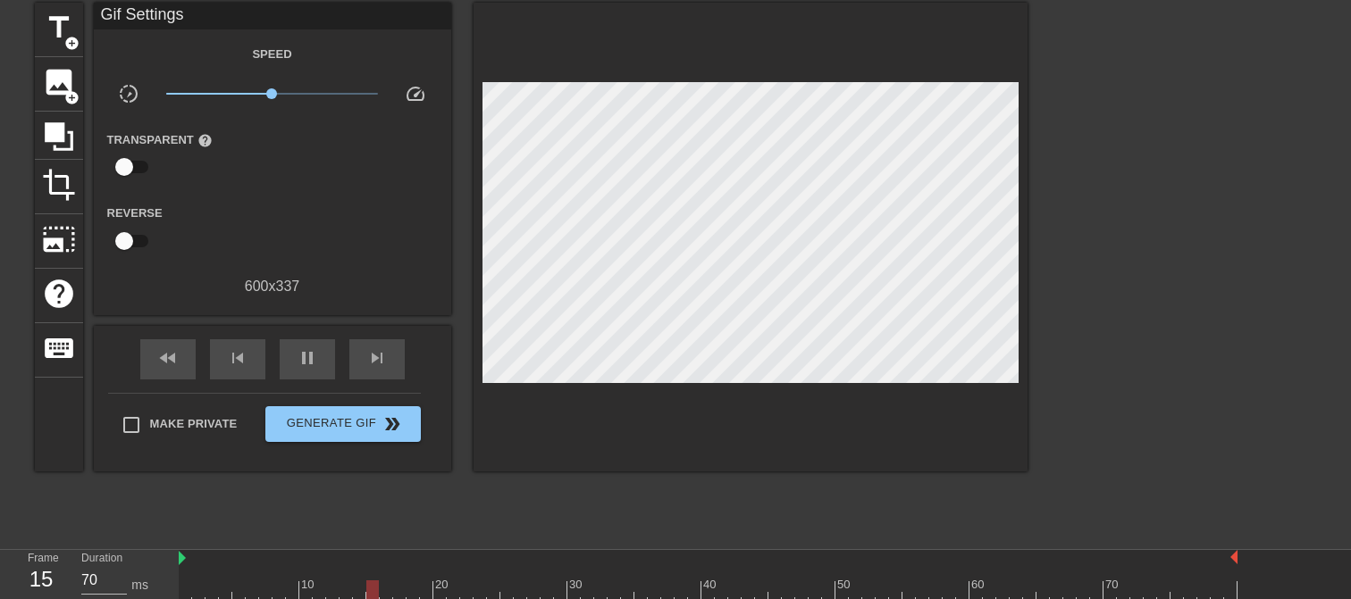
scroll to position [67, 0]
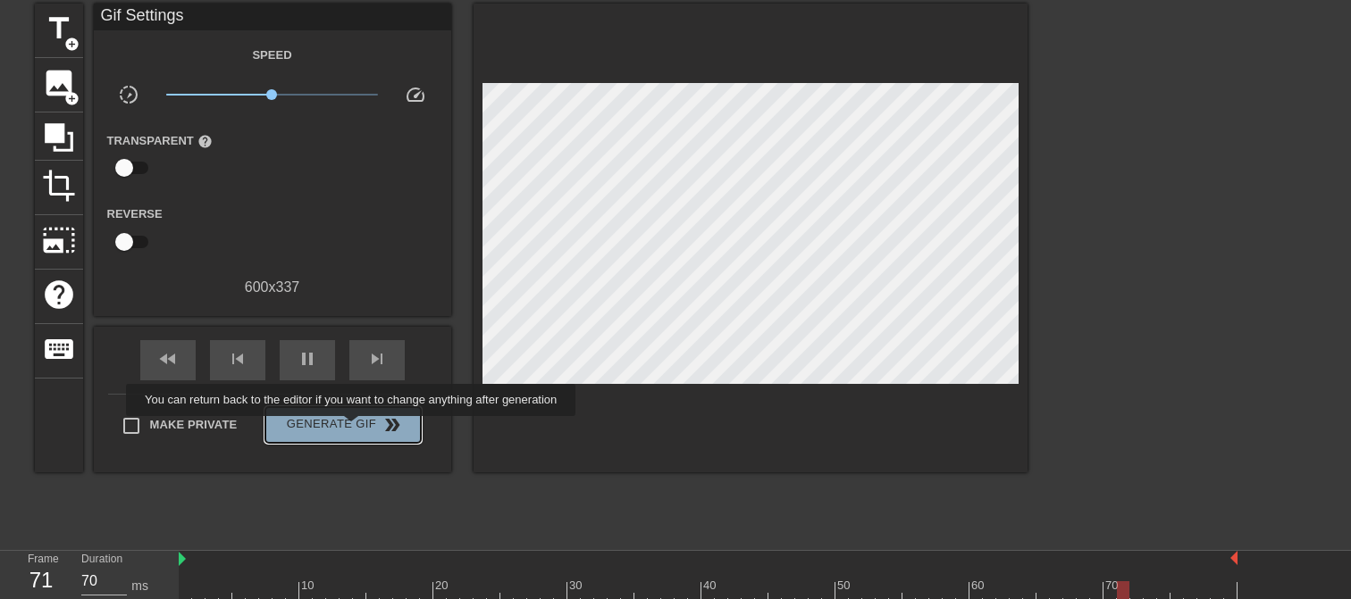
click at [353, 429] on span "Generate Gif double_arrow" at bounding box center [342, 424] width 140 height 21
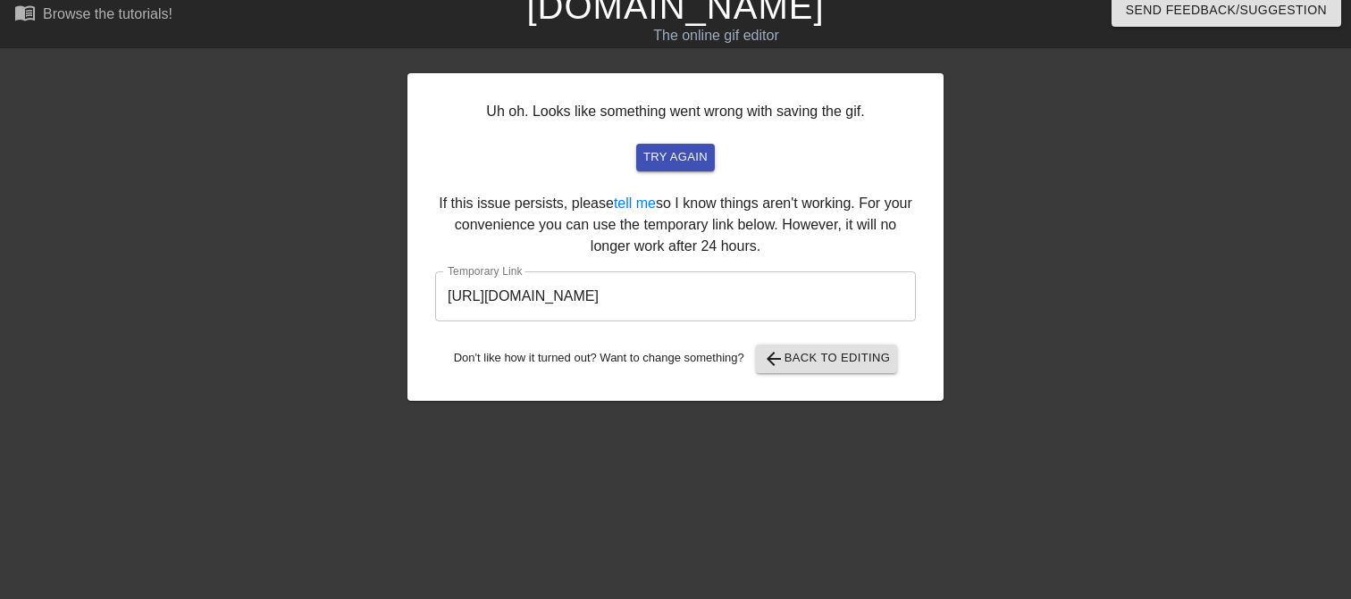
click at [853, 300] on input "[URL][DOMAIN_NAME]" at bounding box center [675, 297] width 481 height 50
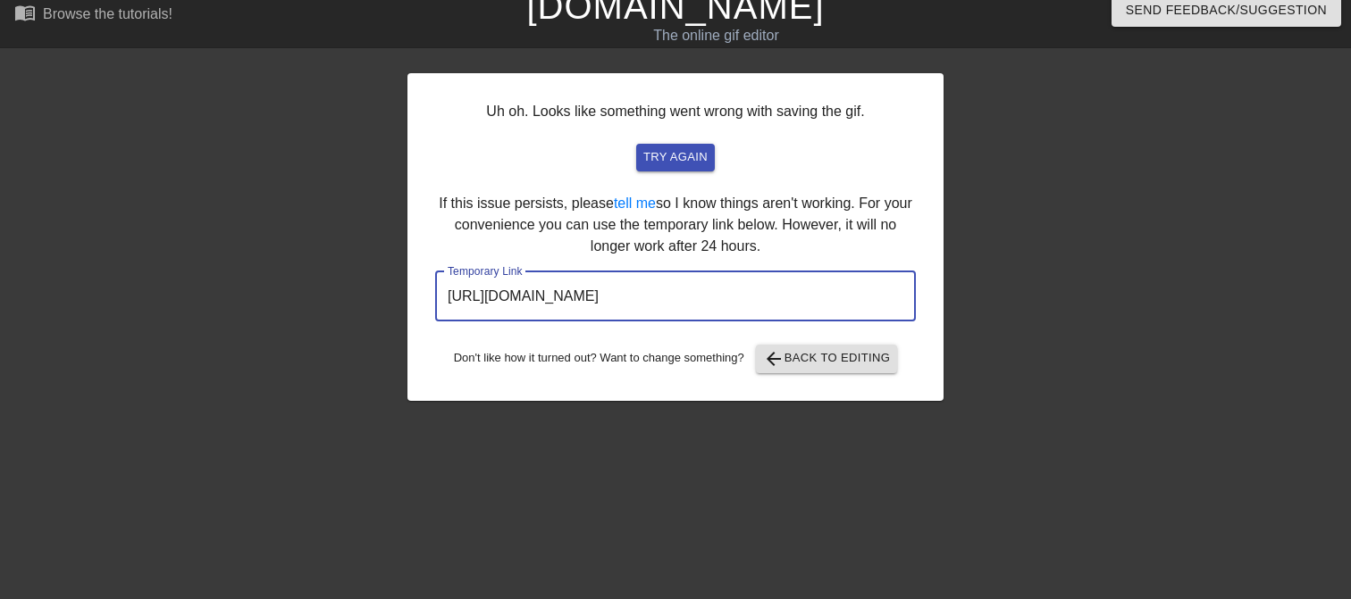
drag, startPoint x: 748, startPoint y: 300, endPoint x: 400, endPoint y: 299, distance: 347.5
click at [399, 299] on div "Uh oh. Looks like something went wrong with saving the gif. try again If this i…" at bounding box center [675, 323] width 1351 height 536
